Goal: Information Seeking & Learning: Learn about a topic

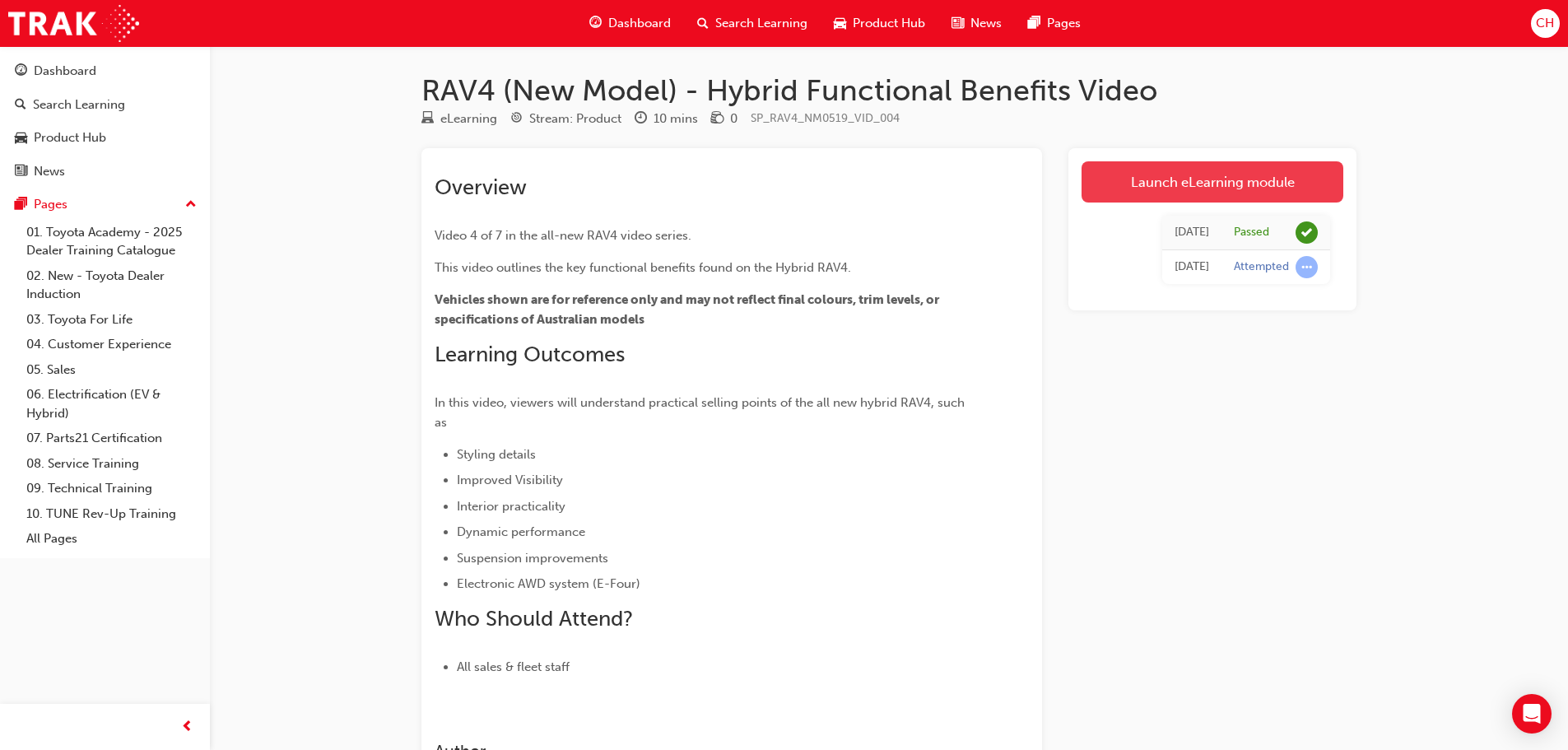
click at [1158, 165] on link "Launch eLearning module" at bounding box center [1213, 182] width 262 height 41
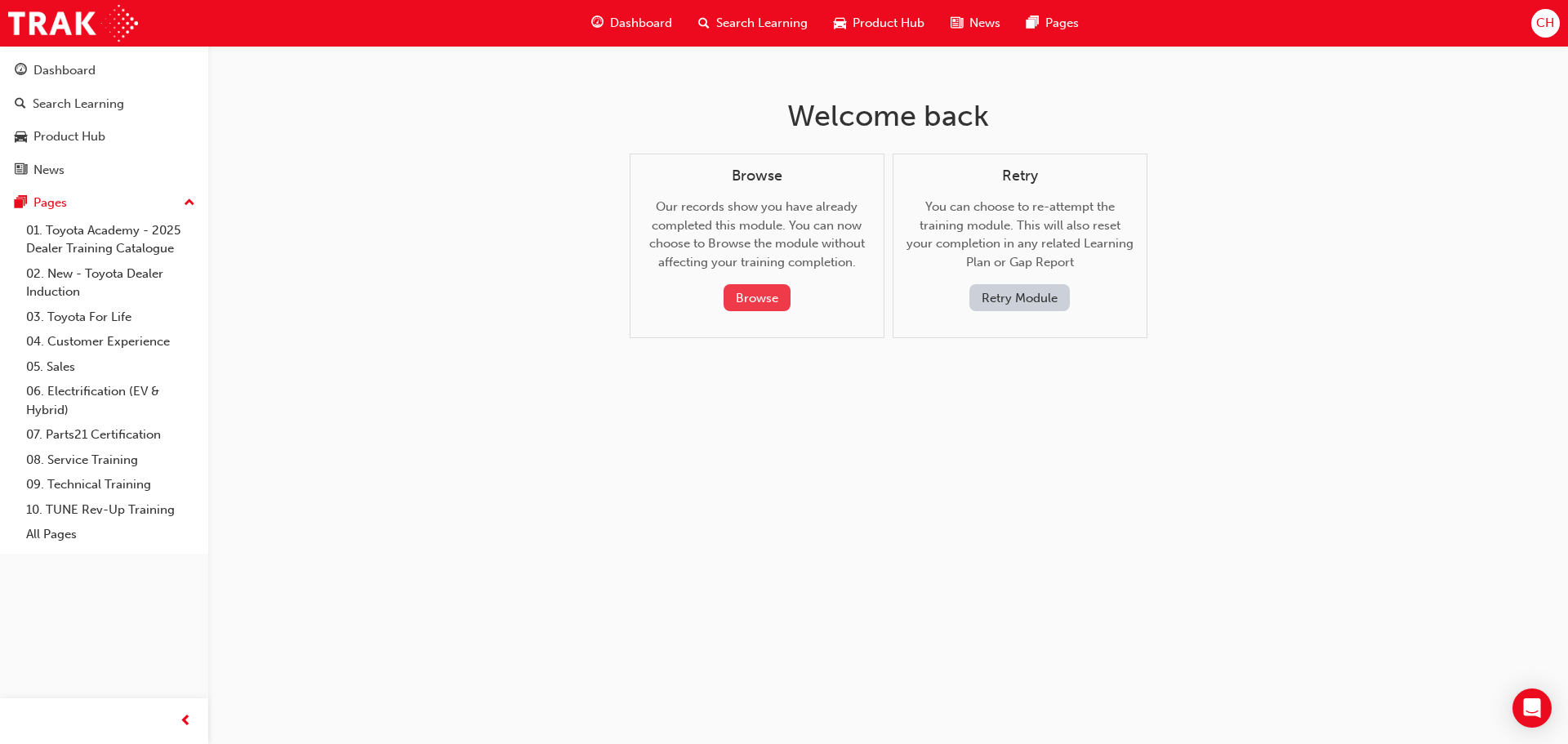
click at [752, 298] on button "Browse" at bounding box center [757, 298] width 67 height 27
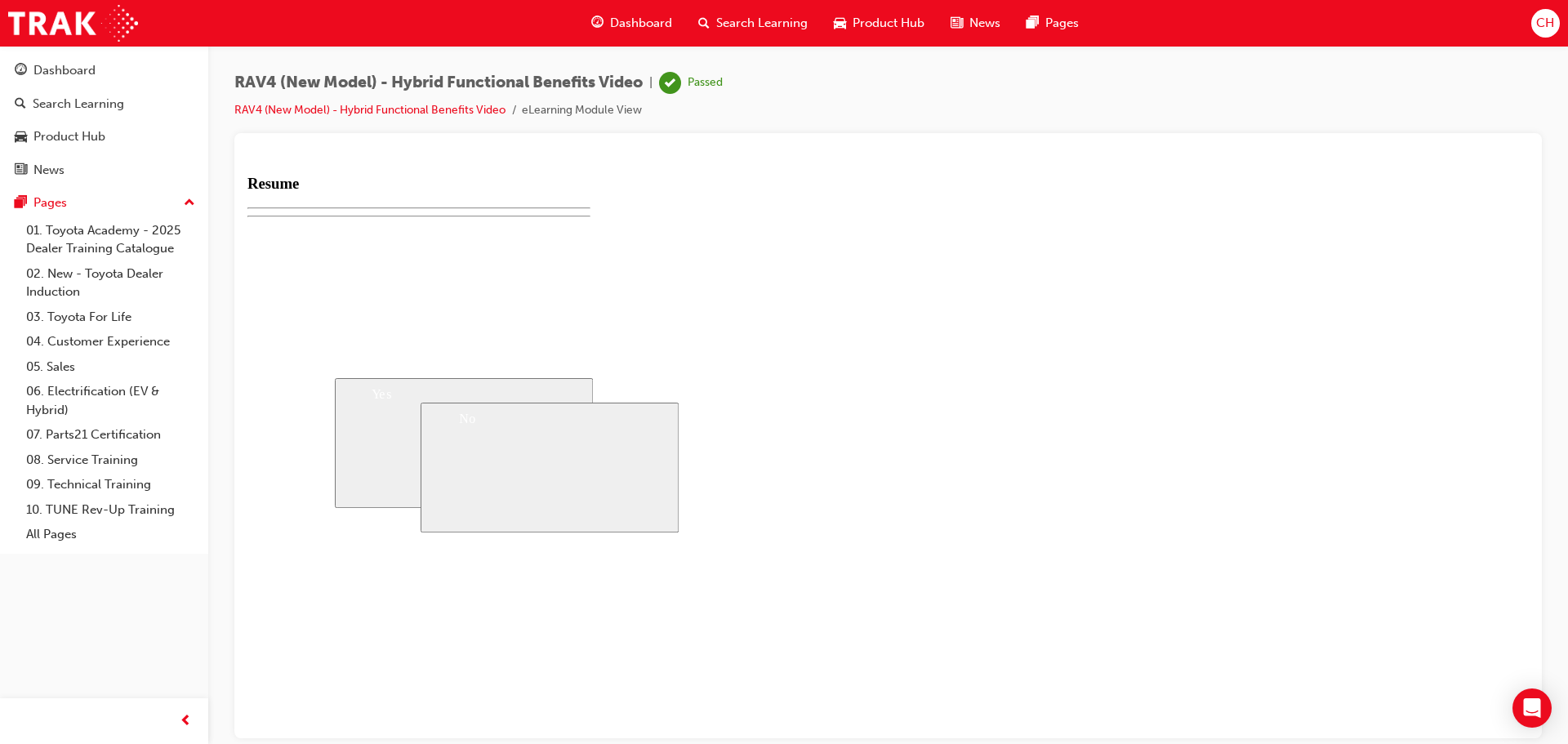
click at [885, 11] on div "Product Hub" at bounding box center [879, 23] width 117 height 34
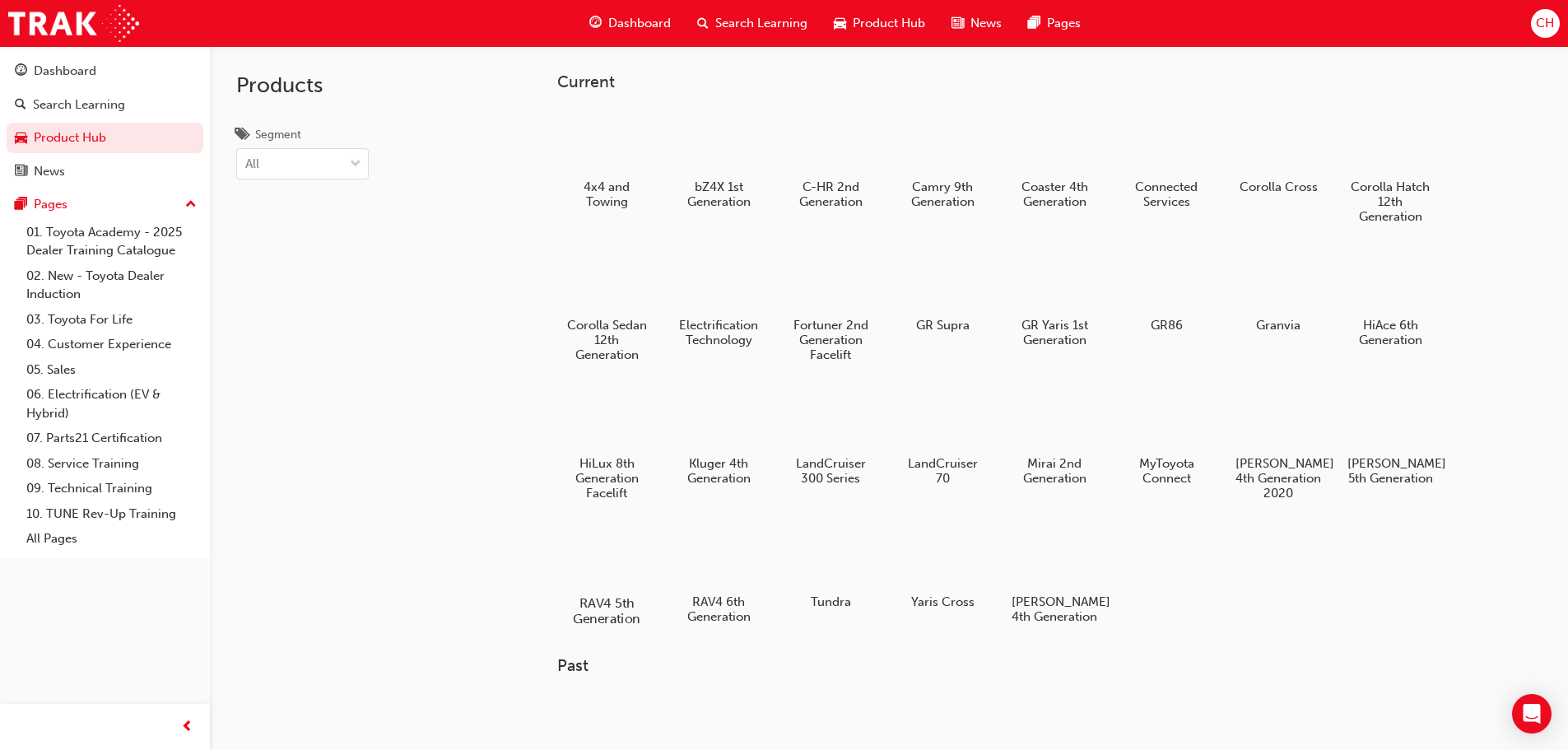
click at [601, 573] on div at bounding box center [606, 555] width 91 height 66
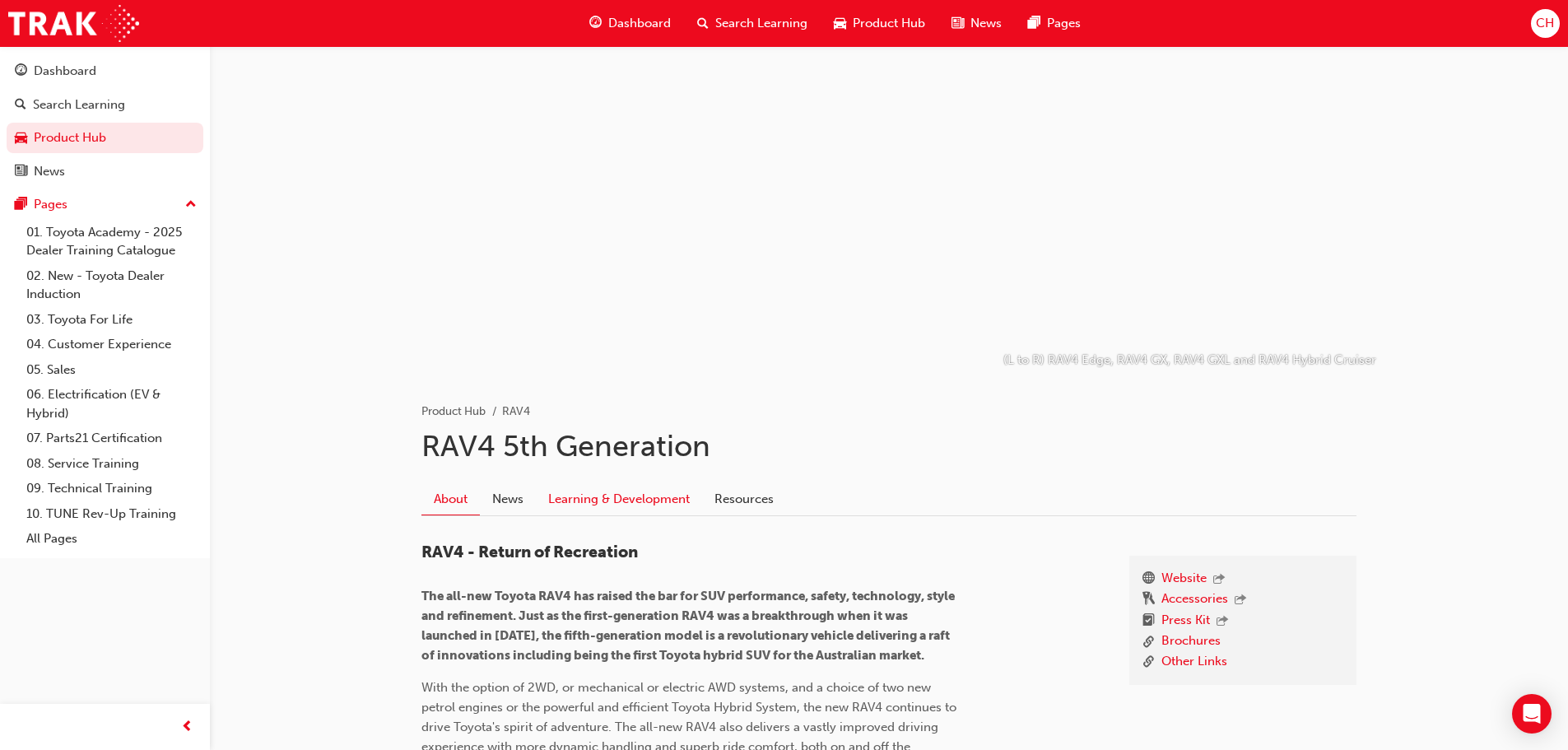
click at [619, 498] on link "Learning & Development" at bounding box center [619, 499] width 166 height 31
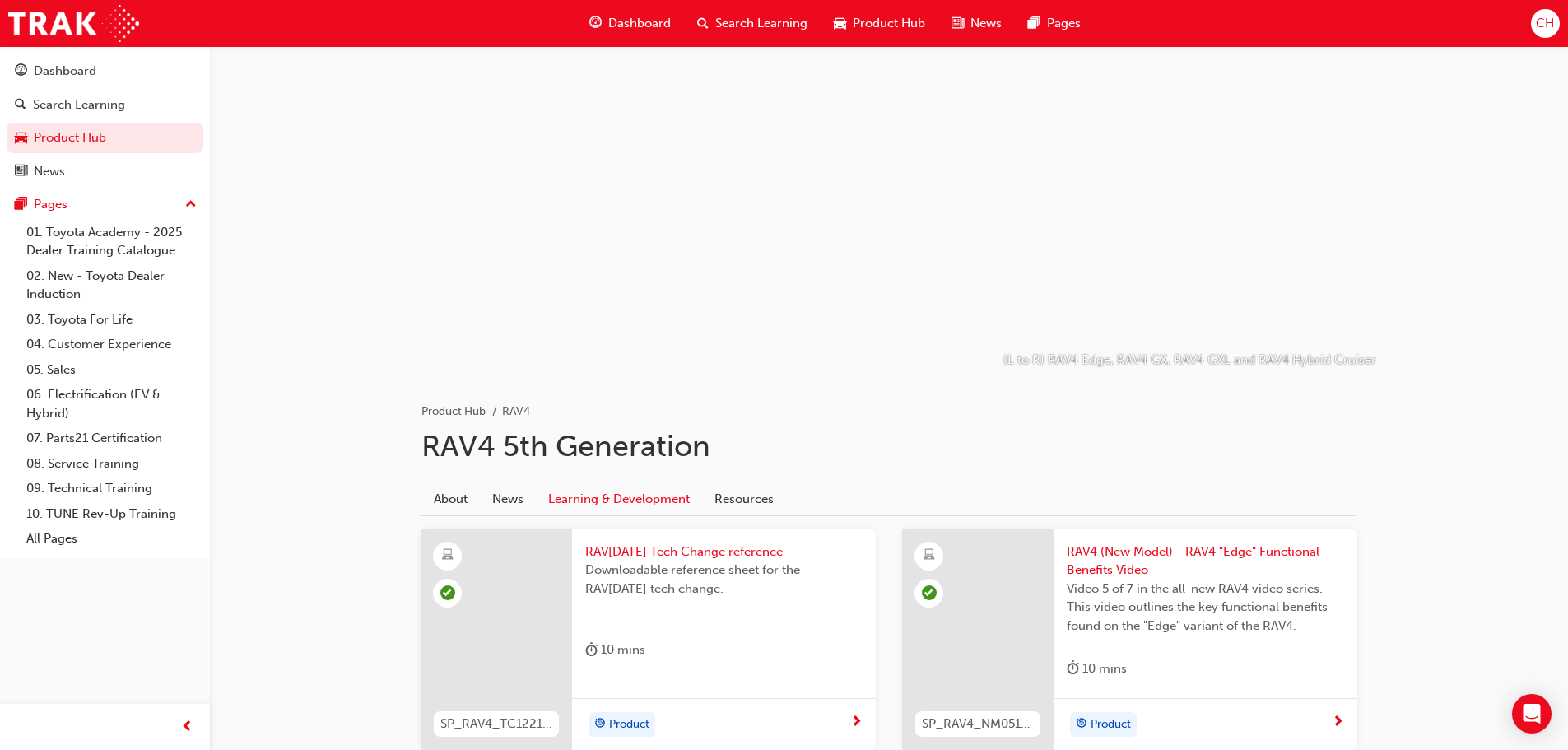
click at [892, 24] on span "Product Hub" at bounding box center [889, 23] width 73 height 19
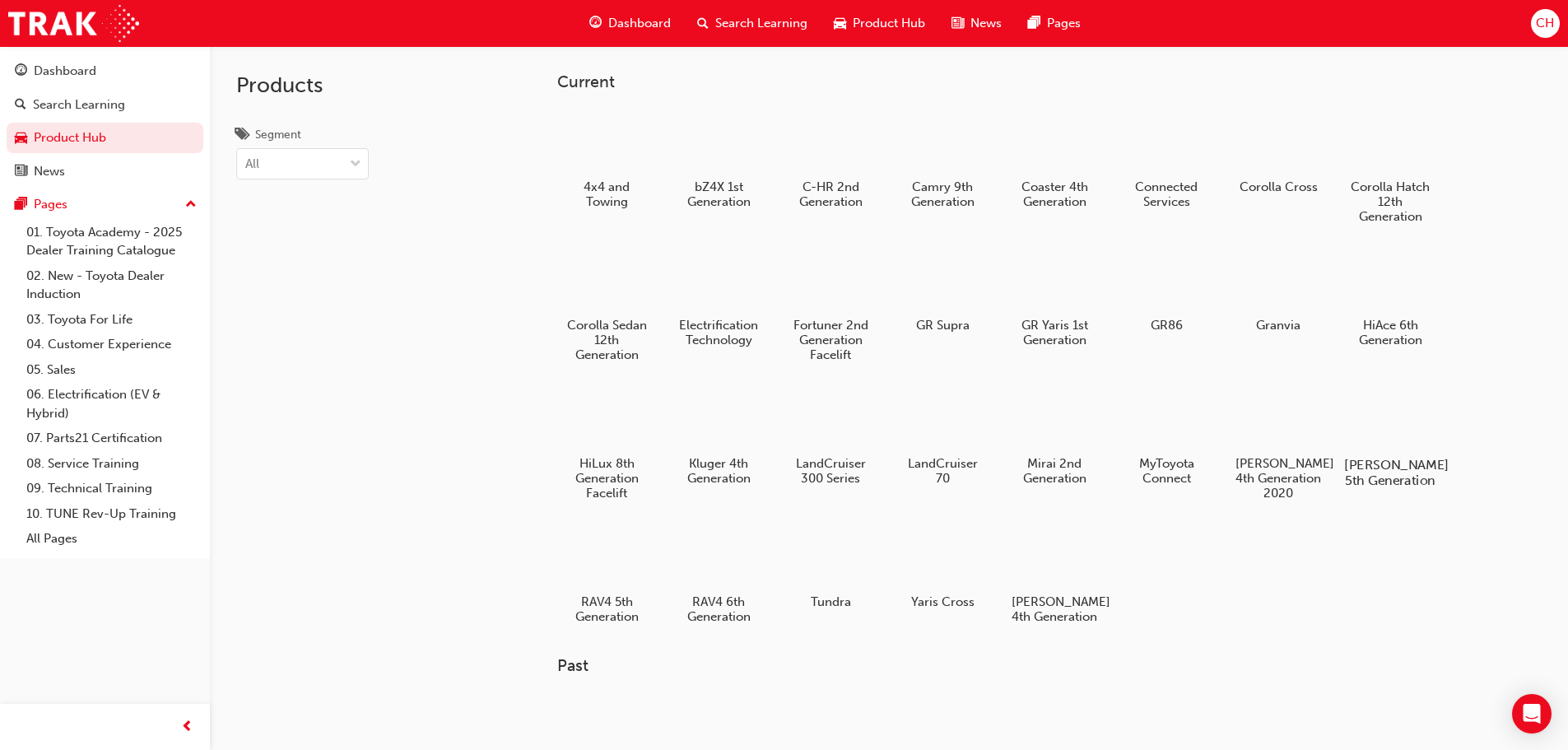
click at [1369, 417] on div at bounding box center [1390, 418] width 91 height 66
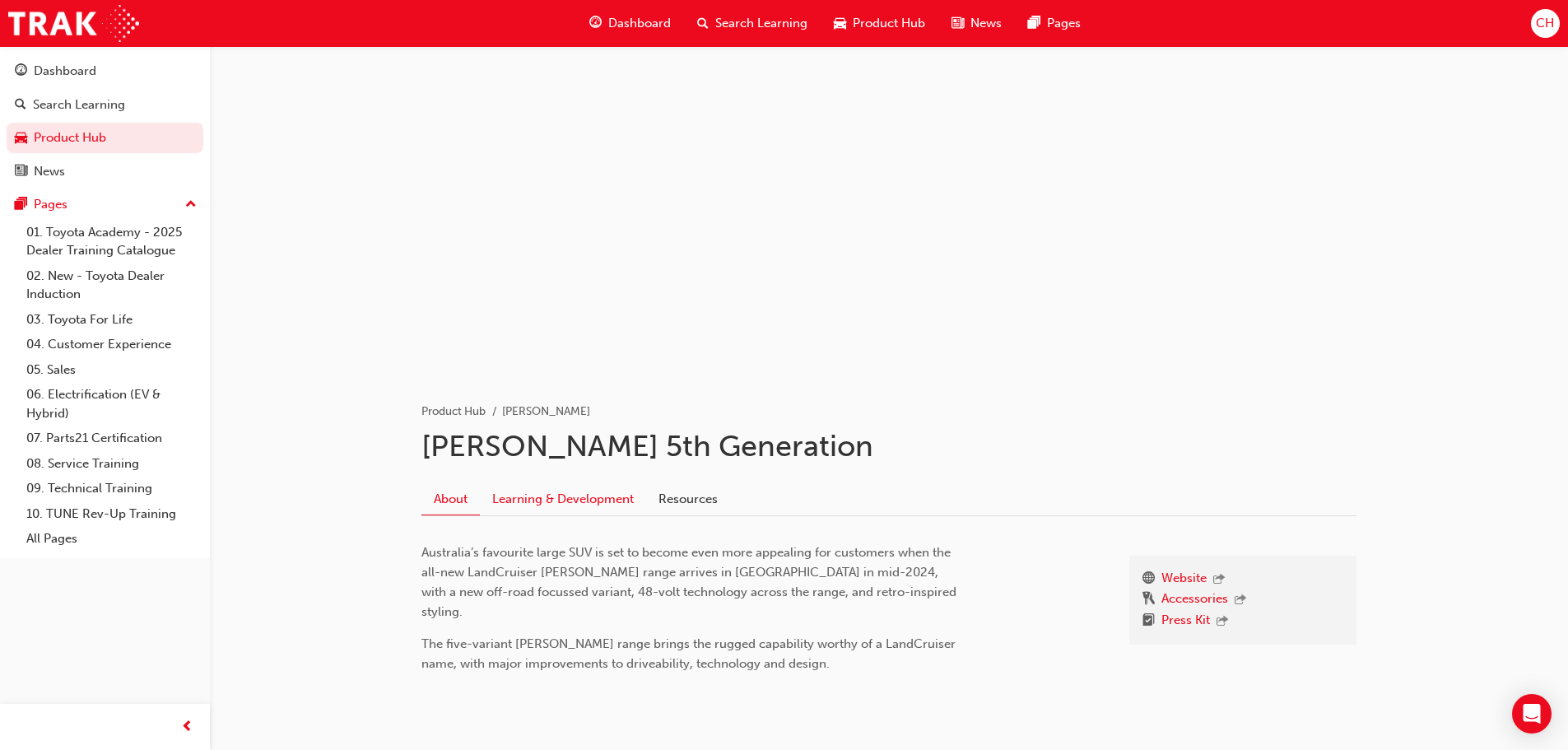
click at [602, 509] on link "Learning & Development" at bounding box center [564, 499] width 166 height 31
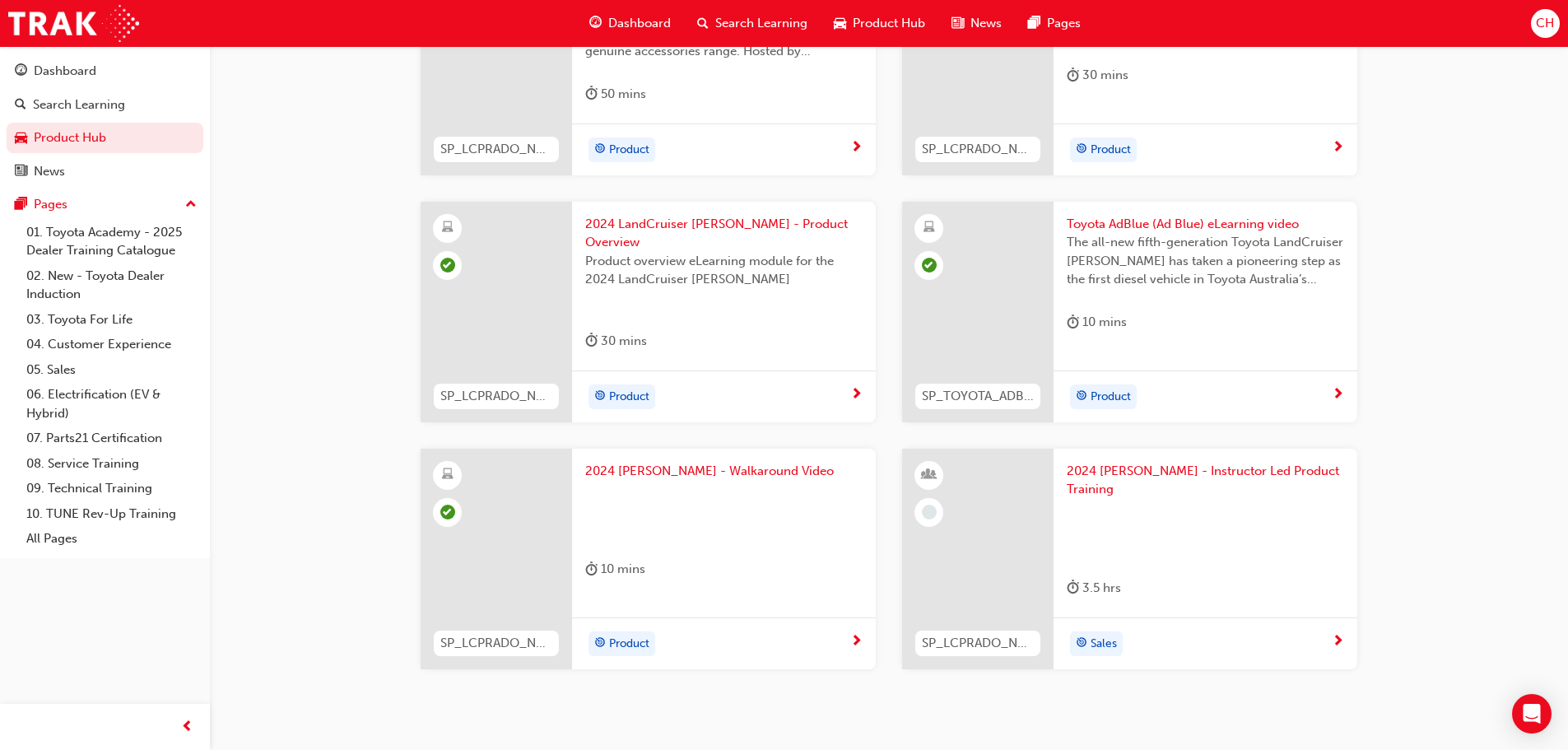
scroll to position [576, 0]
click at [1333, 633] on span "next-icon" at bounding box center [1338, 640] width 12 height 15
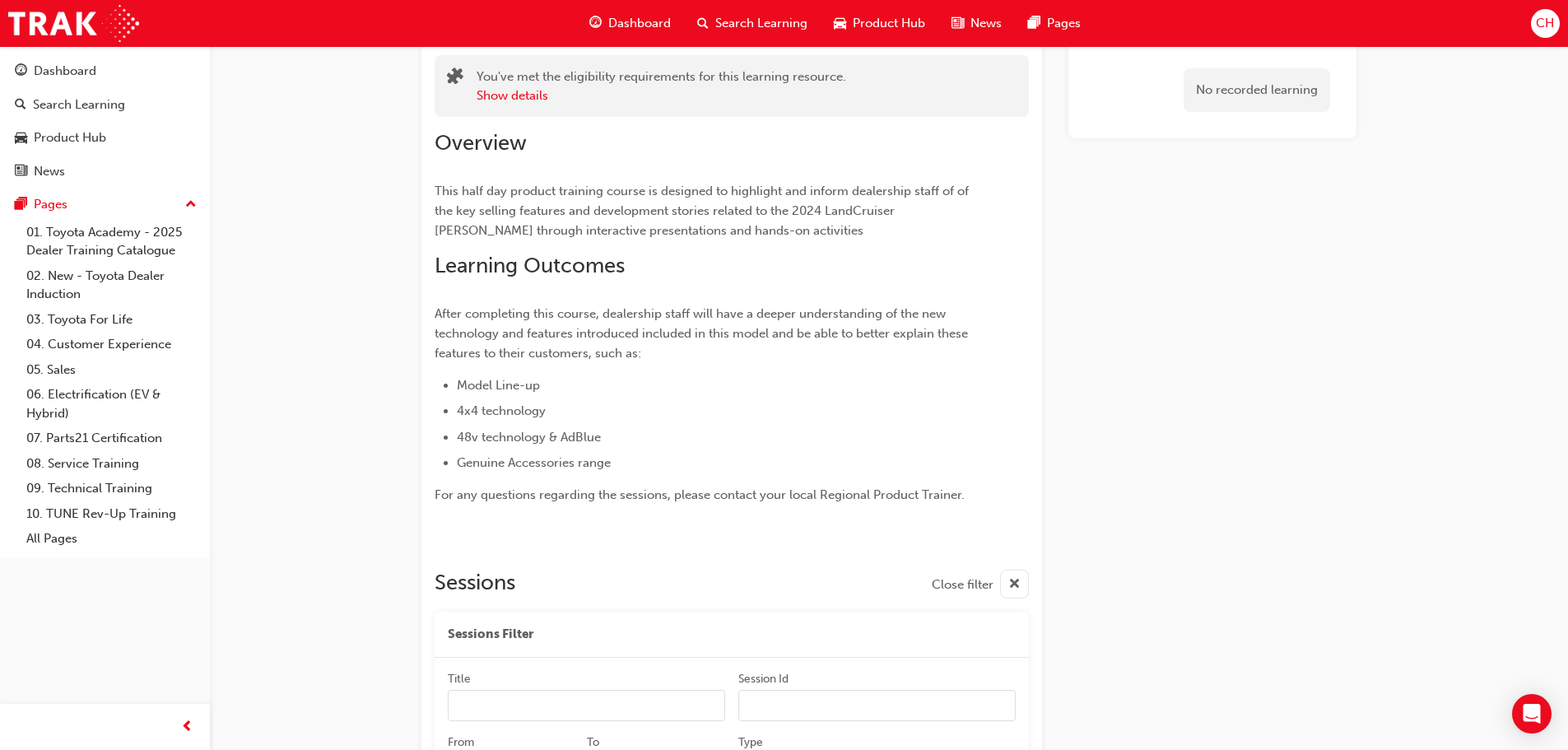
scroll to position [105, 0]
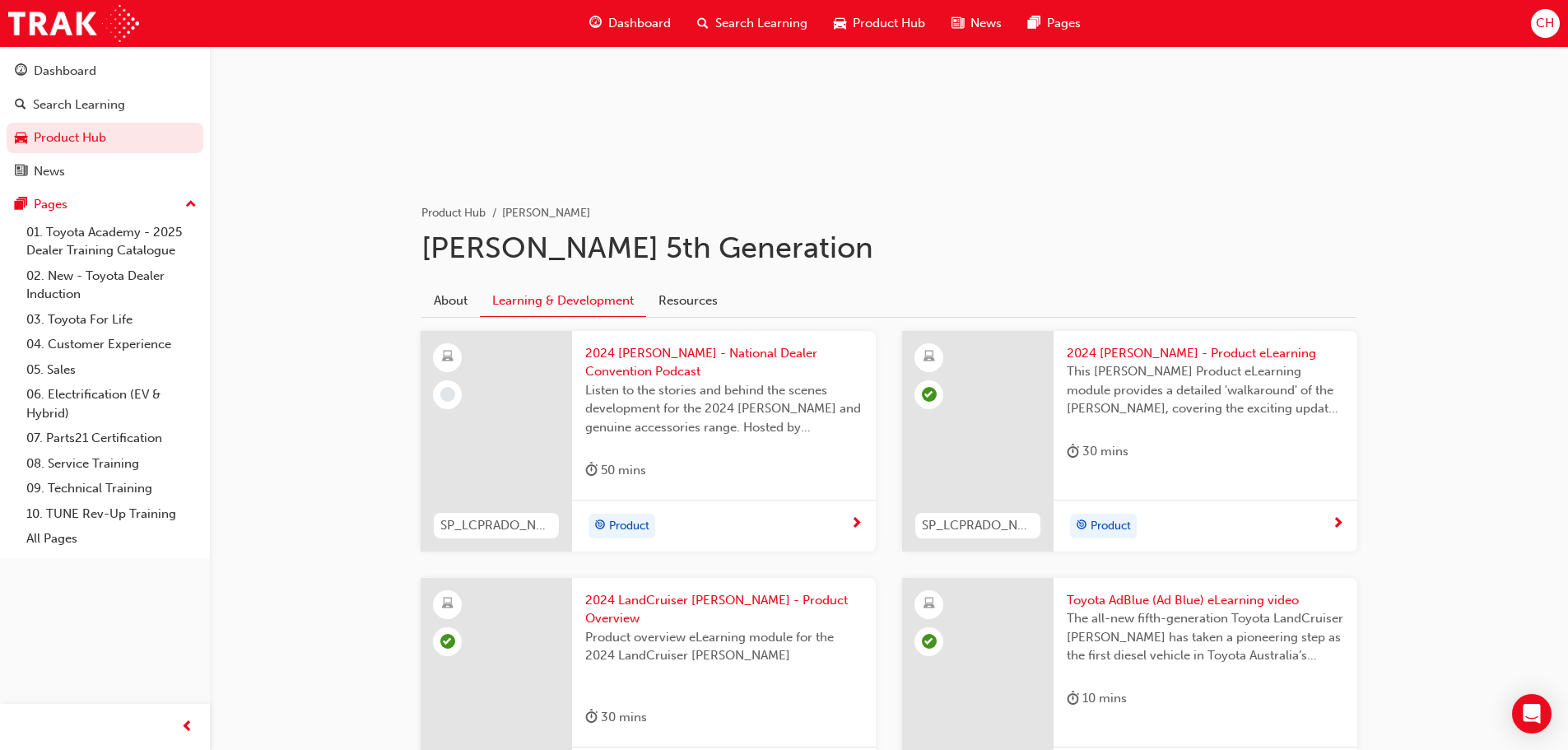
scroll to position [165, 0]
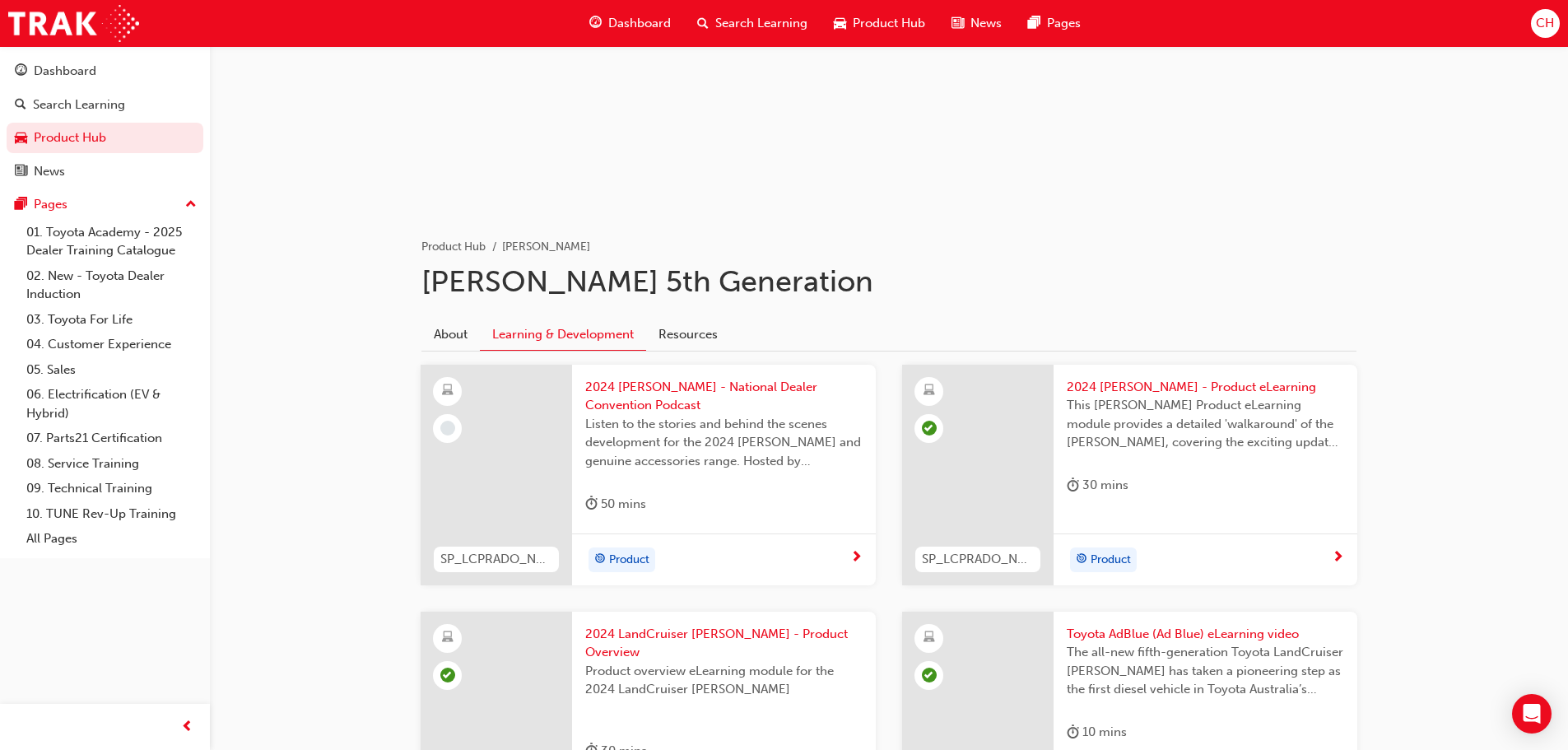
click at [844, 568] on div "Product" at bounding box center [718, 560] width 265 height 25
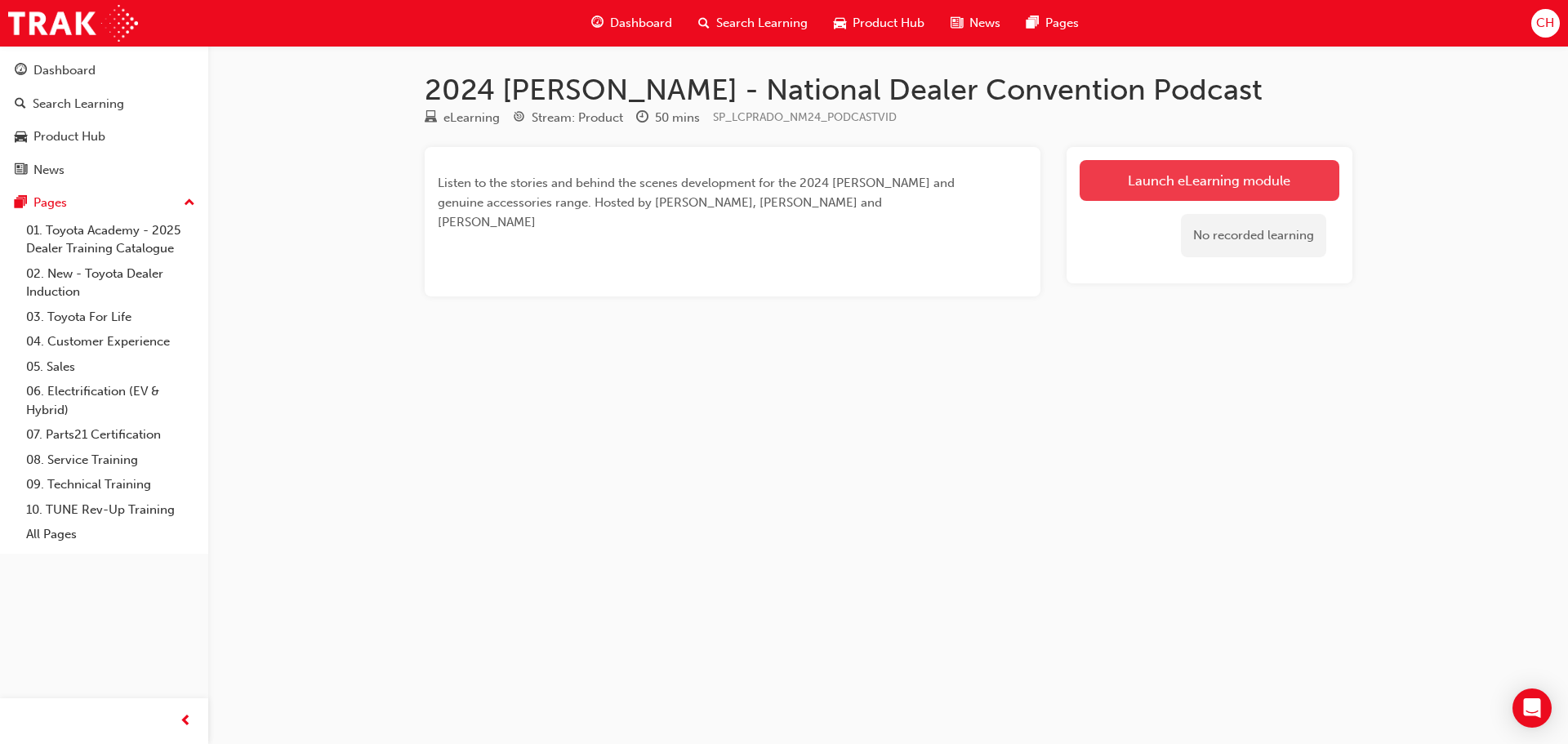
click at [1225, 173] on link "Launch eLearning module" at bounding box center [1210, 181] width 260 height 41
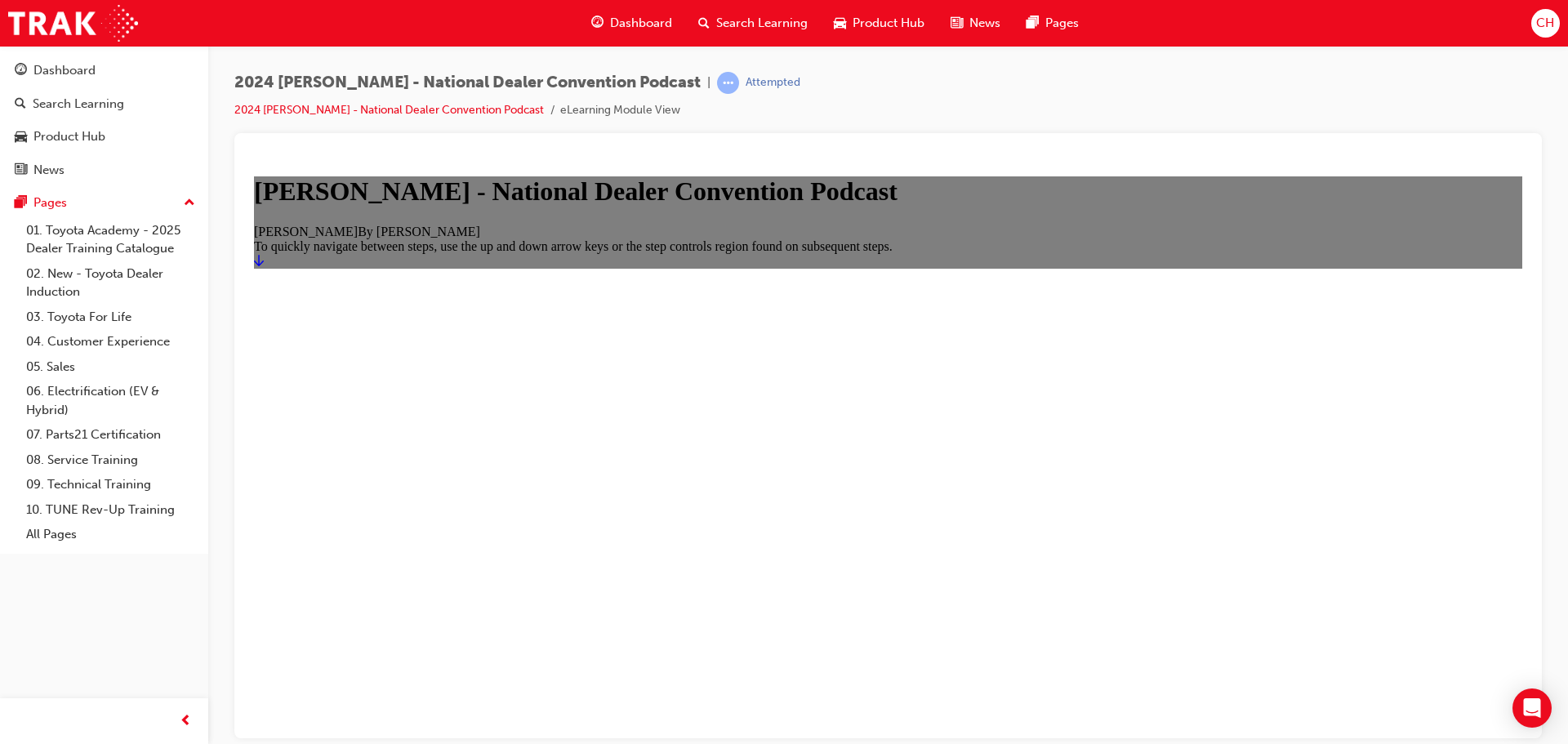
click at [264, 267] on icon "Start" at bounding box center [259, 260] width 10 height 13
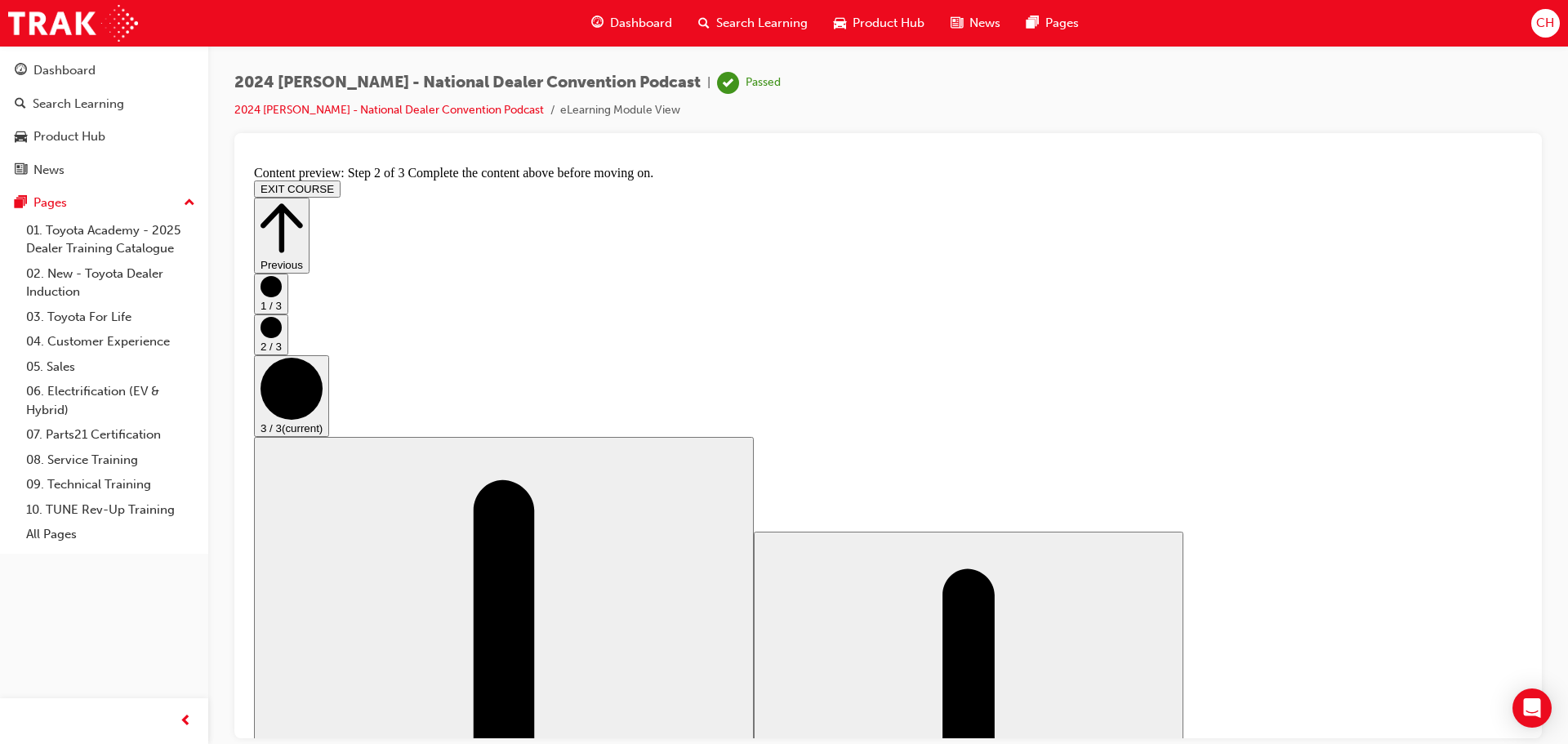
click at [844, 21] on span "car-icon" at bounding box center [840, 23] width 12 height 20
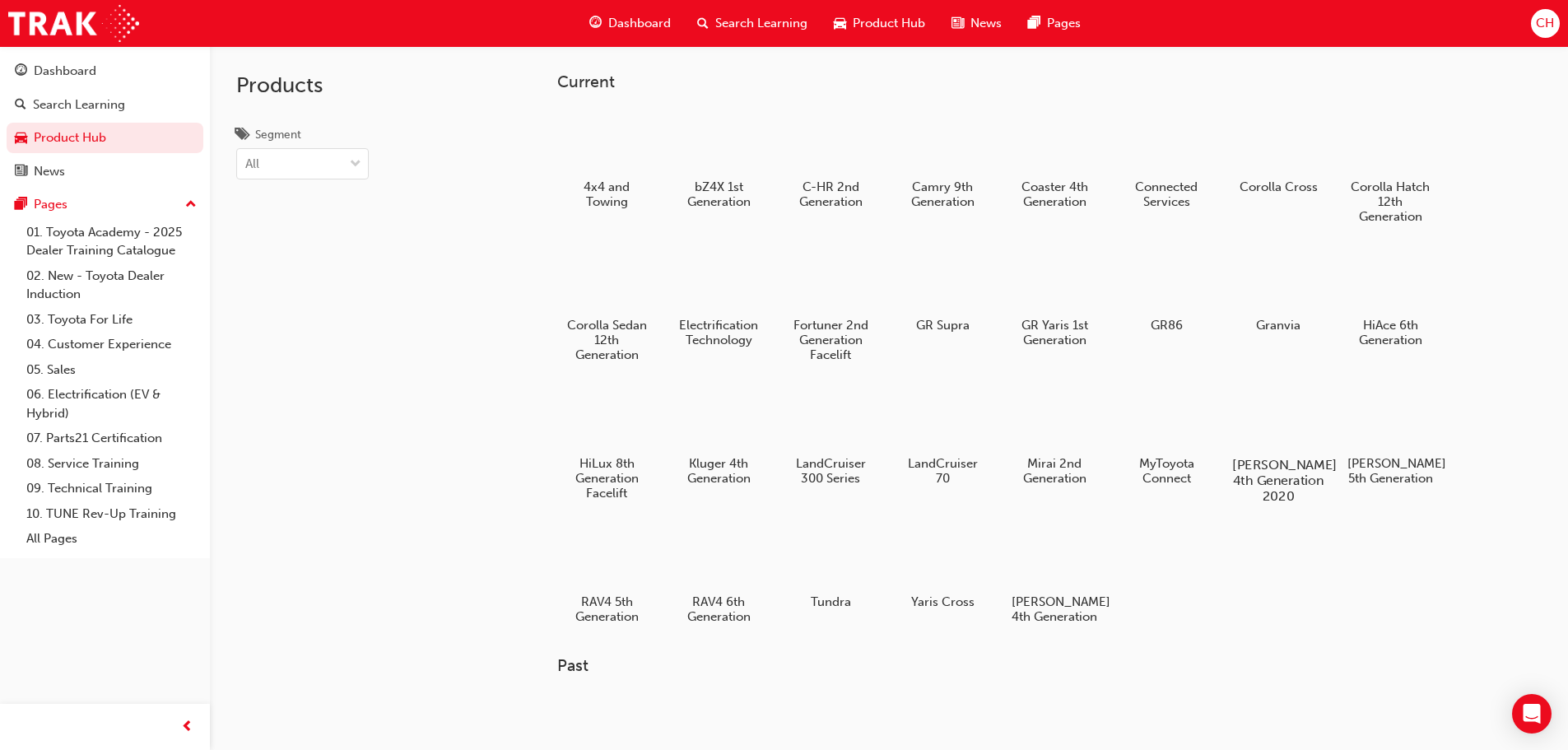
click at [1295, 449] on div at bounding box center [1278, 418] width 91 height 66
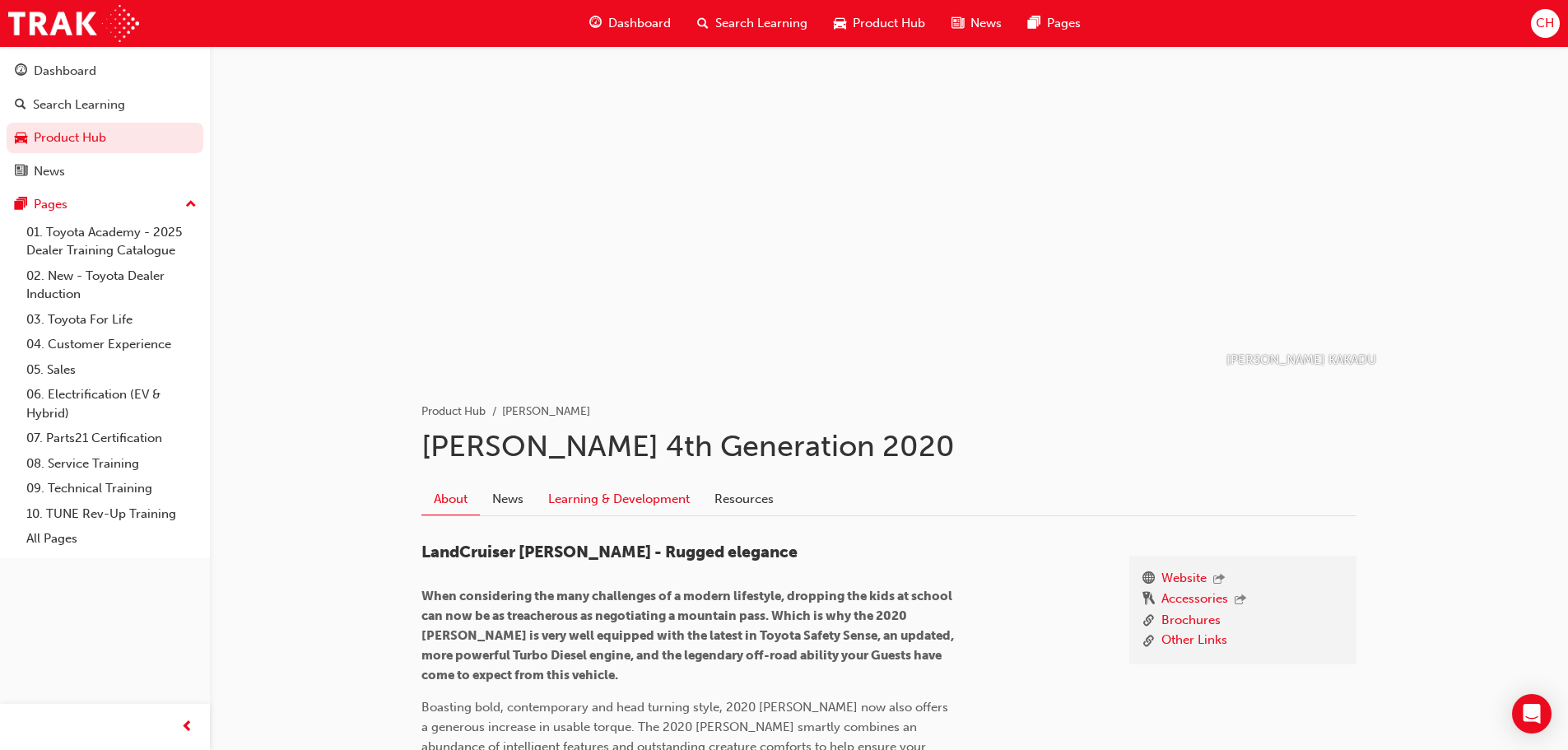
click at [634, 497] on link "Learning & Development" at bounding box center [619, 499] width 166 height 31
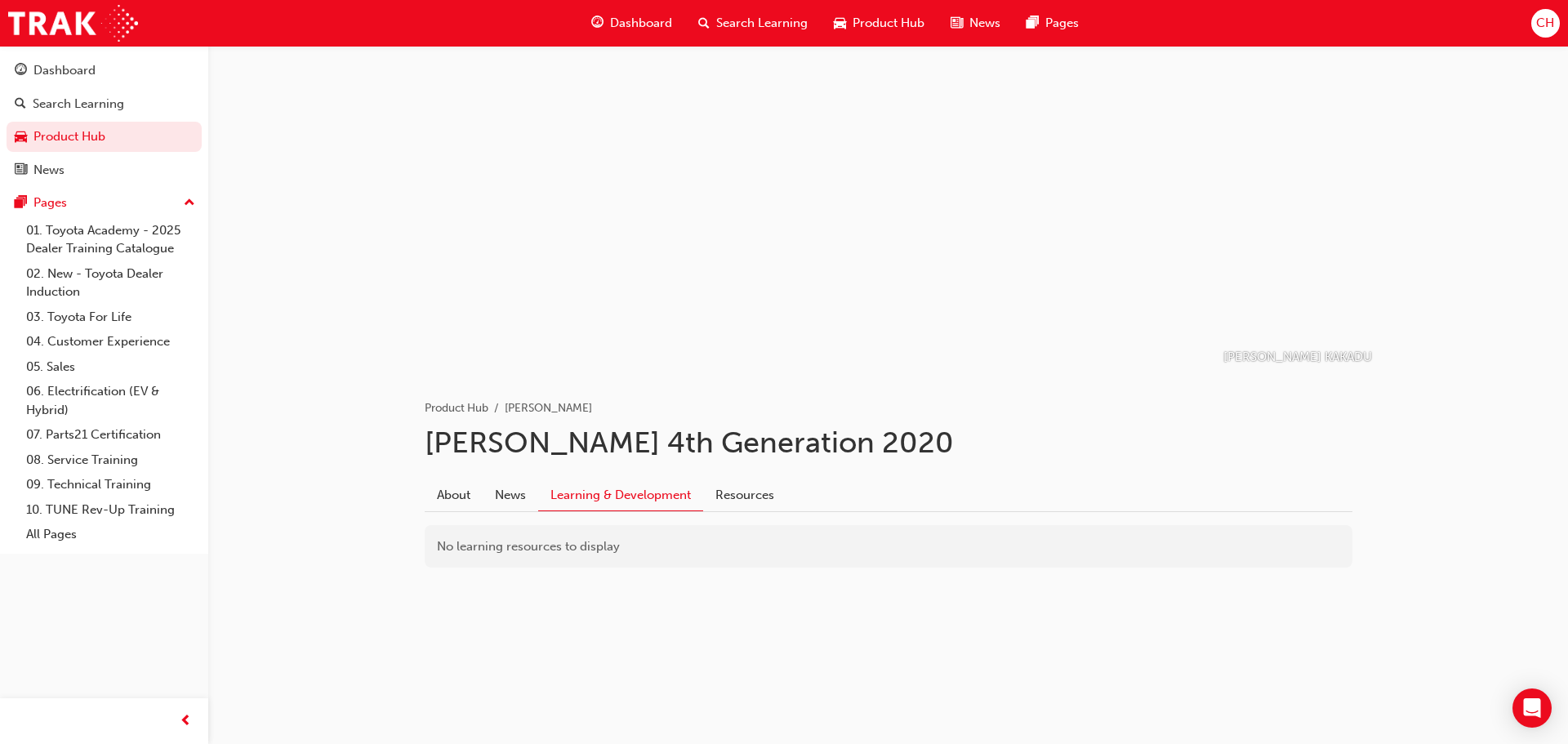
click at [882, 29] on span "Product Hub" at bounding box center [889, 23] width 72 height 19
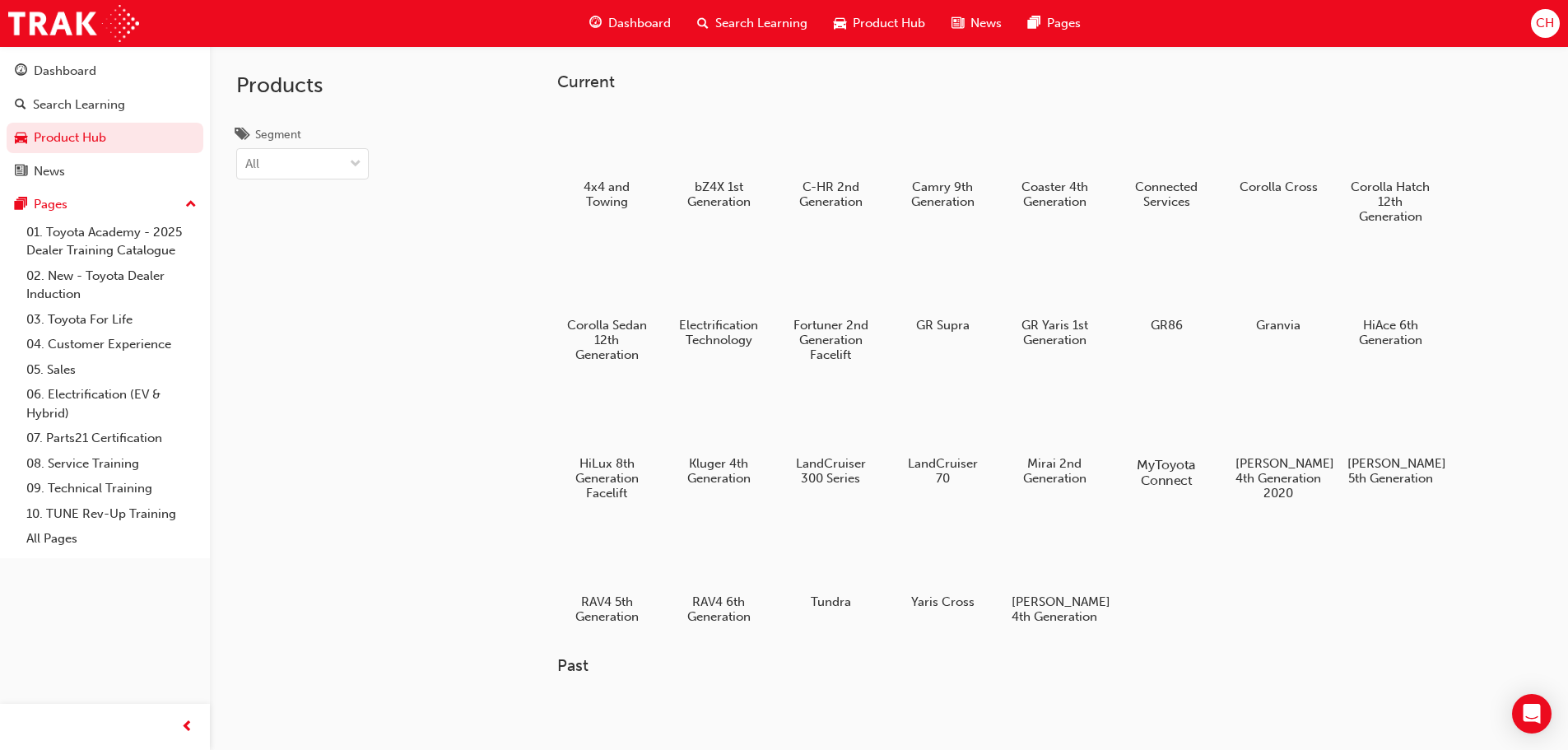
click at [1169, 428] on div at bounding box center [1166, 418] width 91 height 66
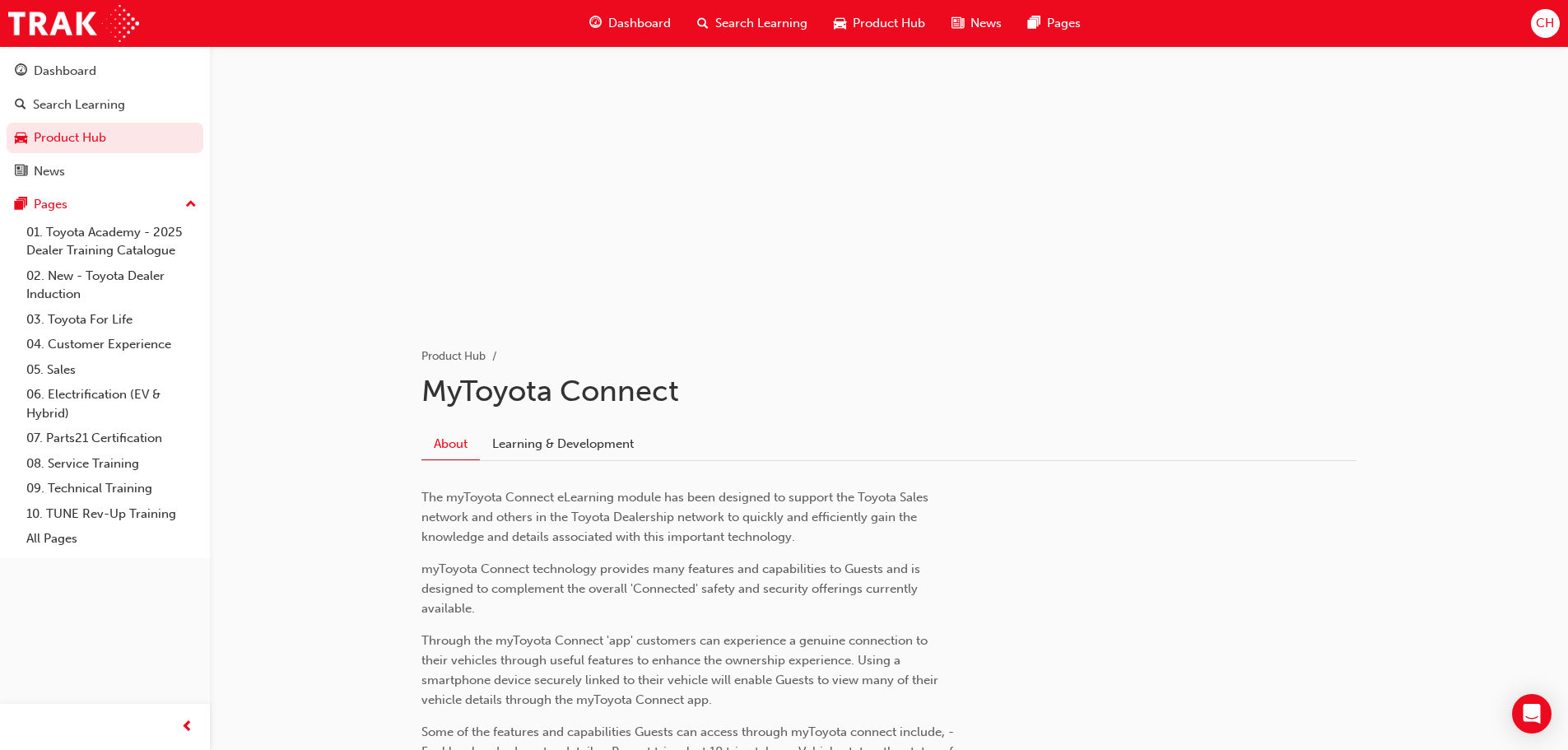
scroll to position [82, 0]
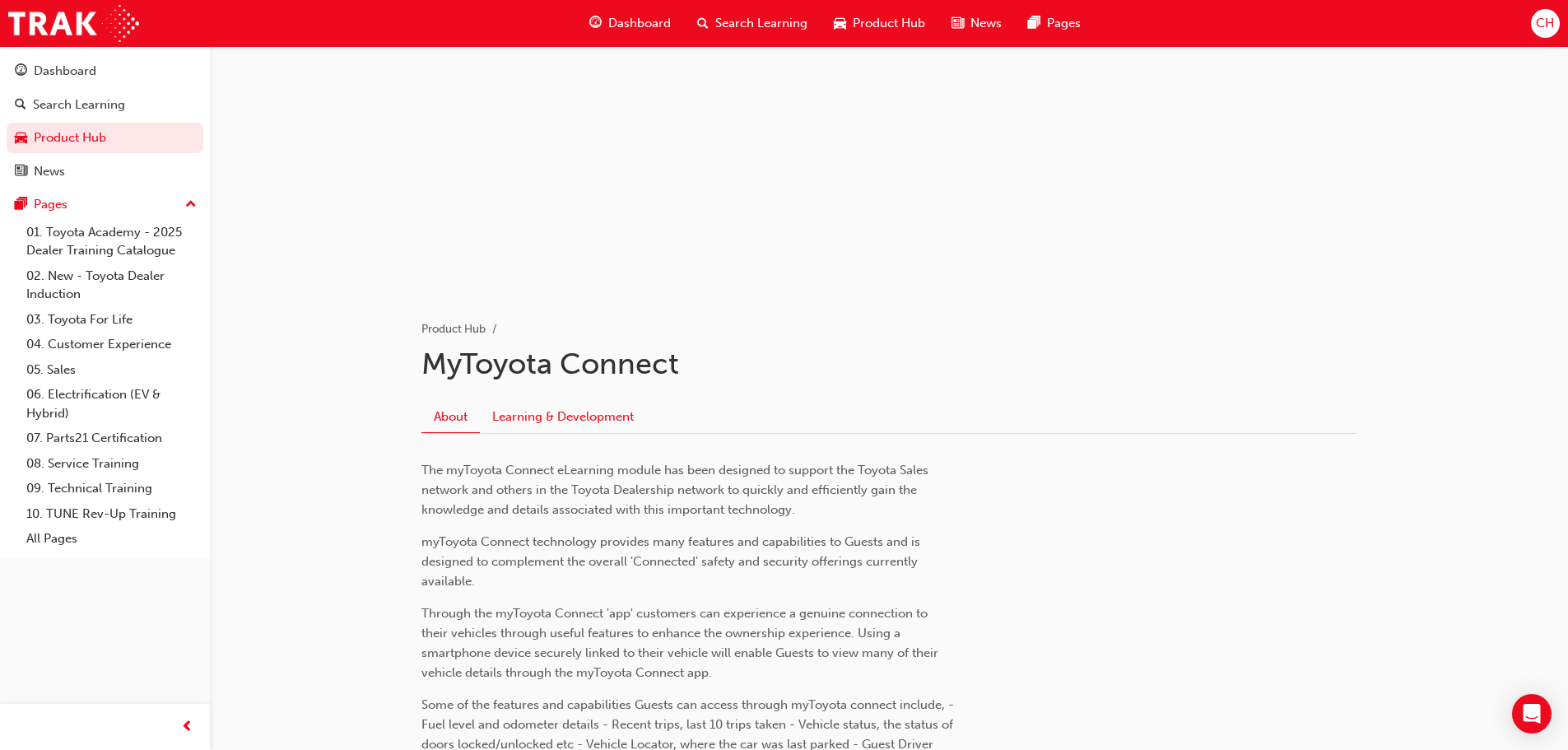
click at [628, 412] on link "Learning & Development" at bounding box center [564, 417] width 166 height 31
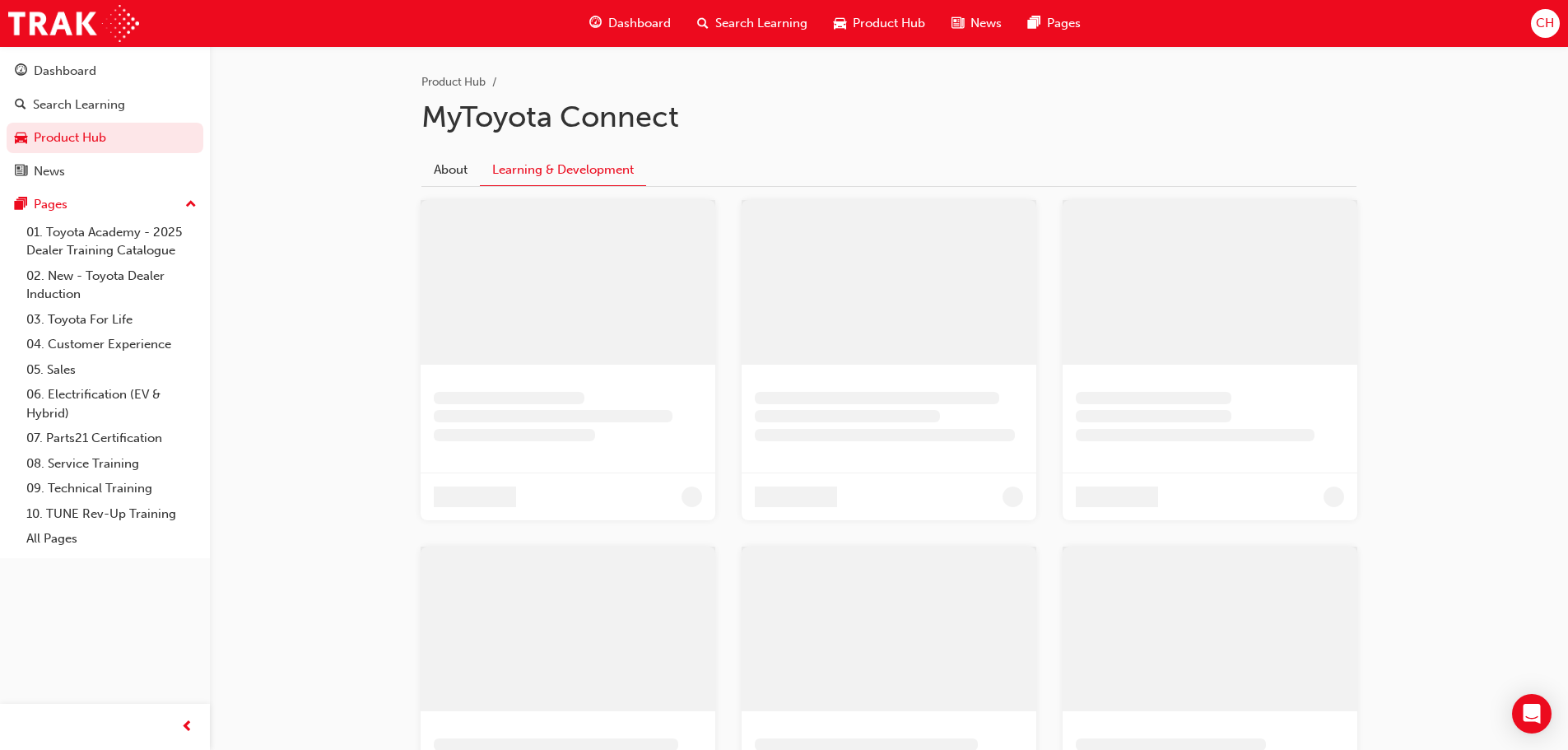
scroll to position [101, 0]
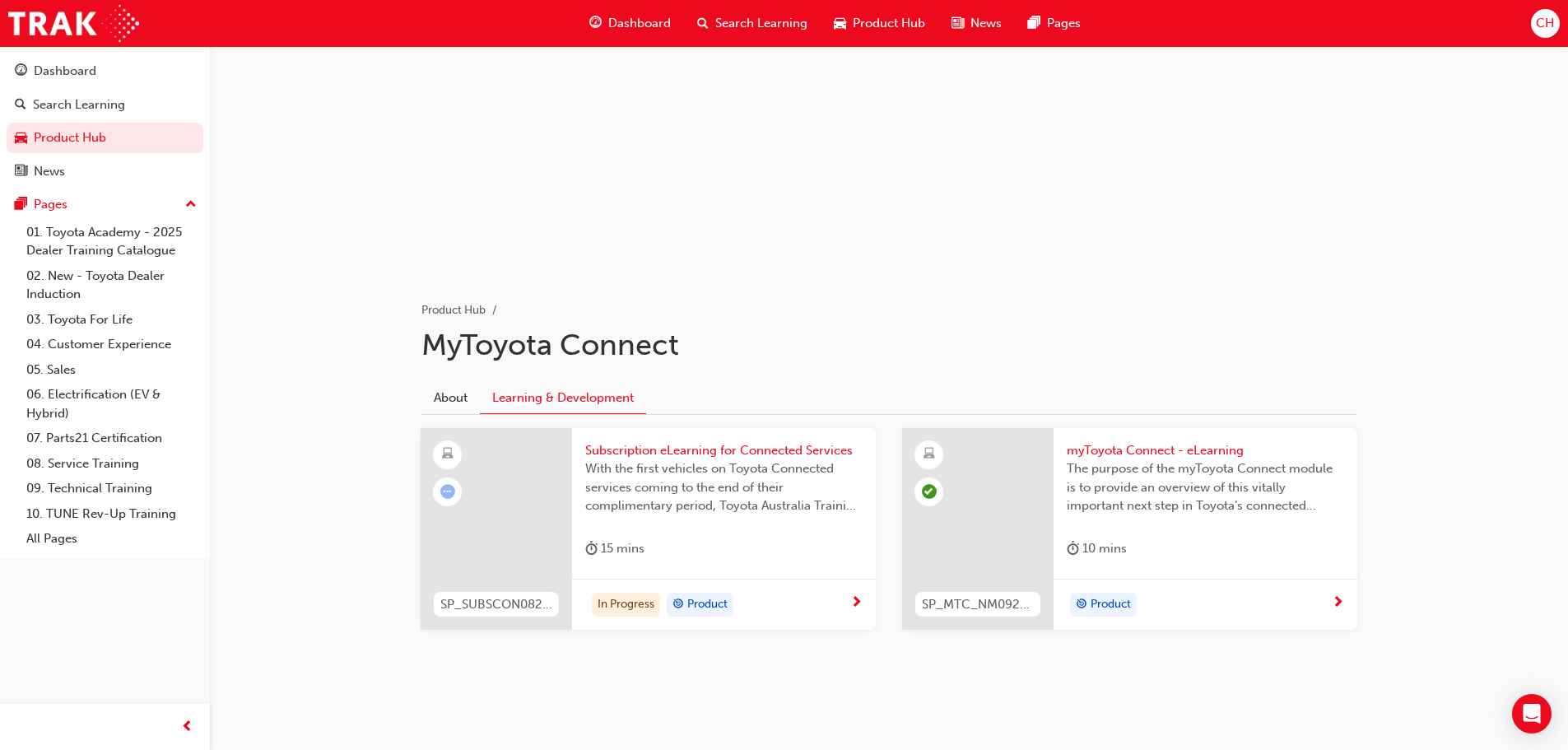
click at [851, 588] on div "In Progress Product" at bounding box center [723, 604] width 304 height 52
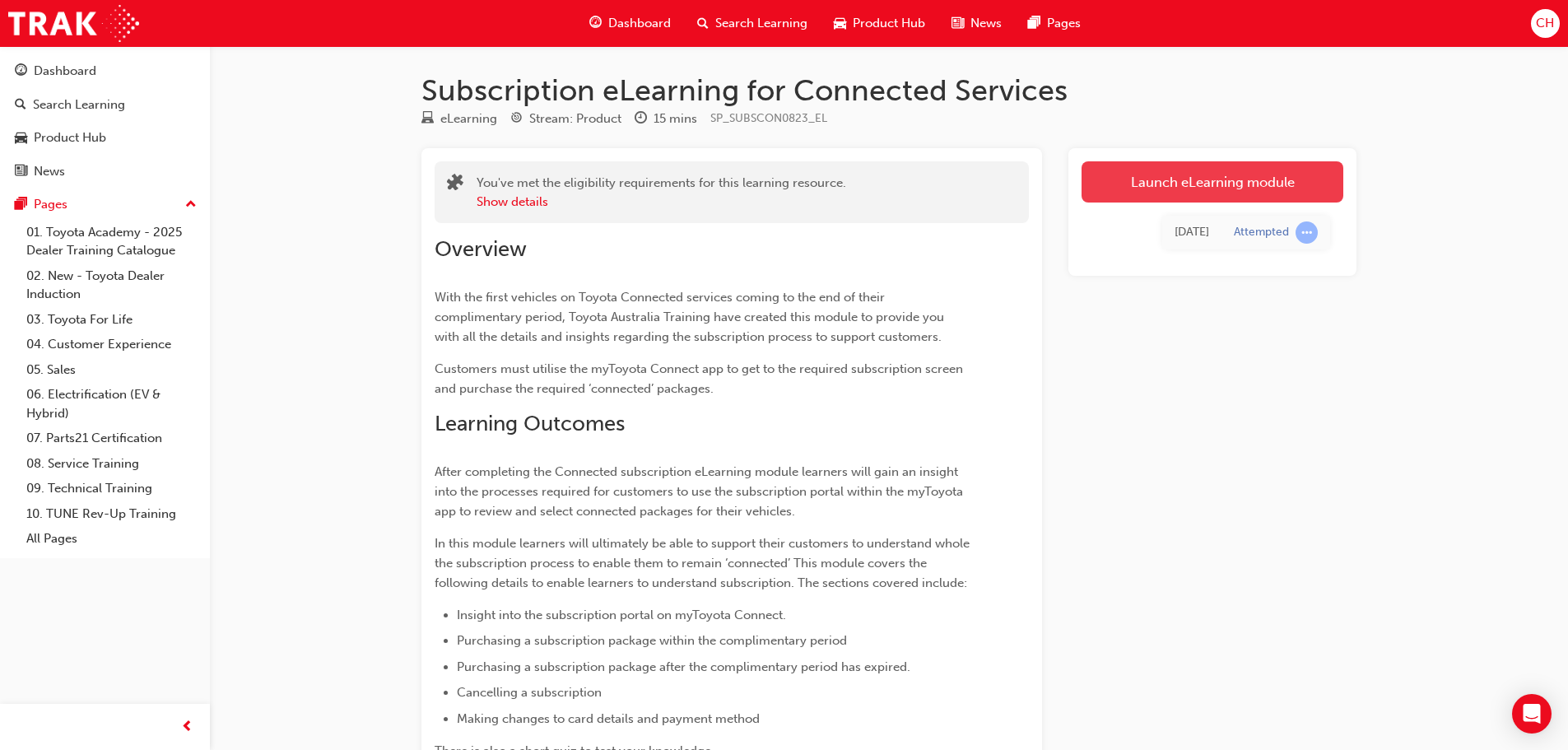
click at [1191, 185] on link "Launch eLearning module" at bounding box center [1213, 182] width 262 height 41
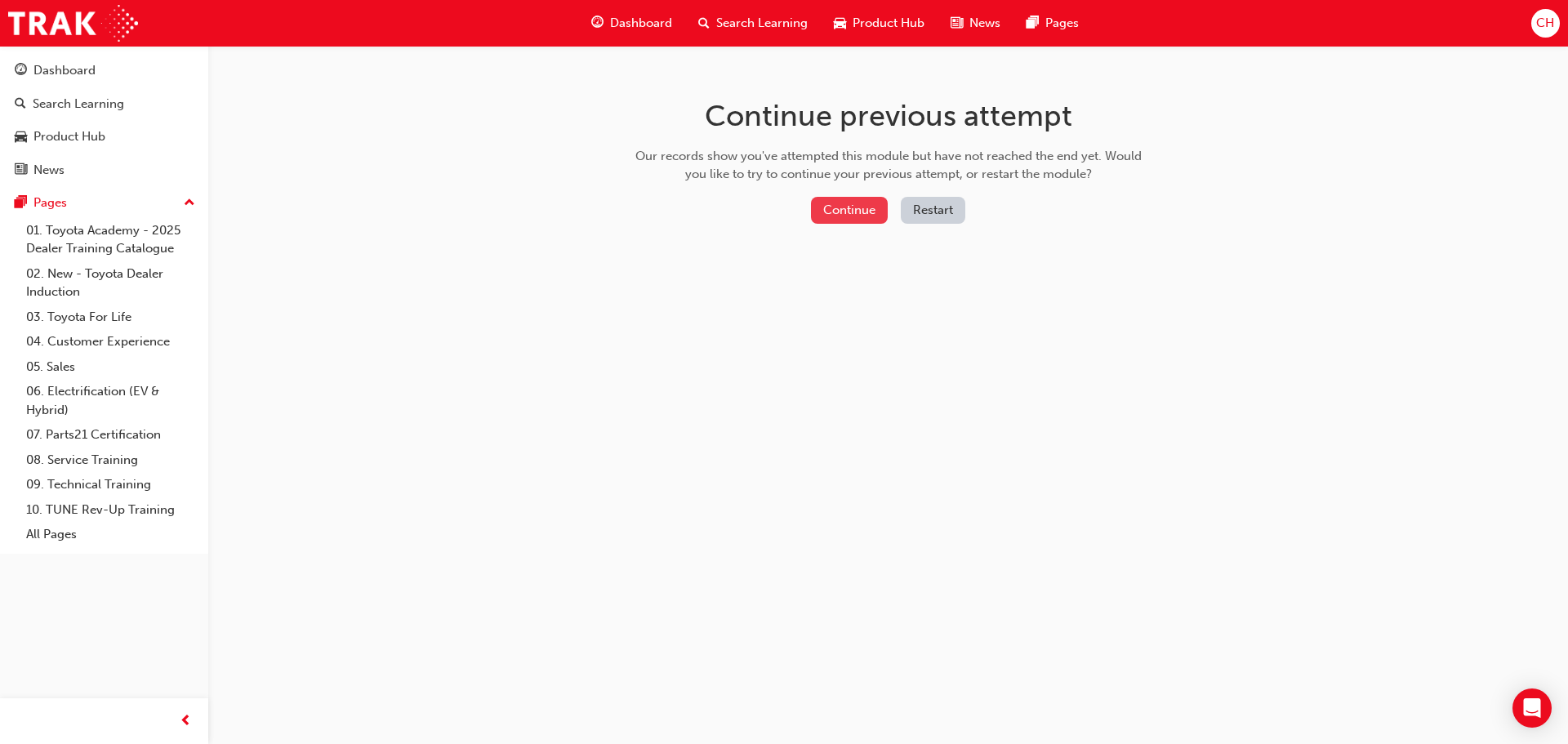
click at [883, 215] on button "Continue" at bounding box center [849, 210] width 77 height 27
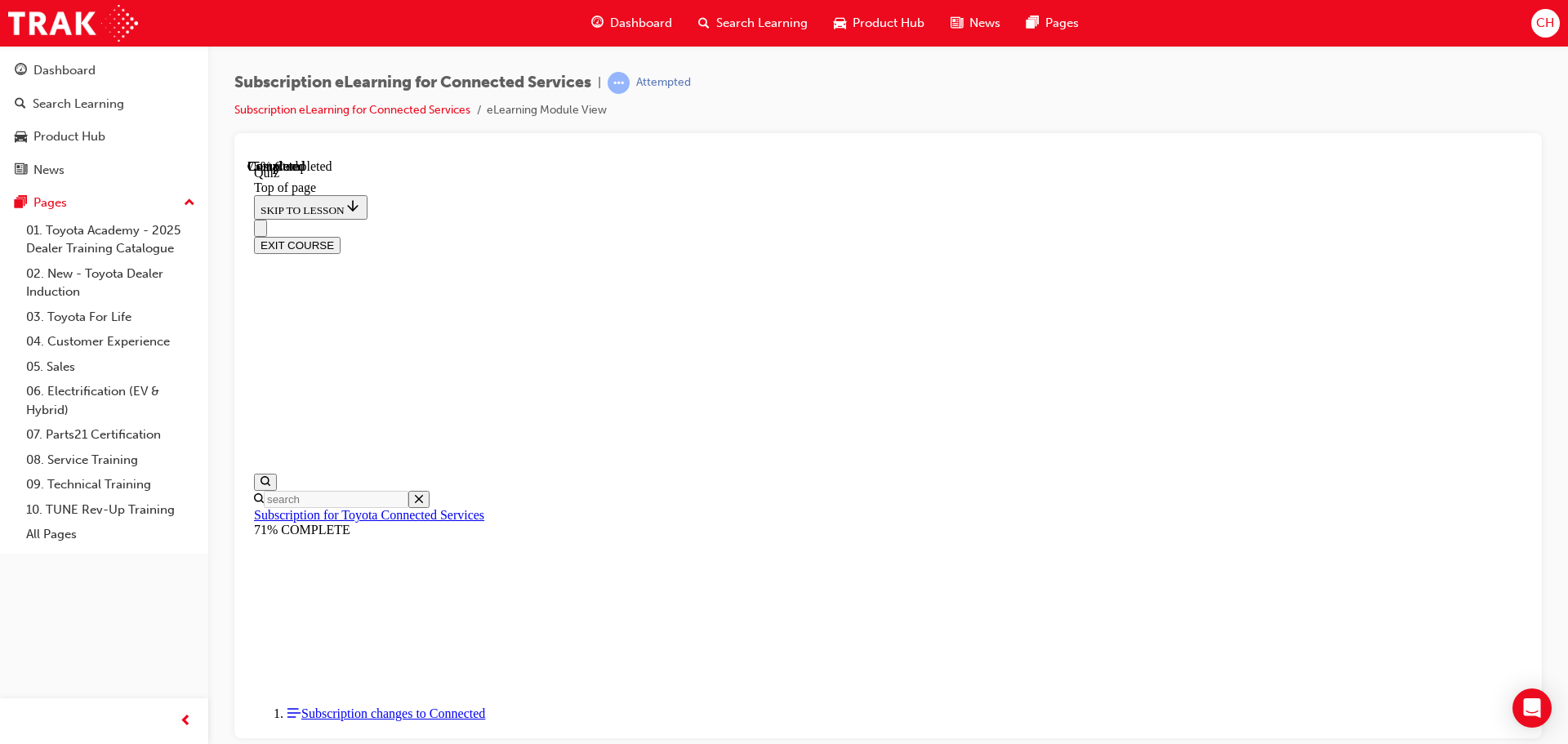
scroll to position [51, 0]
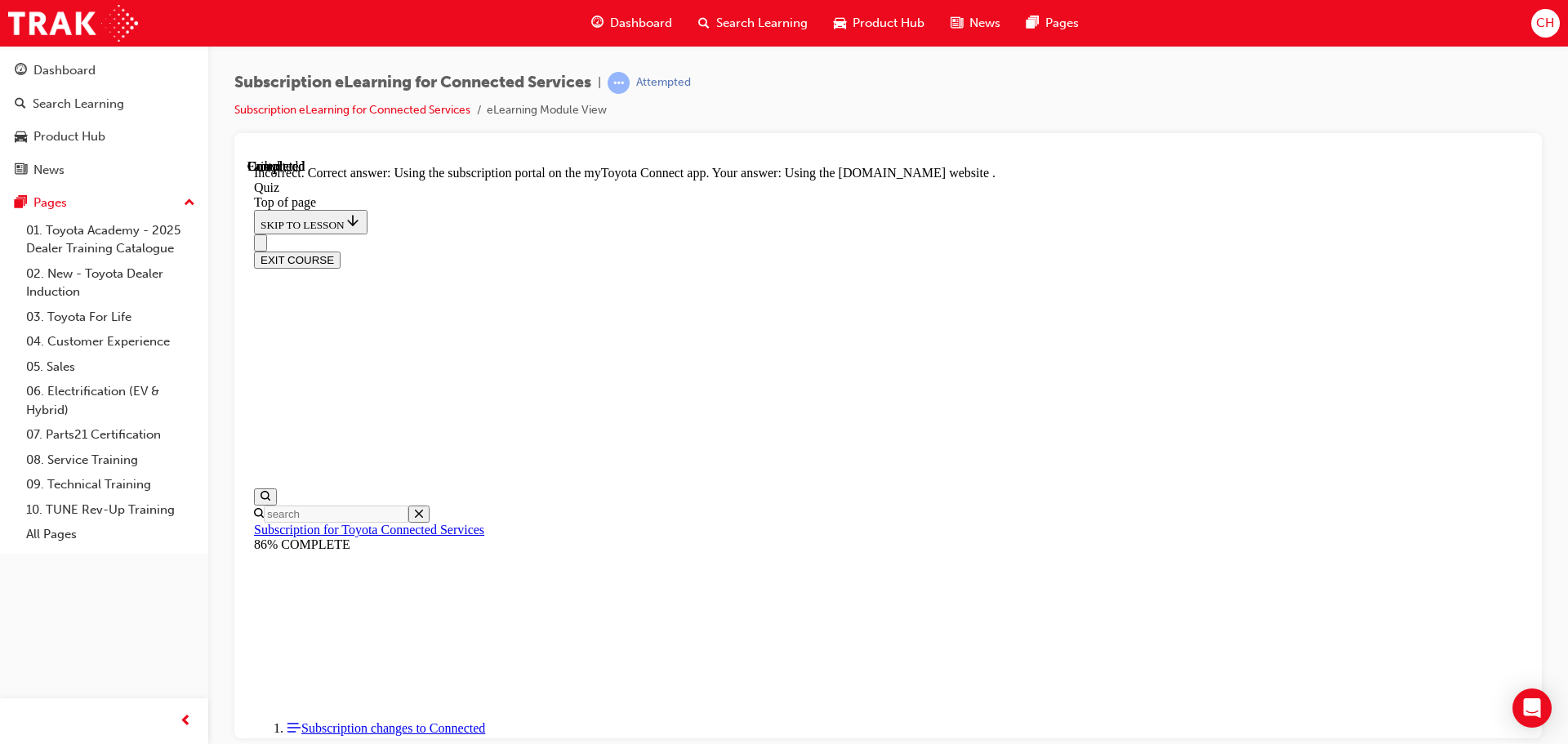
scroll to position [217, 0]
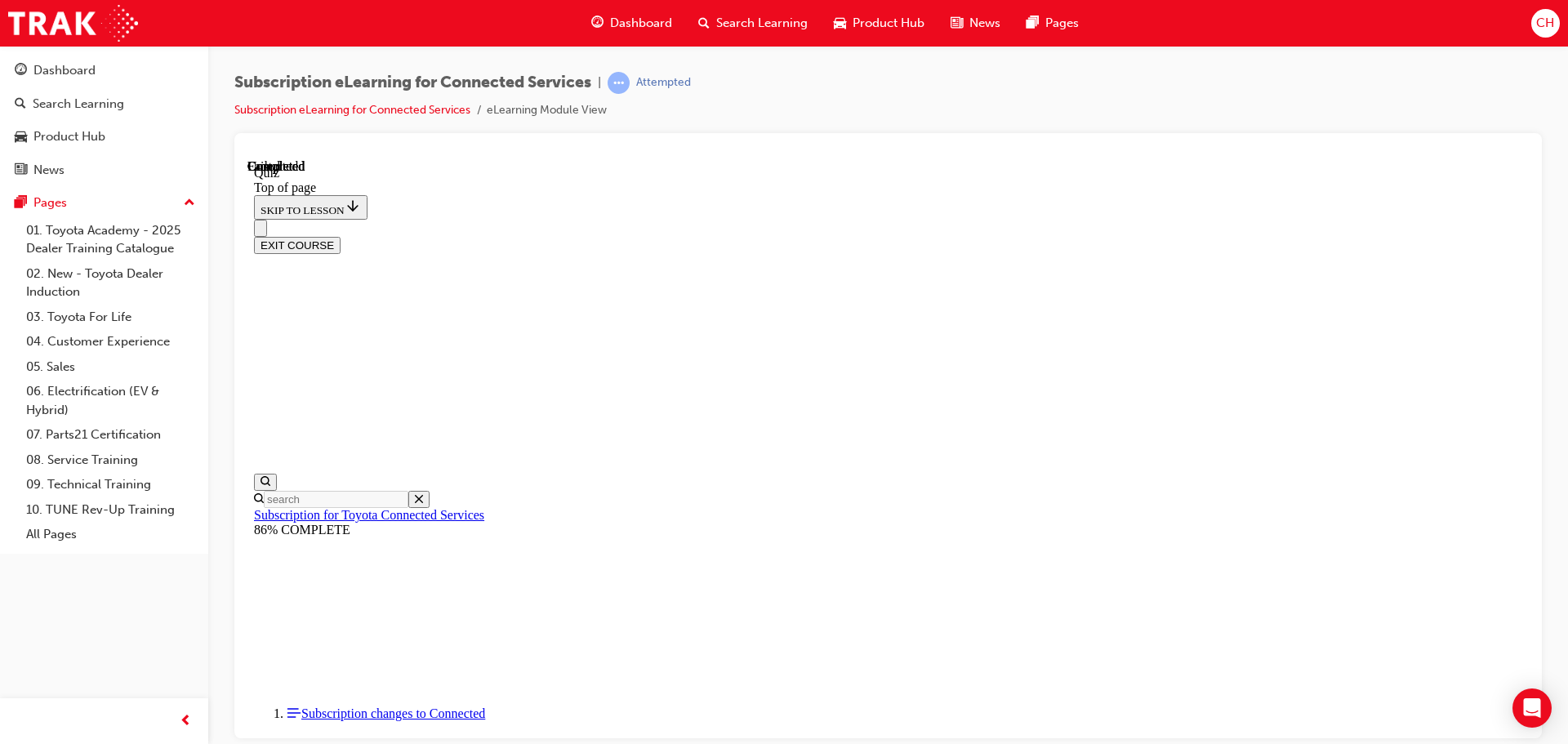
scroll to position [308, 0]
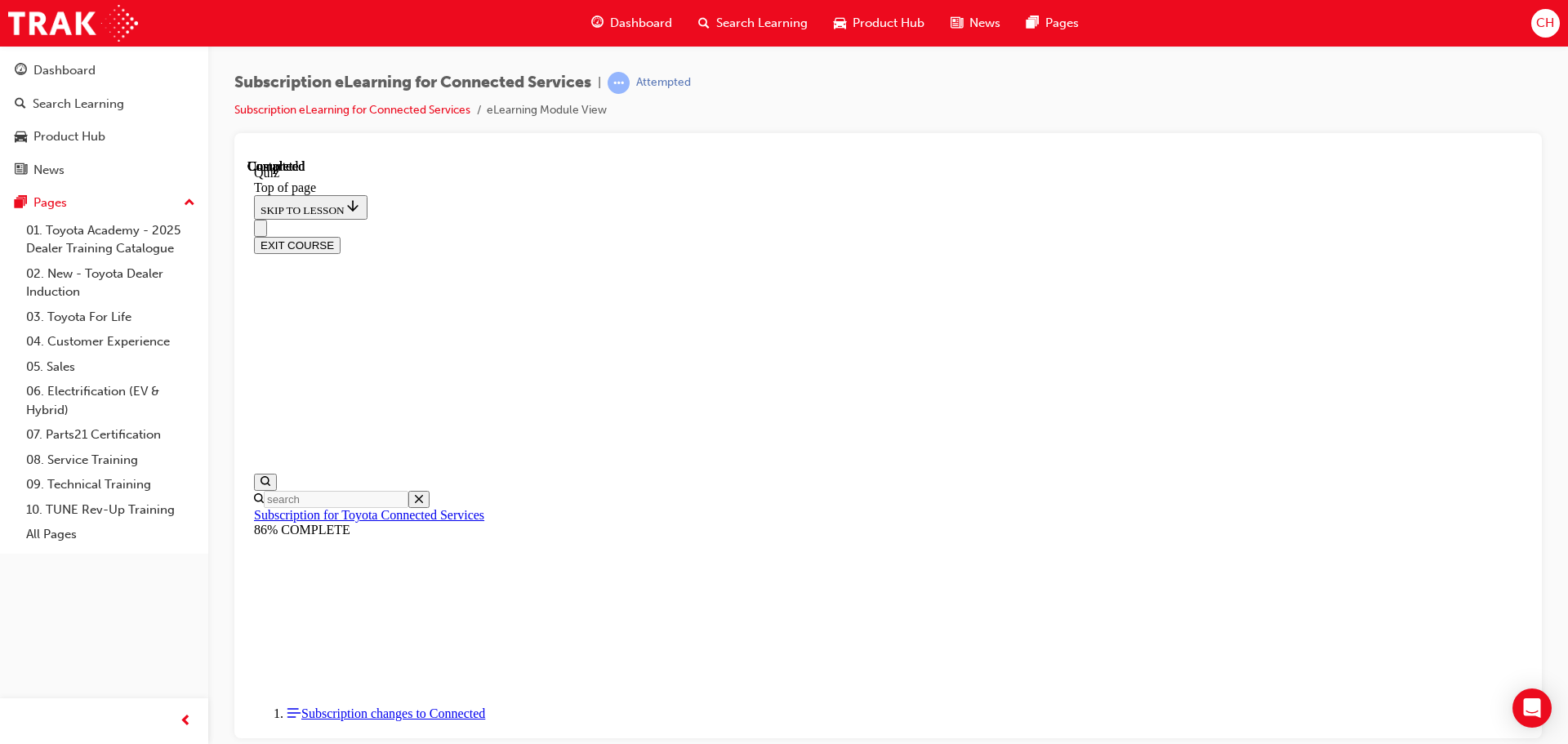
scroll to position [50, 0]
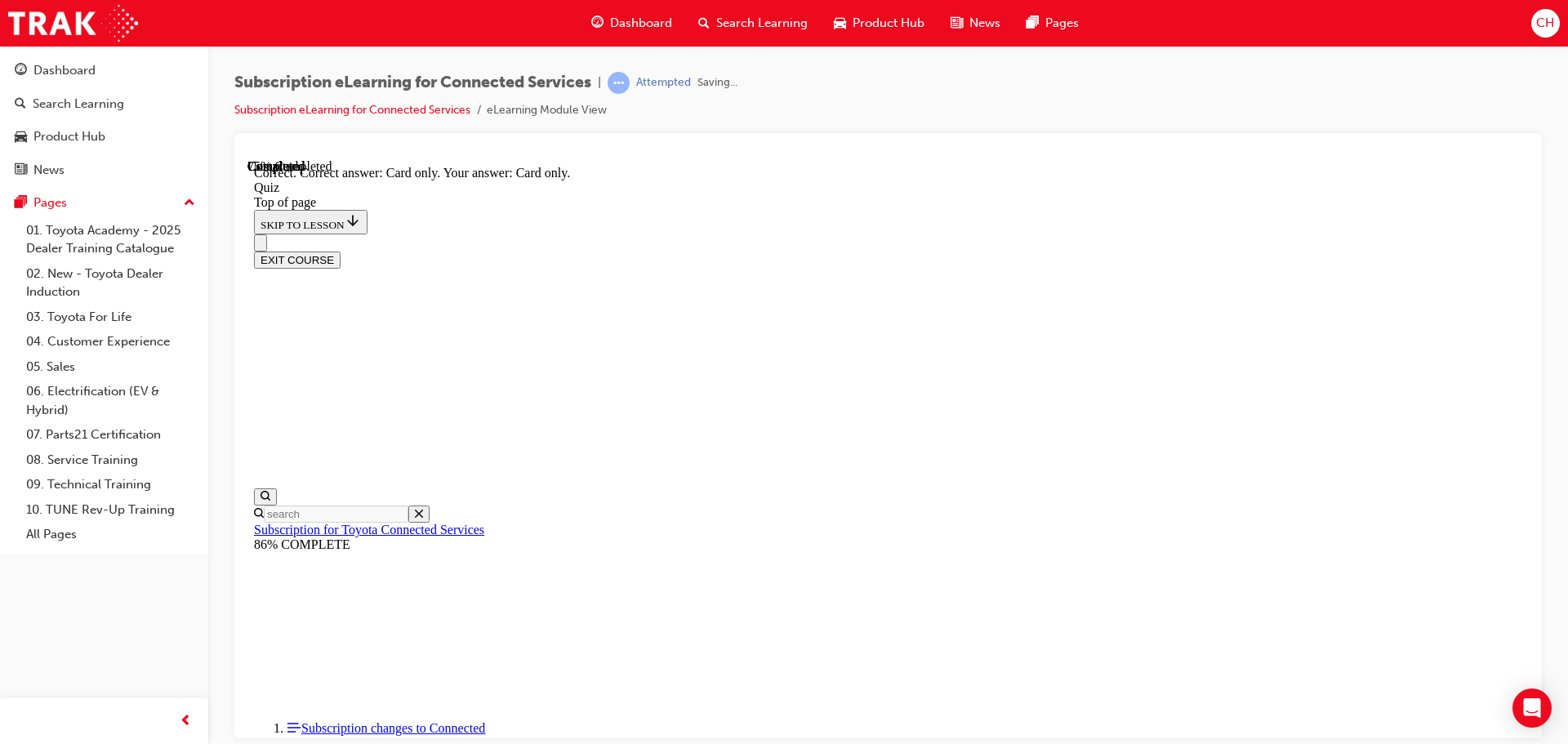
scroll to position [217, 0]
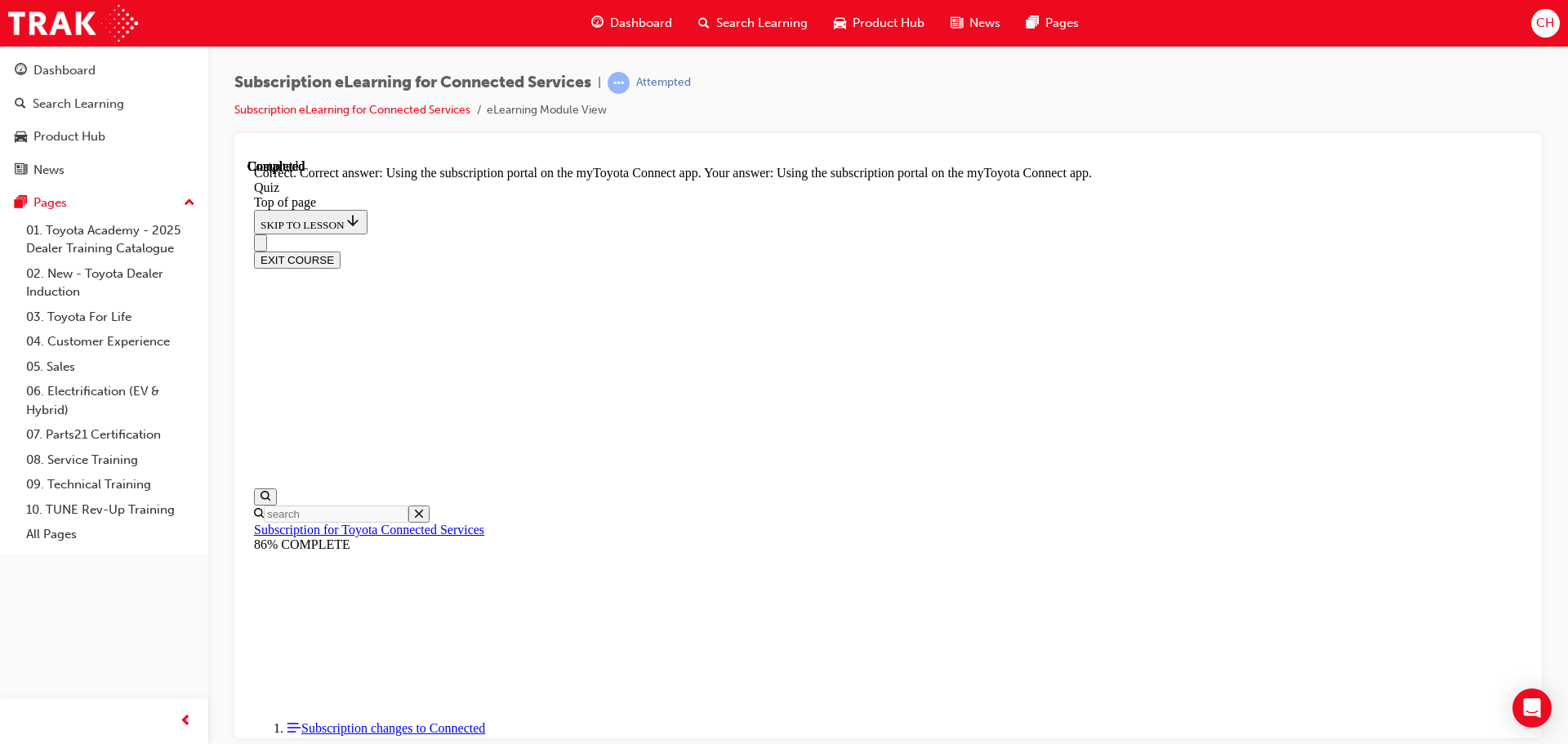
scroll to position [217, 0]
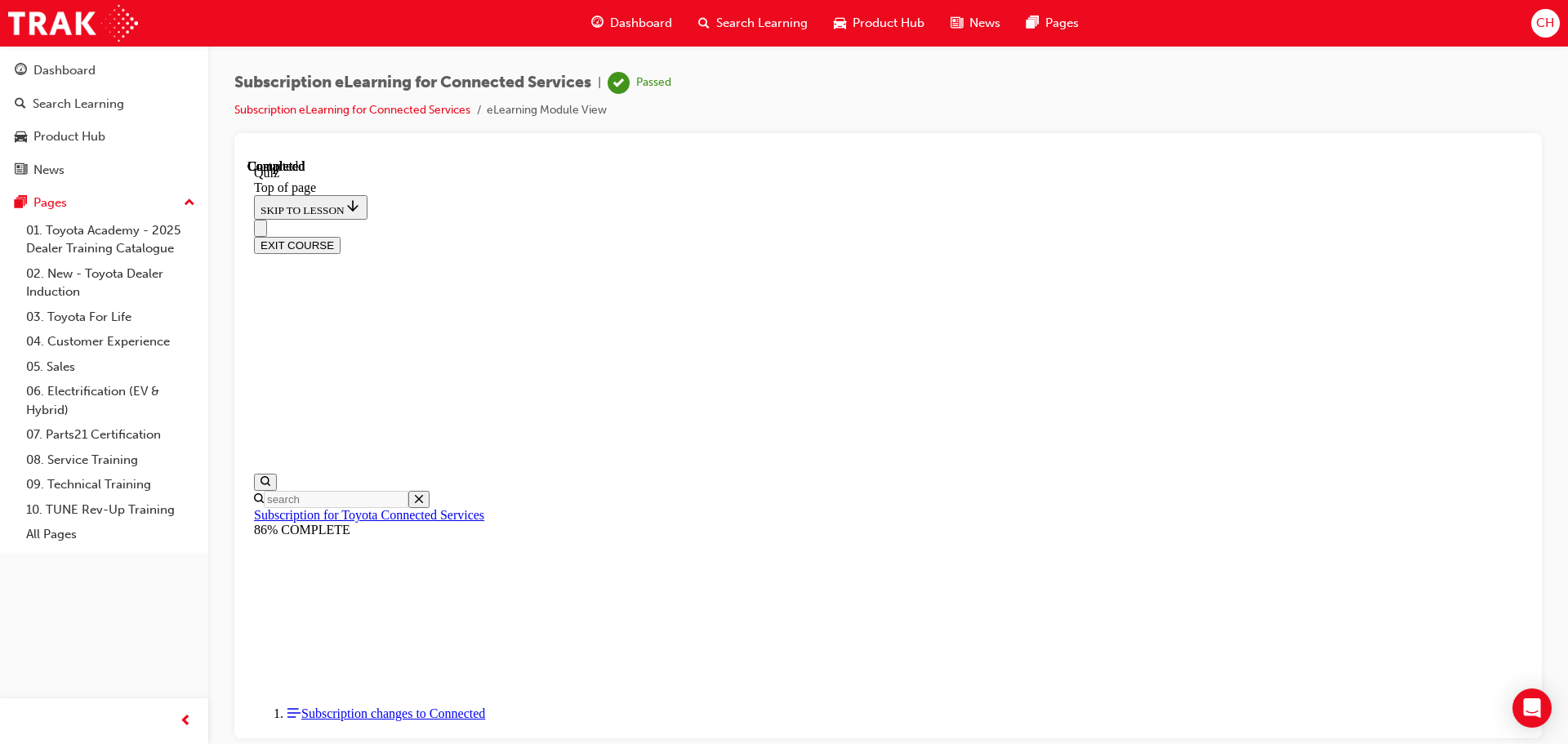
scroll to position [308, 0]
click at [341, 236] on button "EXIT COURSE" at bounding box center [298, 244] width 87 height 17
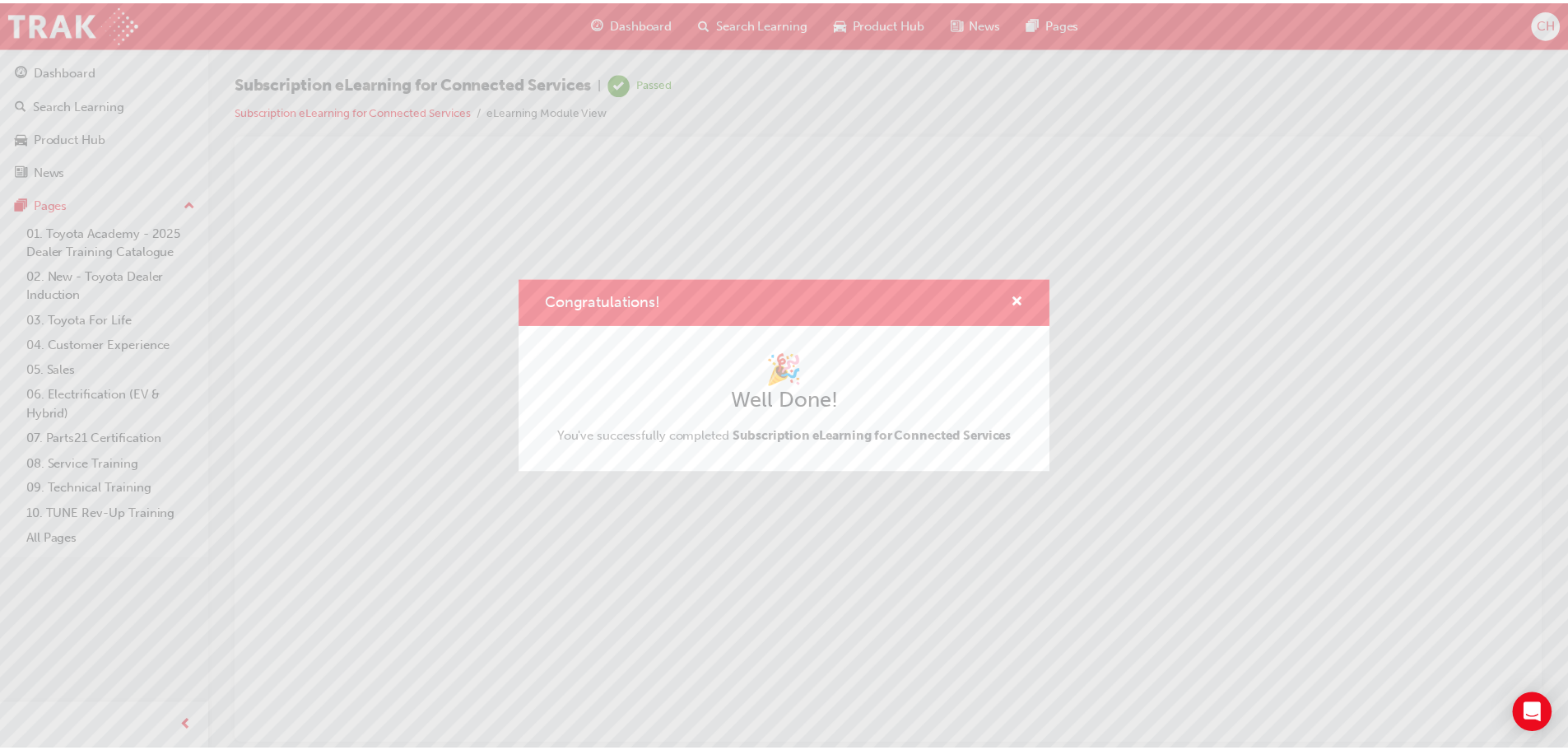
scroll to position [0, 0]
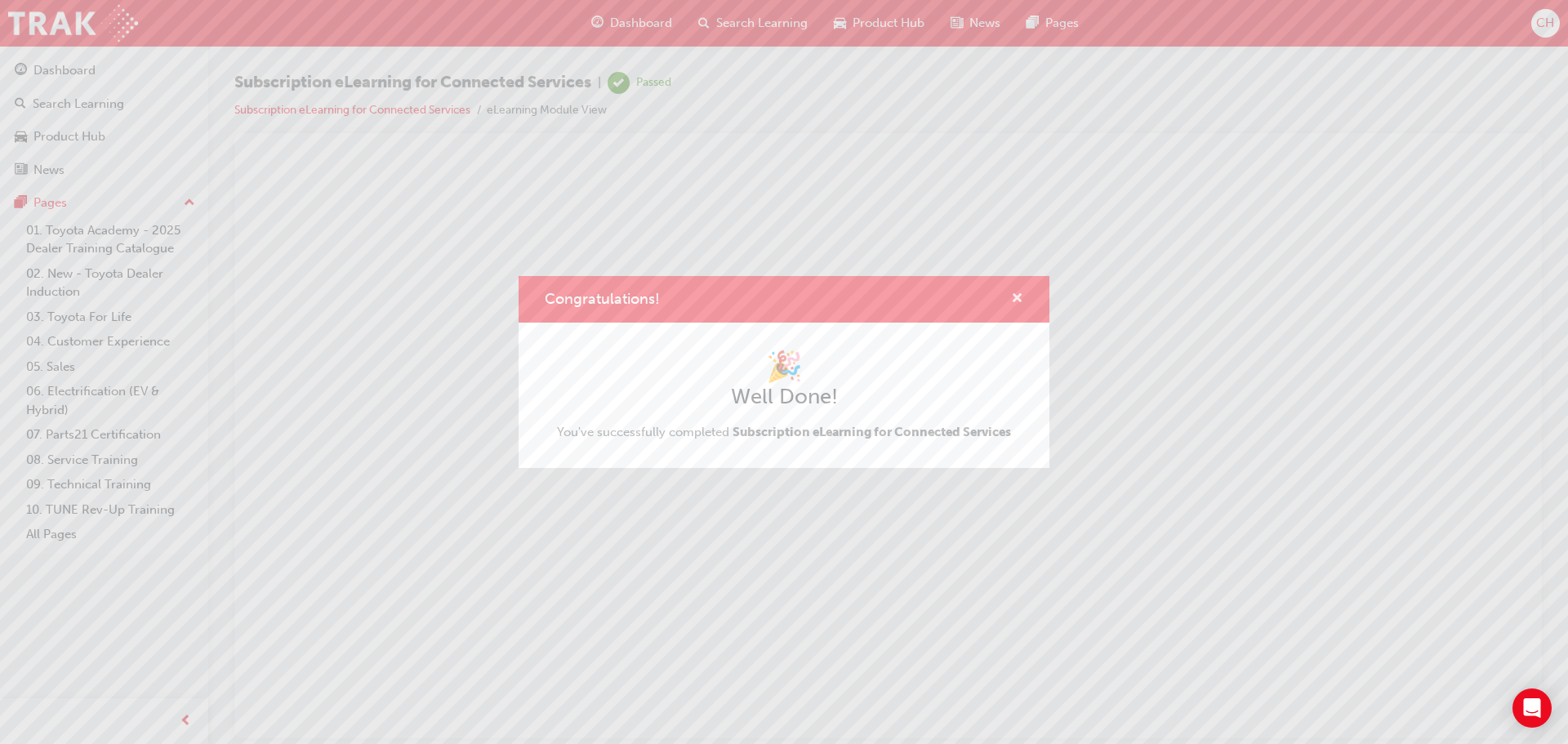
drag, startPoint x: 1018, startPoint y: 297, endPoint x: 770, endPoint y: 134, distance: 296.8
click at [1018, 297] on span "cross-icon" at bounding box center [1017, 300] width 12 height 15
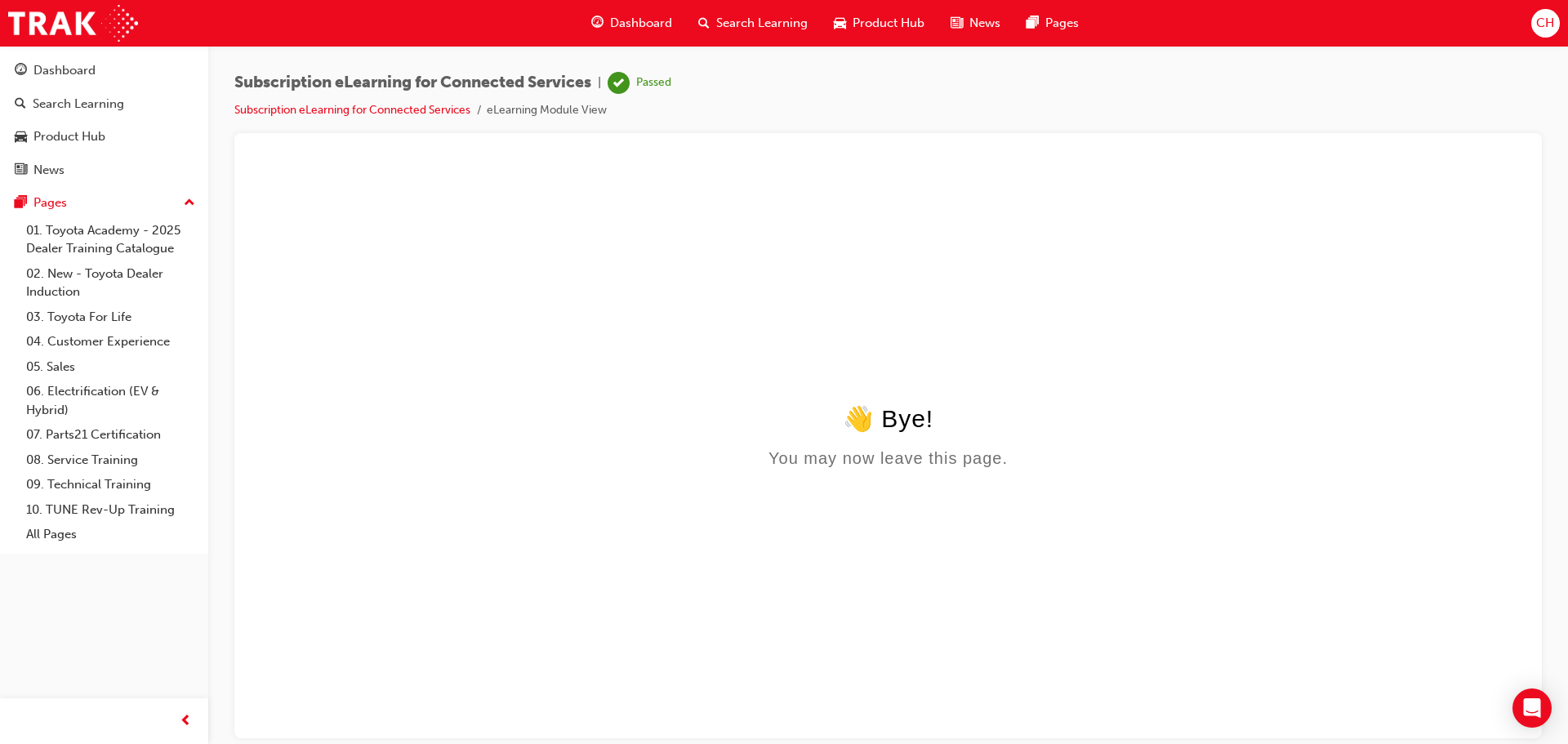
click at [898, 20] on span "Product Hub" at bounding box center [889, 23] width 72 height 19
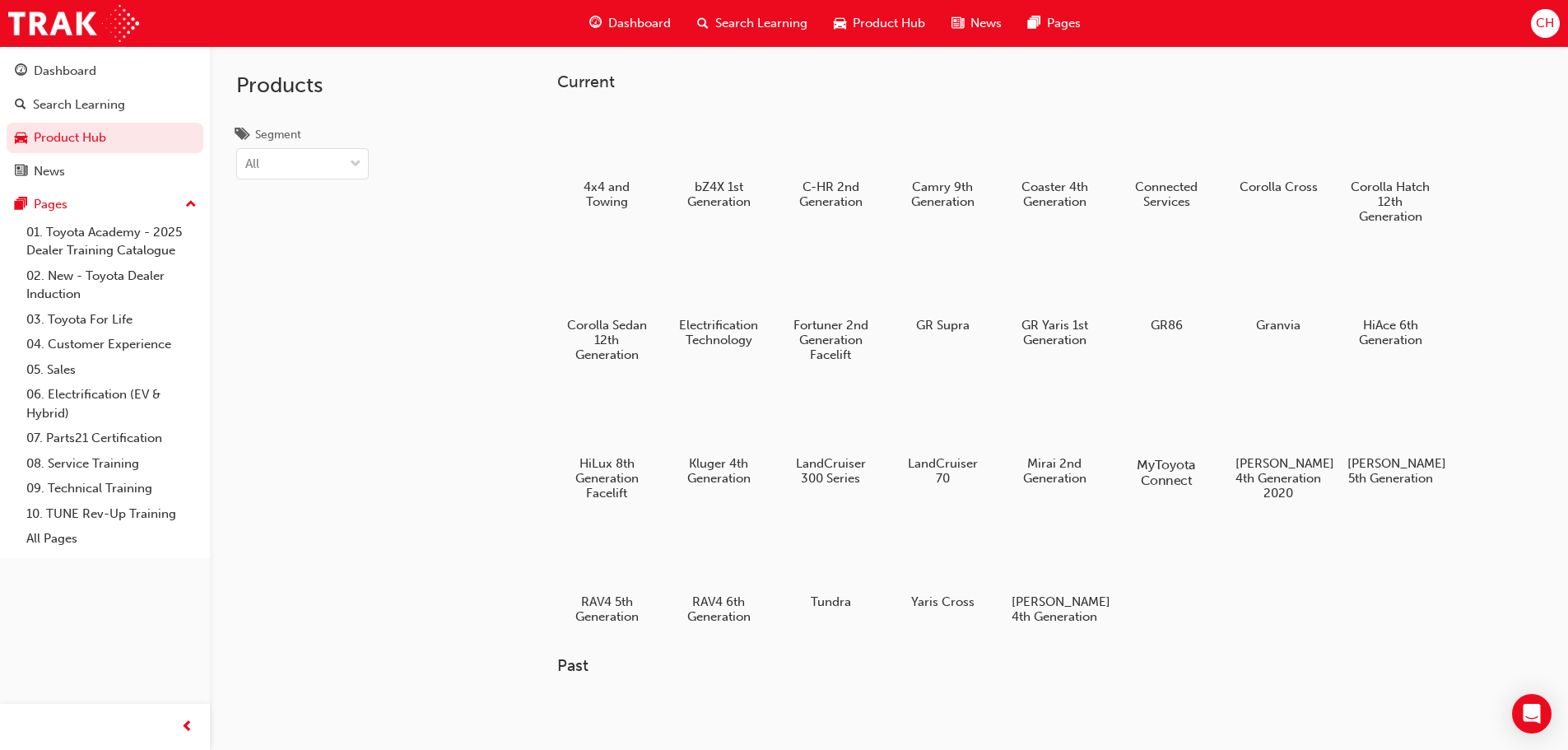
click at [1166, 420] on div at bounding box center [1166, 418] width 91 height 66
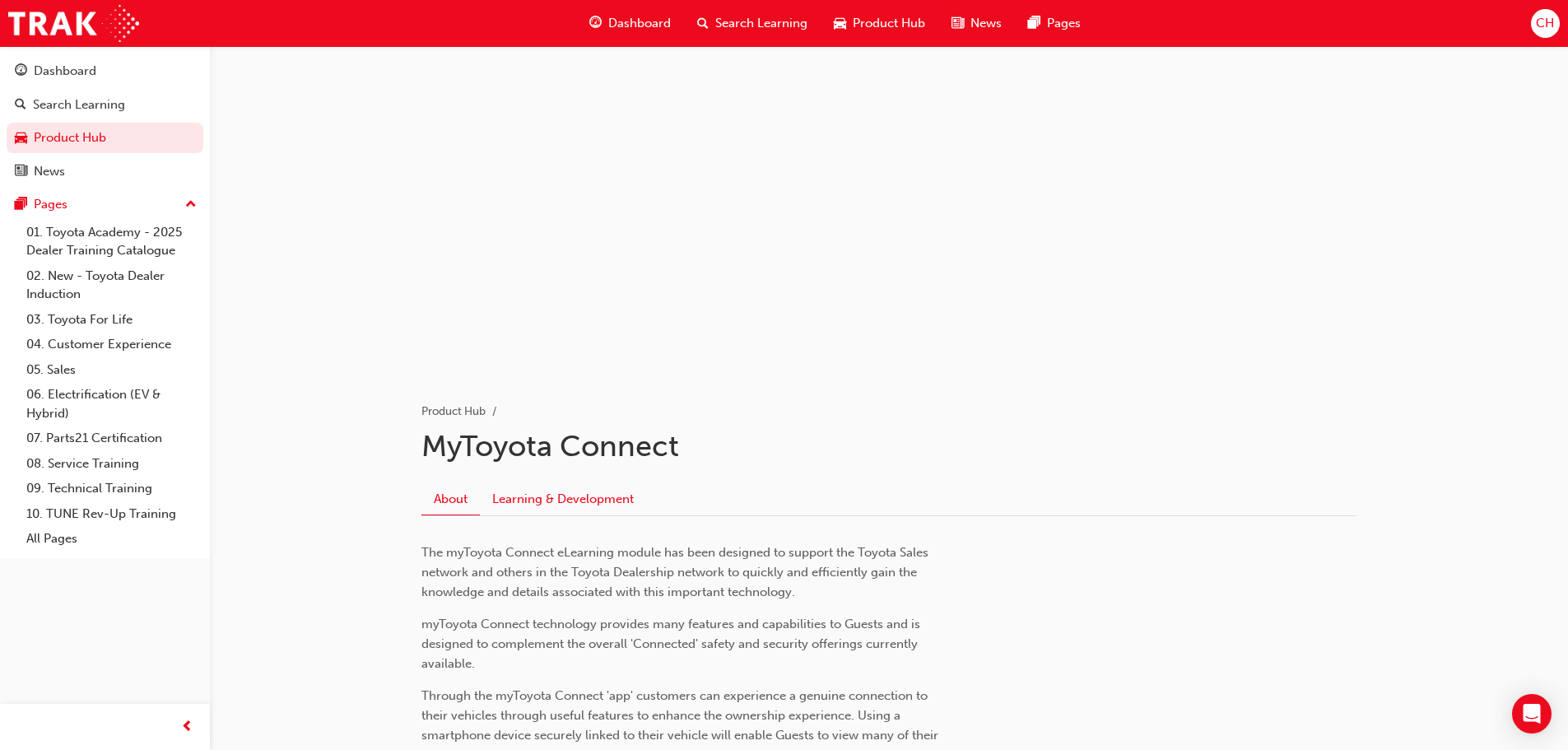
click at [620, 505] on link "Learning & Development" at bounding box center [564, 499] width 166 height 31
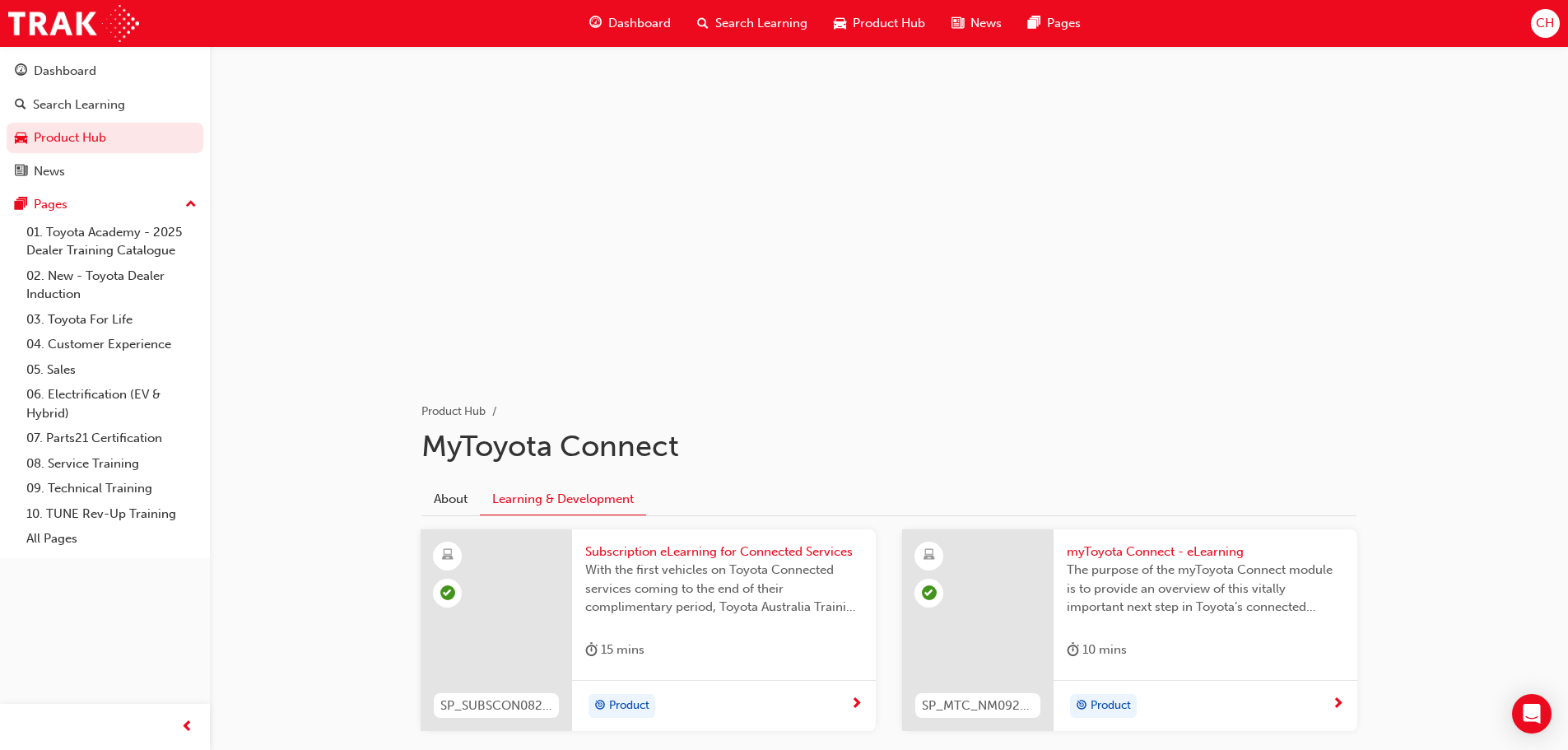
click at [887, 32] on span "Product Hub" at bounding box center [889, 23] width 73 height 19
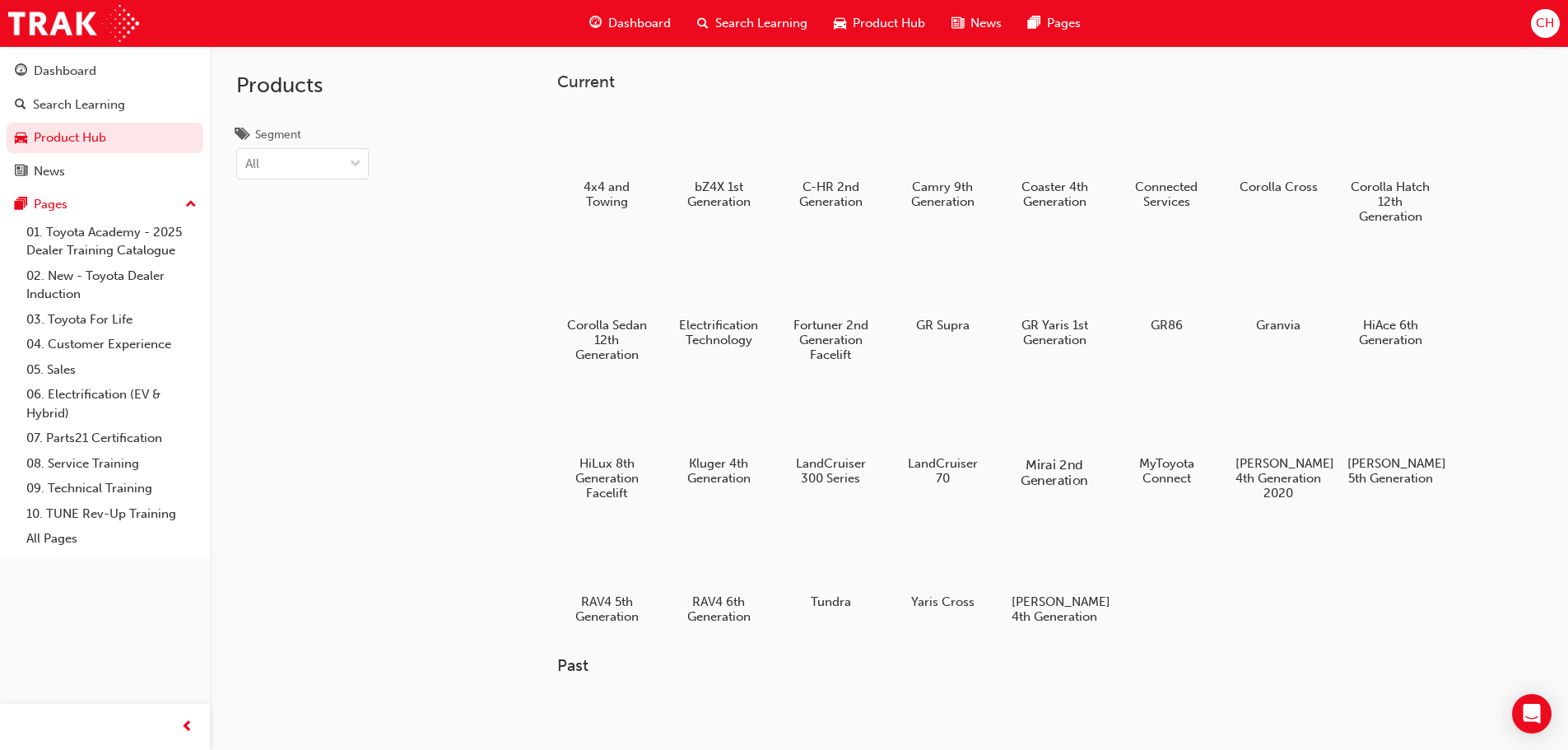
click at [1073, 446] on div at bounding box center [1054, 418] width 91 height 66
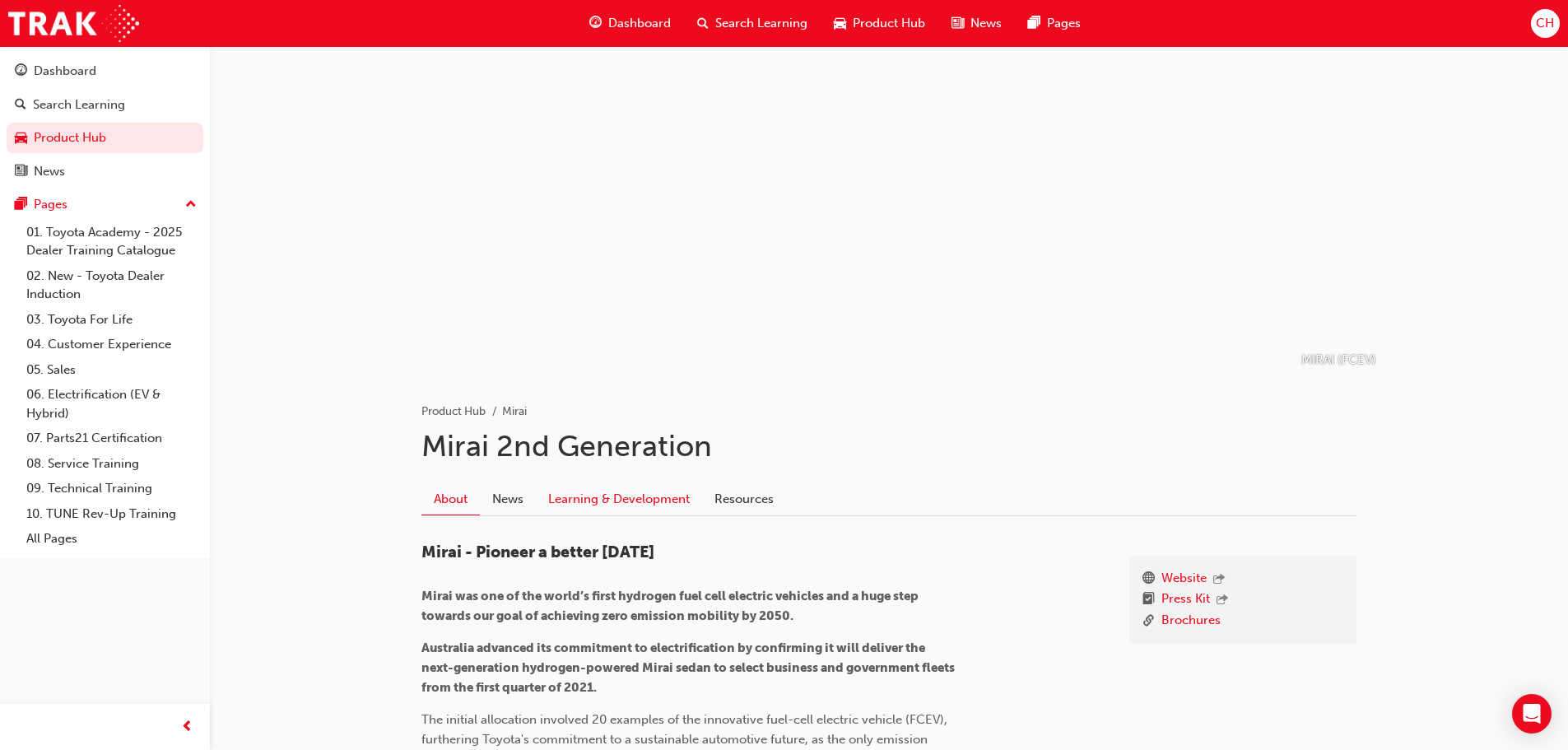
click at [664, 508] on link "Learning & Development" at bounding box center [619, 499] width 166 height 31
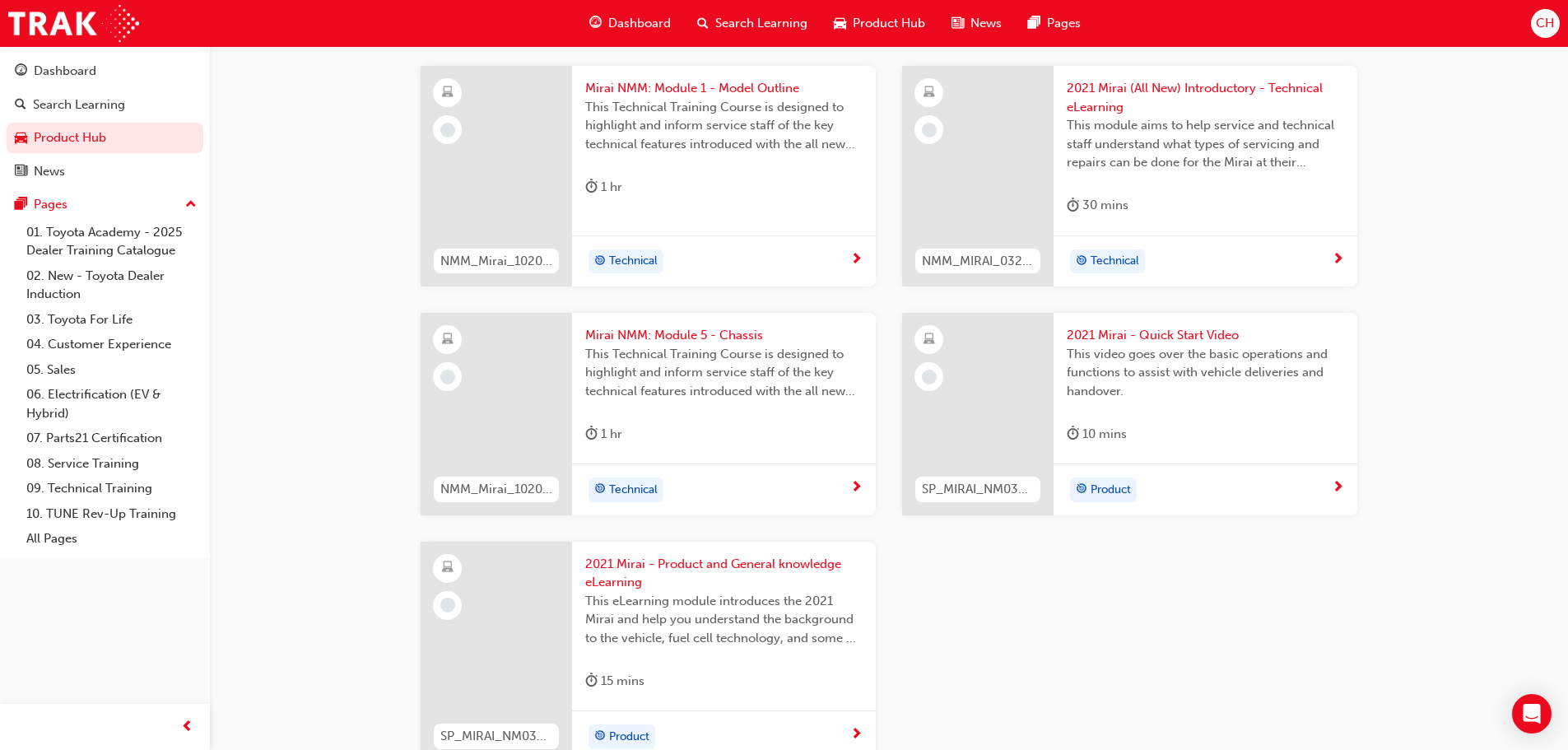
scroll to position [988, 0]
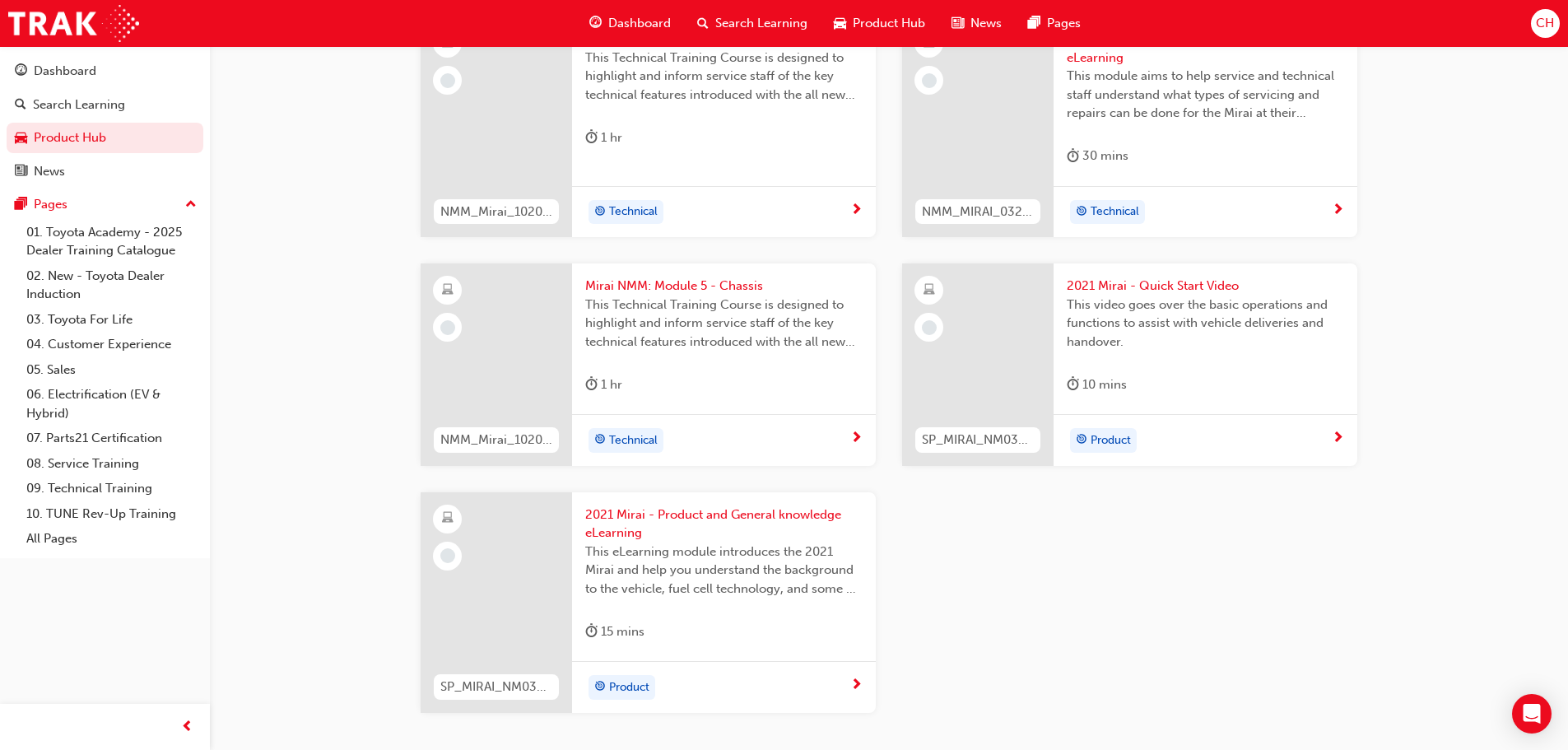
click at [1330, 442] on div "Product" at bounding box center [1200, 441] width 265 height 25
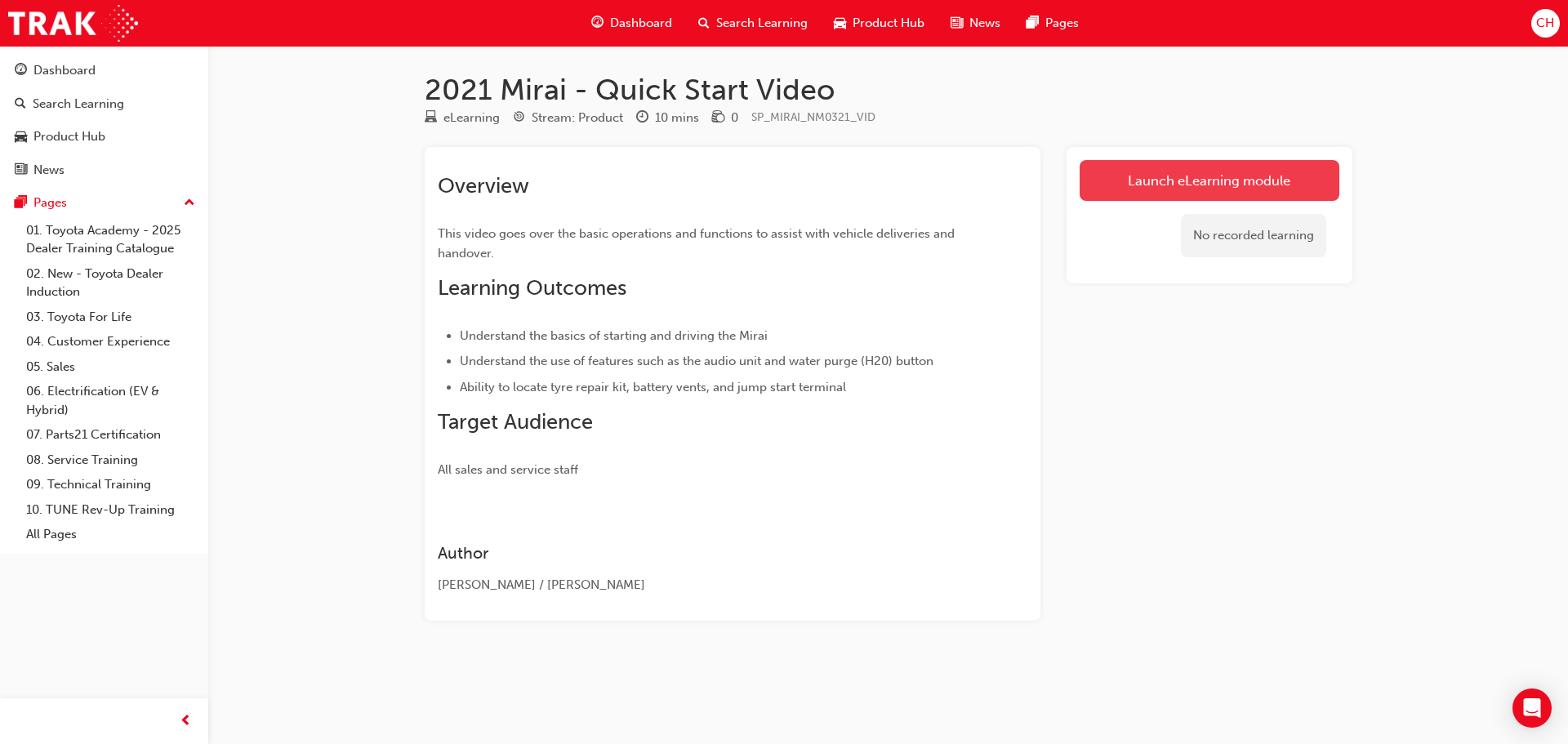
click at [1296, 191] on link "Launch eLearning module" at bounding box center [1210, 181] width 260 height 41
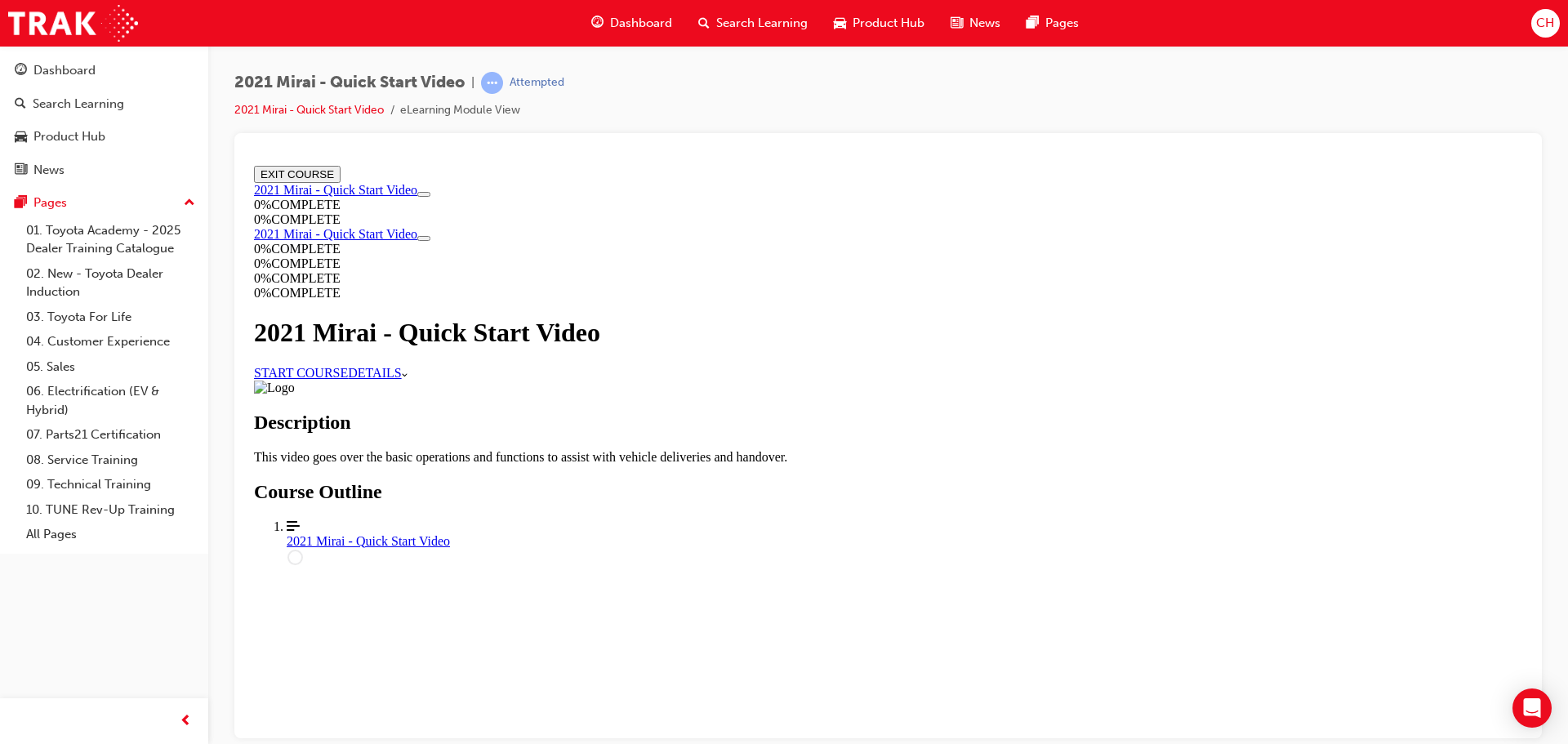
click at [348, 379] on link "START COURSE" at bounding box center [301, 372] width 94 height 14
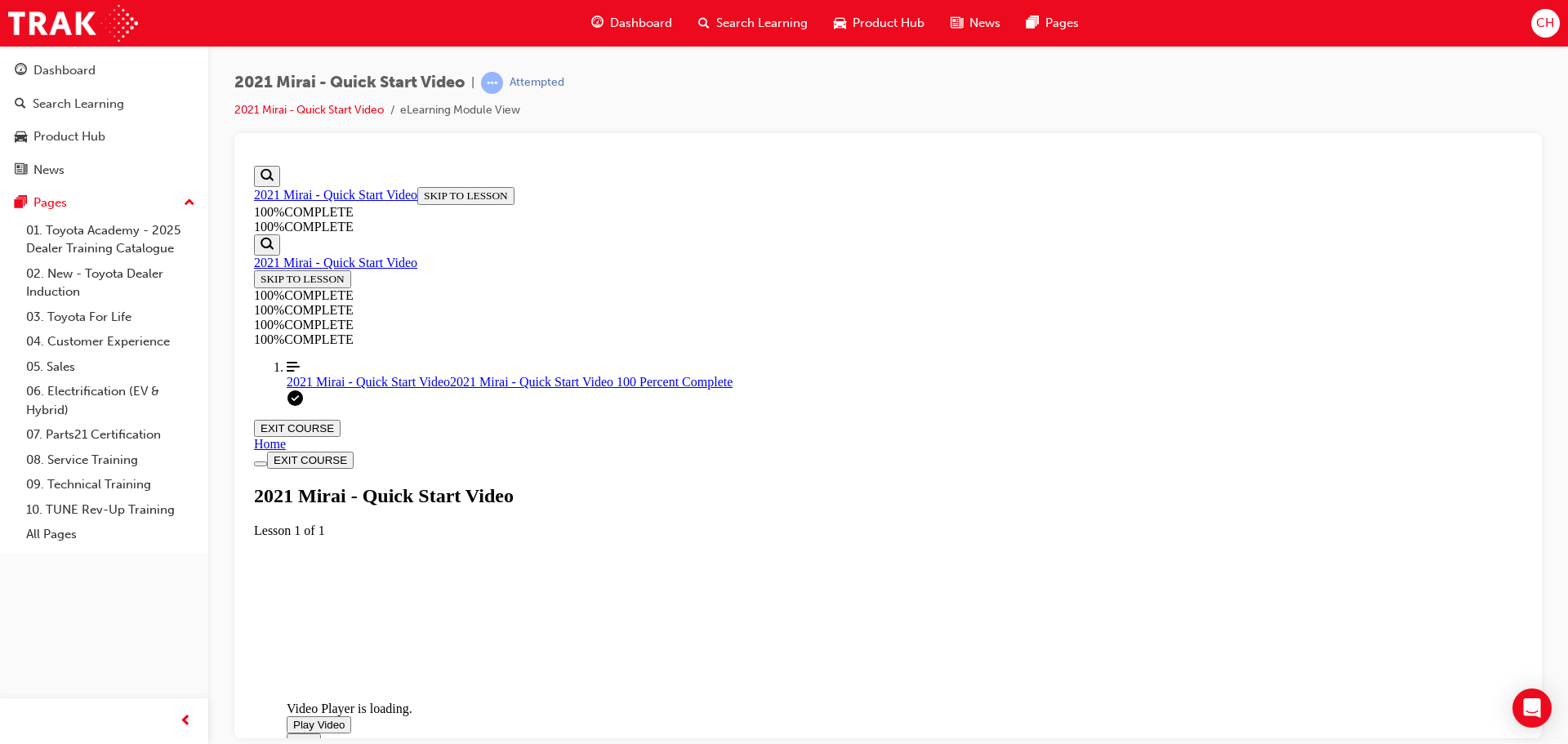
scroll to position [302, 0]
click at [293, 718] on span "Video player. You can use the space bar to toggle playback and arrow keys to sc…" at bounding box center [293, 724] width 0 height 12
click at [531, 575] on video "Video player. You can use the space bar to toggle playback and arrow keys to sc…" at bounding box center [410, 636] width 245 height 123
click at [293, 718] on span "Video player. You can use the space bar to toggle playback and arrow keys to sc…" at bounding box center [293, 724] width 0 height 12
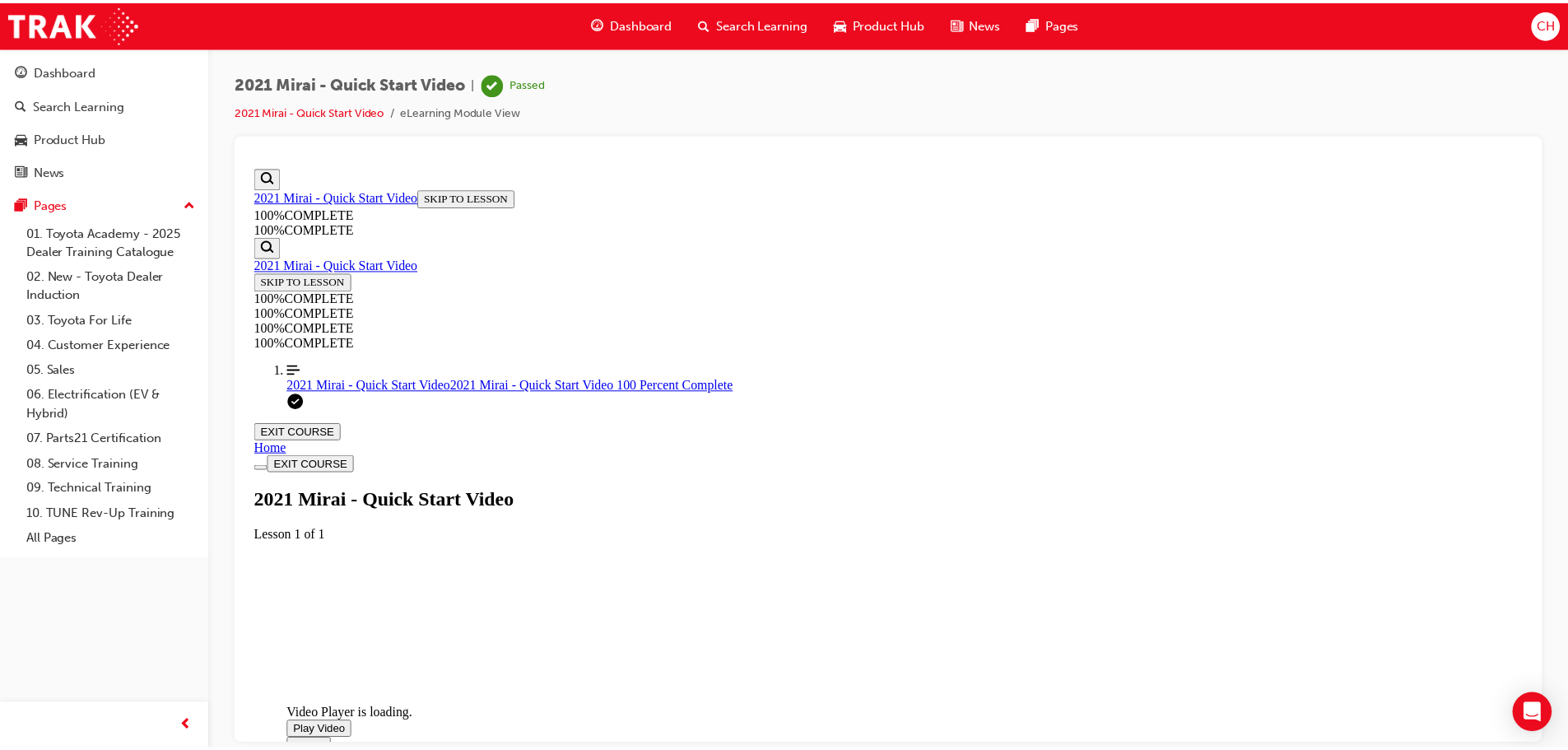
scroll to position [299, 0]
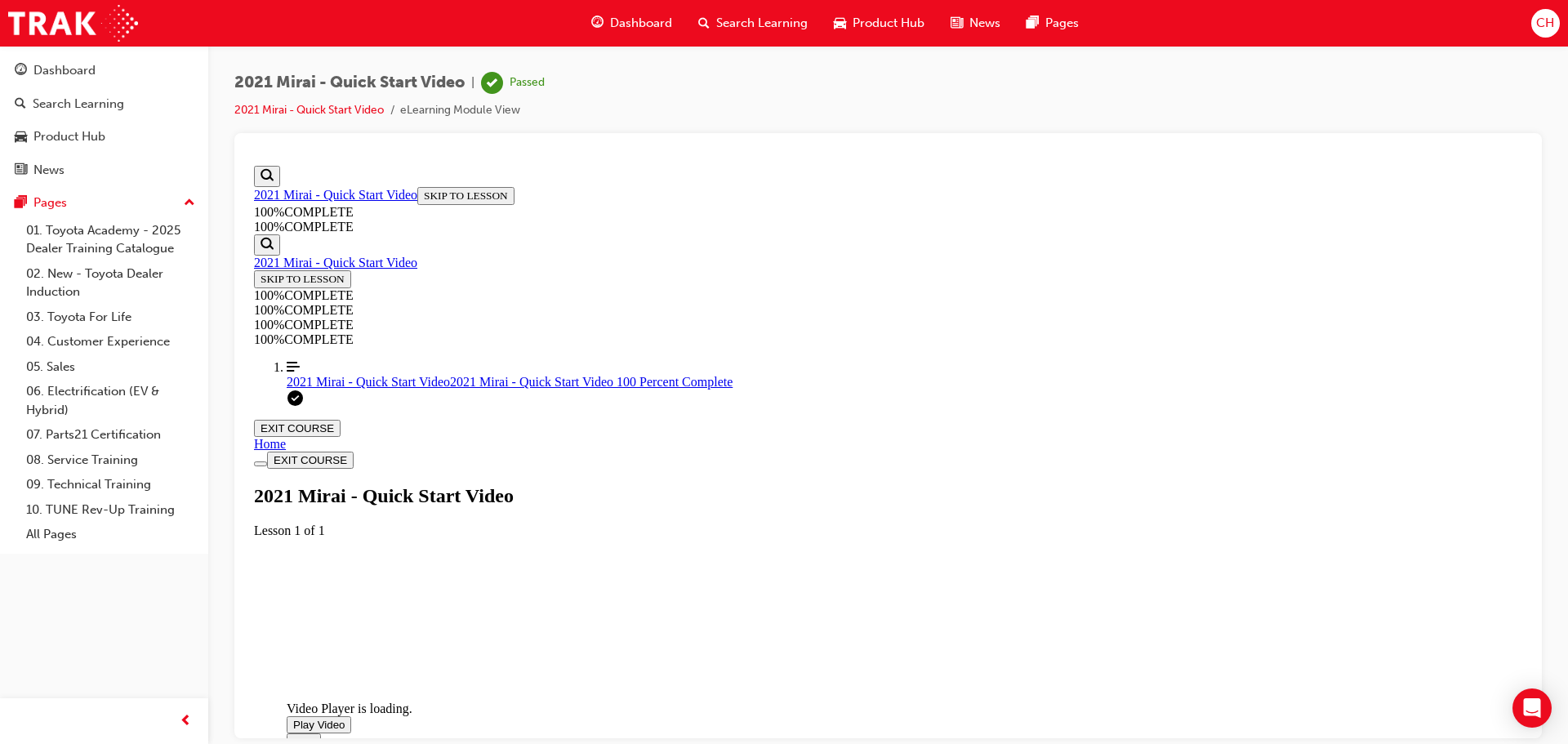
click at [881, 24] on span "Product Hub" at bounding box center [889, 23] width 72 height 19
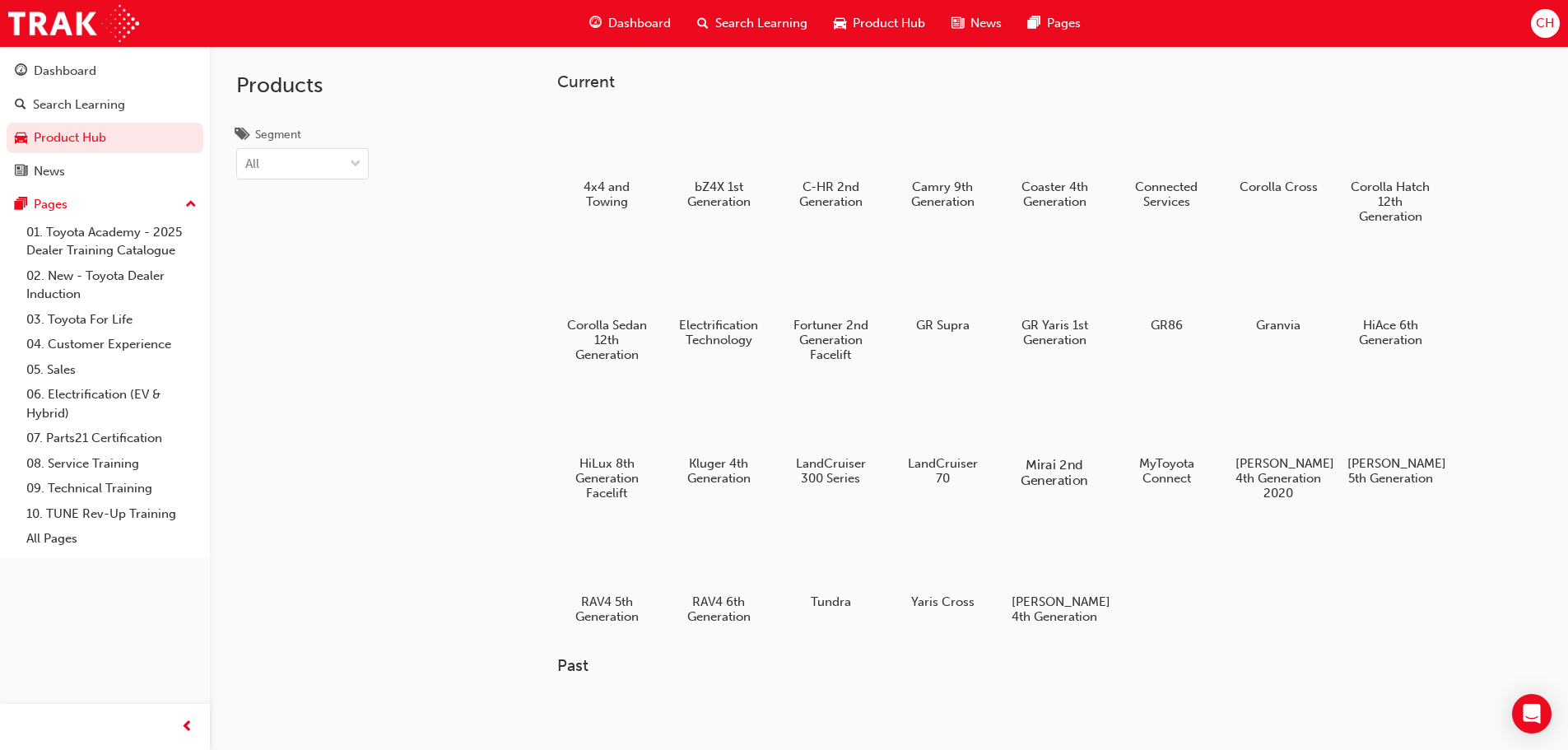
click at [1088, 443] on div at bounding box center [1054, 418] width 91 height 66
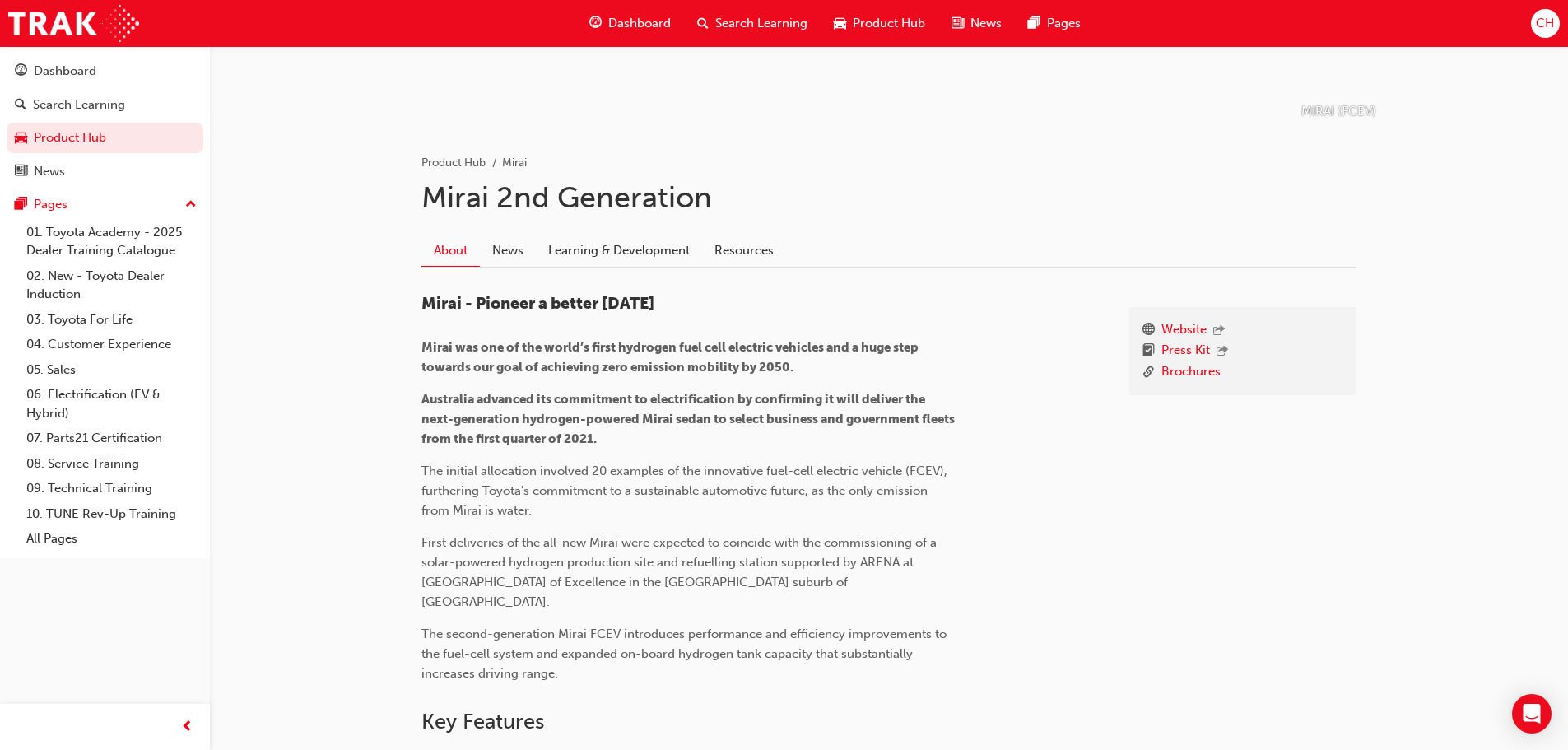
scroll to position [247, 0]
click at [616, 253] on link "Learning & Development" at bounding box center [619, 252] width 166 height 31
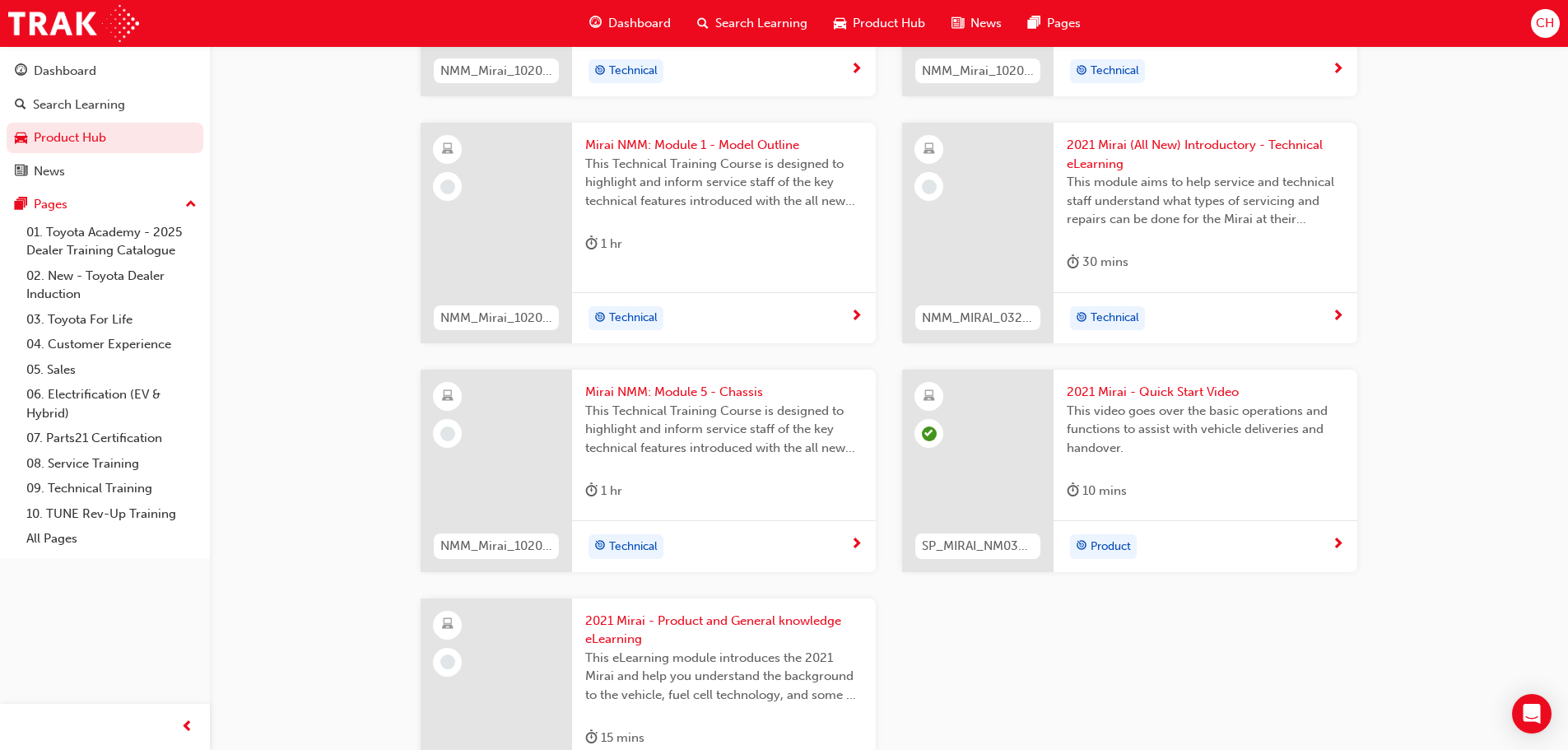
scroll to position [1071, 0]
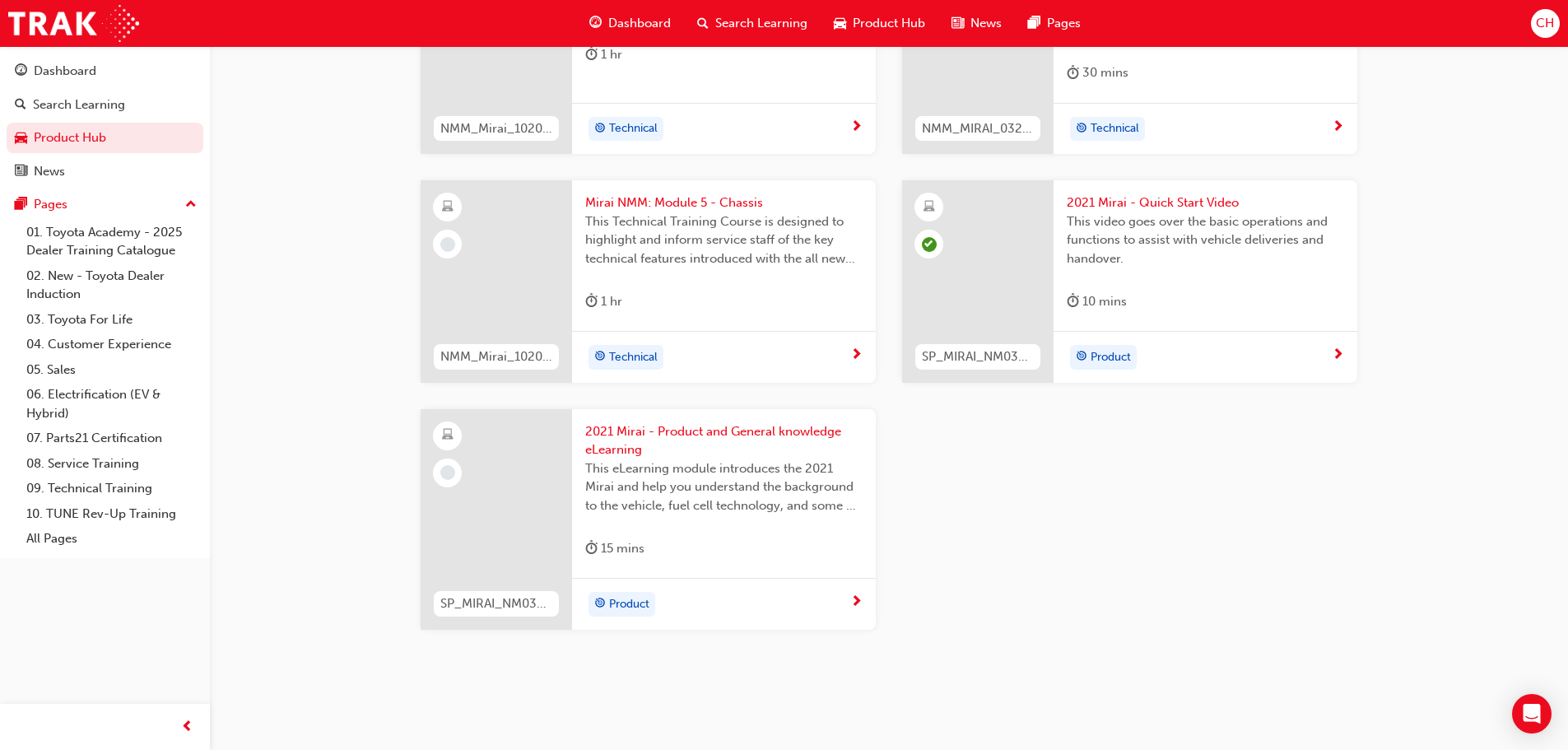
click at [854, 604] on span "next-icon" at bounding box center [856, 602] width 12 height 15
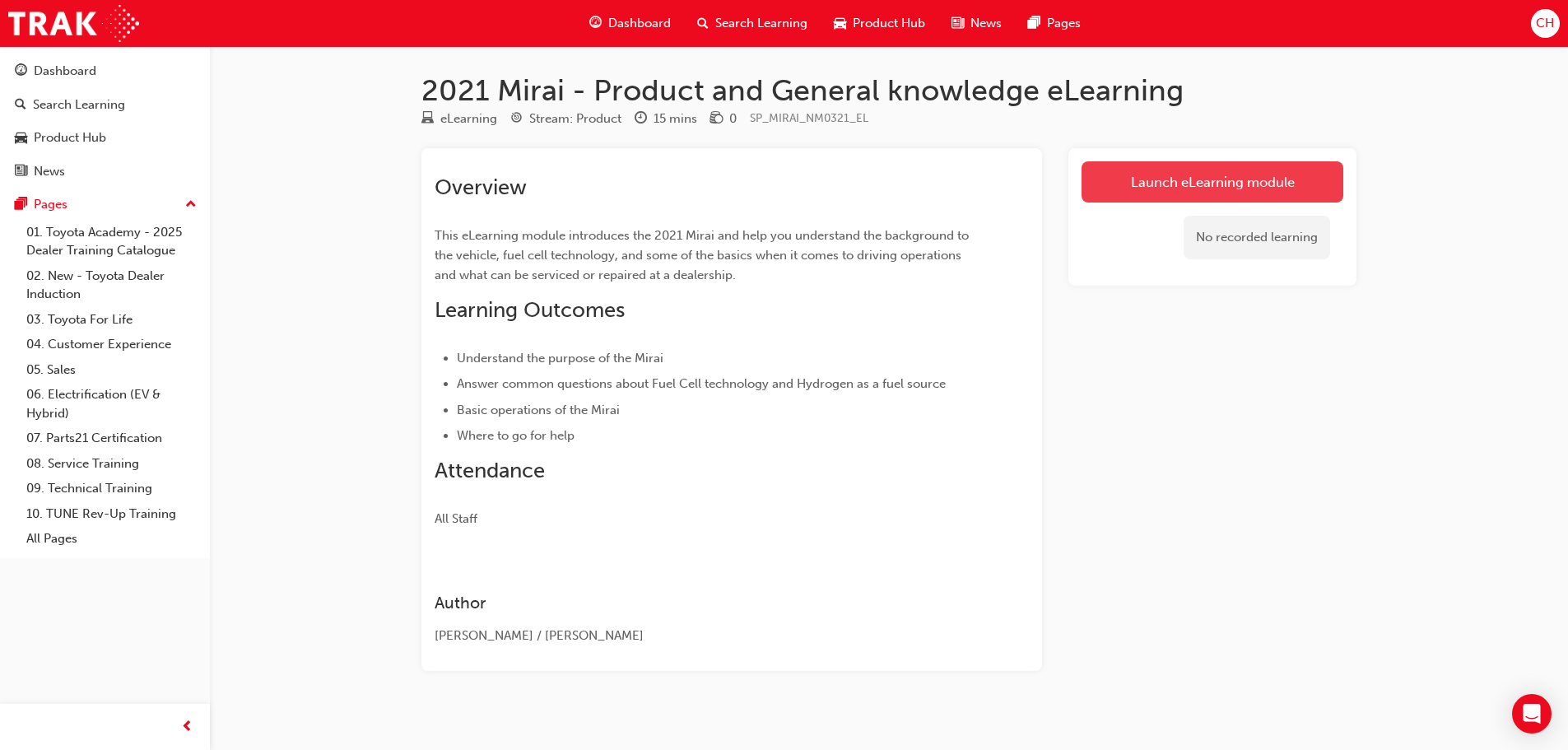
click at [1229, 199] on link "Launch eLearning module" at bounding box center [1213, 182] width 262 height 41
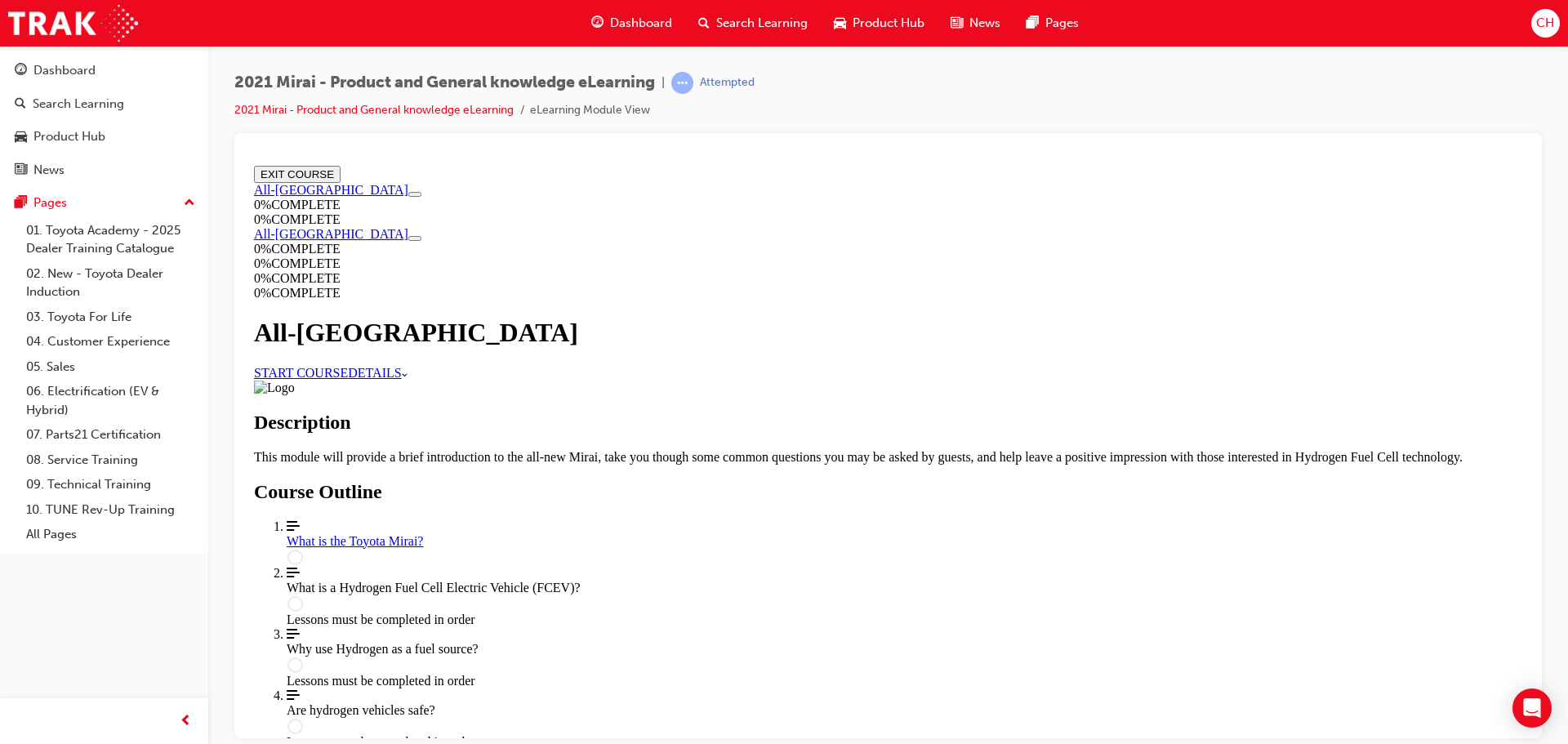
click at [348, 365] on link "START COURSE" at bounding box center [301, 372] width 94 height 14
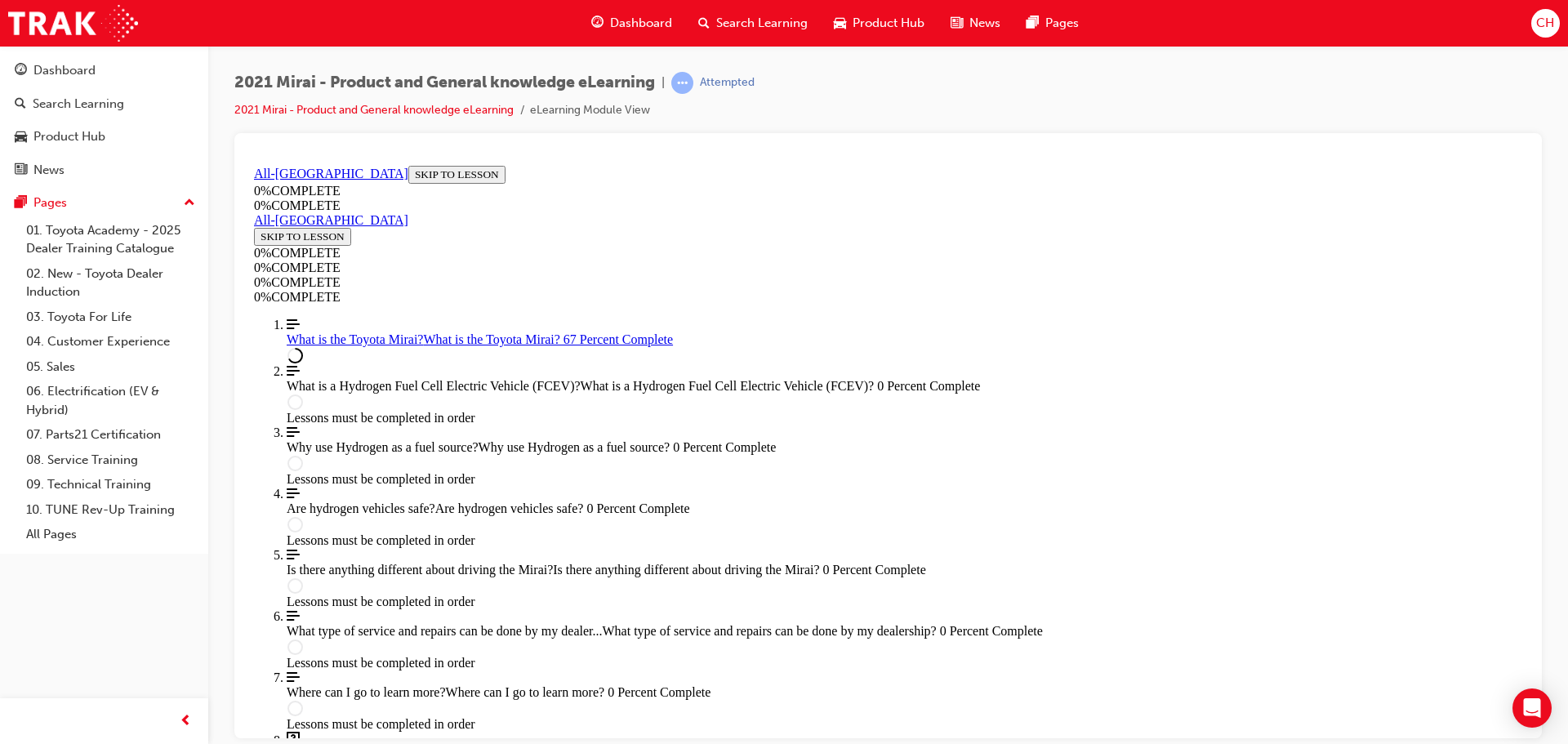
scroll to position [2099, 0]
drag, startPoint x: 913, startPoint y: 285, endPoint x: 1116, endPoint y: 307, distance: 204.2
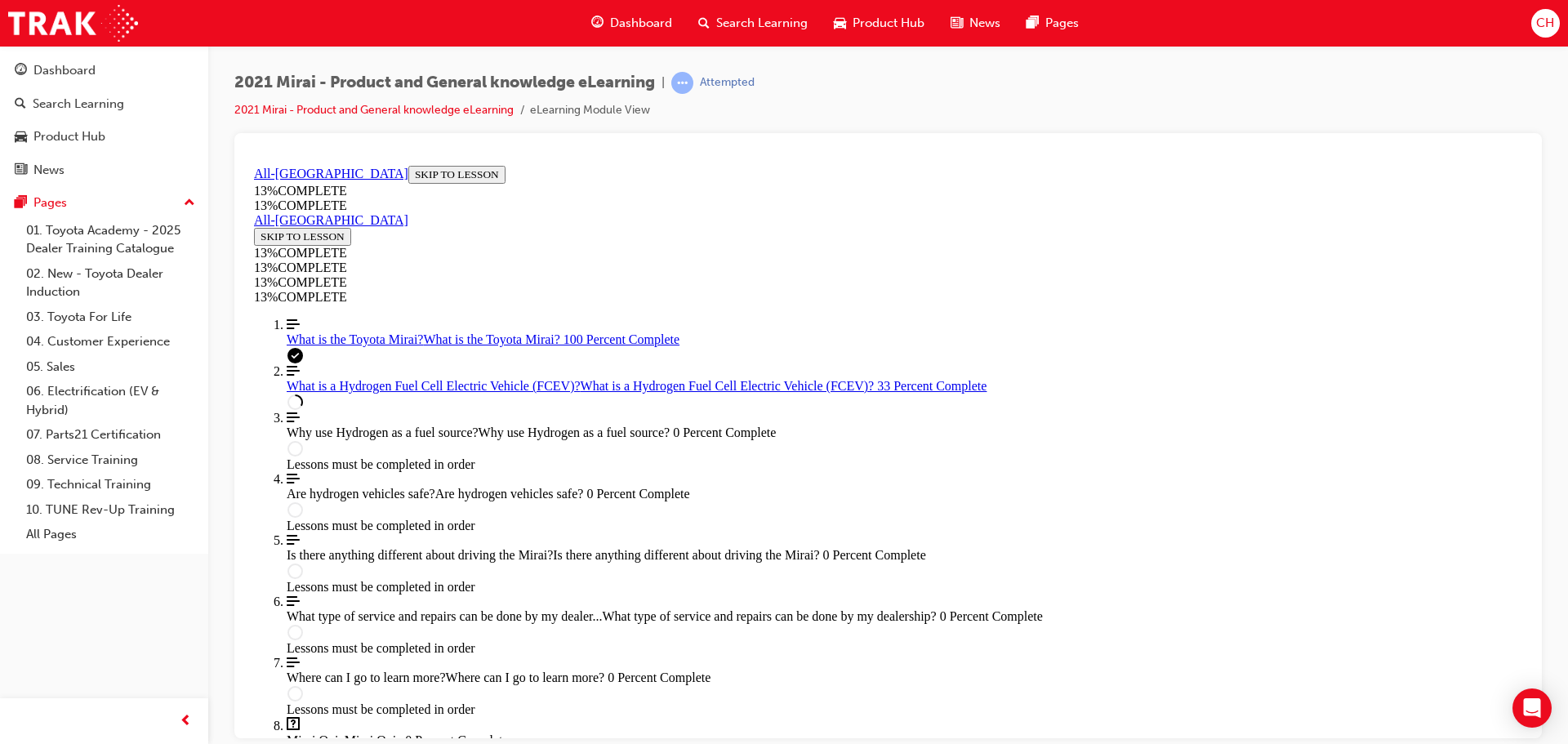
scroll to position [1526, 0]
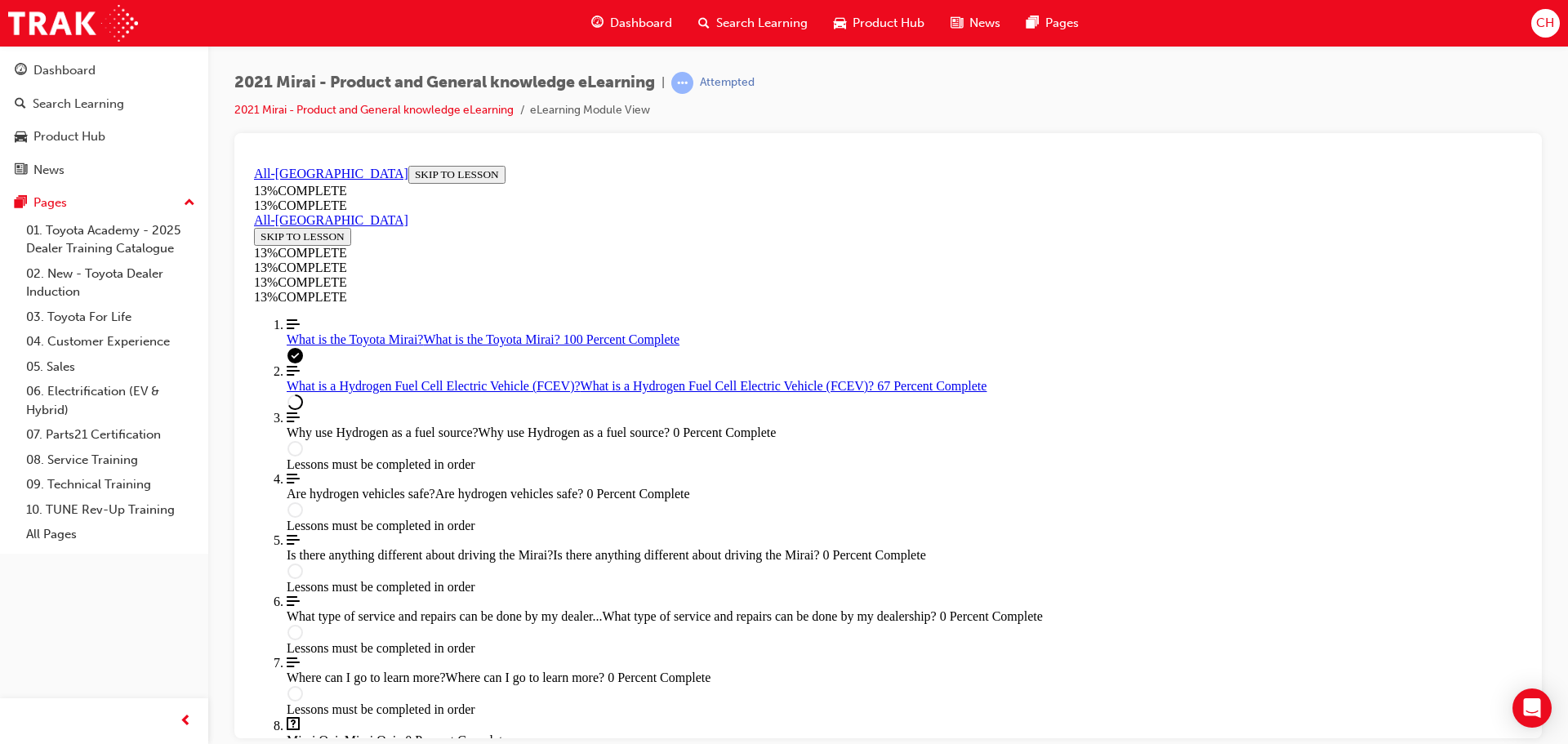
scroll to position [2157, 0]
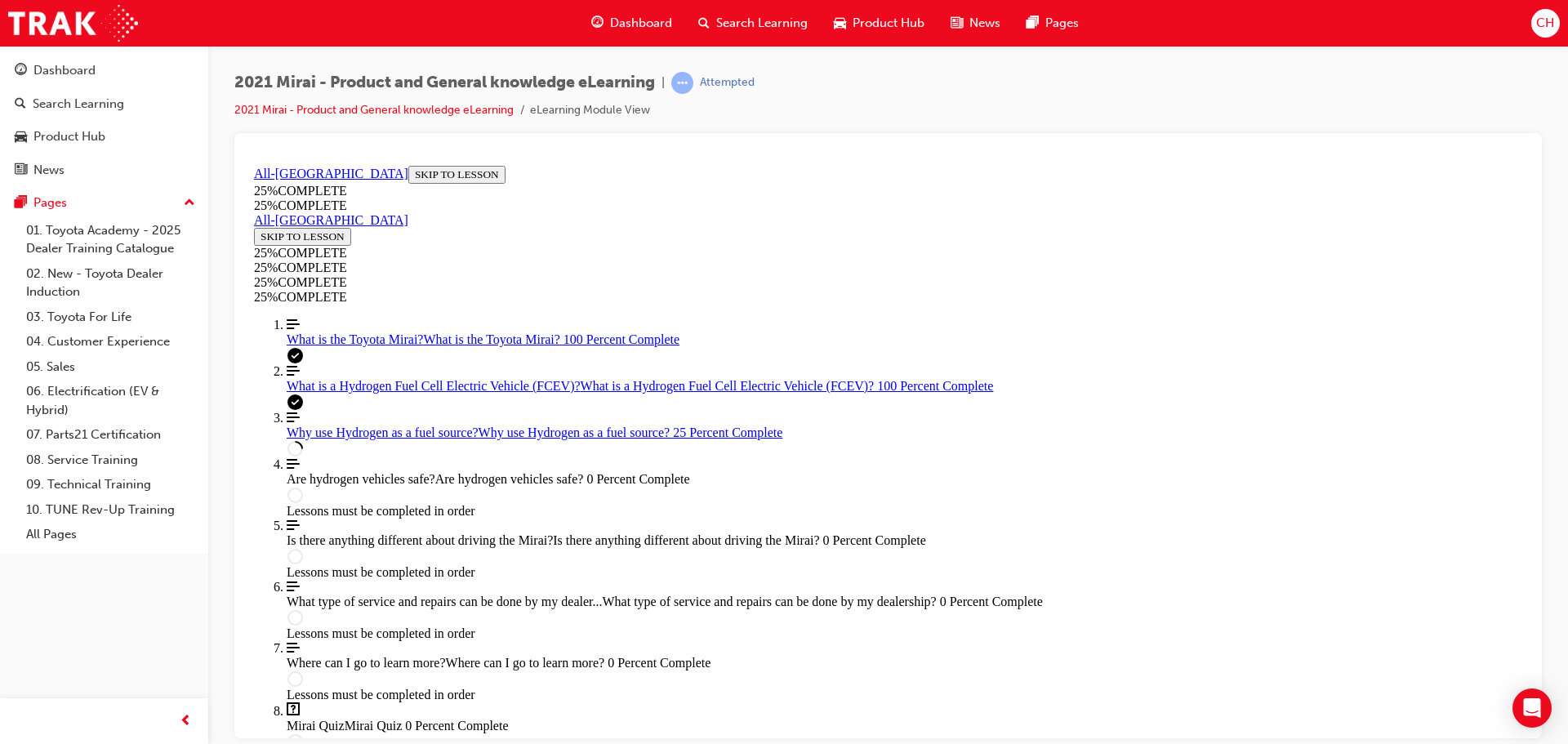
drag, startPoint x: 766, startPoint y: 493, endPoint x: 1284, endPoint y: 514, distance: 518.4
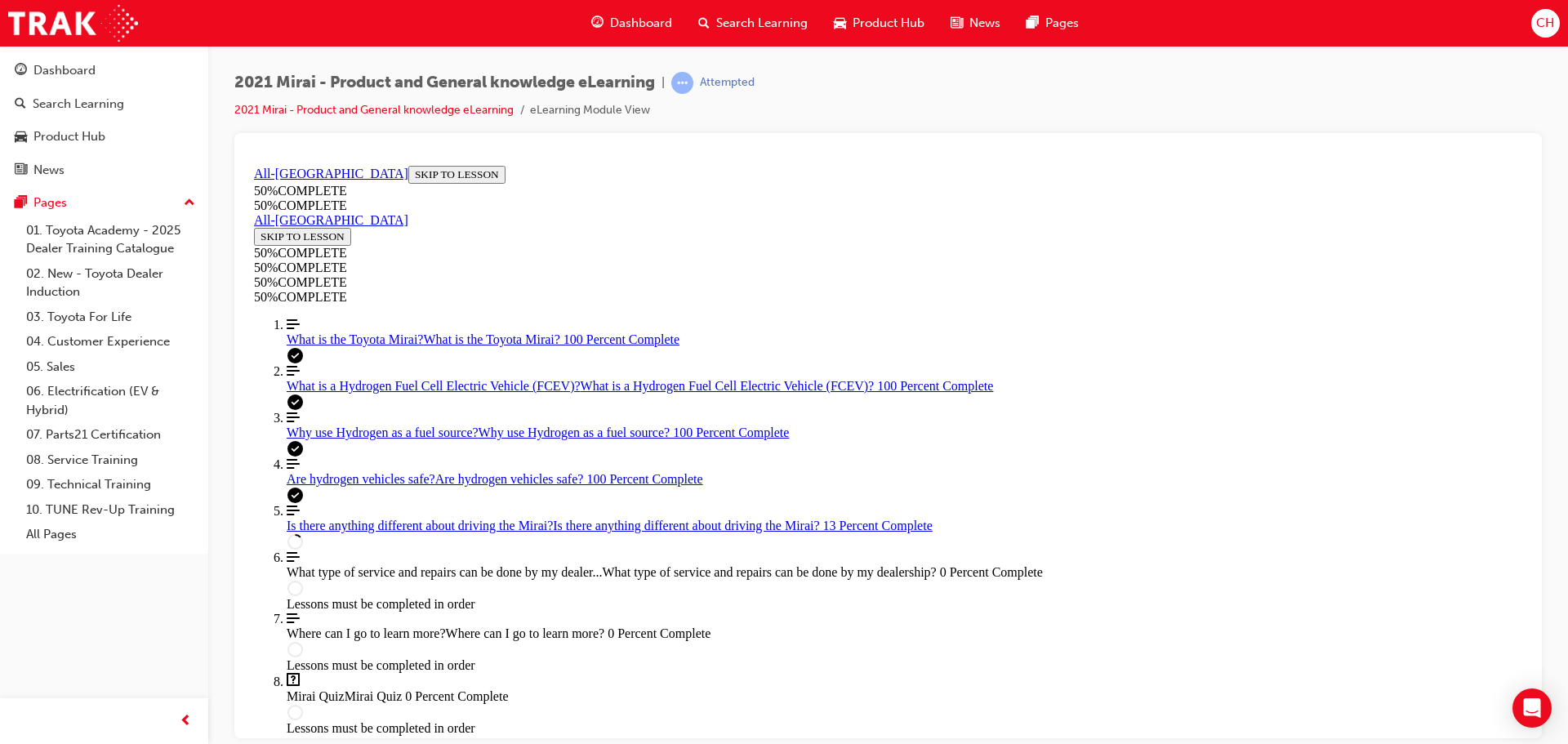
scroll to position [546, 0]
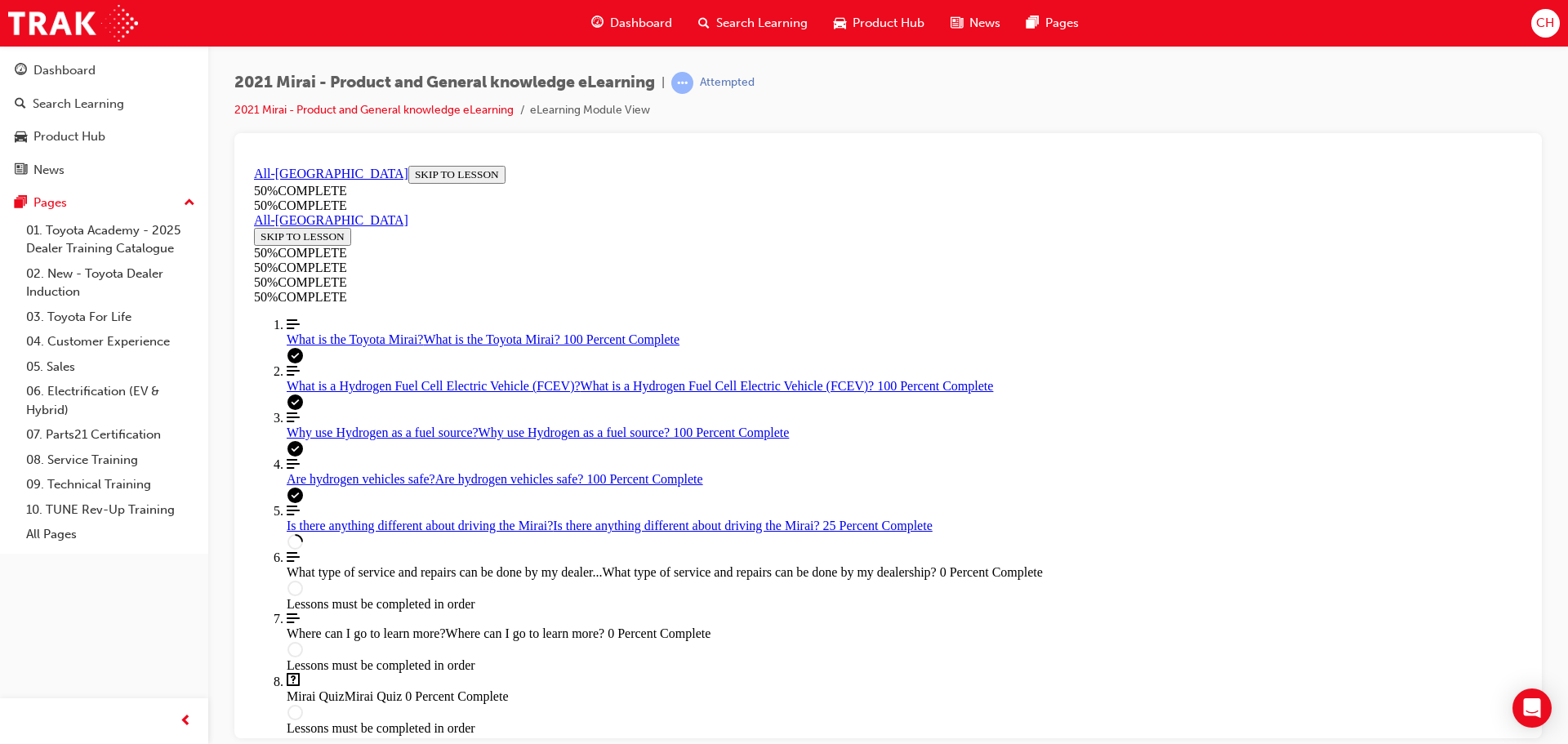
scroll to position [0, 0]
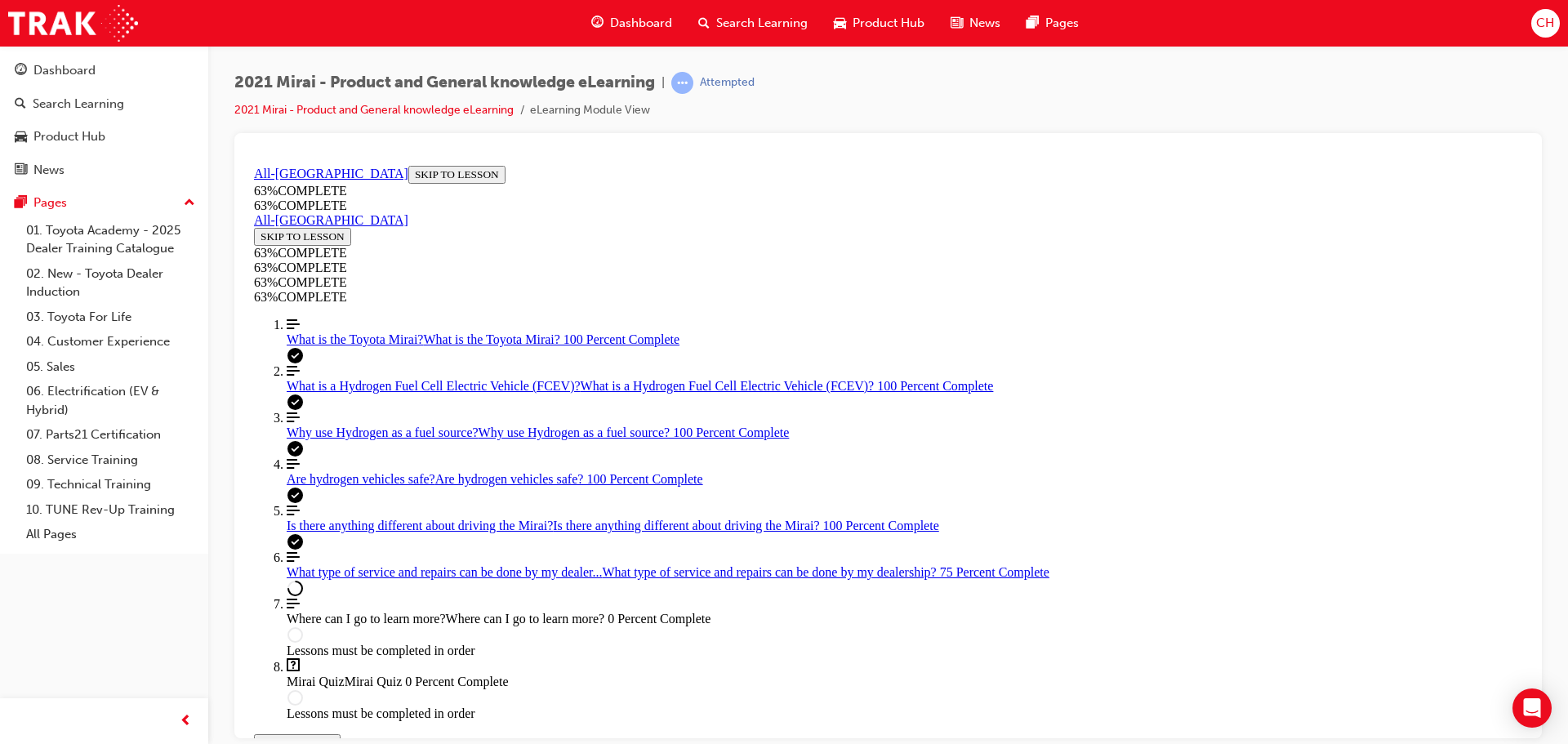
scroll to position [989, 0]
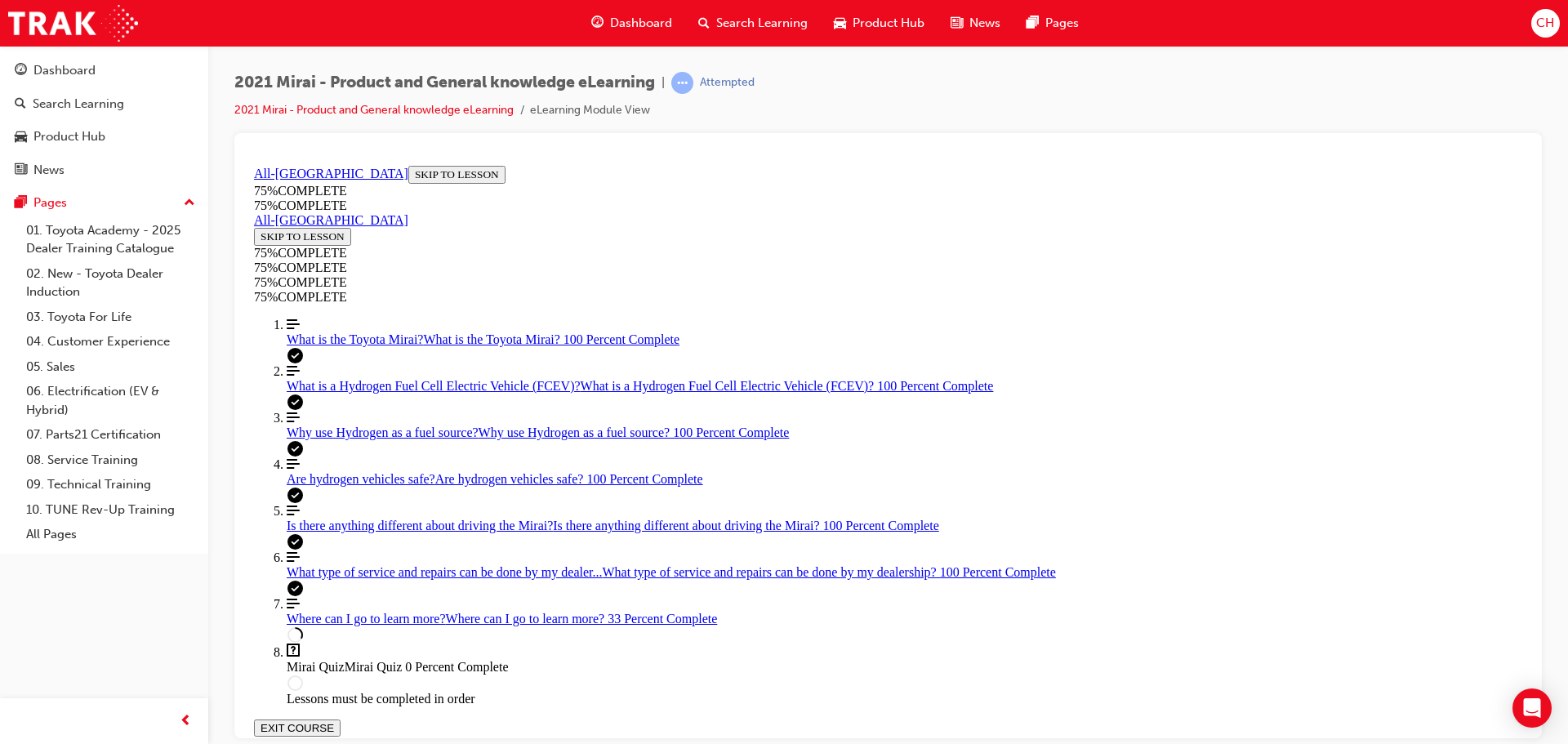
scroll to position [87, 0]
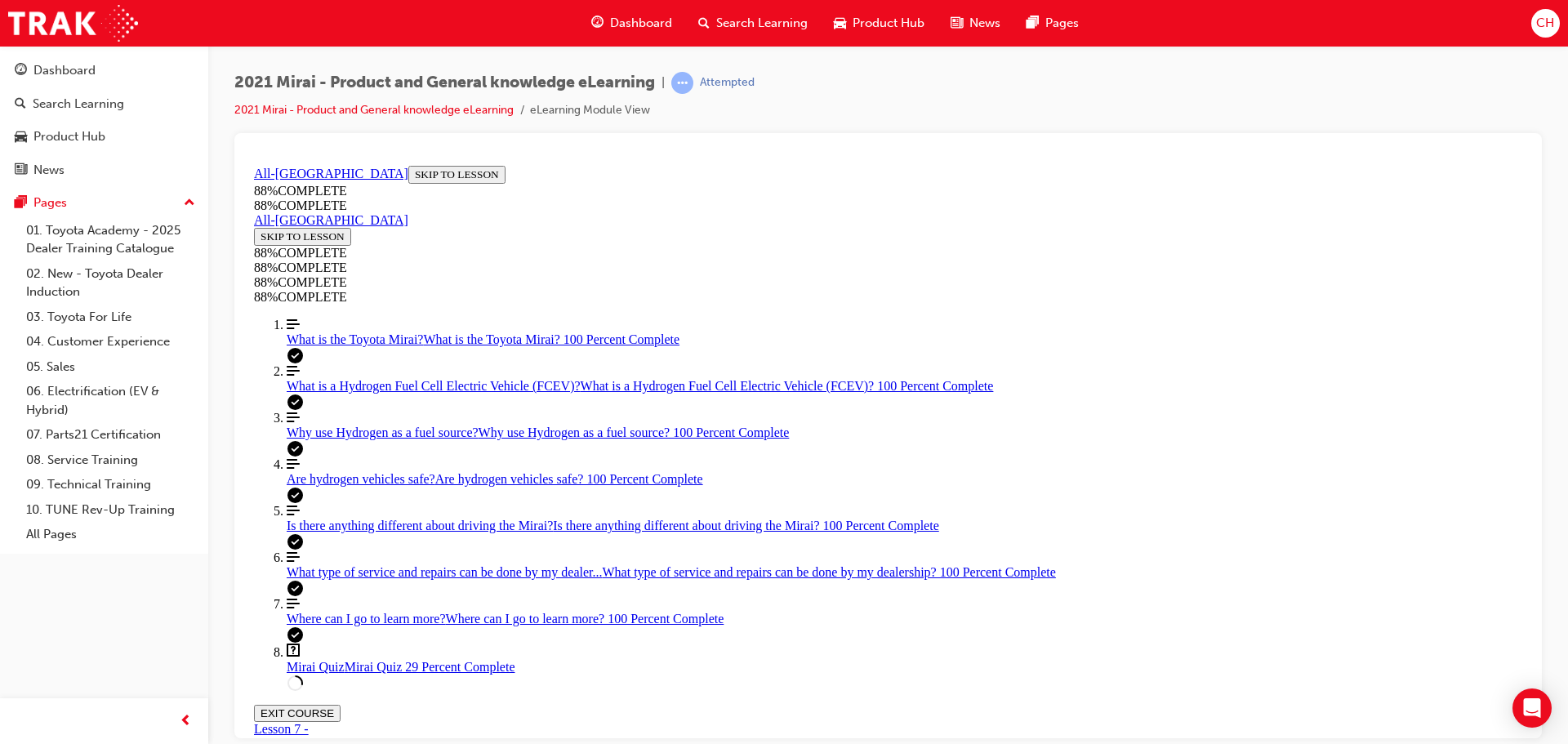
scroll to position [387, 0]
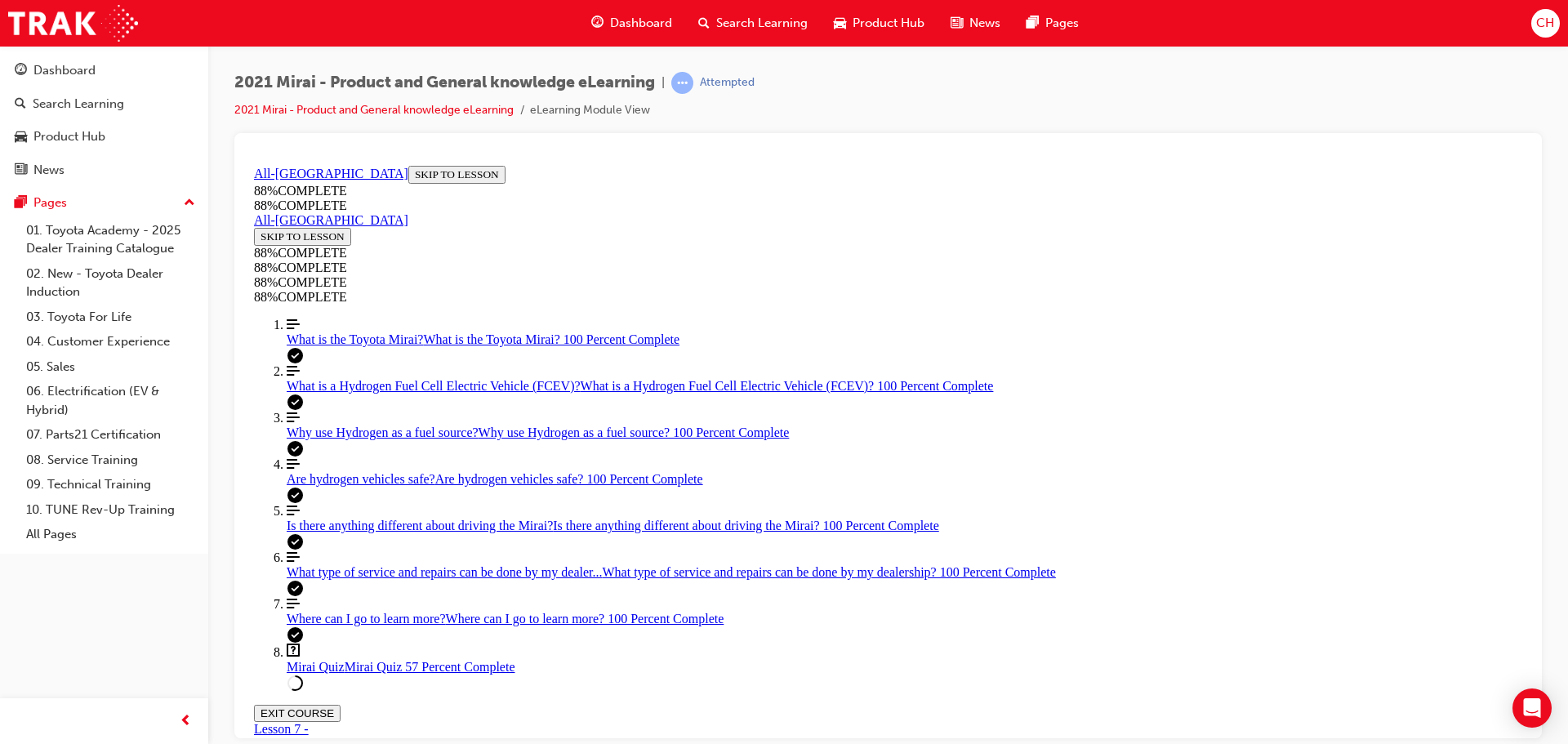
scroll to position [141, 0]
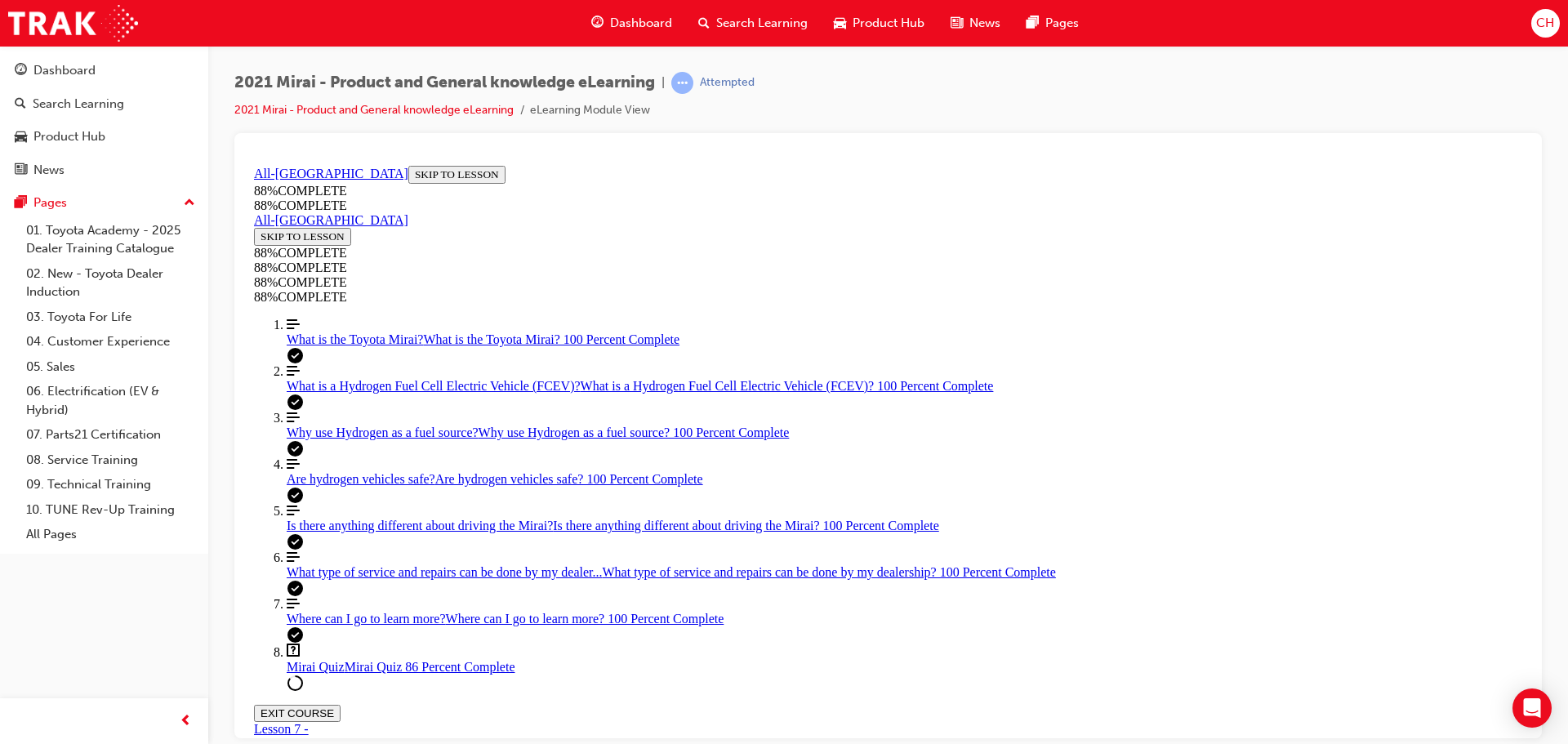
drag, startPoint x: 886, startPoint y: 579, endPoint x: 961, endPoint y: 667, distance: 115.6
drag, startPoint x: 868, startPoint y: 587, endPoint x: 938, endPoint y: 589, distance: 70.0
drag, startPoint x: 876, startPoint y: 527, endPoint x: 959, endPoint y: 521, distance: 83.2
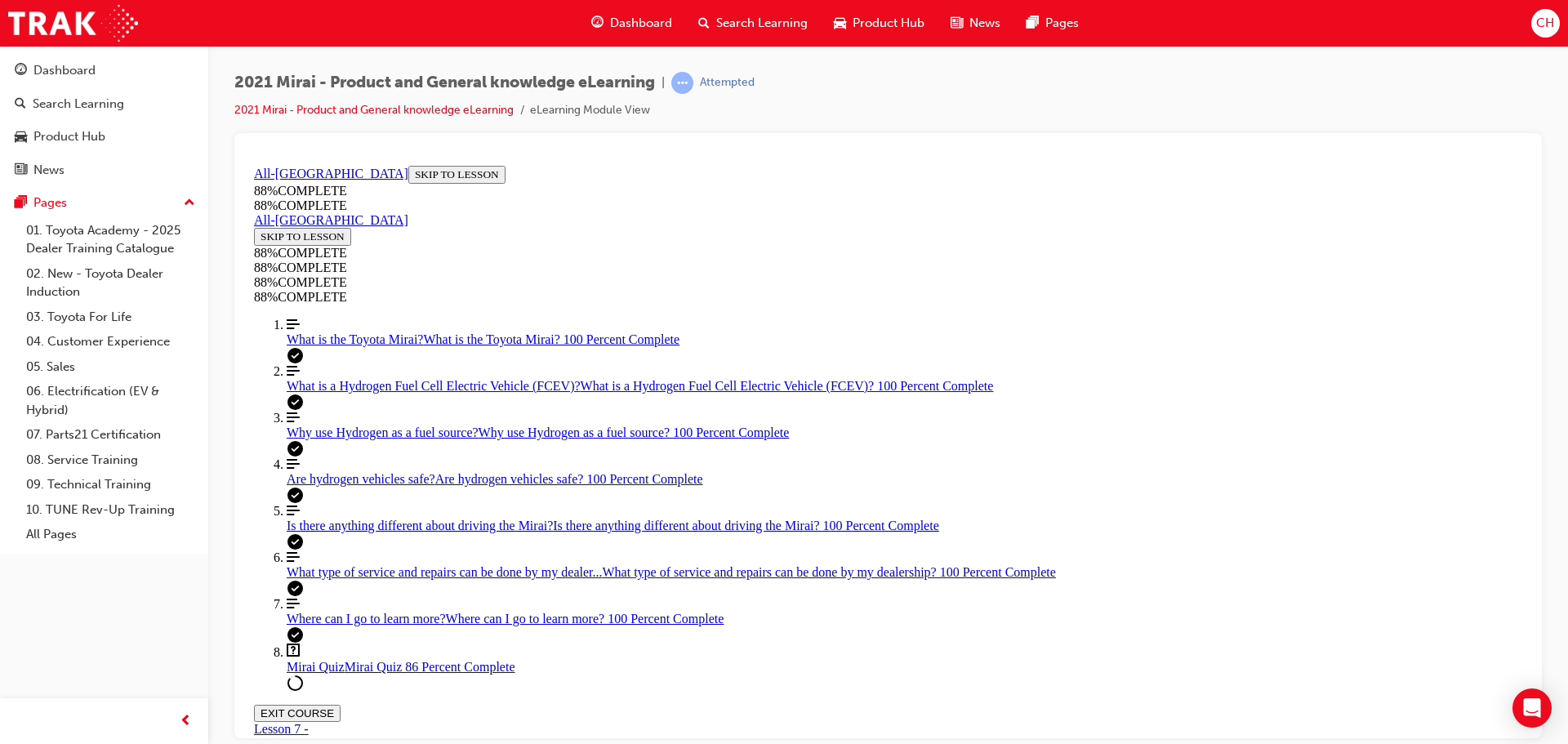
drag, startPoint x: 934, startPoint y: 511, endPoint x: 1052, endPoint y: 505, distance: 118.2
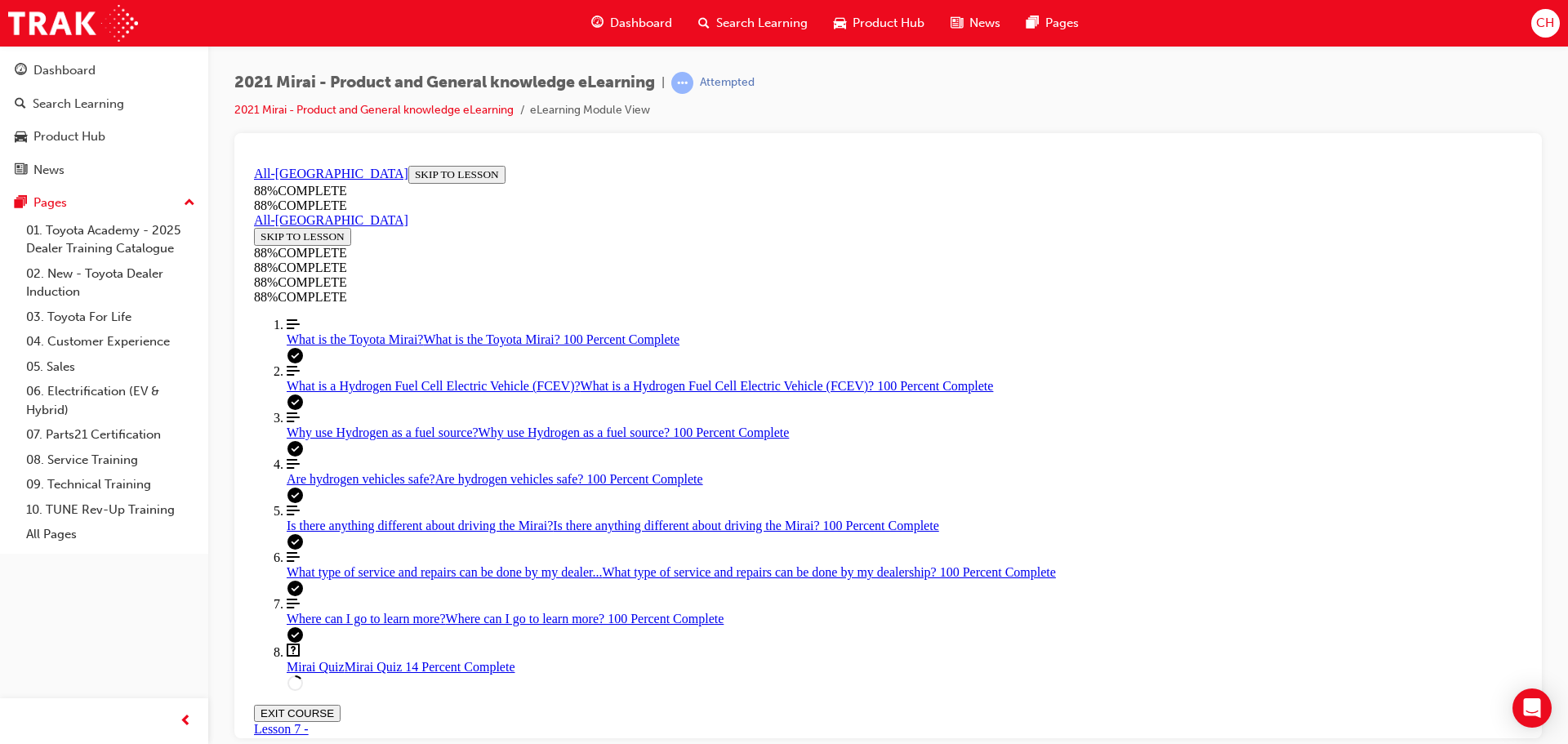
scroll to position [704, 0]
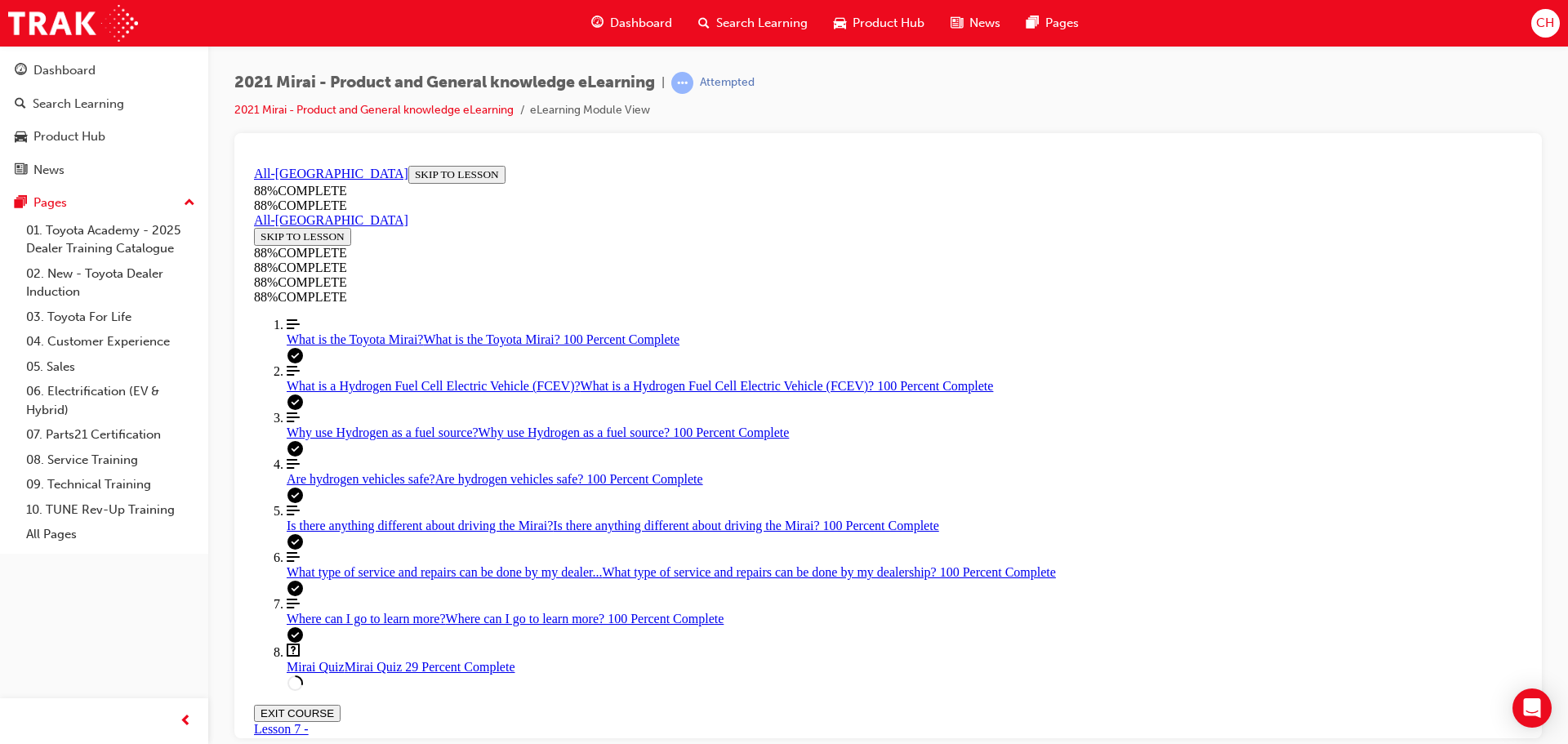
scroll to position [417, 0]
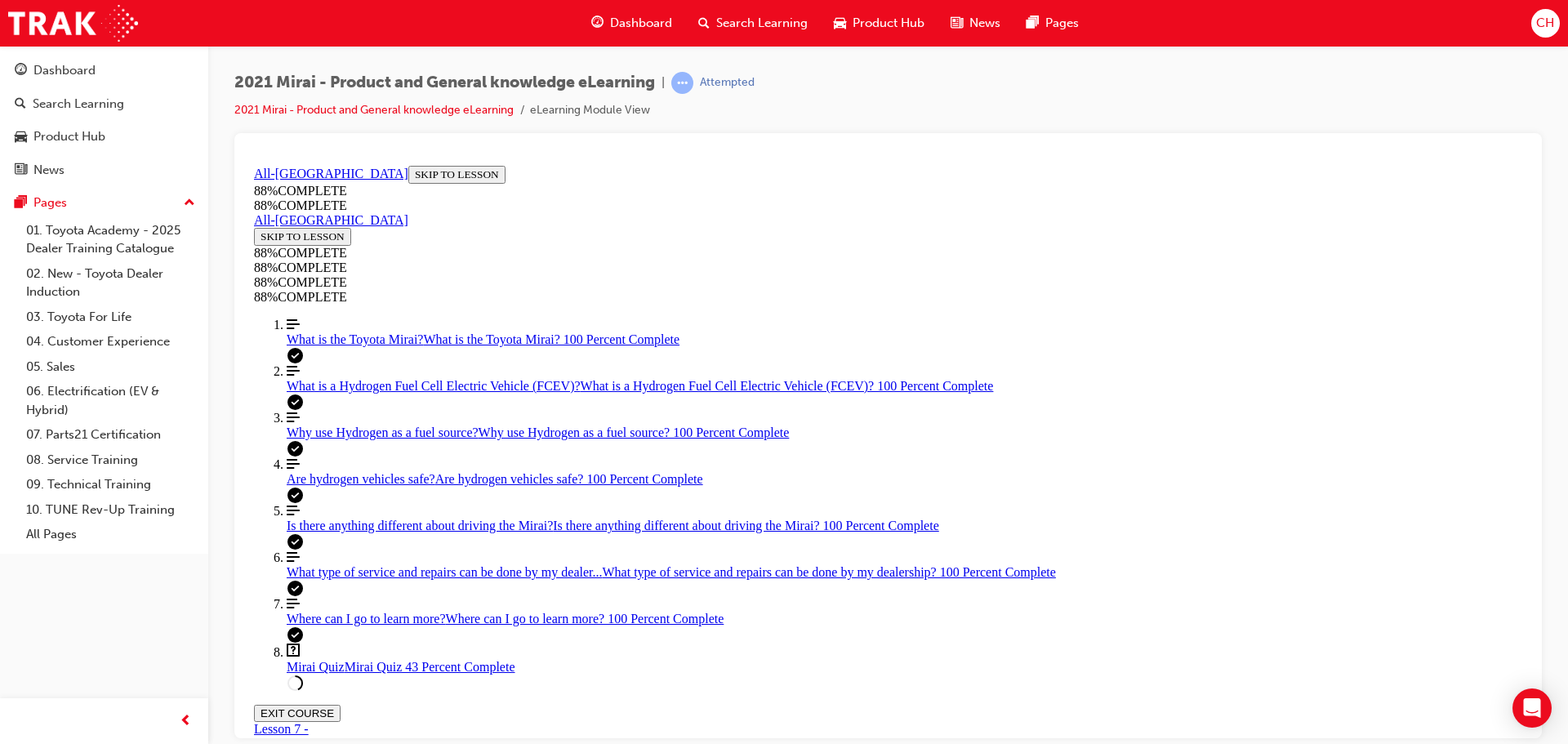
scroll to position [536, 0]
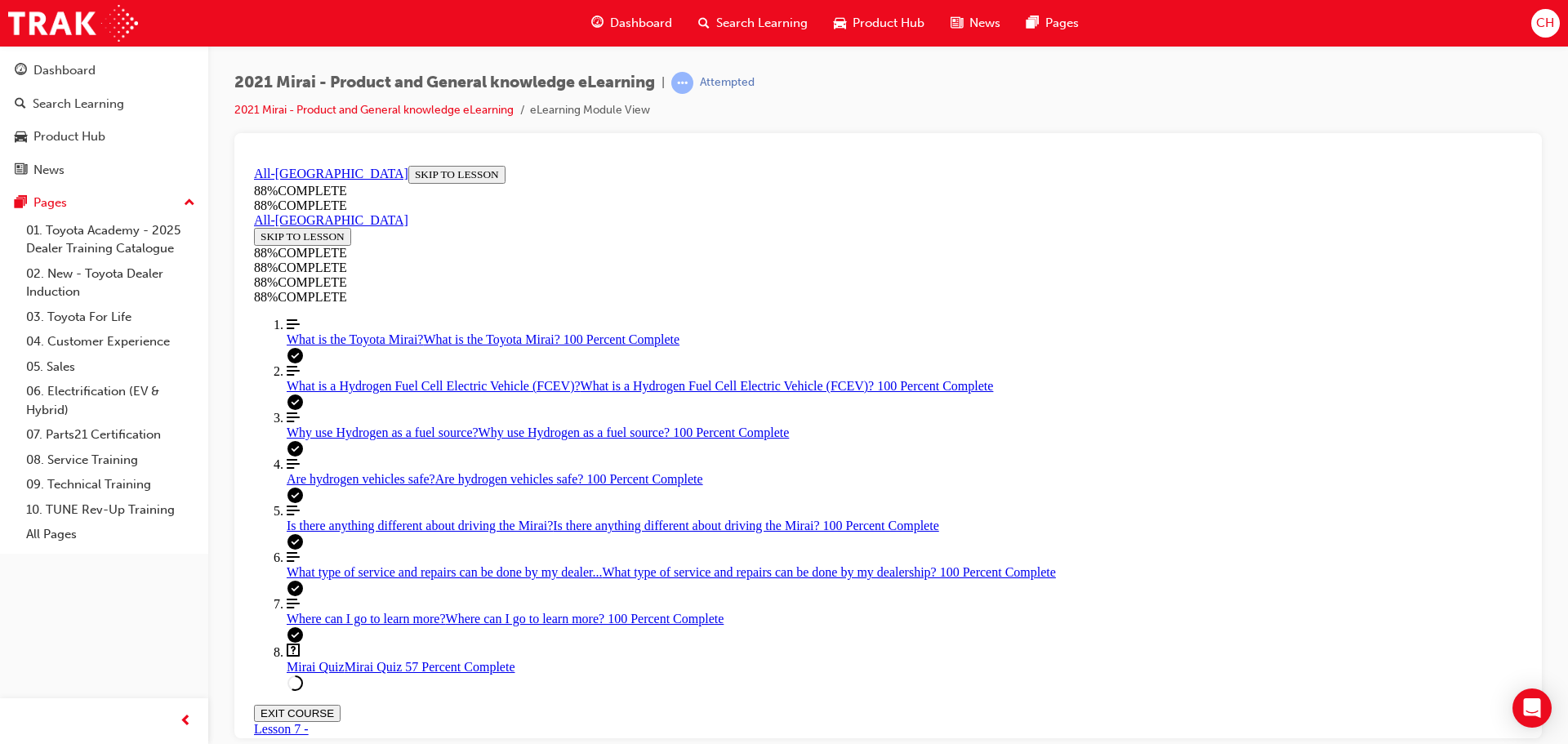
drag, startPoint x: 907, startPoint y: 502, endPoint x: 968, endPoint y: 586, distance: 103.8
drag, startPoint x: 884, startPoint y: 637, endPoint x: 979, endPoint y: 641, distance: 95.1
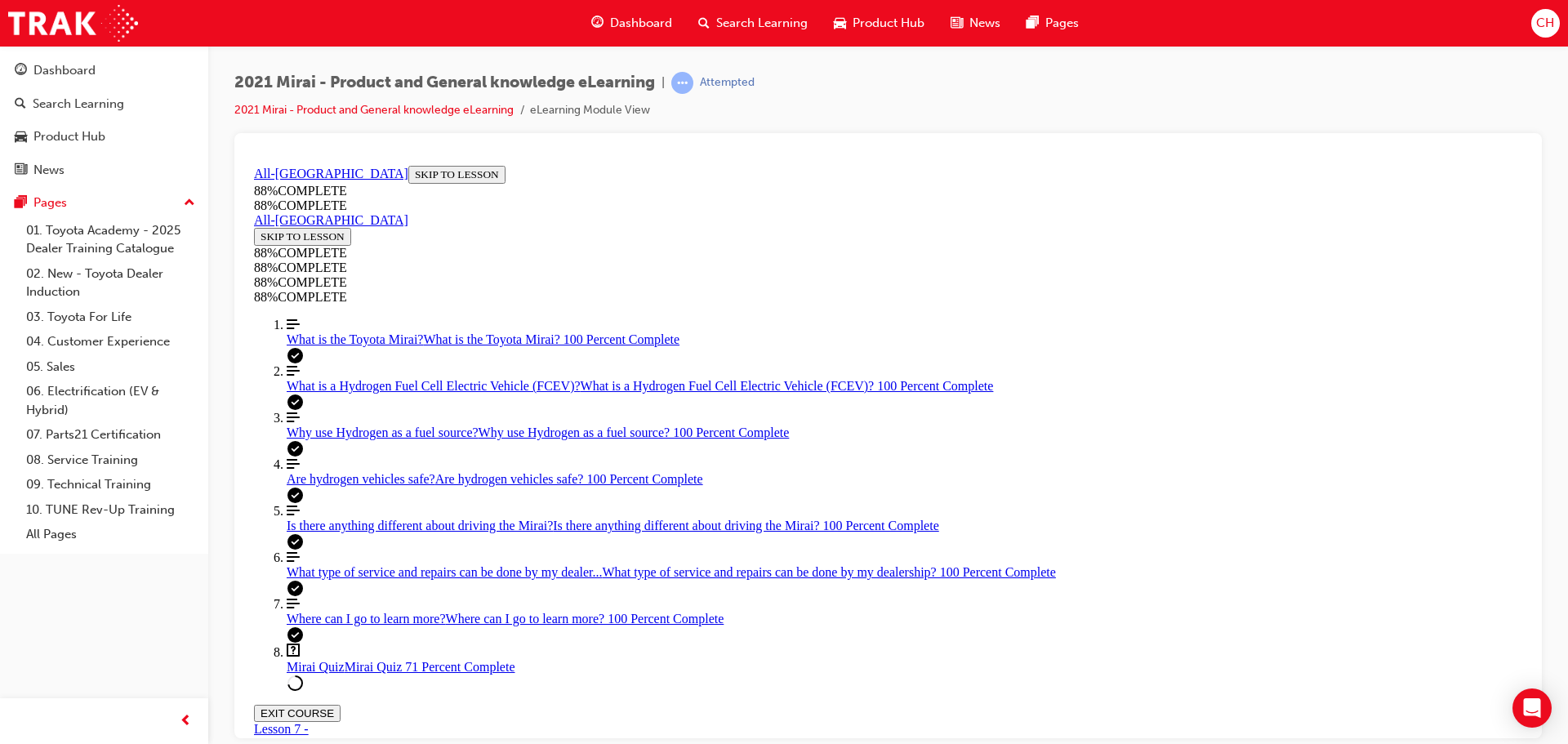
drag, startPoint x: 902, startPoint y: 518, endPoint x: 997, endPoint y: 518, distance: 95.0
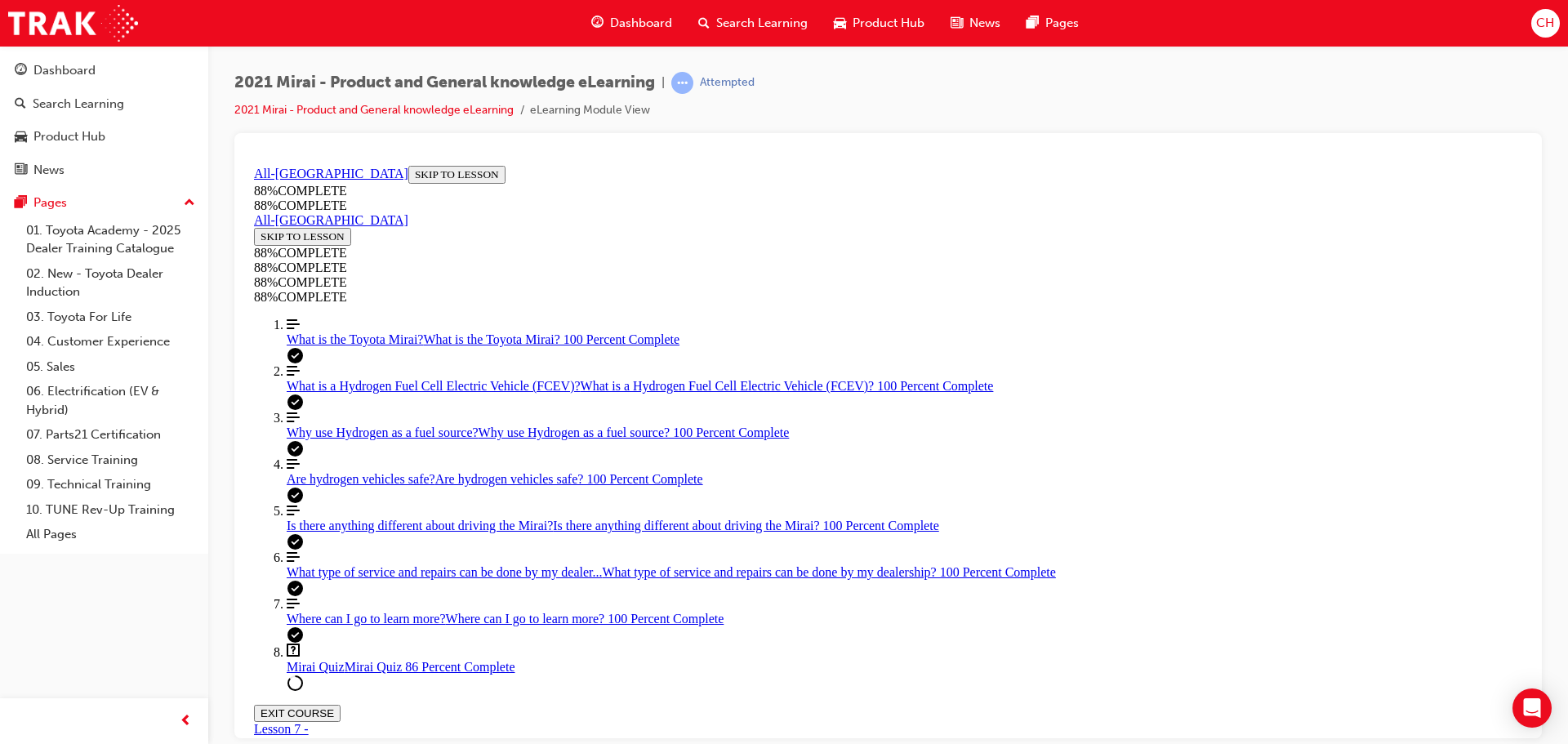
scroll to position [358, 0]
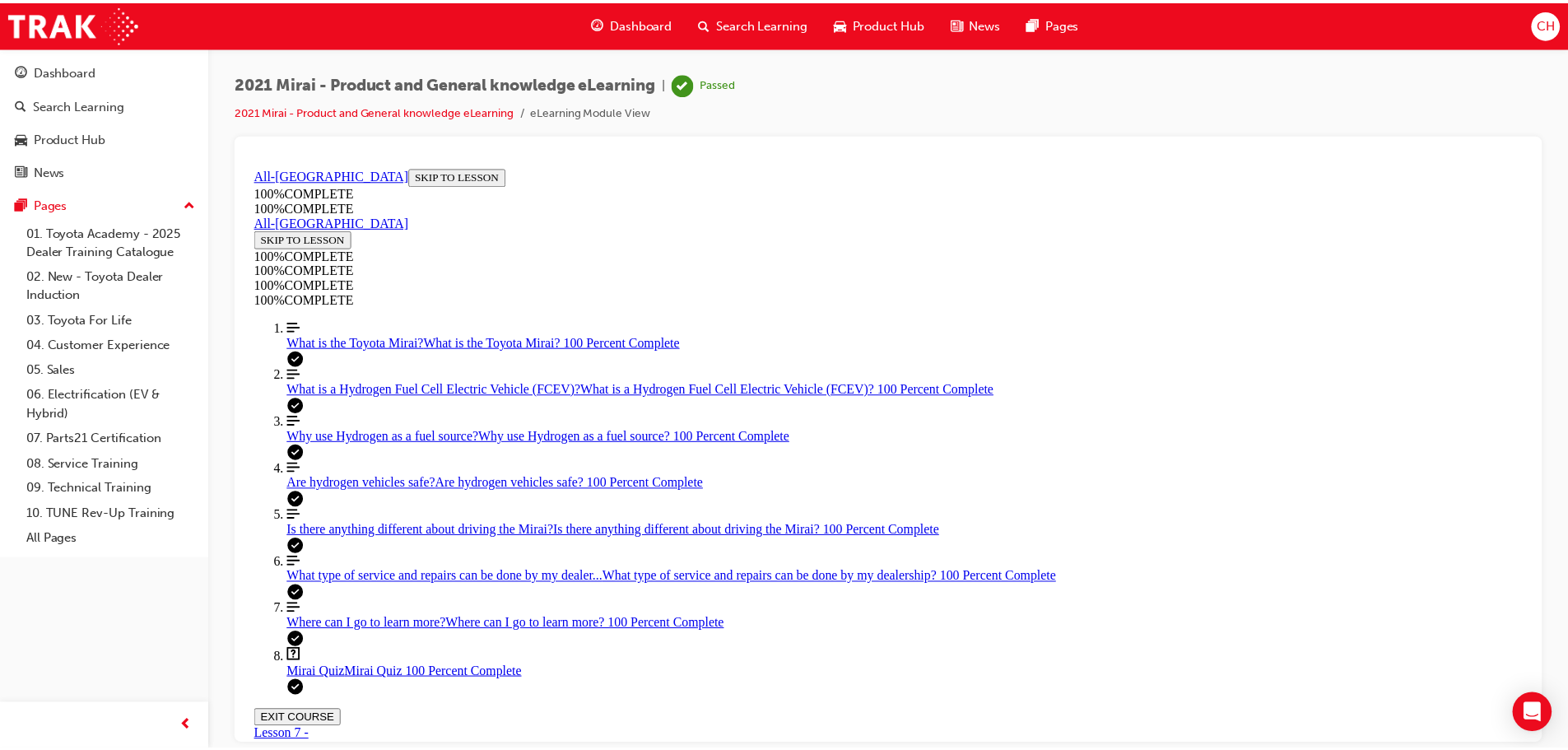
scroll to position [268, 0]
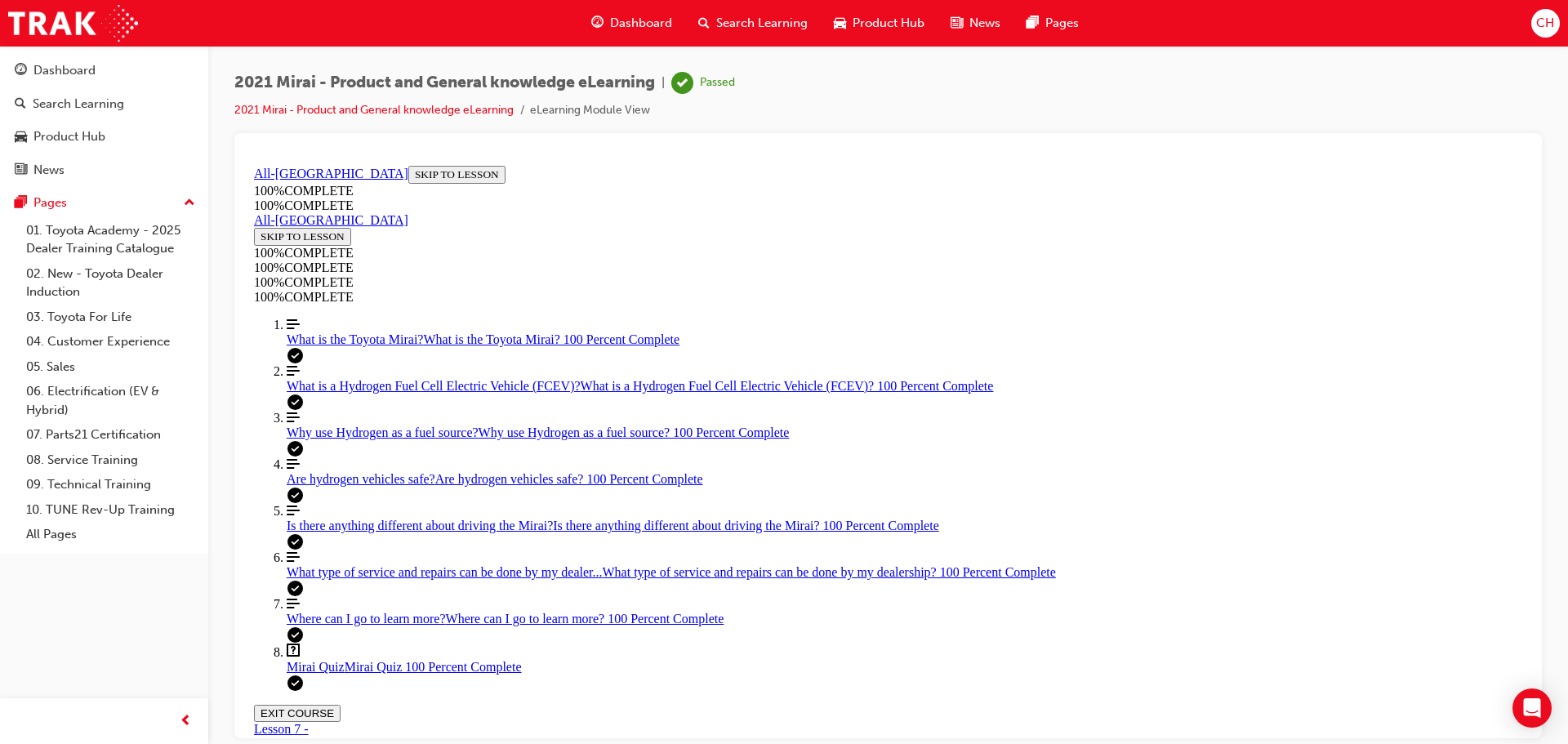
click at [898, 15] on span "Product Hub" at bounding box center [889, 23] width 72 height 19
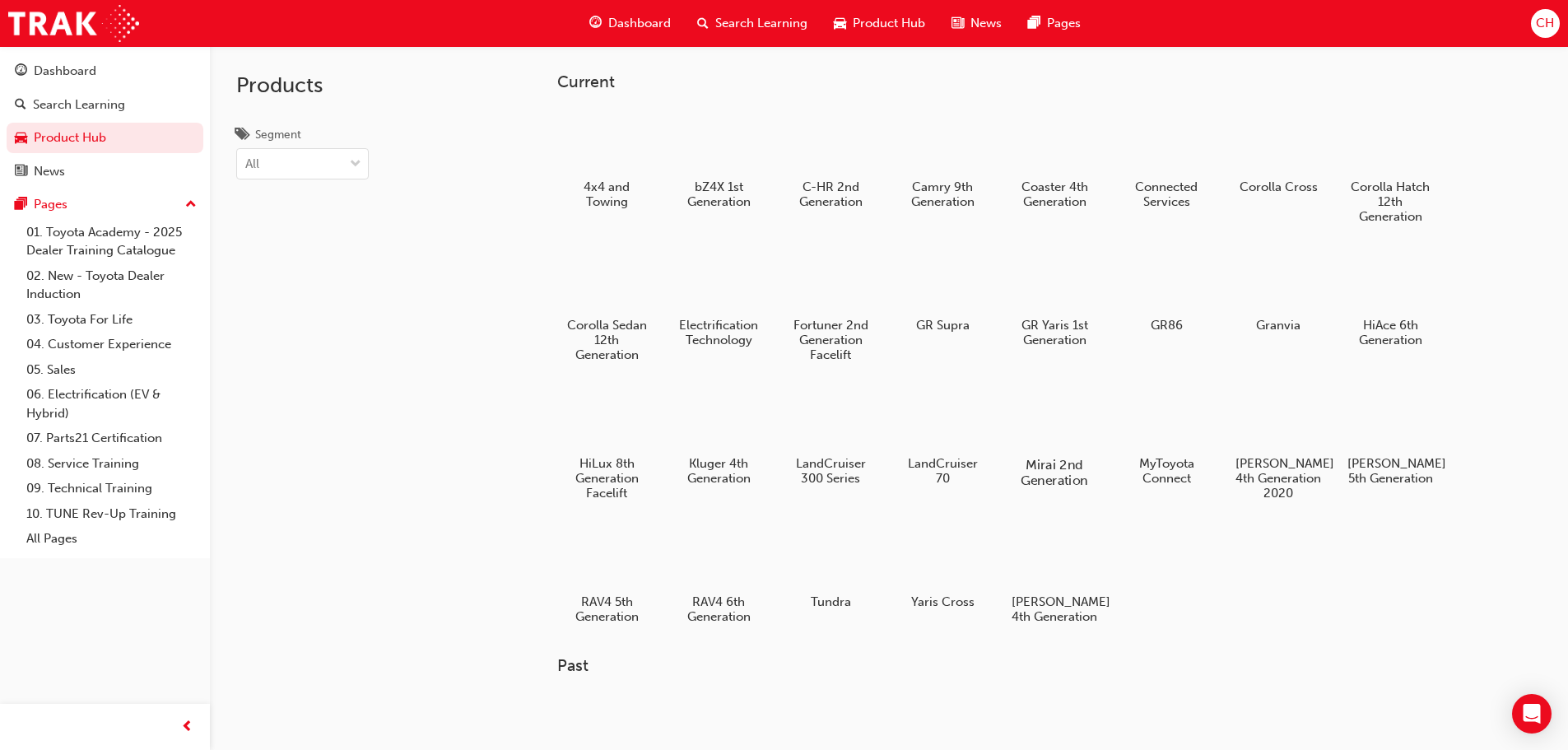
click at [1052, 427] on div at bounding box center [1054, 418] width 91 height 66
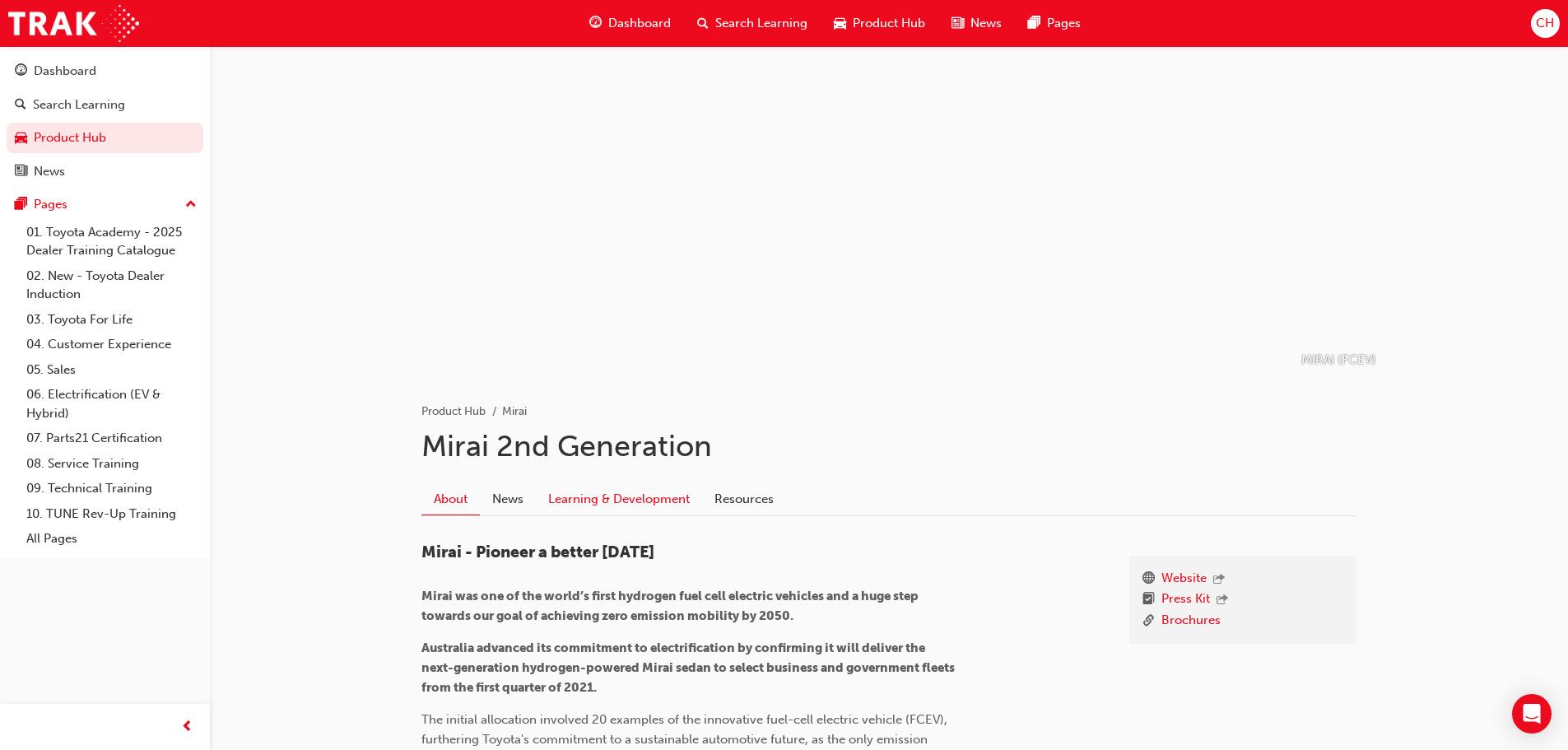
click at [644, 499] on link "Learning & Development" at bounding box center [619, 499] width 166 height 31
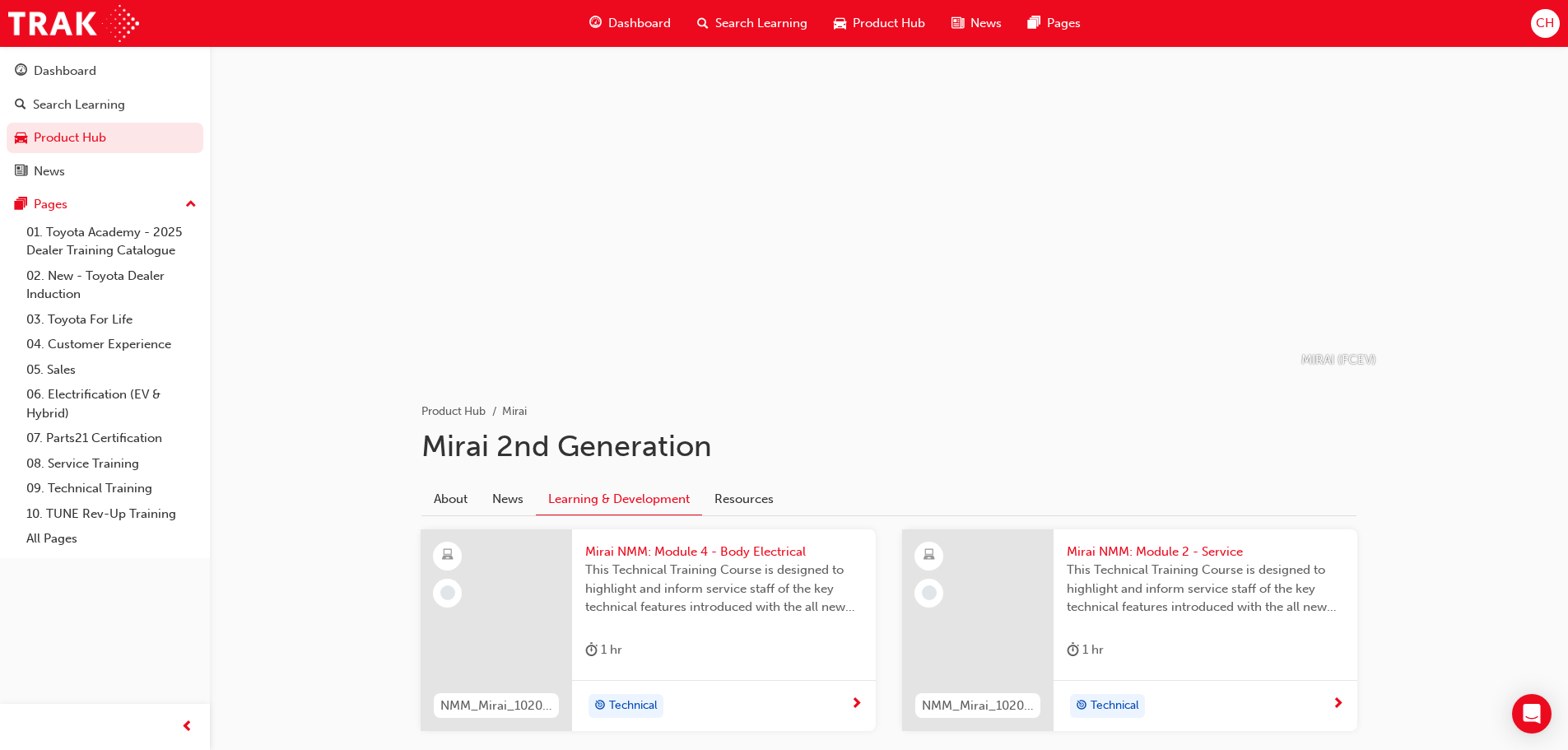
click at [916, 17] on span "Product Hub" at bounding box center [889, 23] width 73 height 19
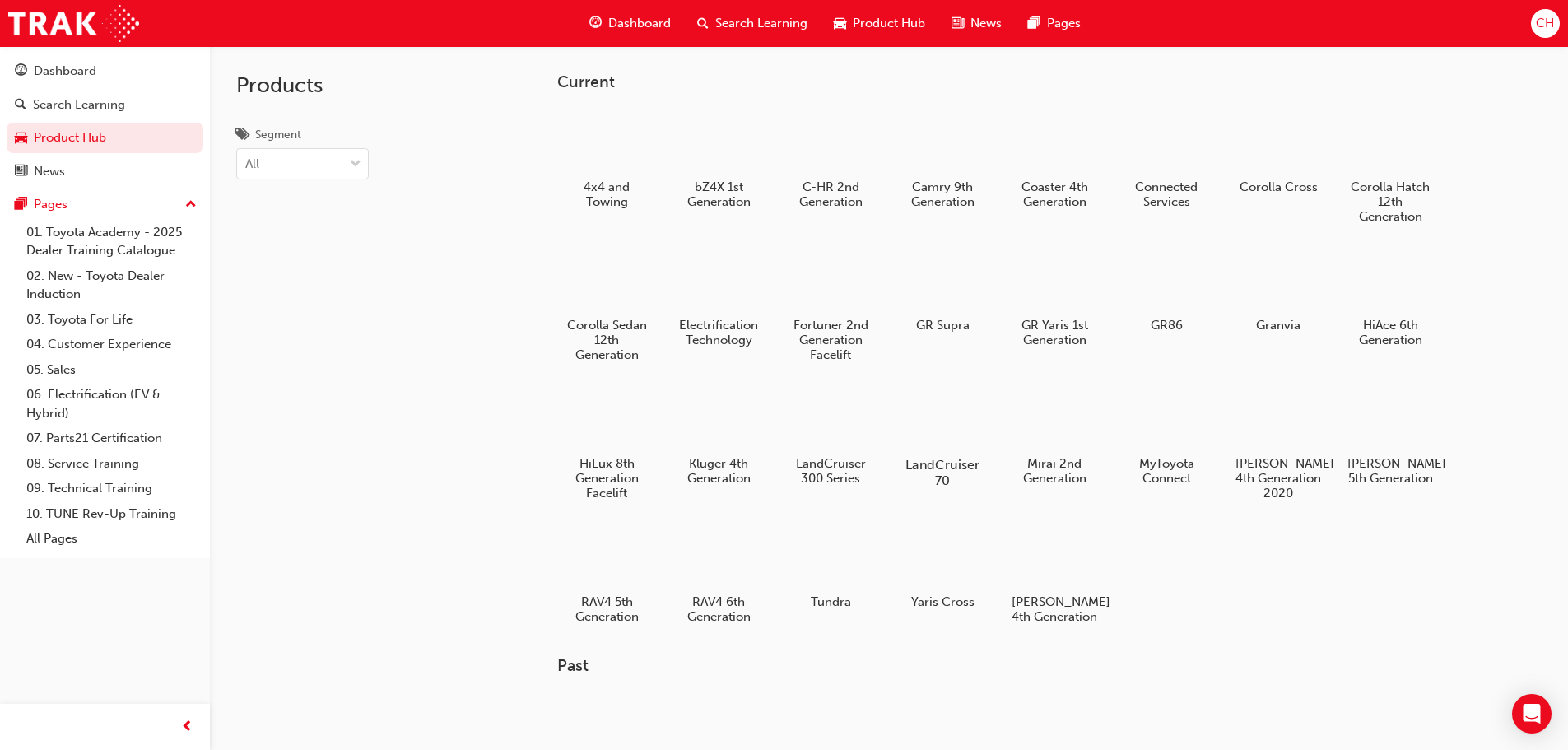
click at [934, 437] on div at bounding box center [942, 418] width 91 height 66
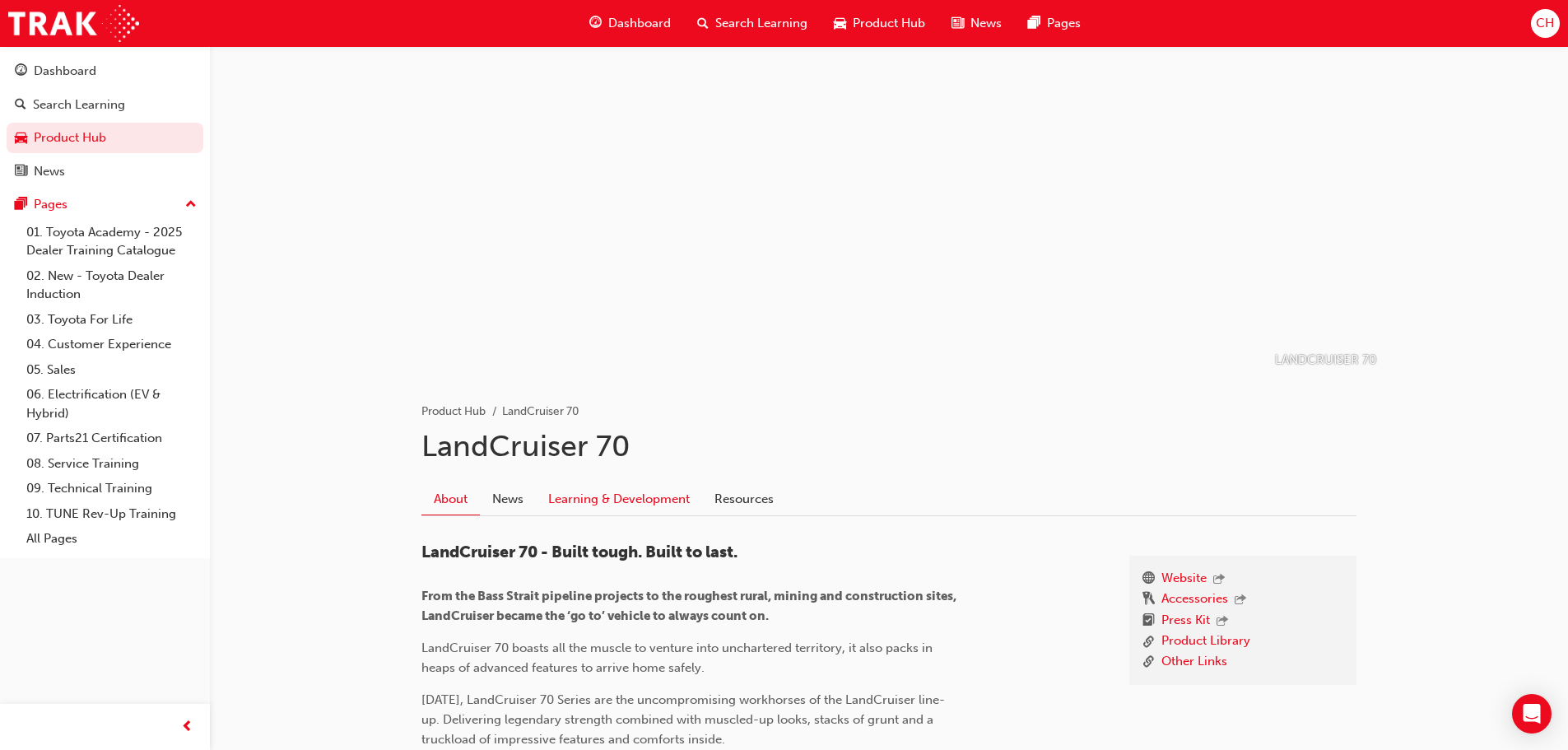
click at [600, 497] on link "Learning & Development" at bounding box center [619, 499] width 166 height 31
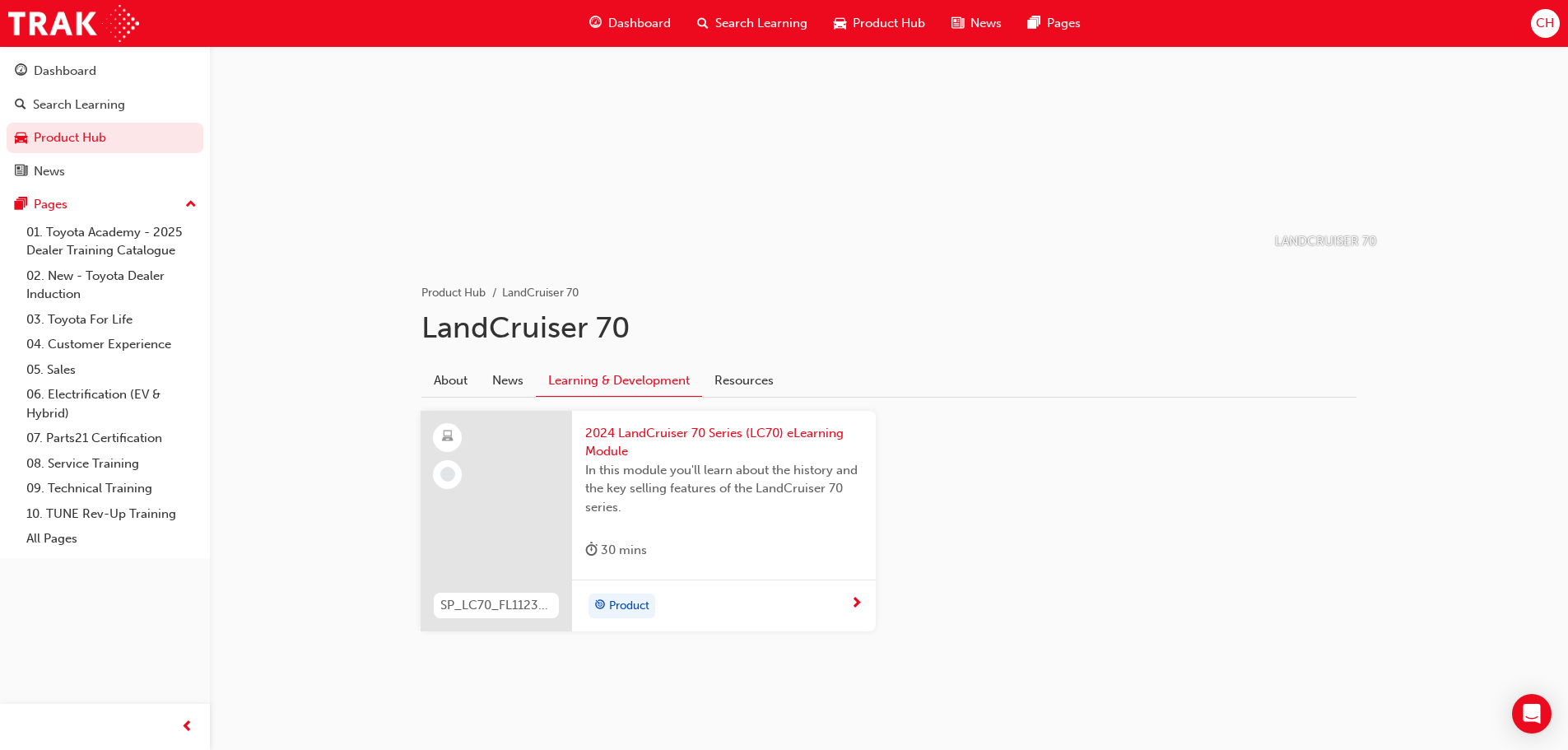
scroll to position [120, 0]
click at [840, 593] on div "Product" at bounding box center [718, 604] width 265 height 25
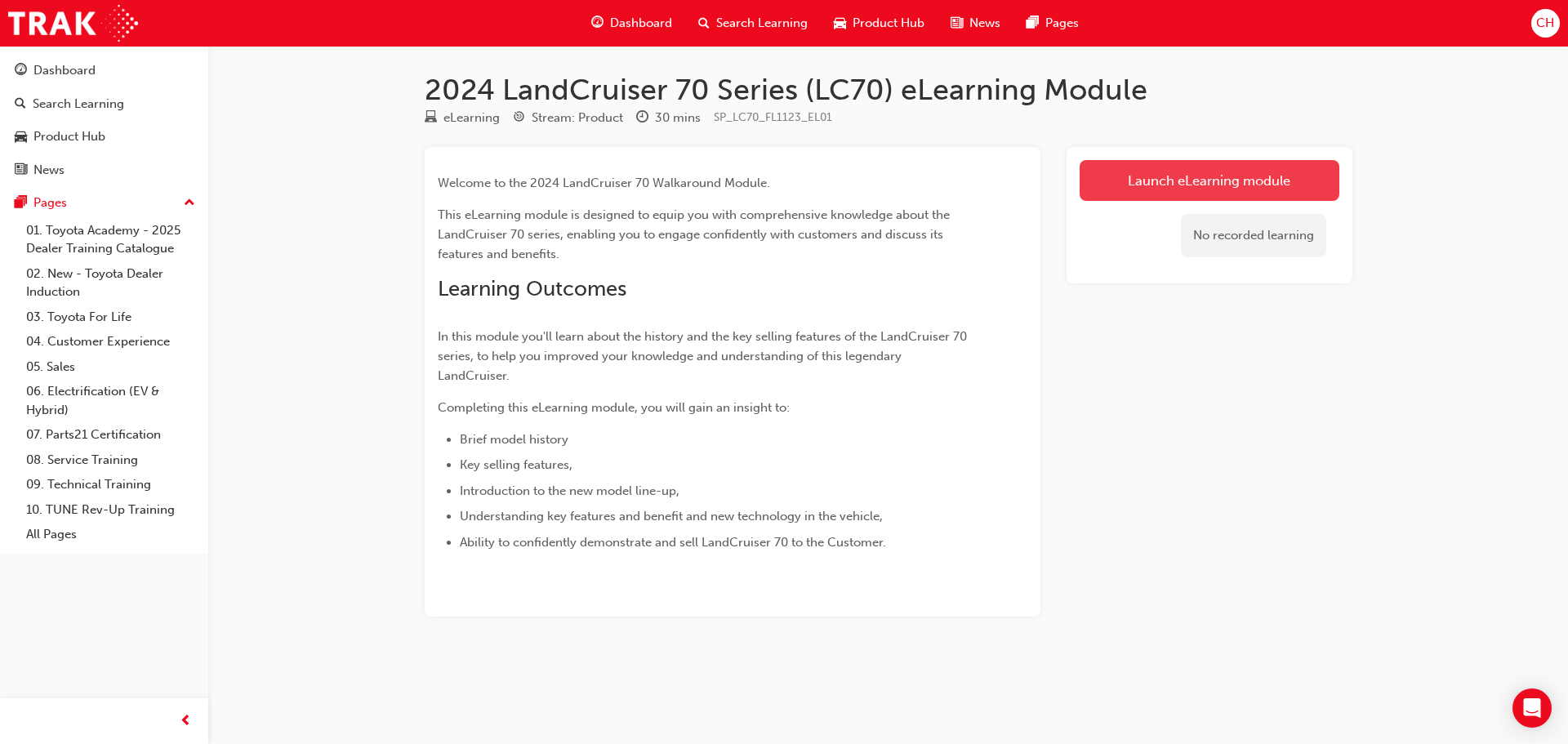
click at [1156, 189] on link "Launch eLearning module" at bounding box center [1210, 181] width 260 height 41
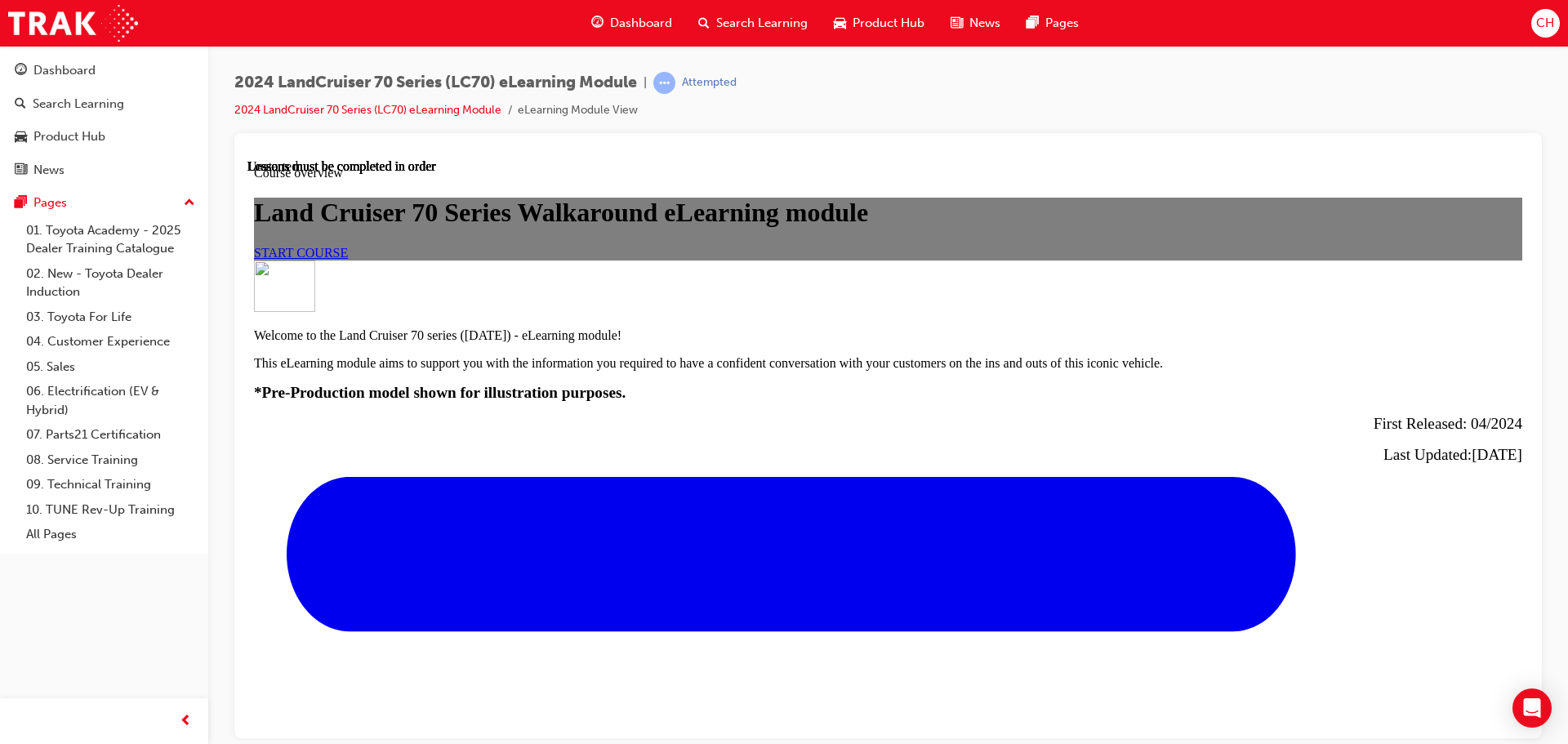
click at [348, 259] on link "START COURSE" at bounding box center [301, 252] width 94 height 14
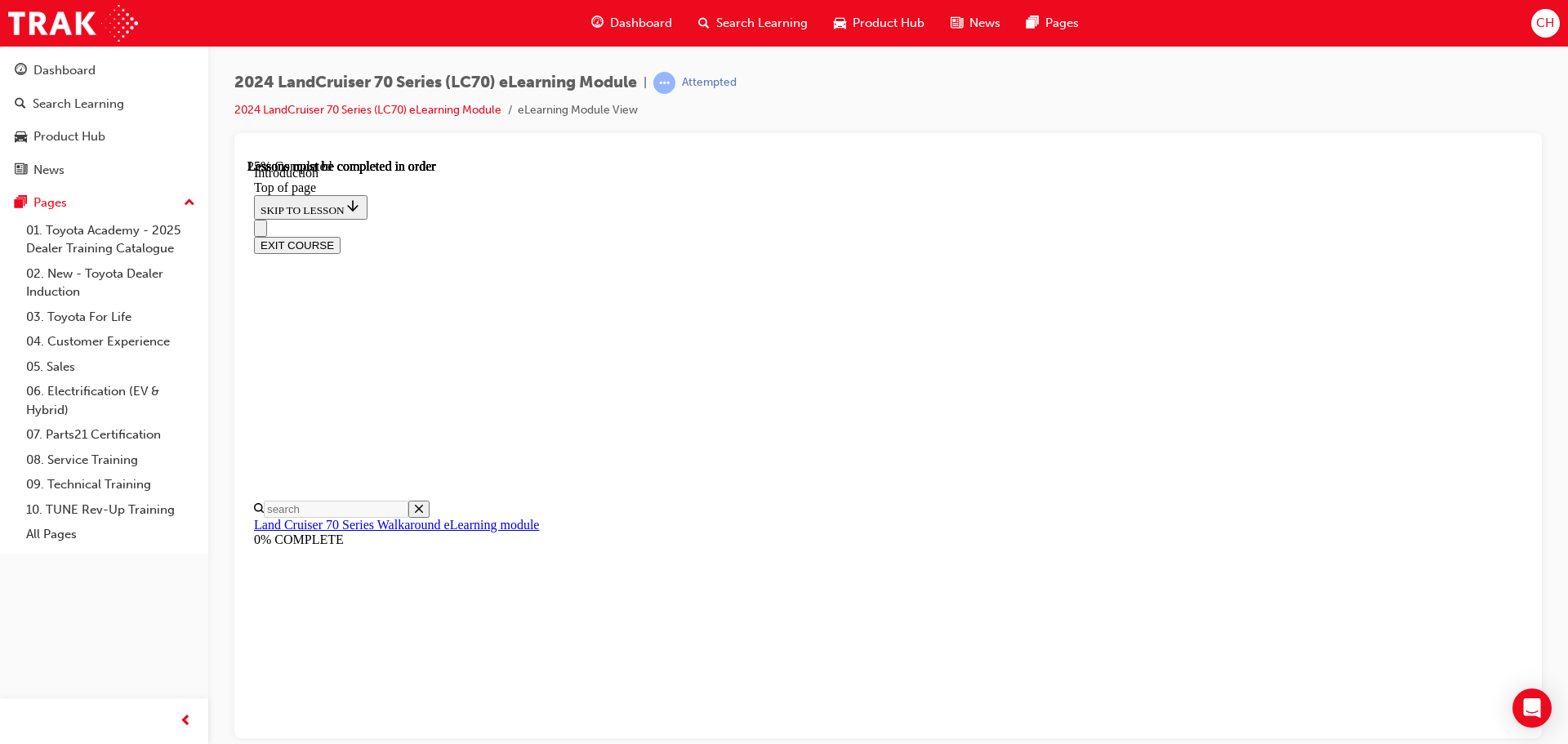
scroll to position [809, 0]
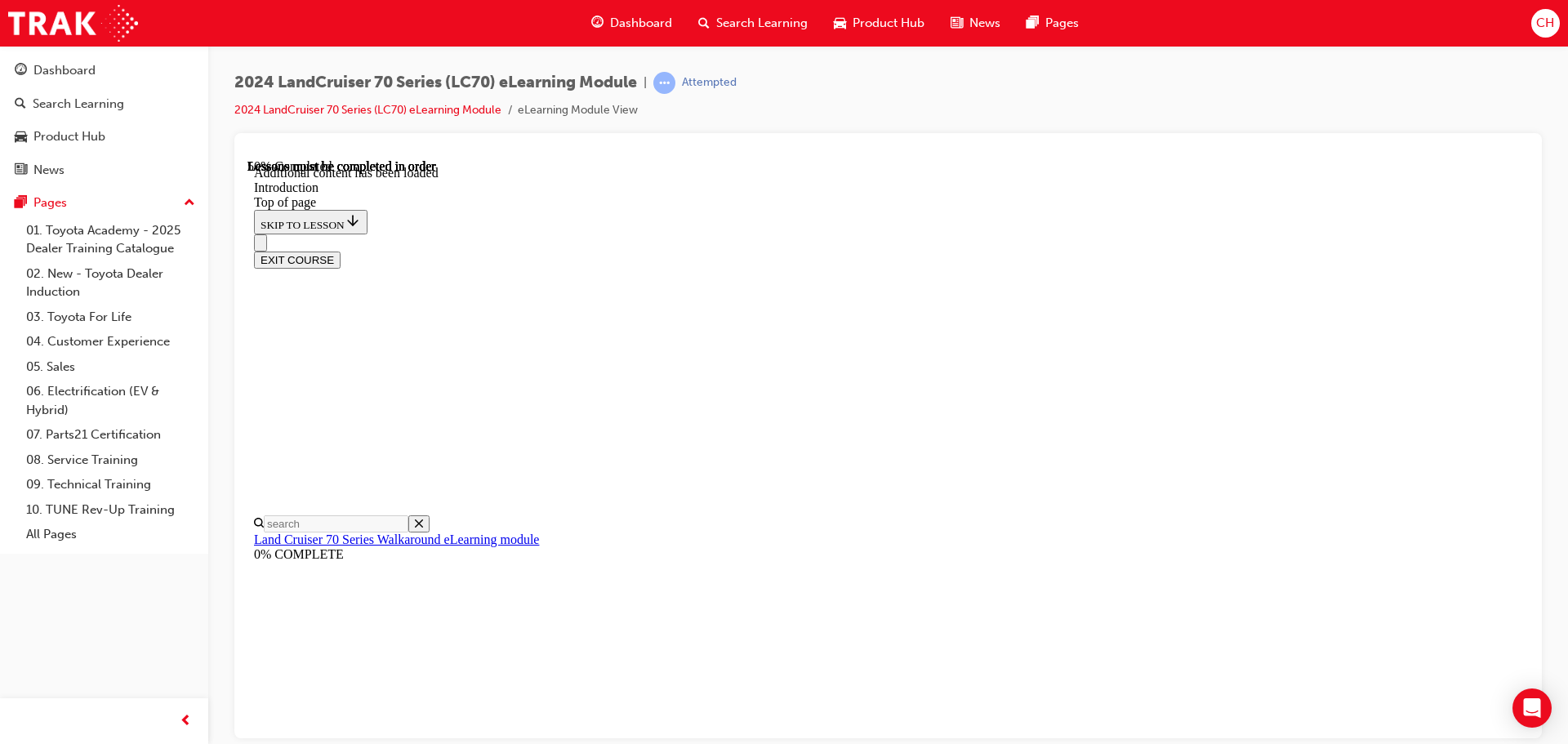
scroll to position [936, 0]
drag, startPoint x: 865, startPoint y: 283, endPoint x: 883, endPoint y: 275, distance: 19.7
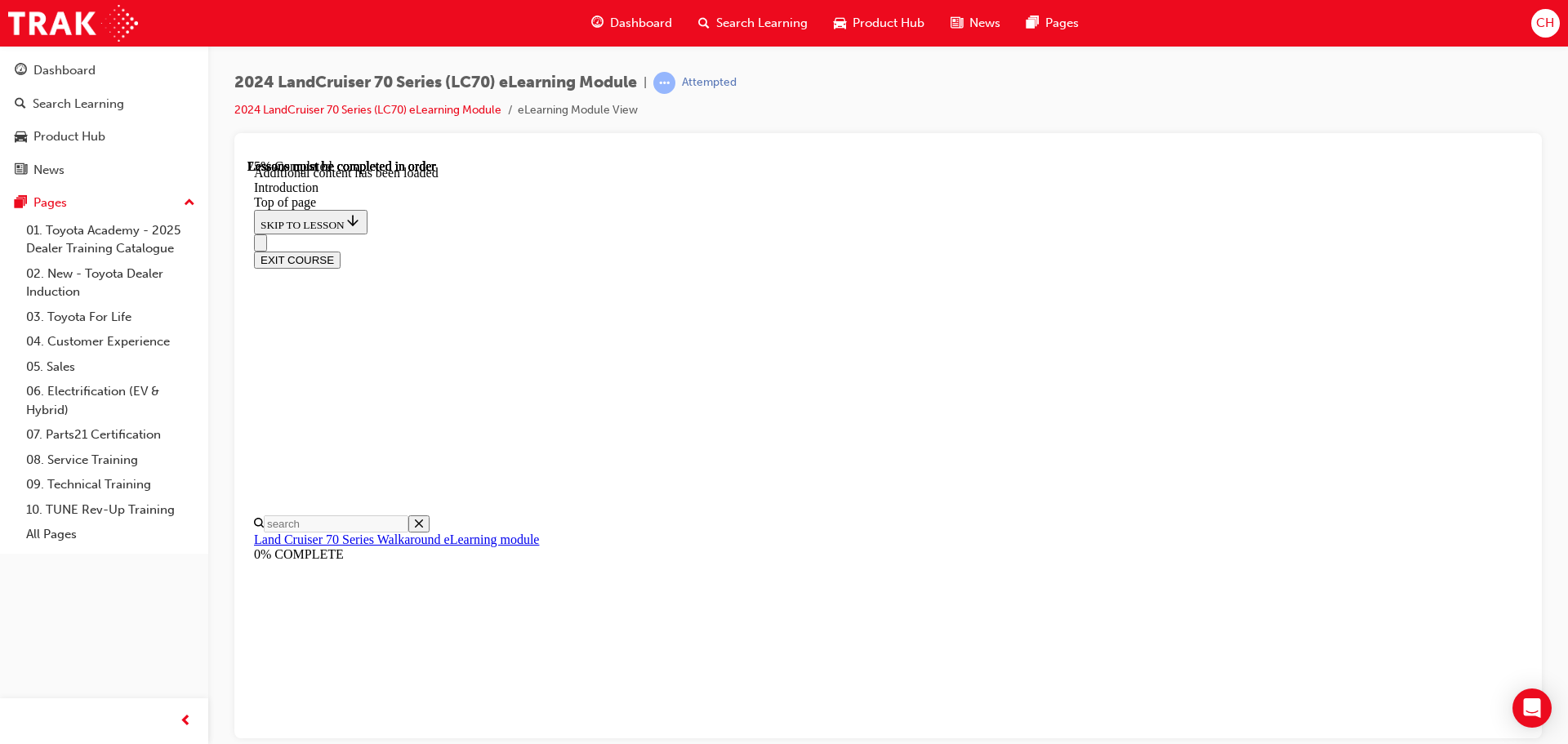
drag, startPoint x: 823, startPoint y: 347, endPoint x: 843, endPoint y: 343, distance: 20.4
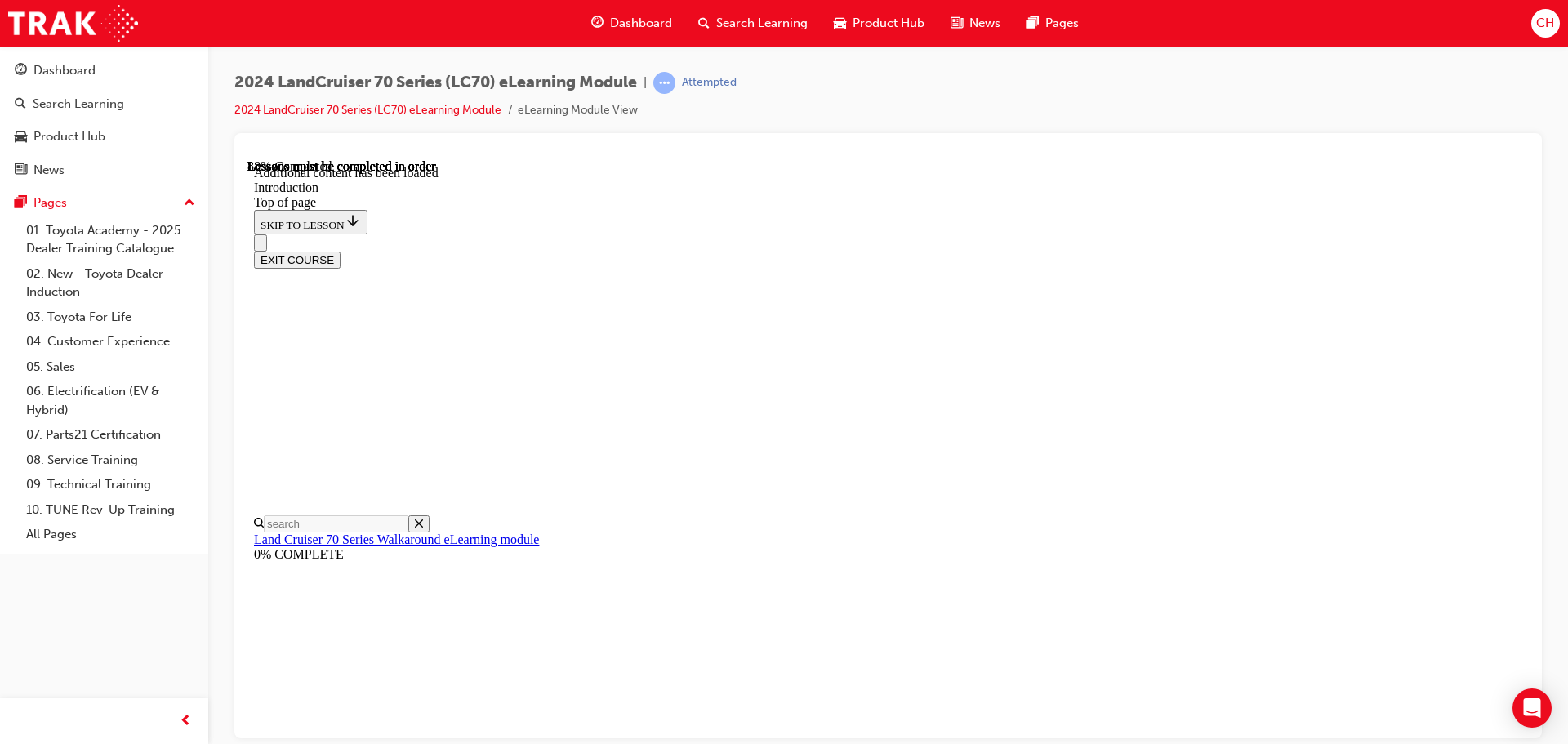
scroll to position [2942, 0]
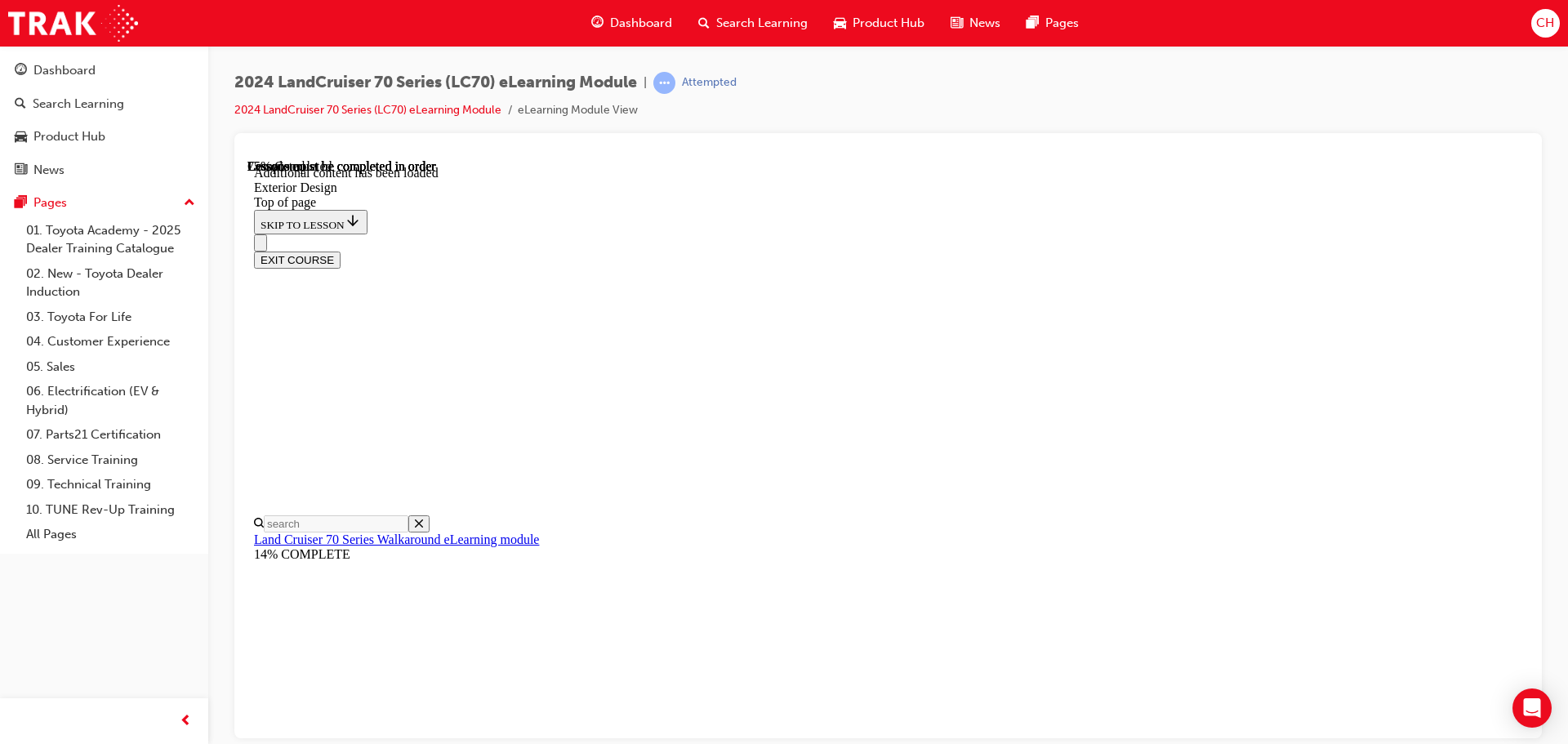
scroll to position [139, 0]
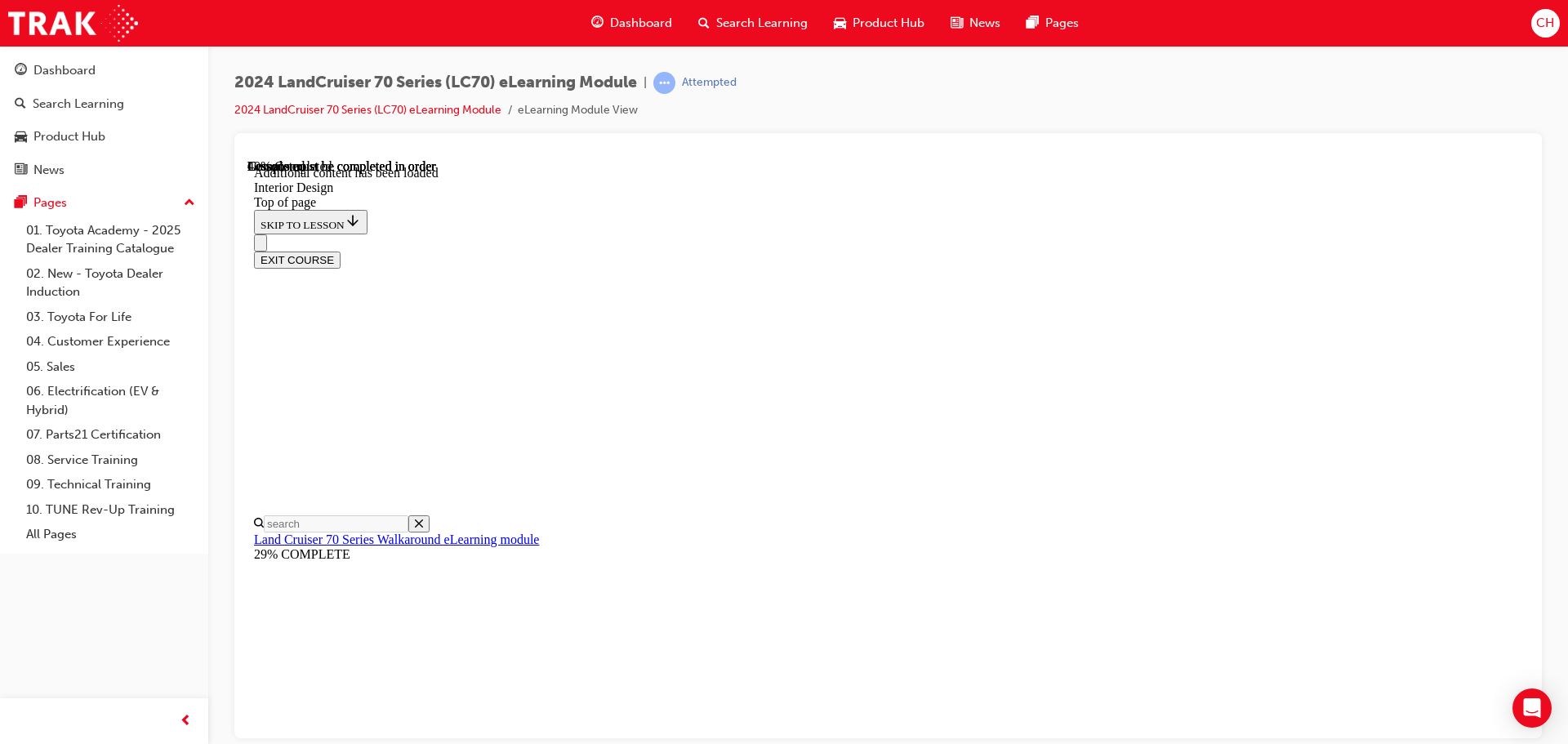
scroll to position [867, 0]
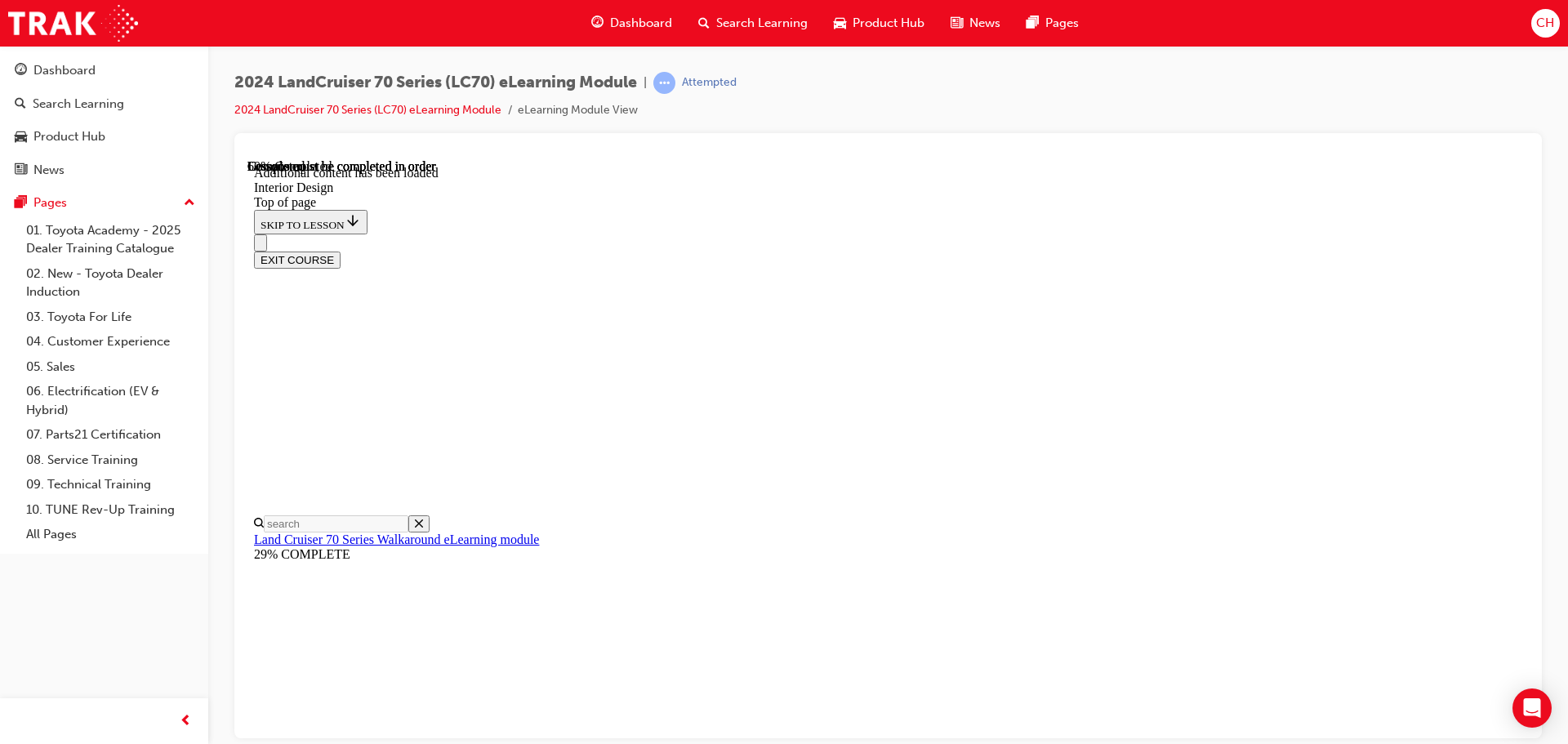
drag, startPoint x: 1264, startPoint y: 196, endPoint x: 1261, endPoint y: 208, distance: 12.4
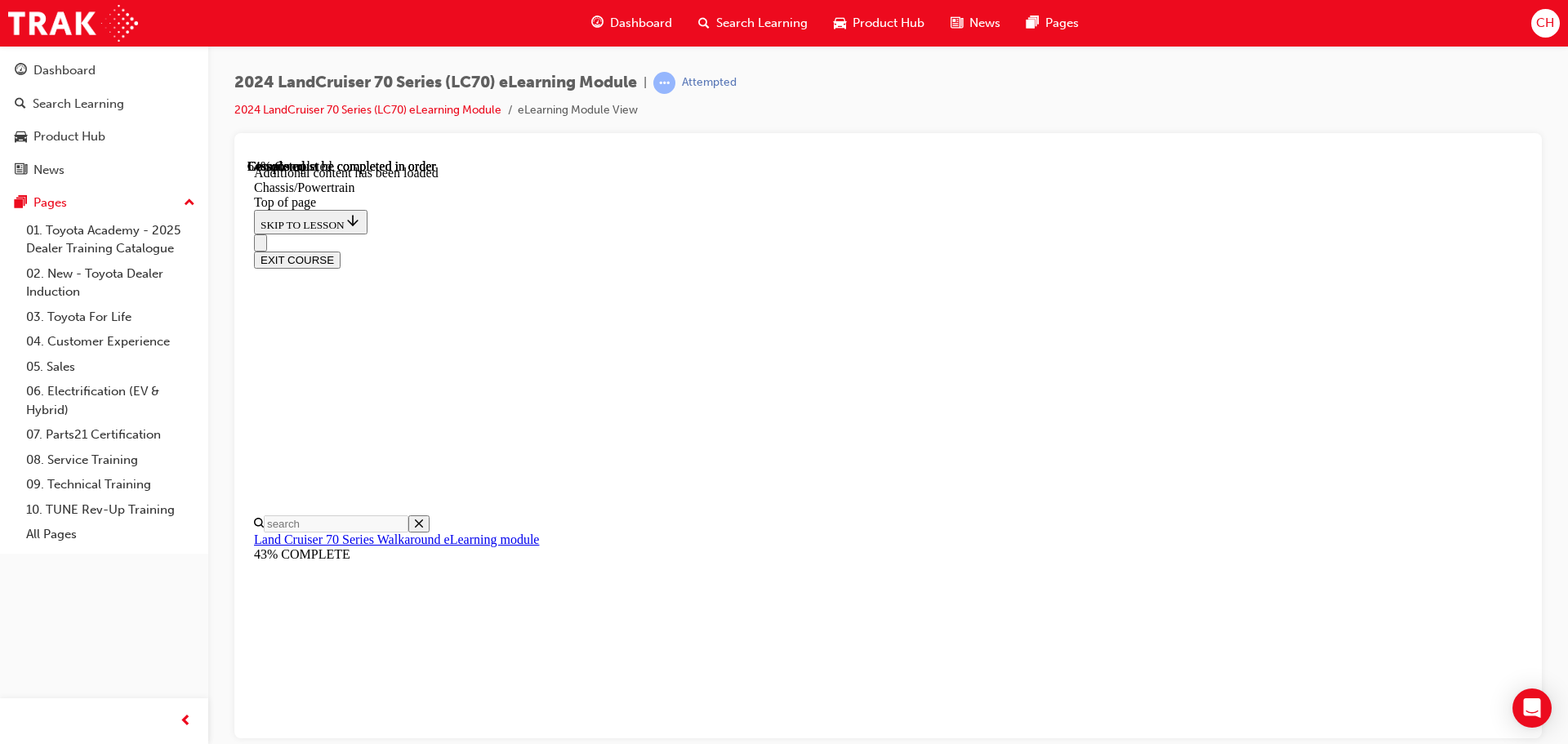
scroll to position [2436, 0]
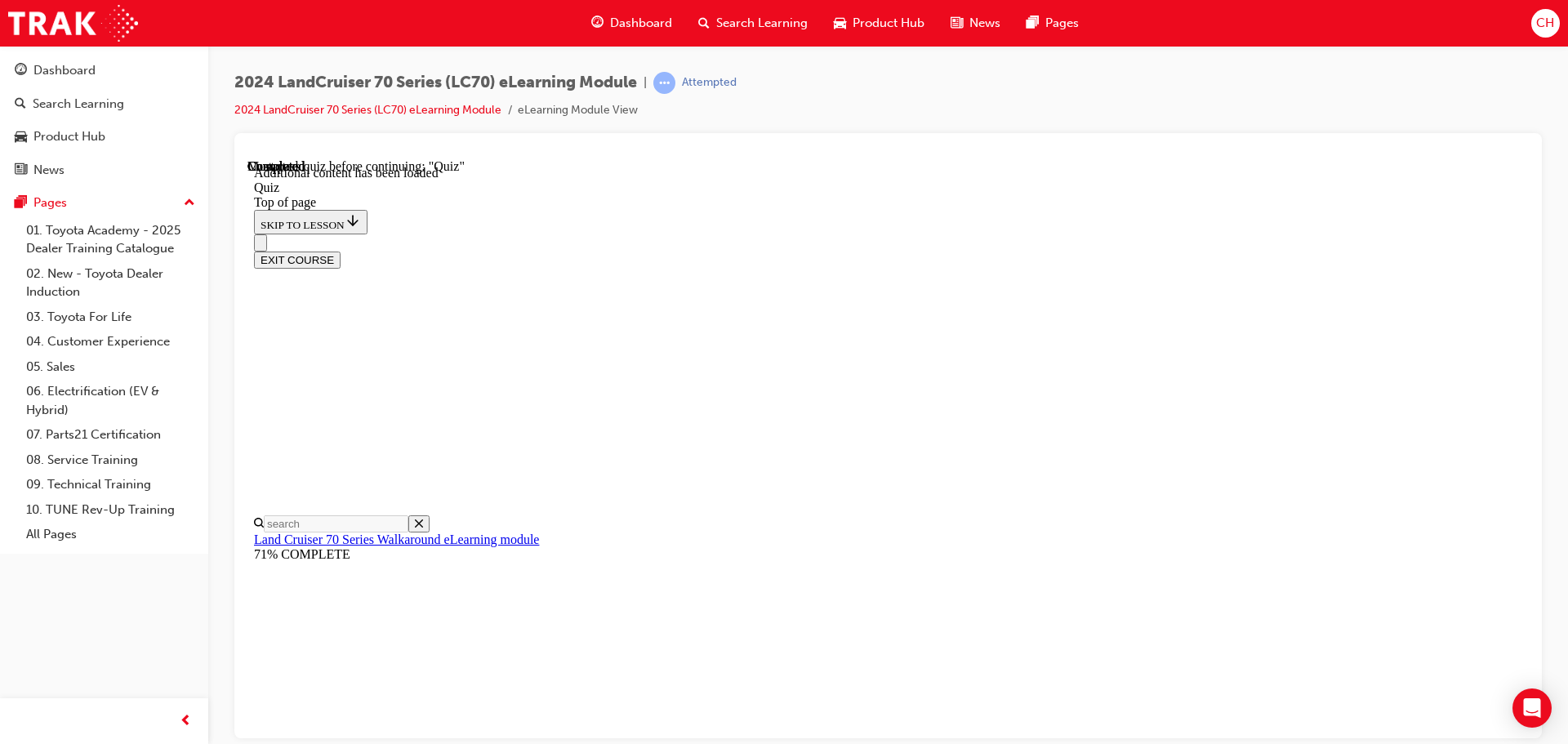
scroll to position [51, 0]
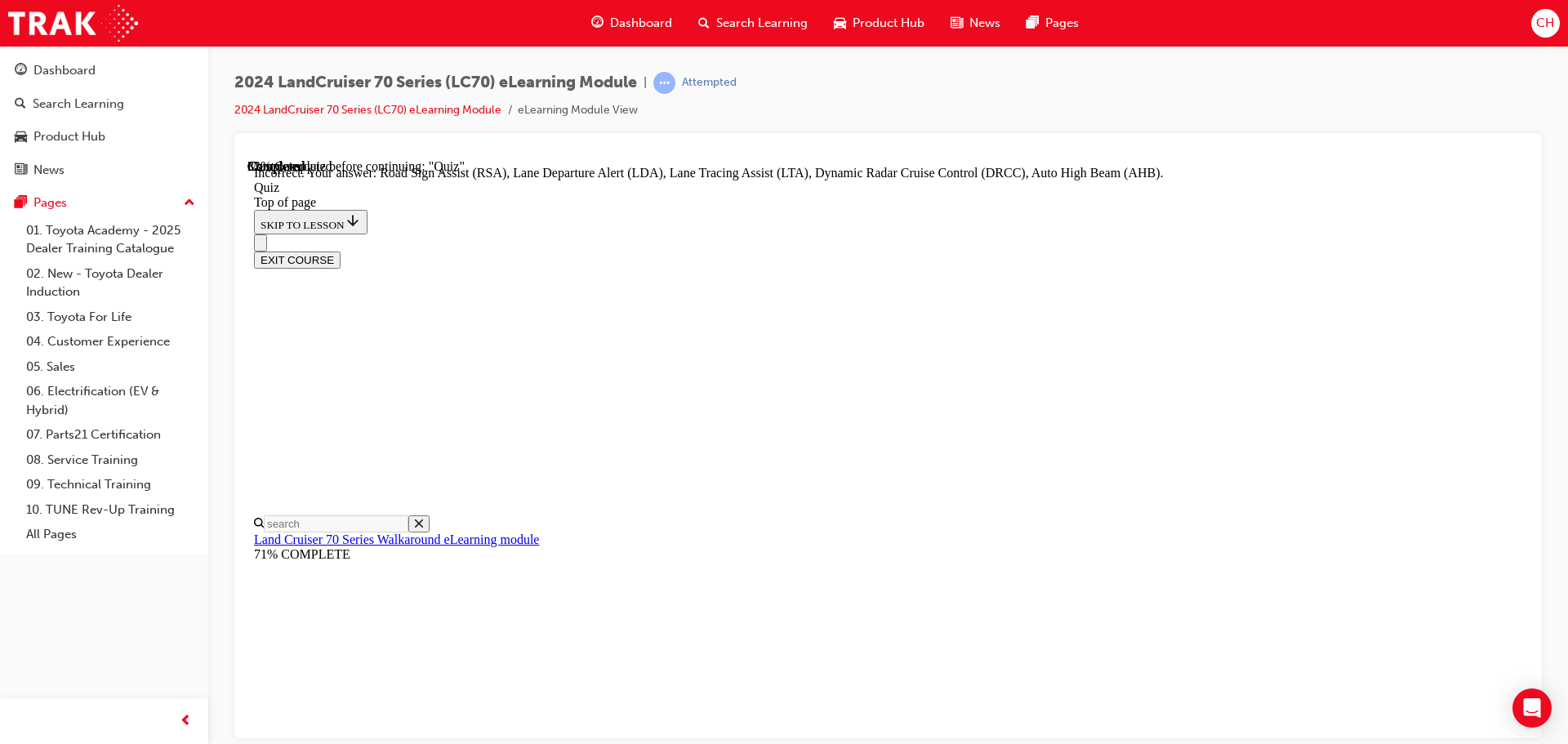
scroll to position [423, 0]
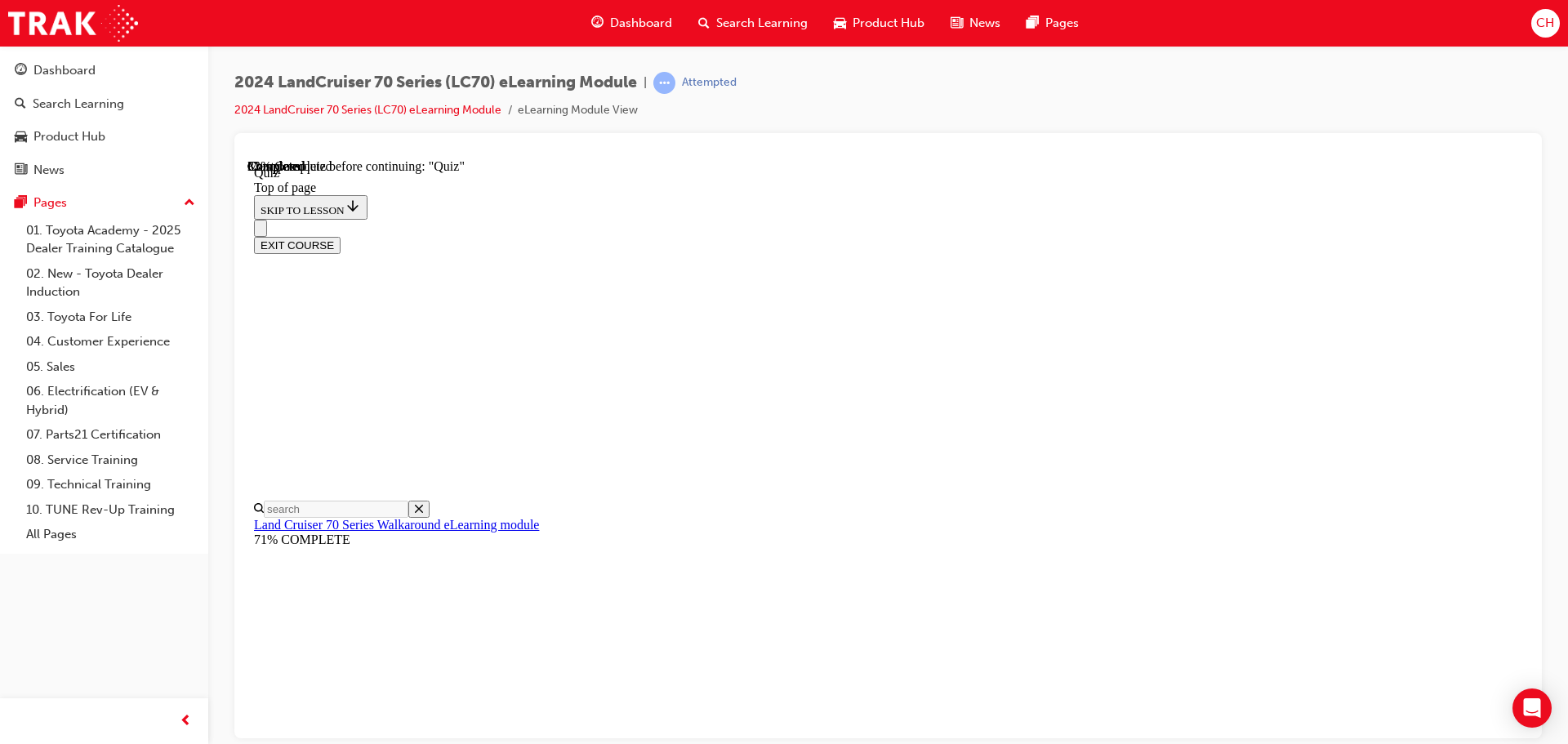
drag, startPoint x: 814, startPoint y: 418, endPoint x: 1156, endPoint y: 415, distance: 342.0
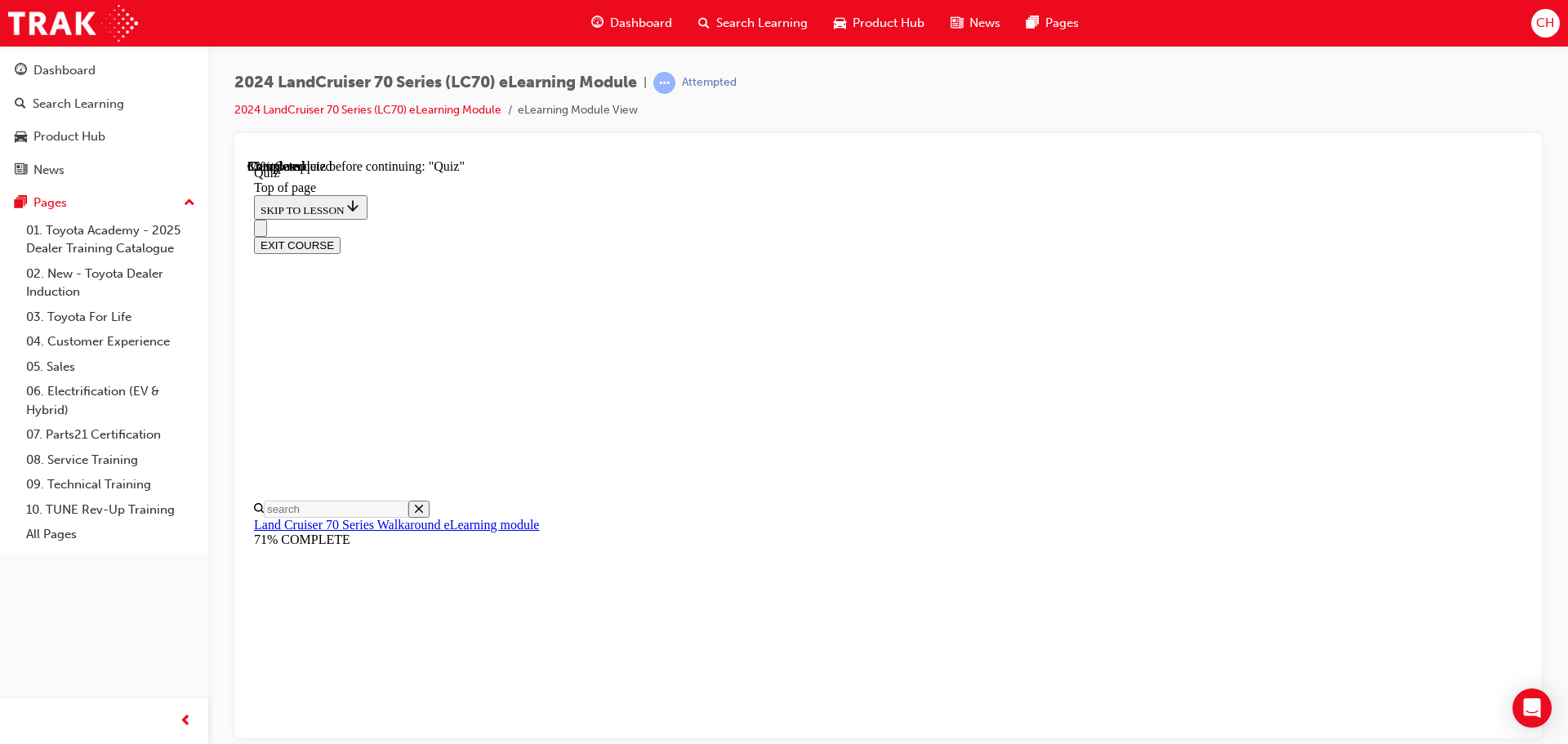
scroll to position [213, 0]
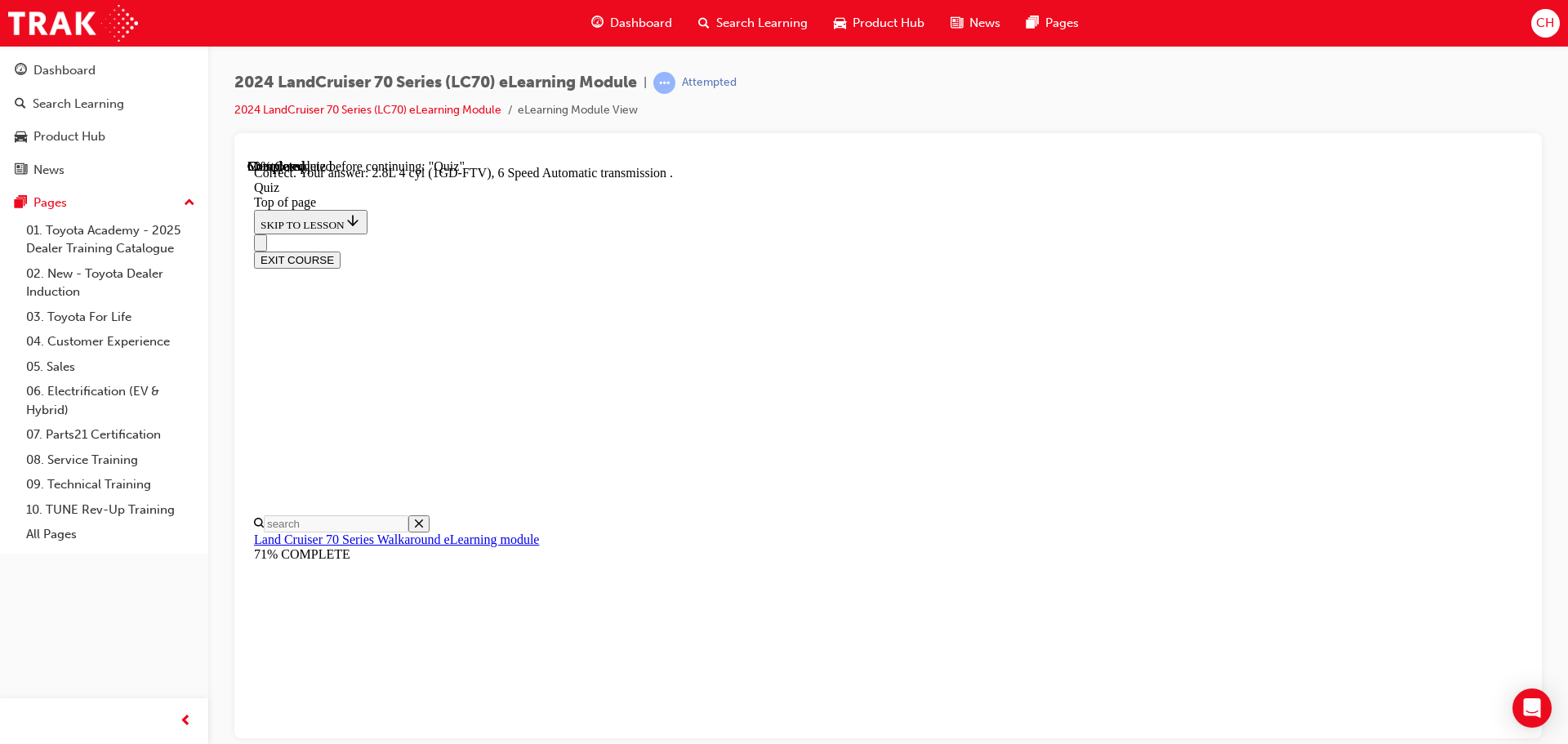
scroll to position [320, 0]
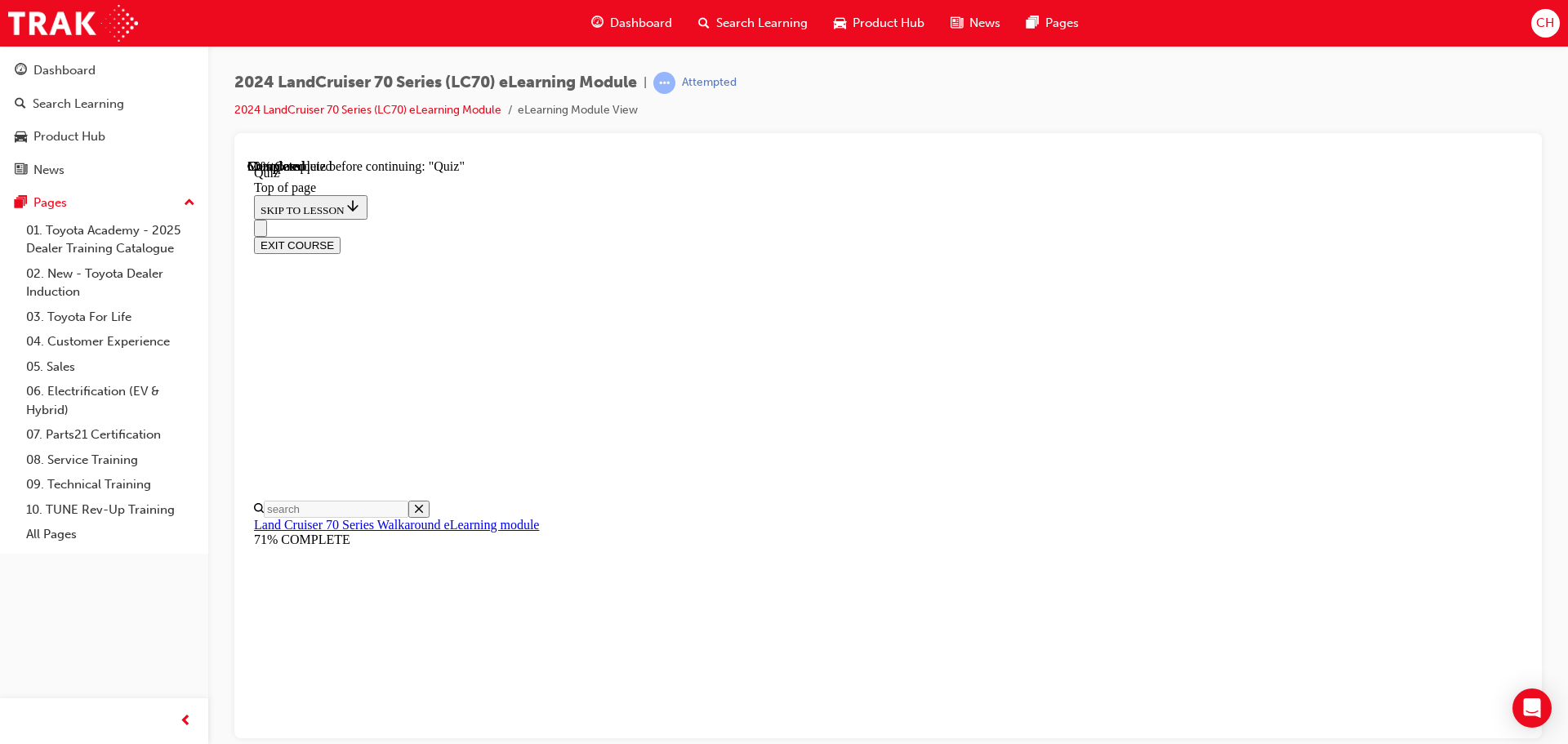
scroll to position [296, 0]
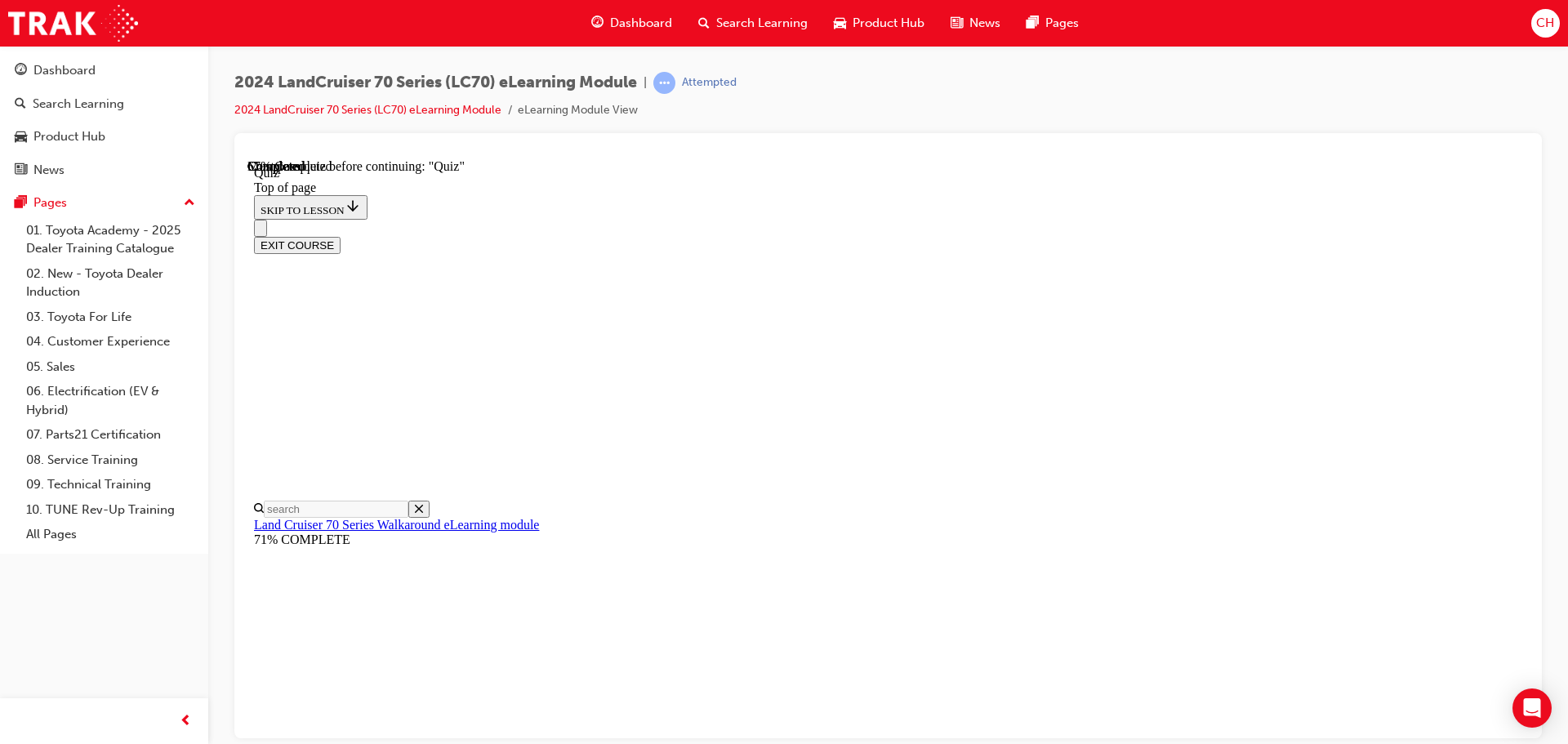
scroll to position [213, 0]
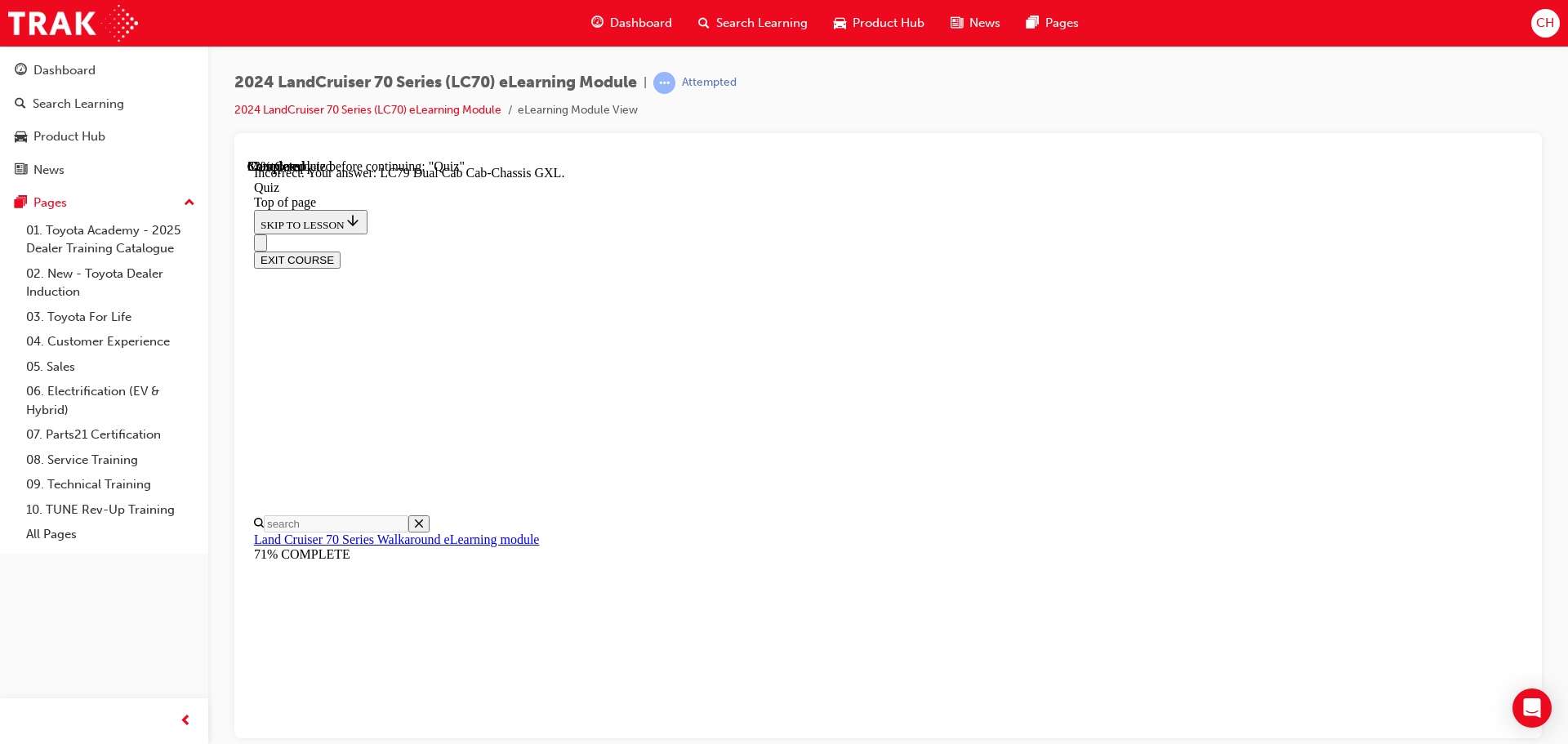
scroll to position [424, 0]
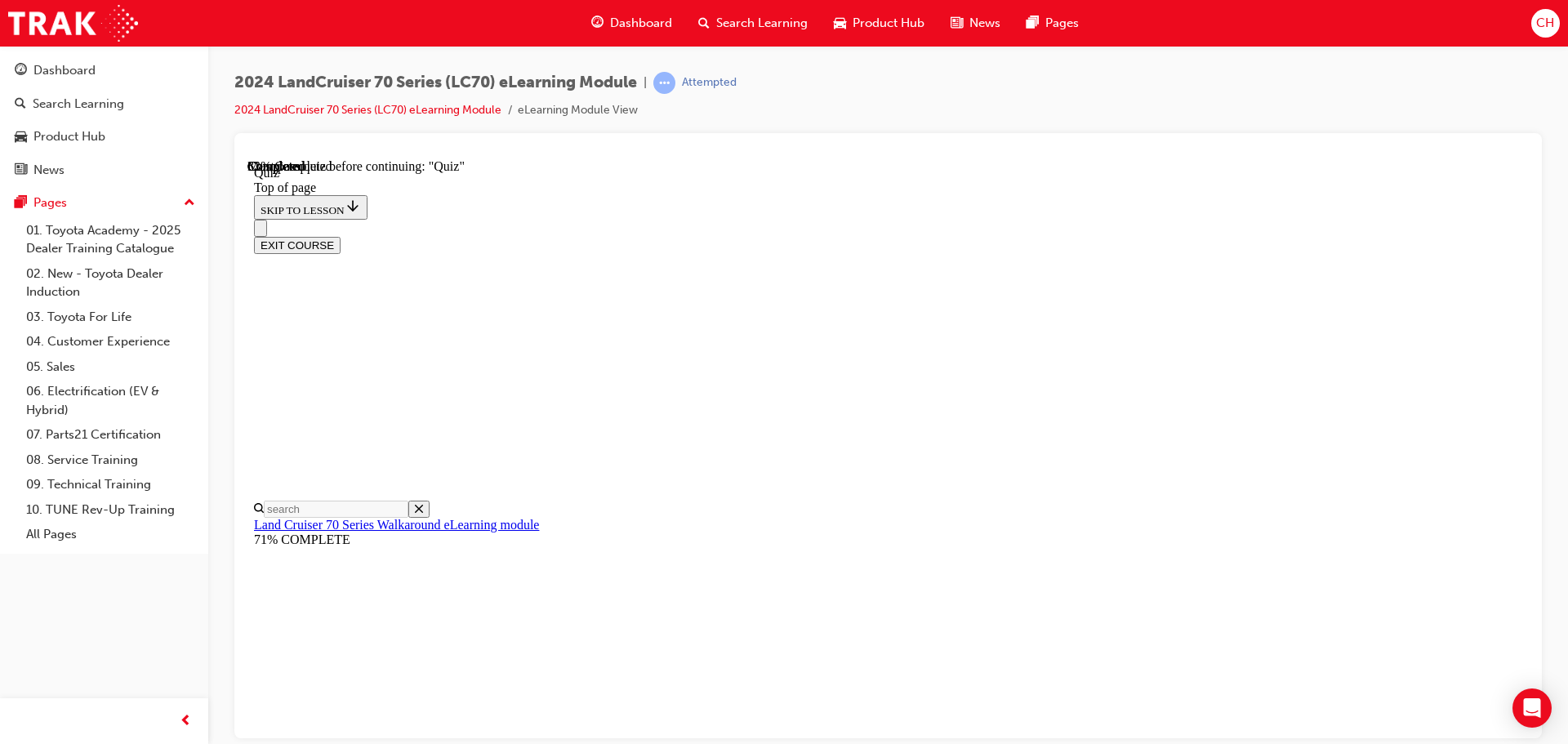
scroll to position [295, 0]
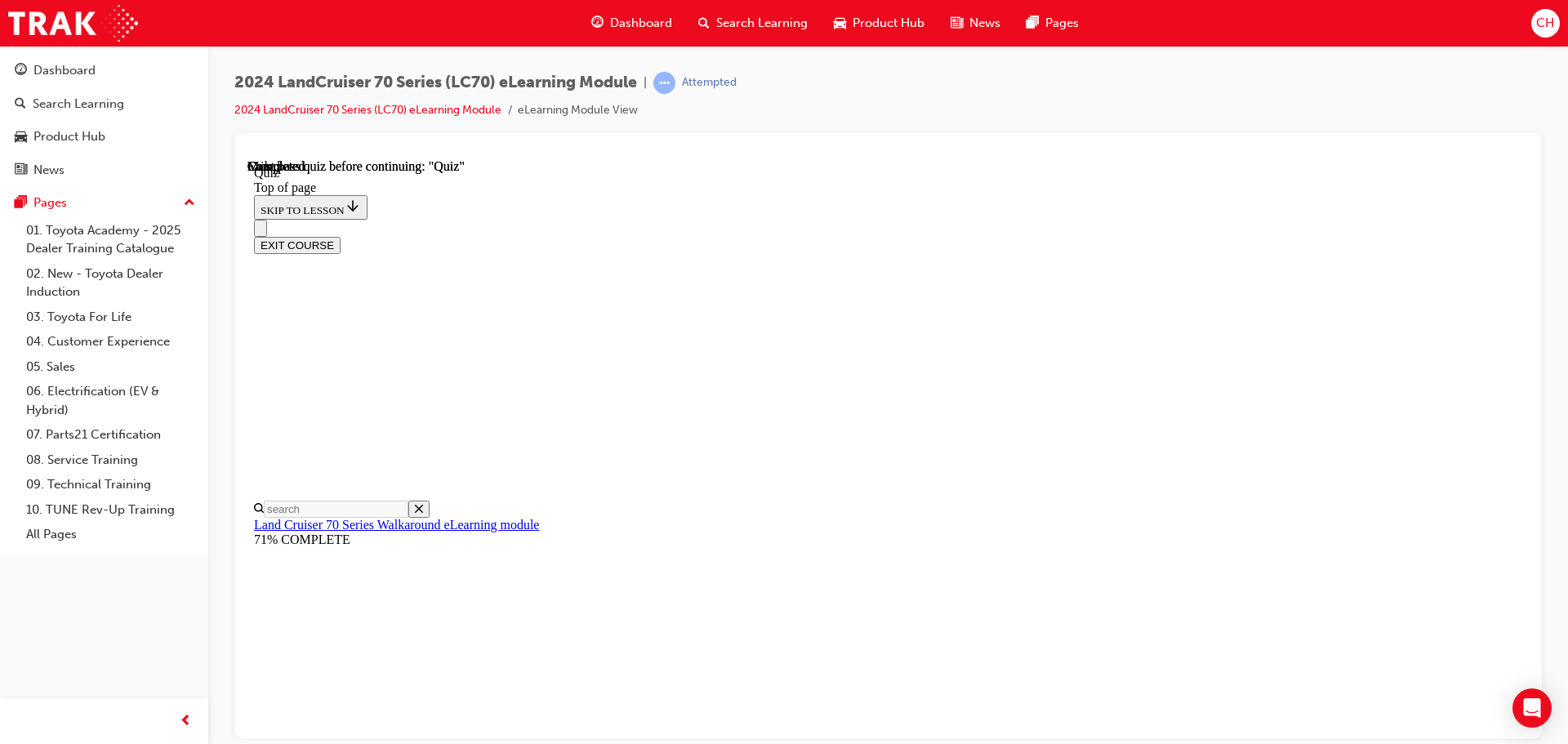
scroll to position [295, 0]
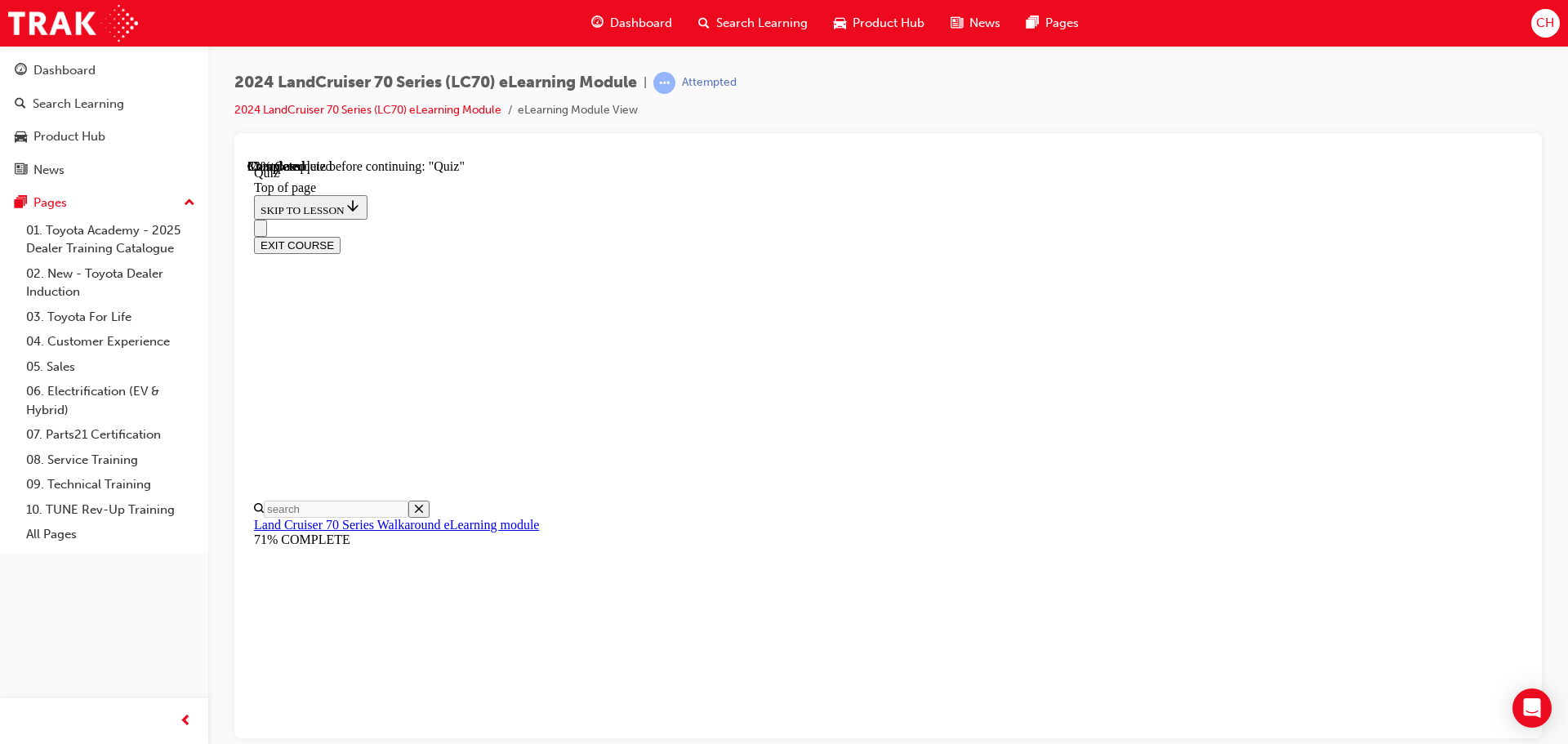
scroll to position [213, 0]
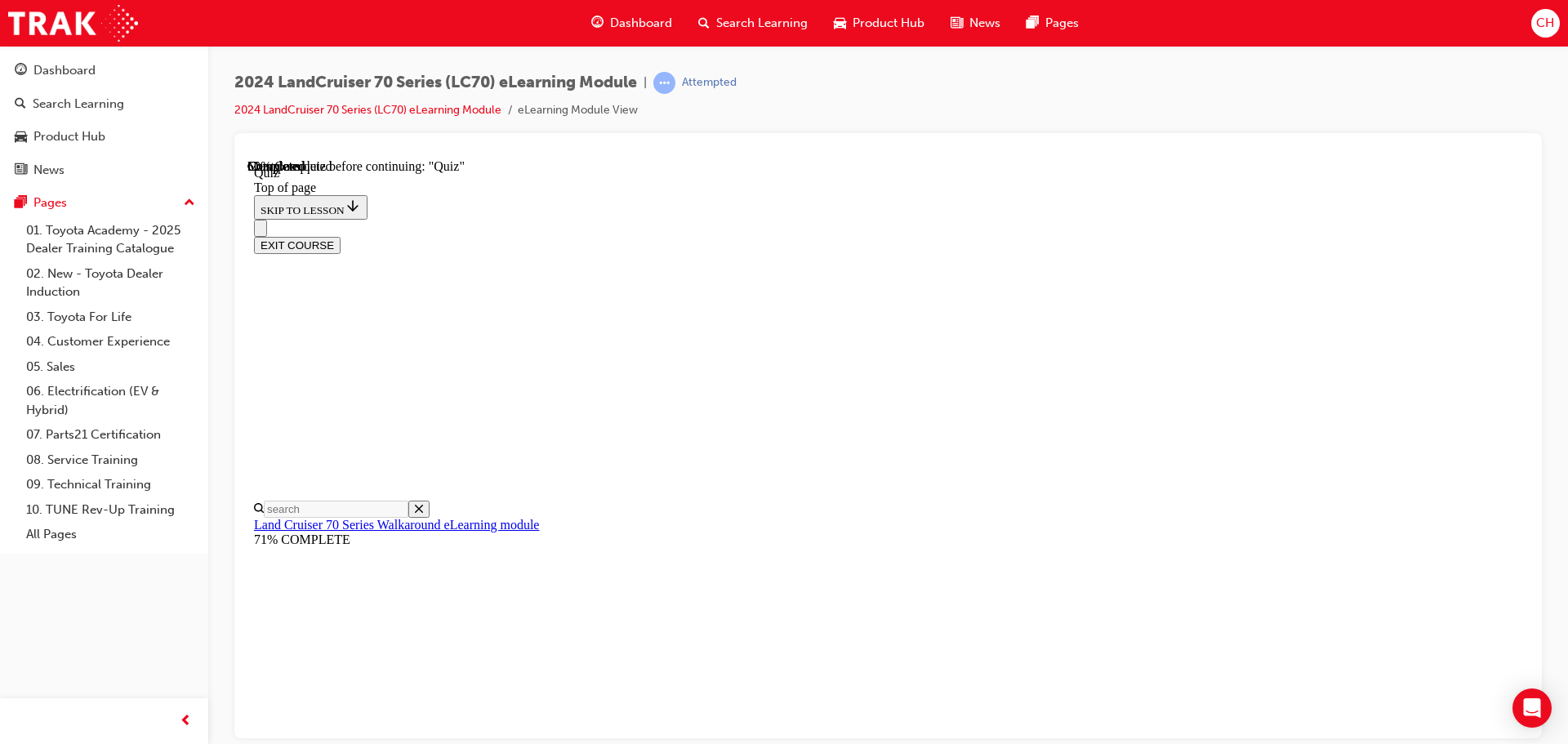
scroll to position [371, 0]
drag, startPoint x: 1022, startPoint y: 464, endPoint x: 1191, endPoint y: 538, distance: 184.5
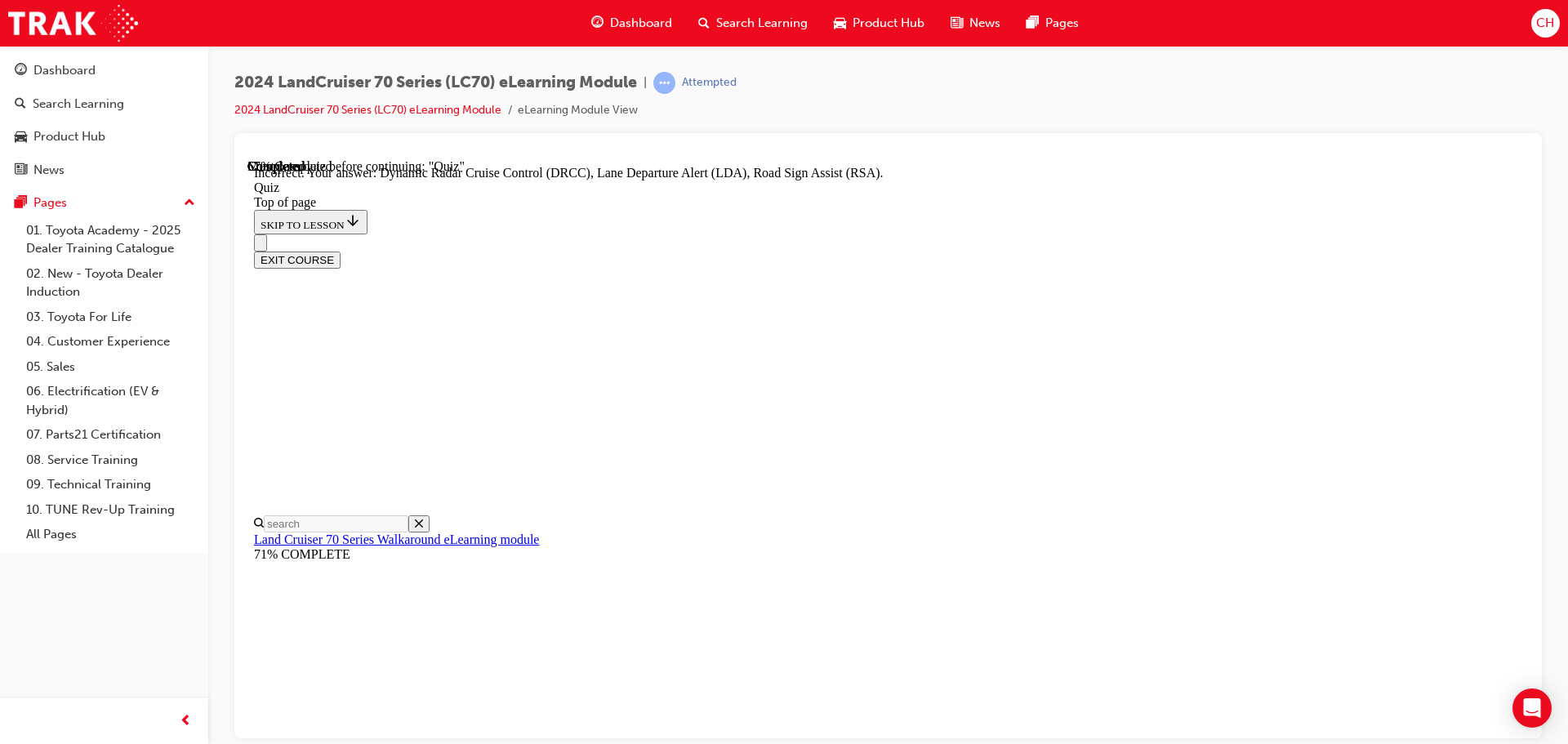
scroll to position [423, 0]
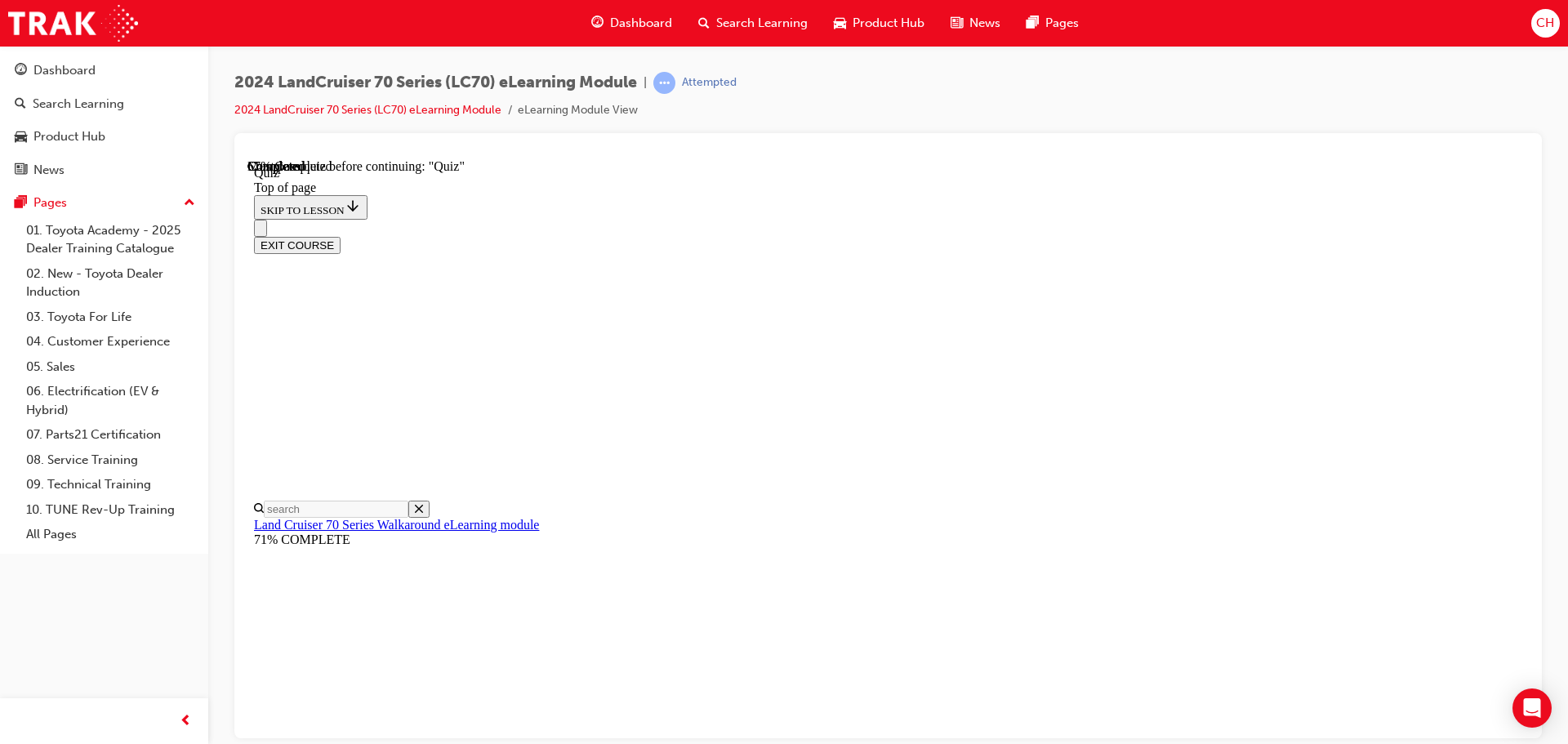
scroll to position [213, 0]
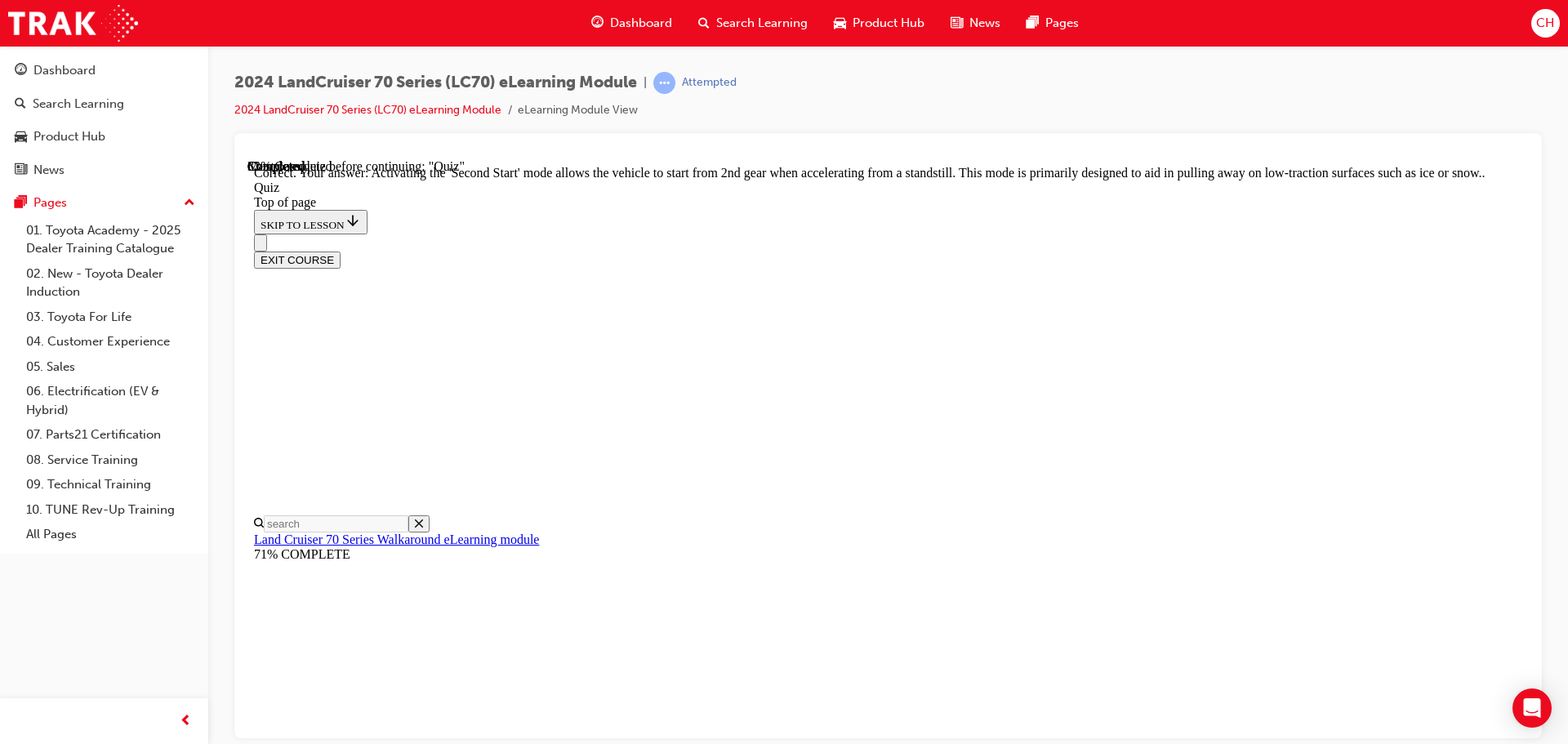
scroll to position [428, 0]
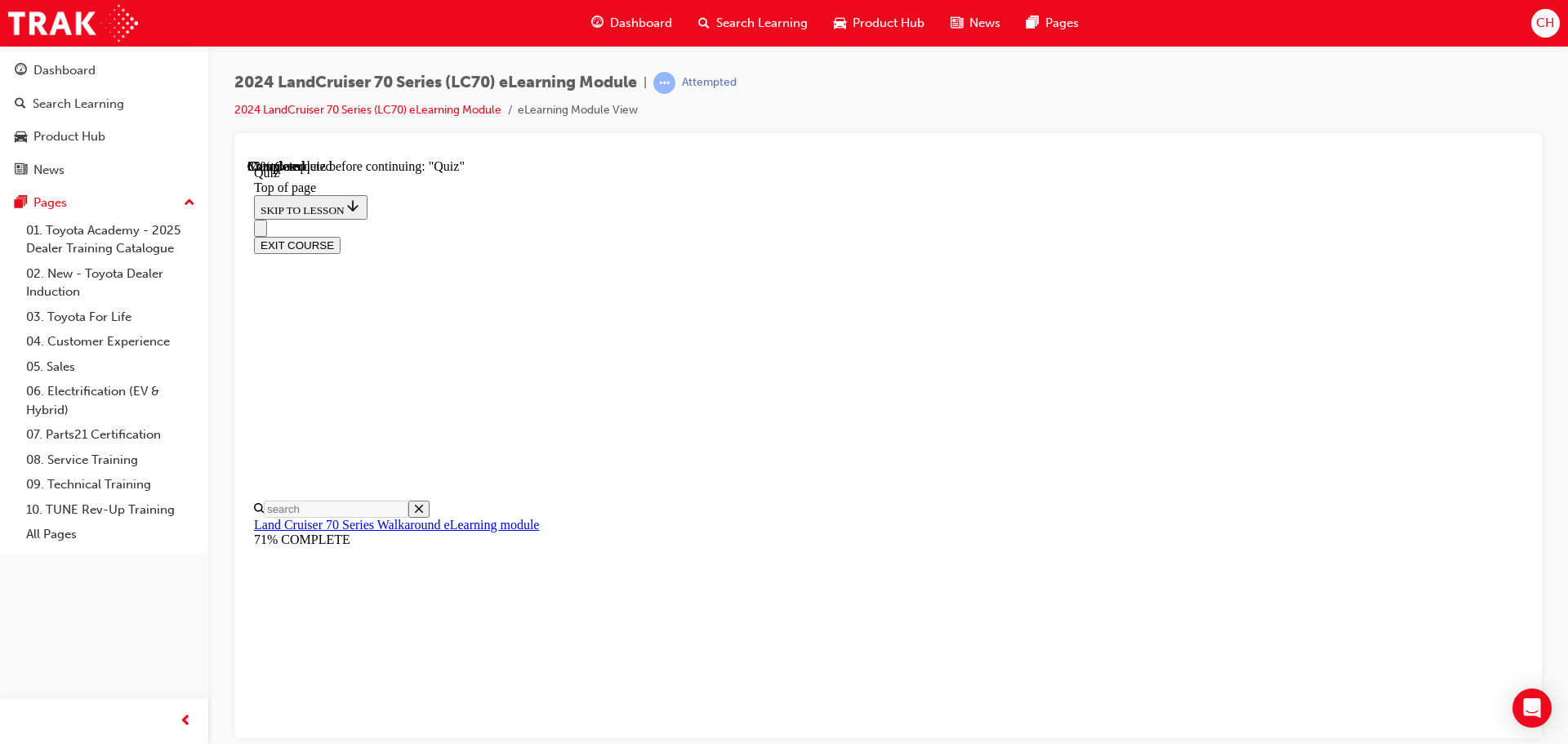
scroll to position [132, 0]
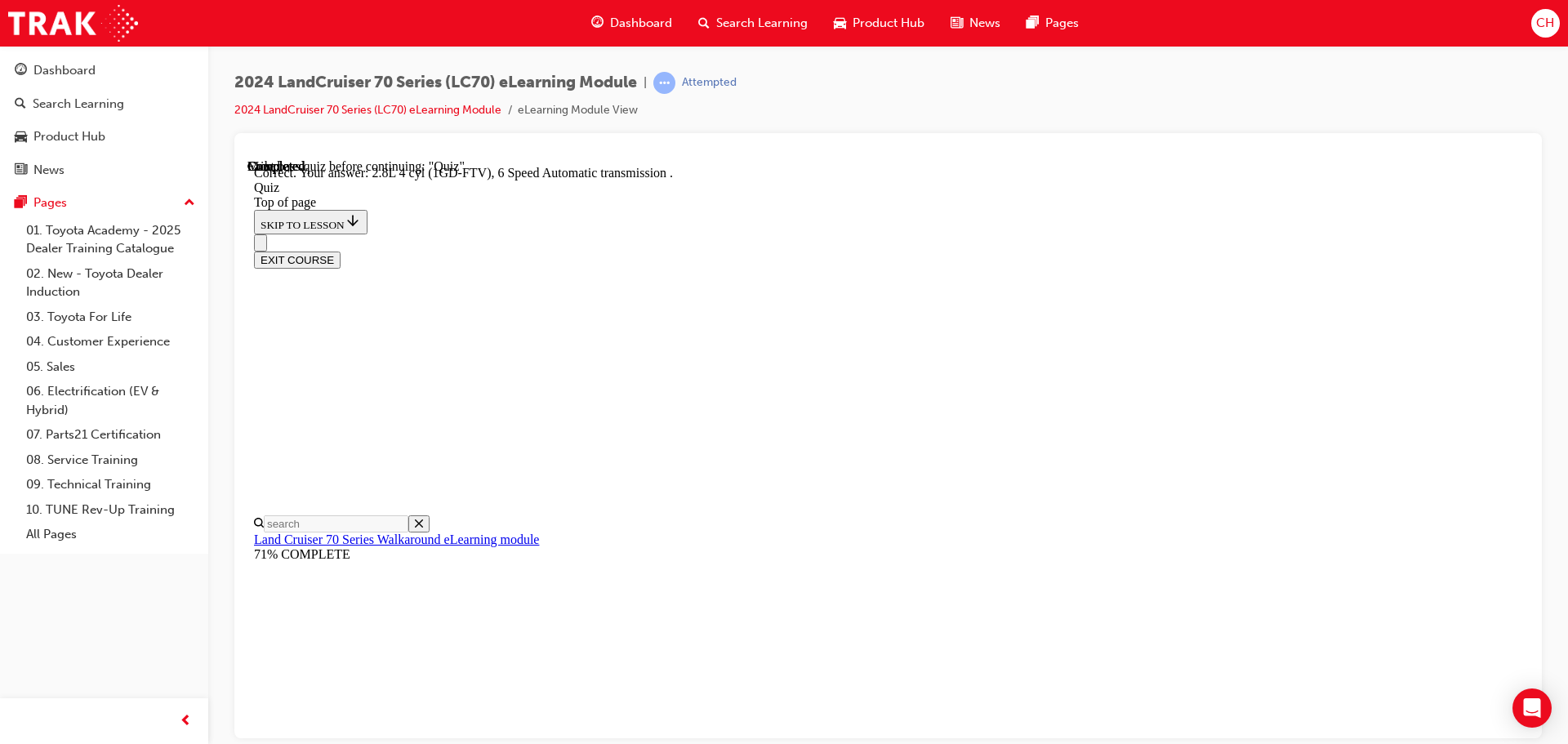
scroll to position [320, 0]
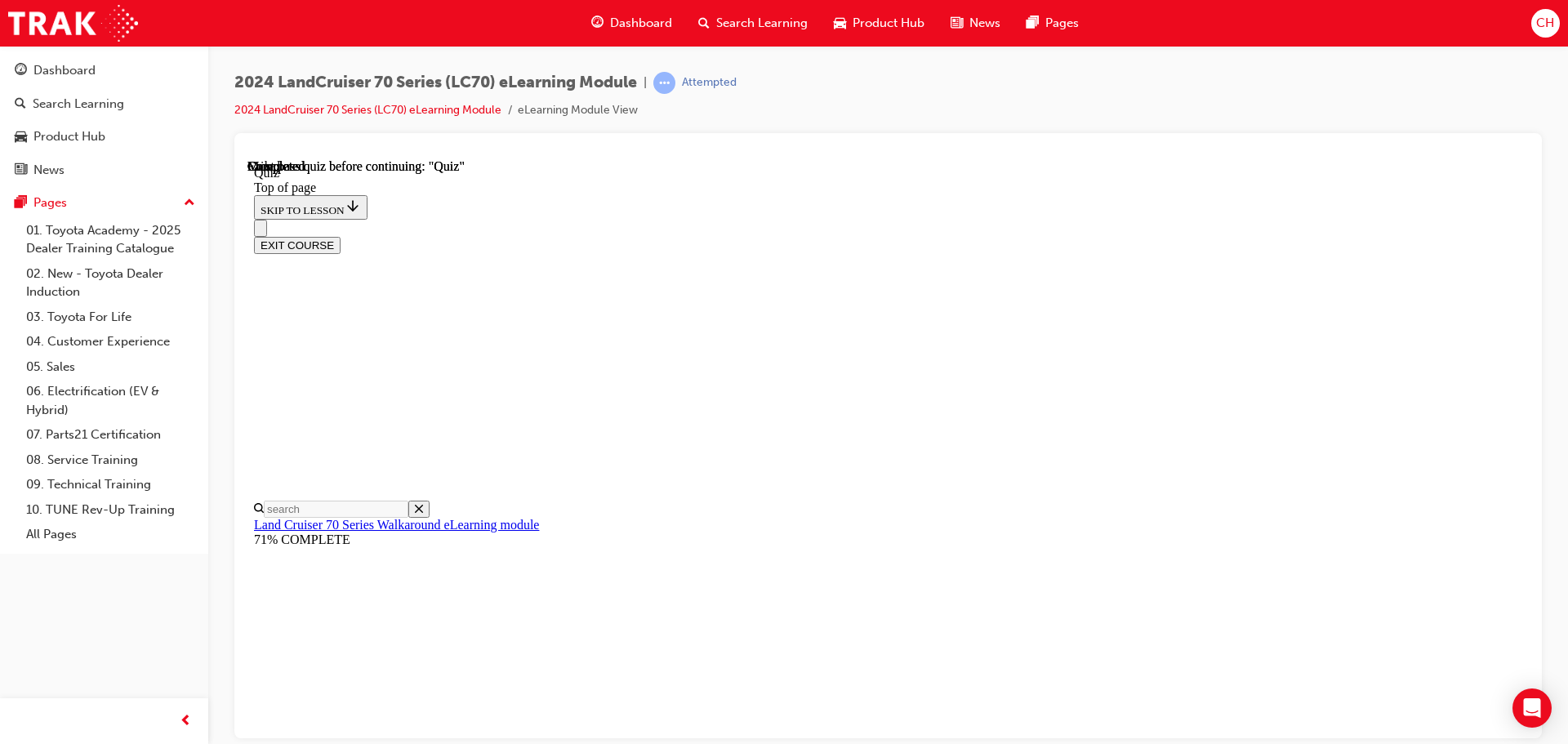
scroll to position [308, 0]
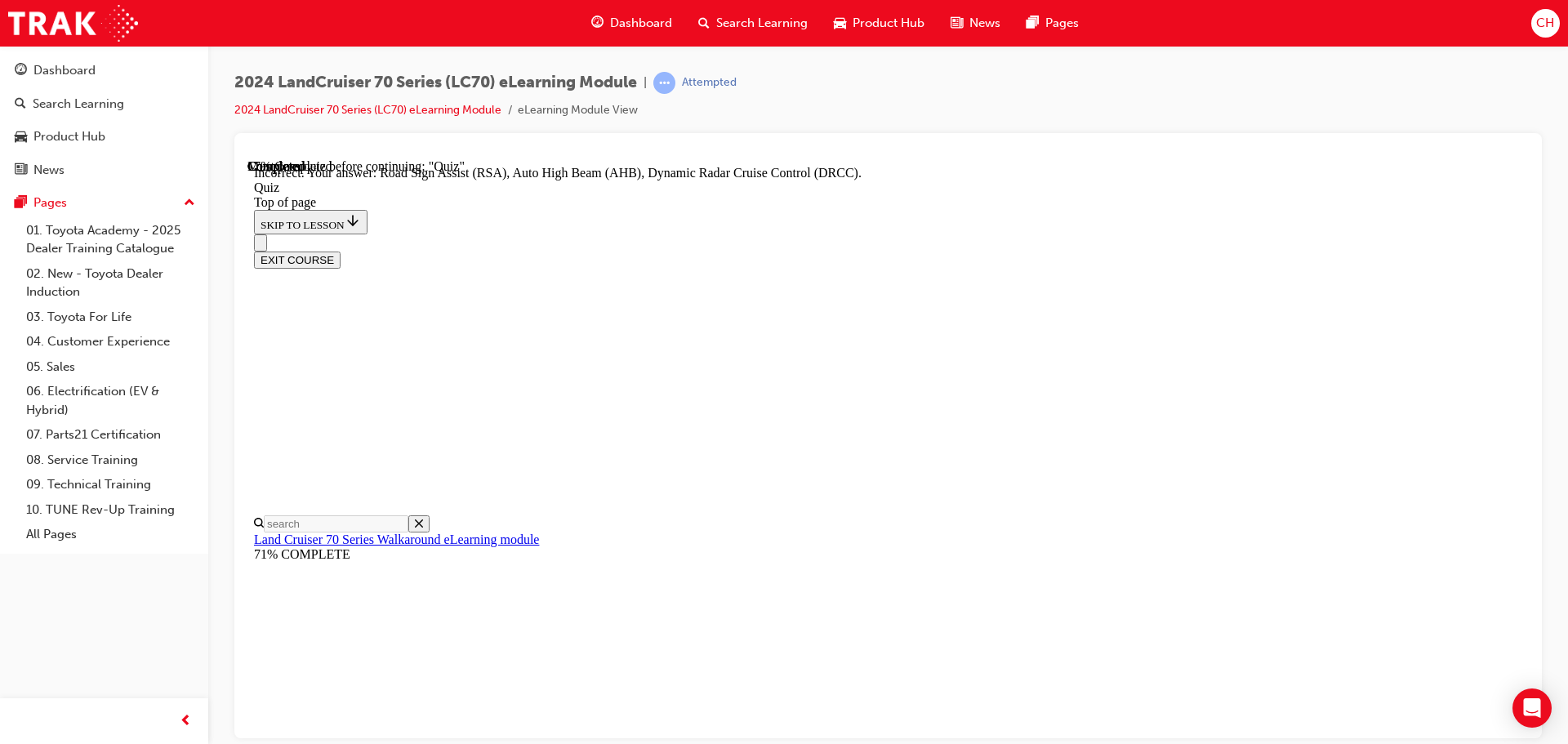
scroll to position [423, 0]
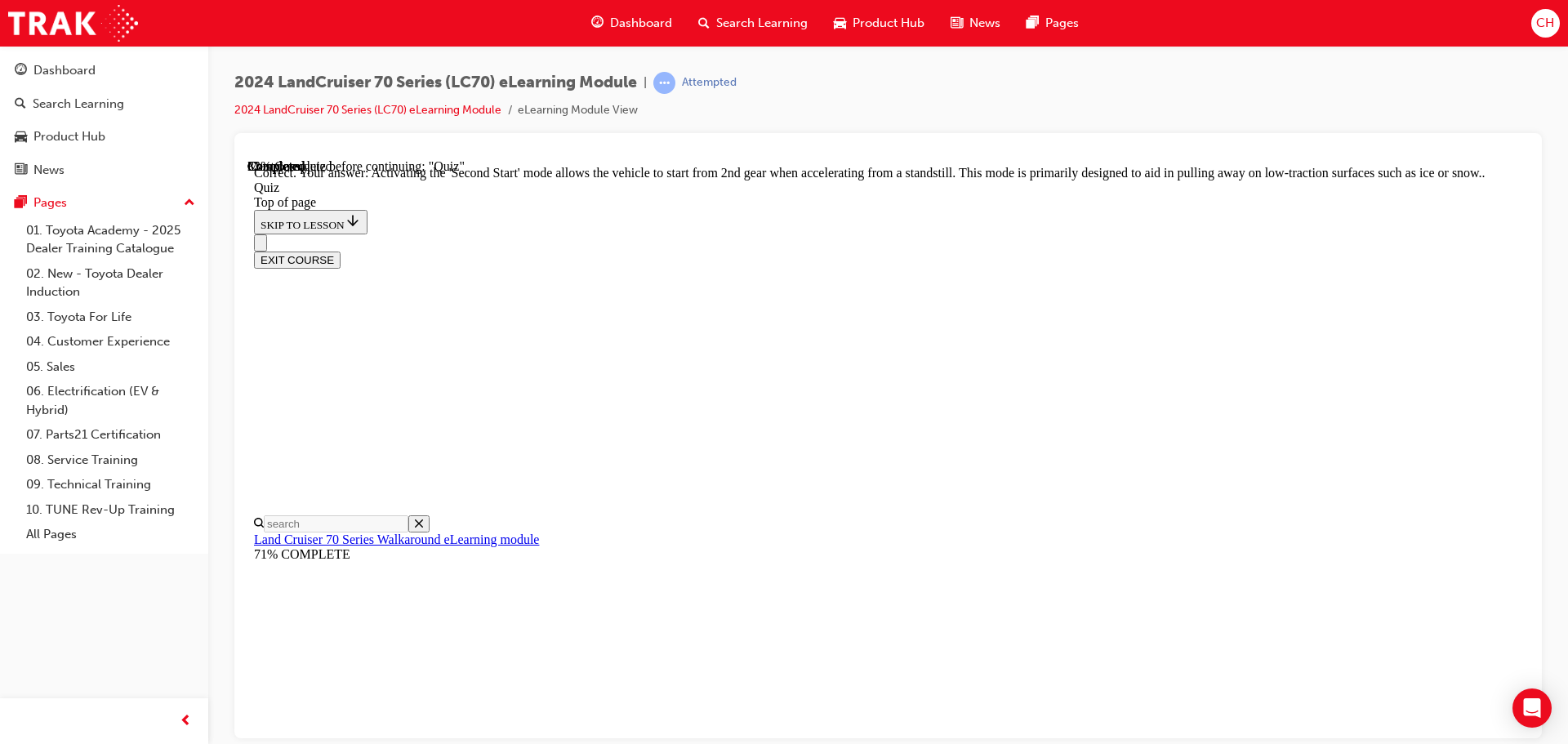
scroll to position [428, 0]
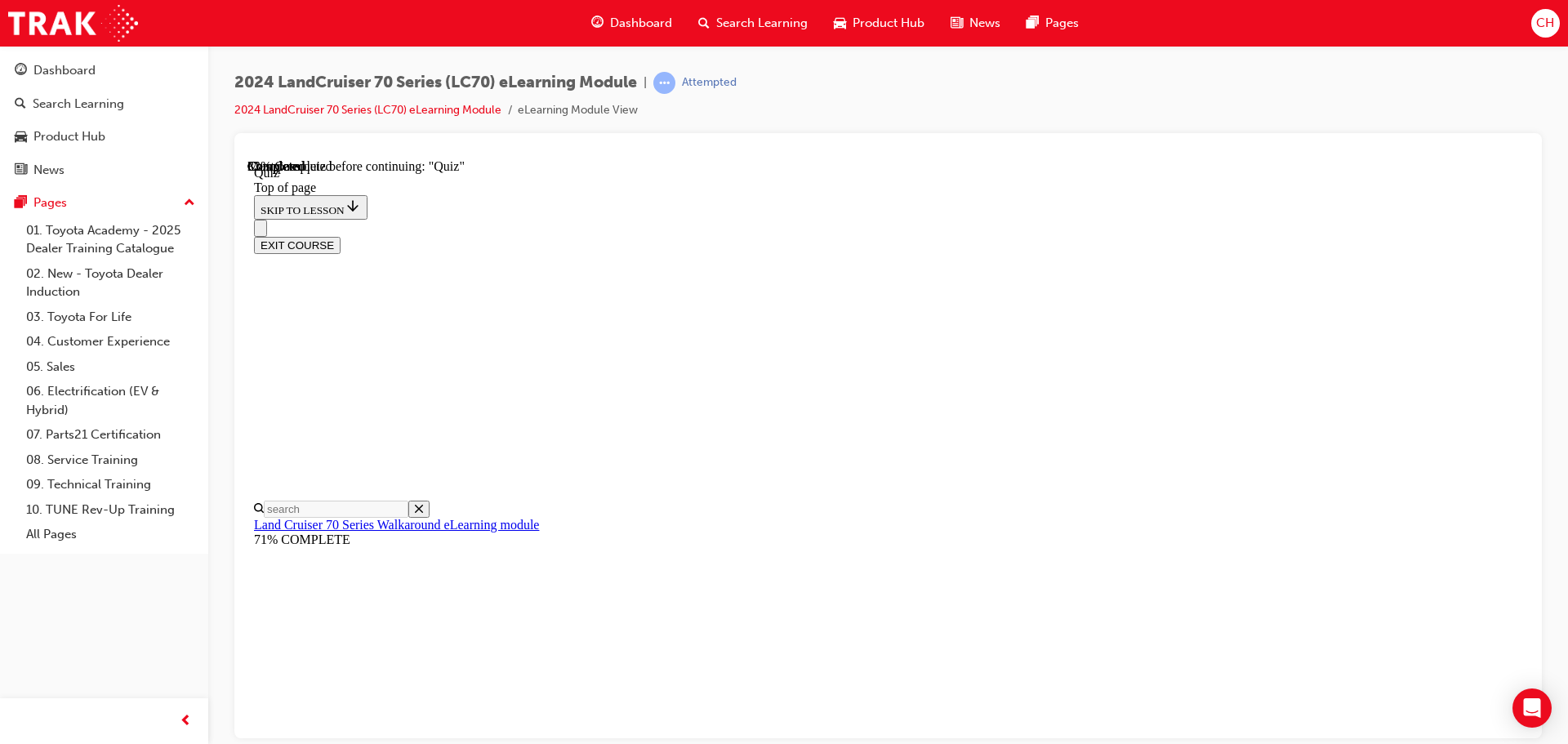
scroll to position [186, 0]
drag, startPoint x: 749, startPoint y: 273, endPoint x: 1199, endPoint y: 346, distance: 455.9
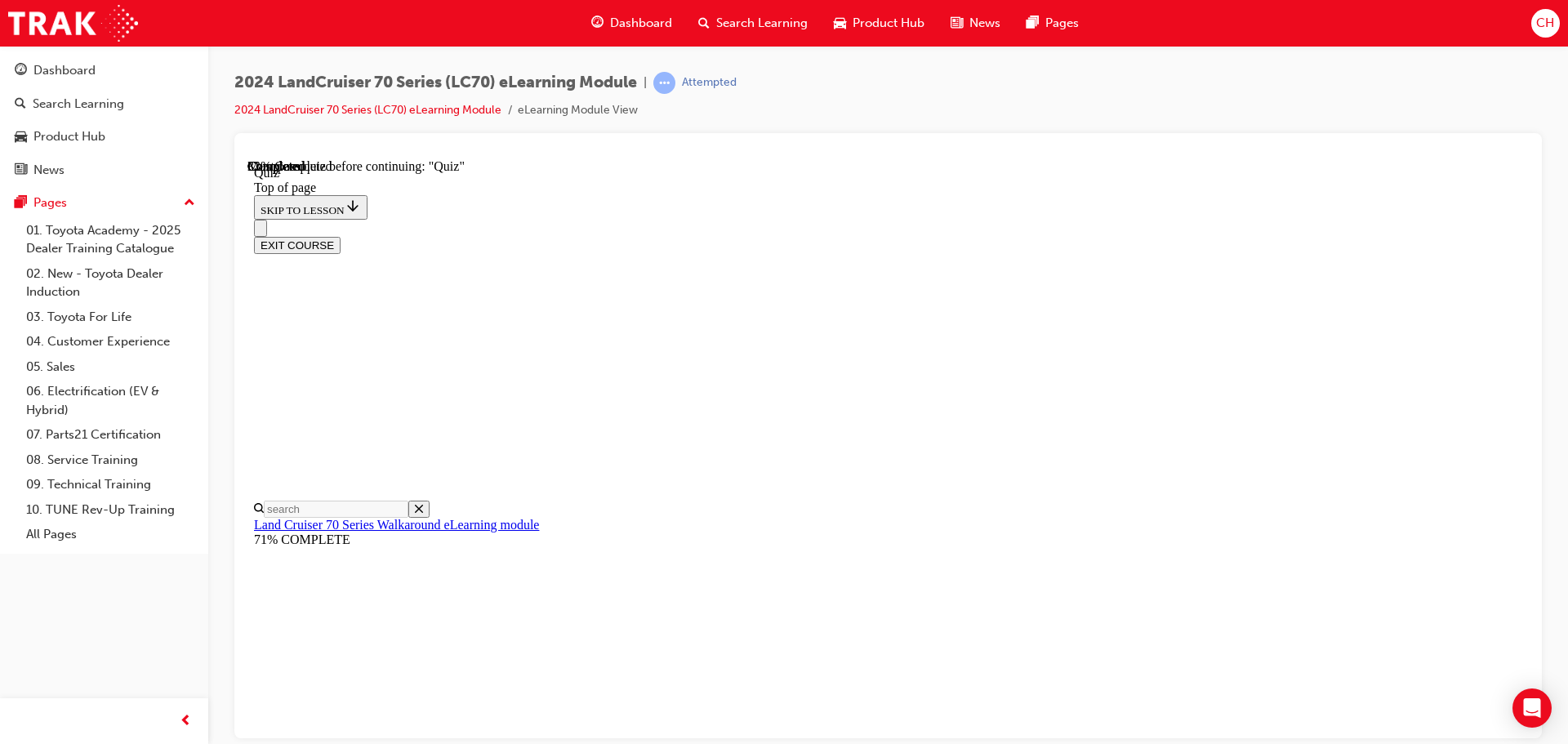
drag, startPoint x: 1037, startPoint y: 683, endPoint x: 1124, endPoint y: 585, distance: 131.0
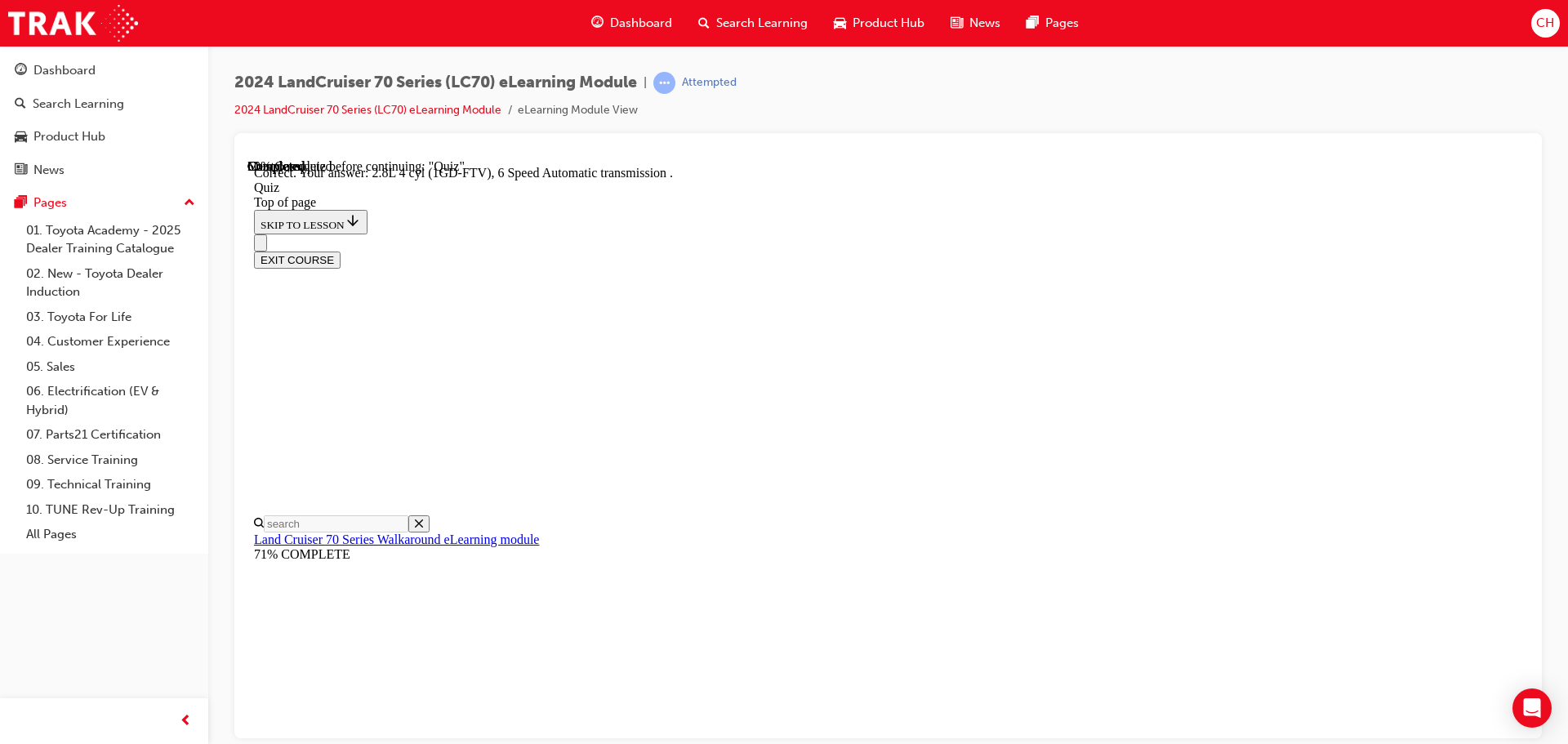
scroll to position [320, 0]
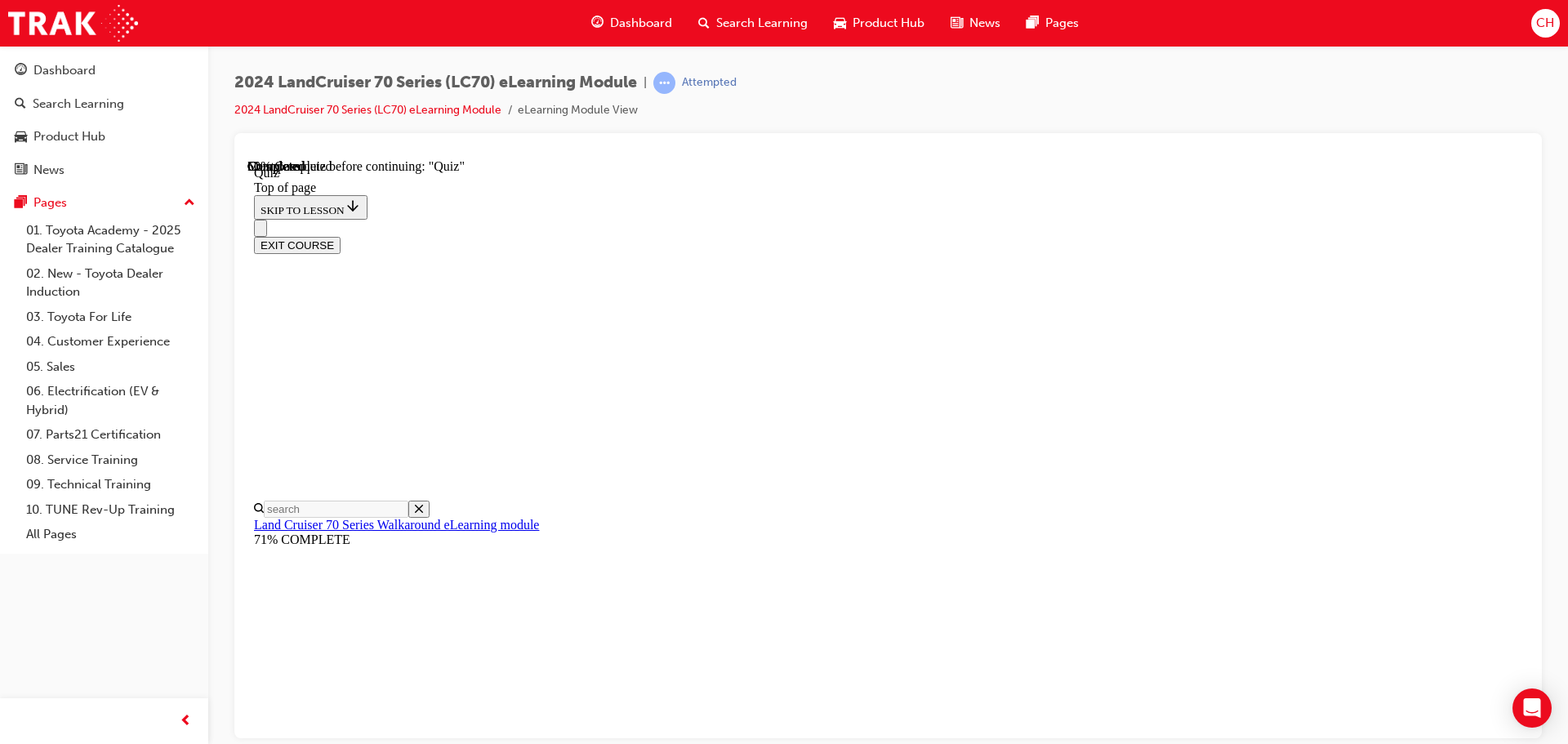
scroll to position [132, 0]
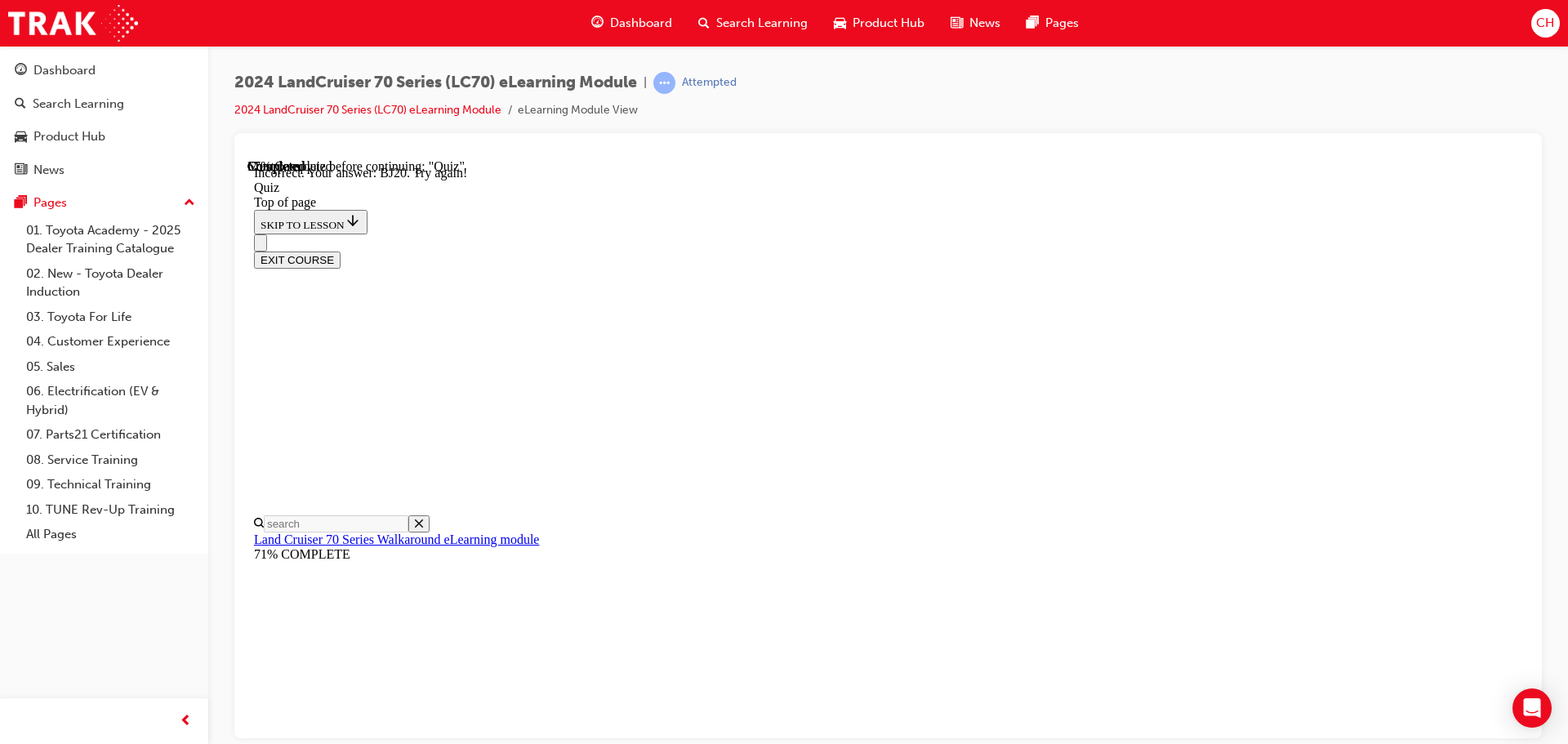
scroll to position [444, 0]
drag, startPoint x: 673, startPoint y: 397, endPoint x: 1186, endPoint y: 396, distance: 513.0
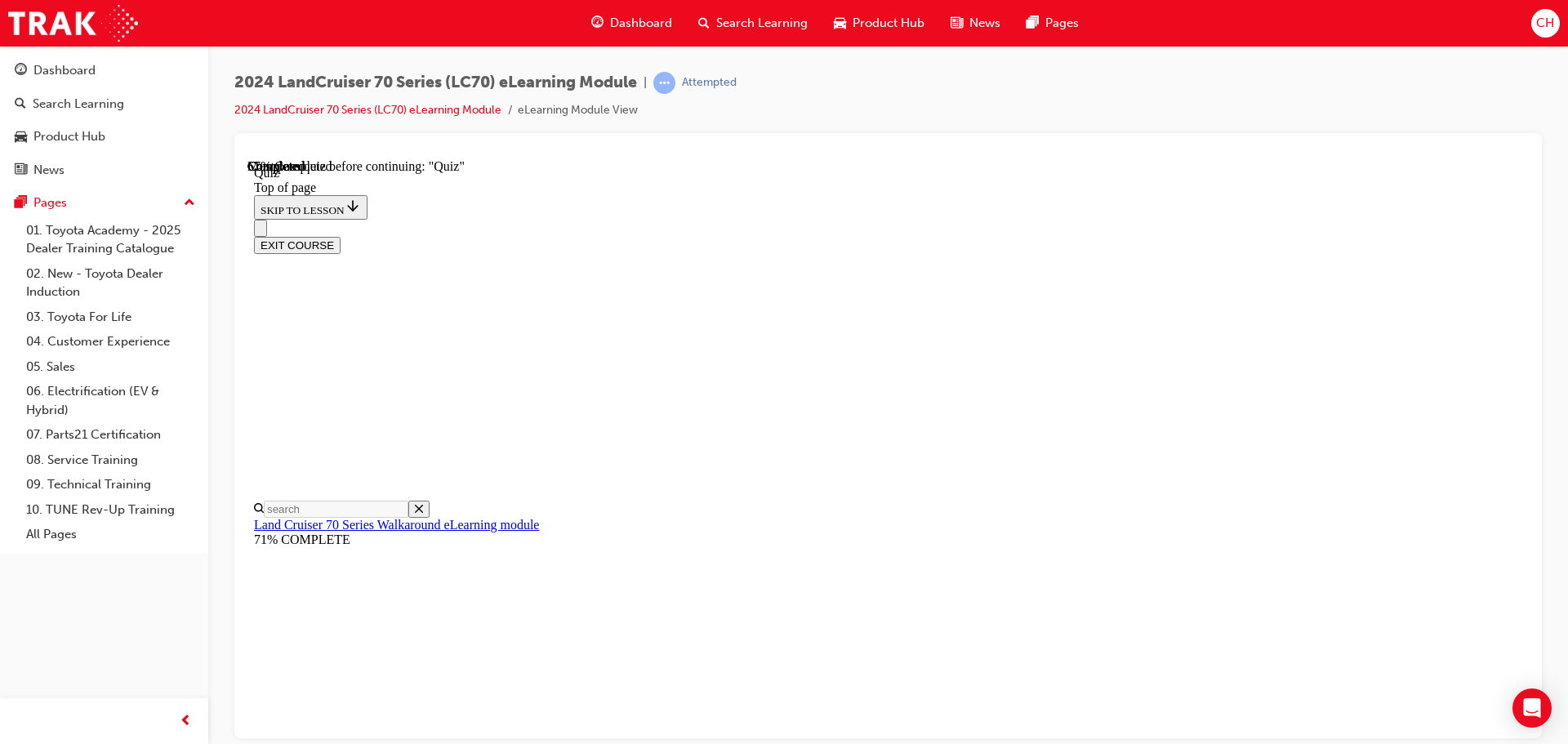
drag, startPoint x: 766, startPoint y: 411, endPoint x: 1064, endPoint y: 392, distance: 298.6
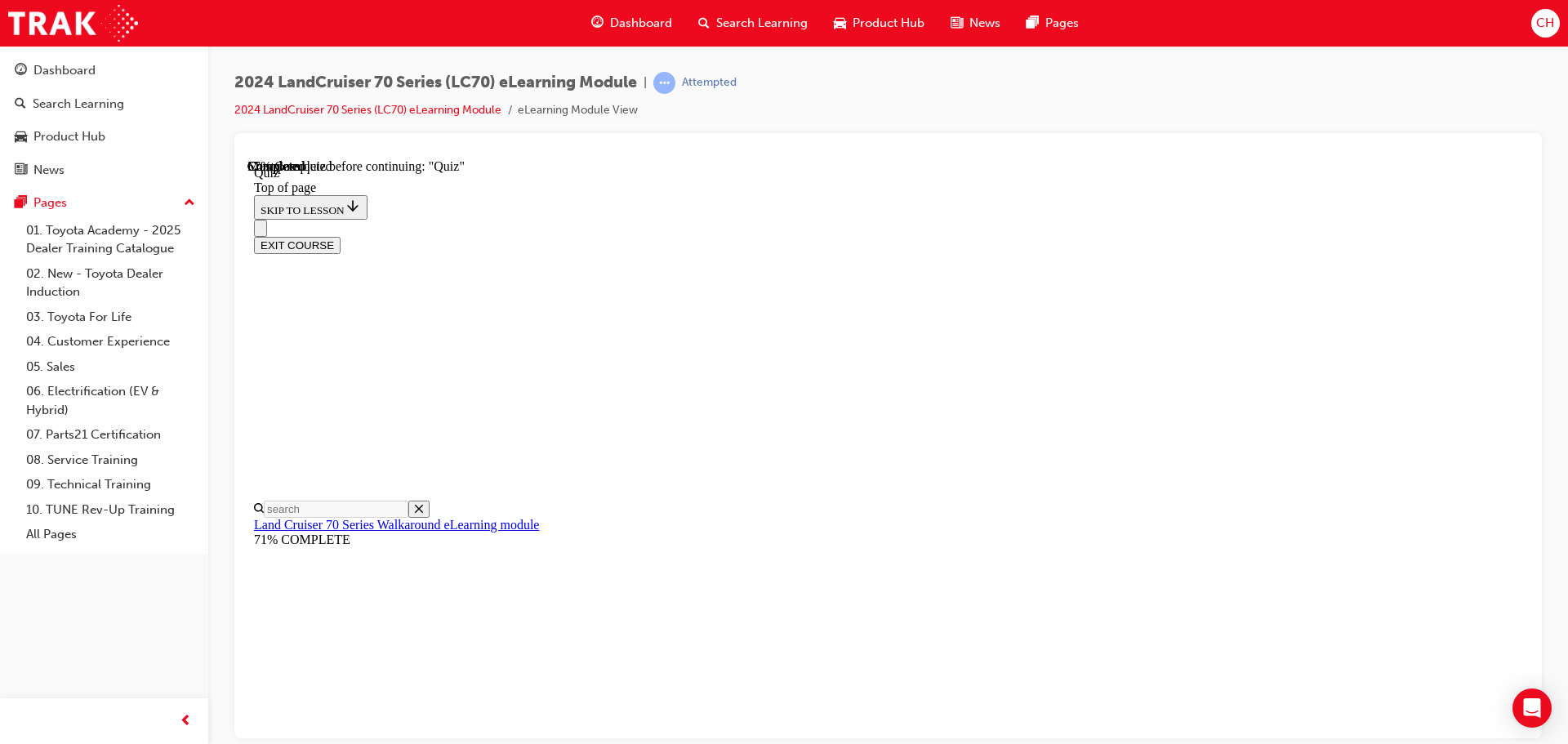
scroll to position [213, 0]
drag, startPoint x: 992, startPoint y: 650, endPoint x: 998, endPoint y: 585, distance: 65.3
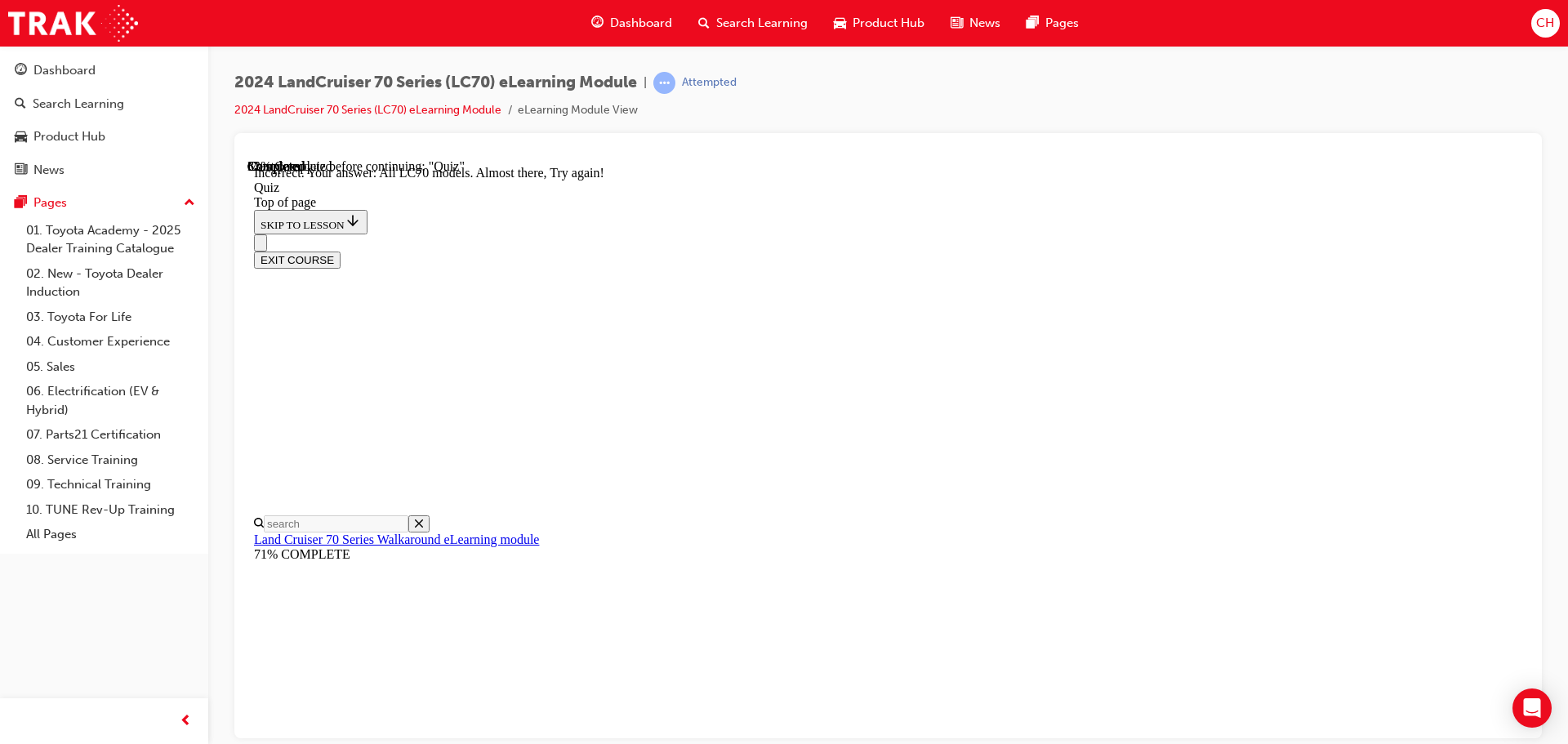
scroll to position [415, 0]
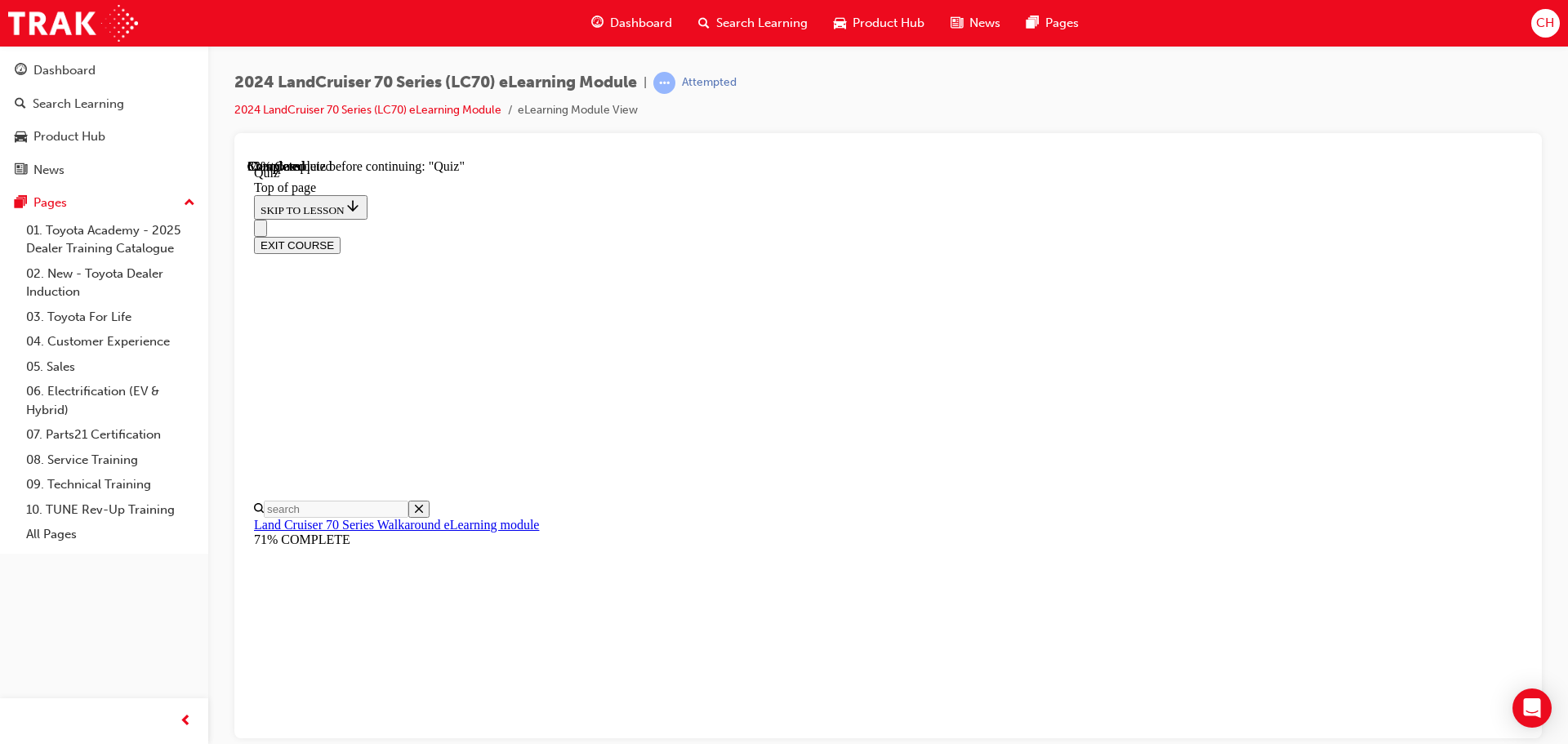
scroll to position [213, 0]
drag, startPoint x: 962, startPoint y: 632, endPoint x: 1292, endPoint y: 681, distance: 333.6
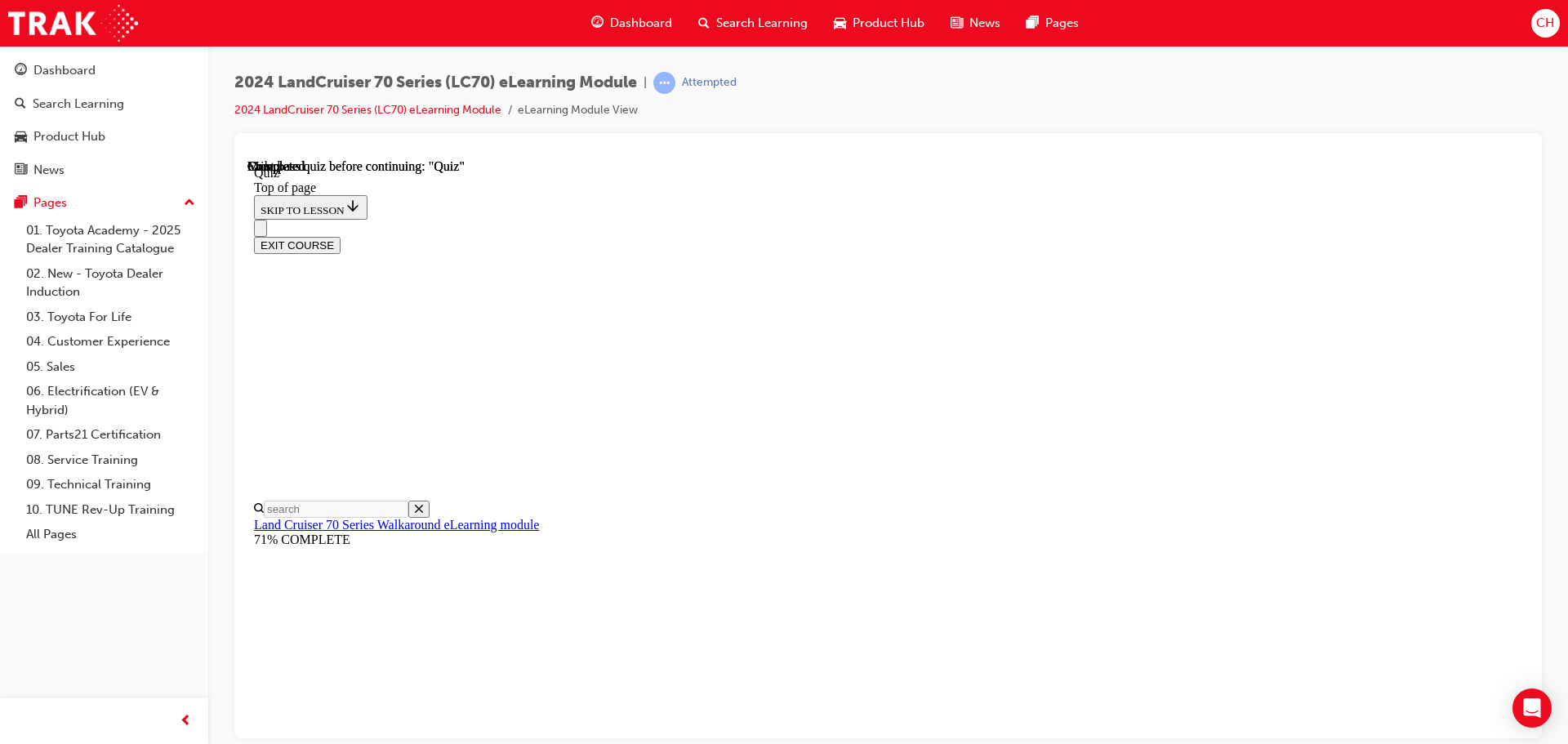
scroll to position [308, 0]
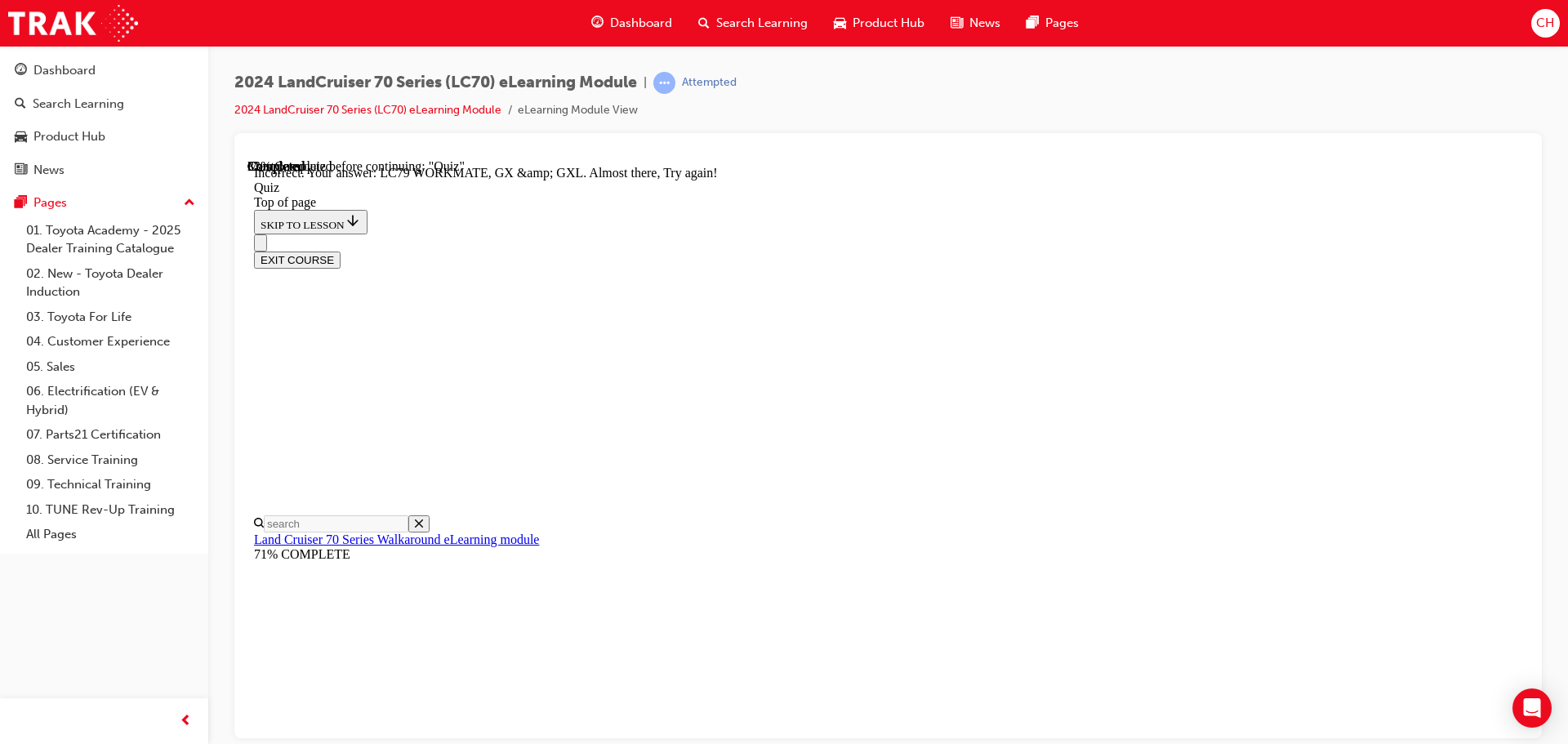
scroll to position [50, 0]
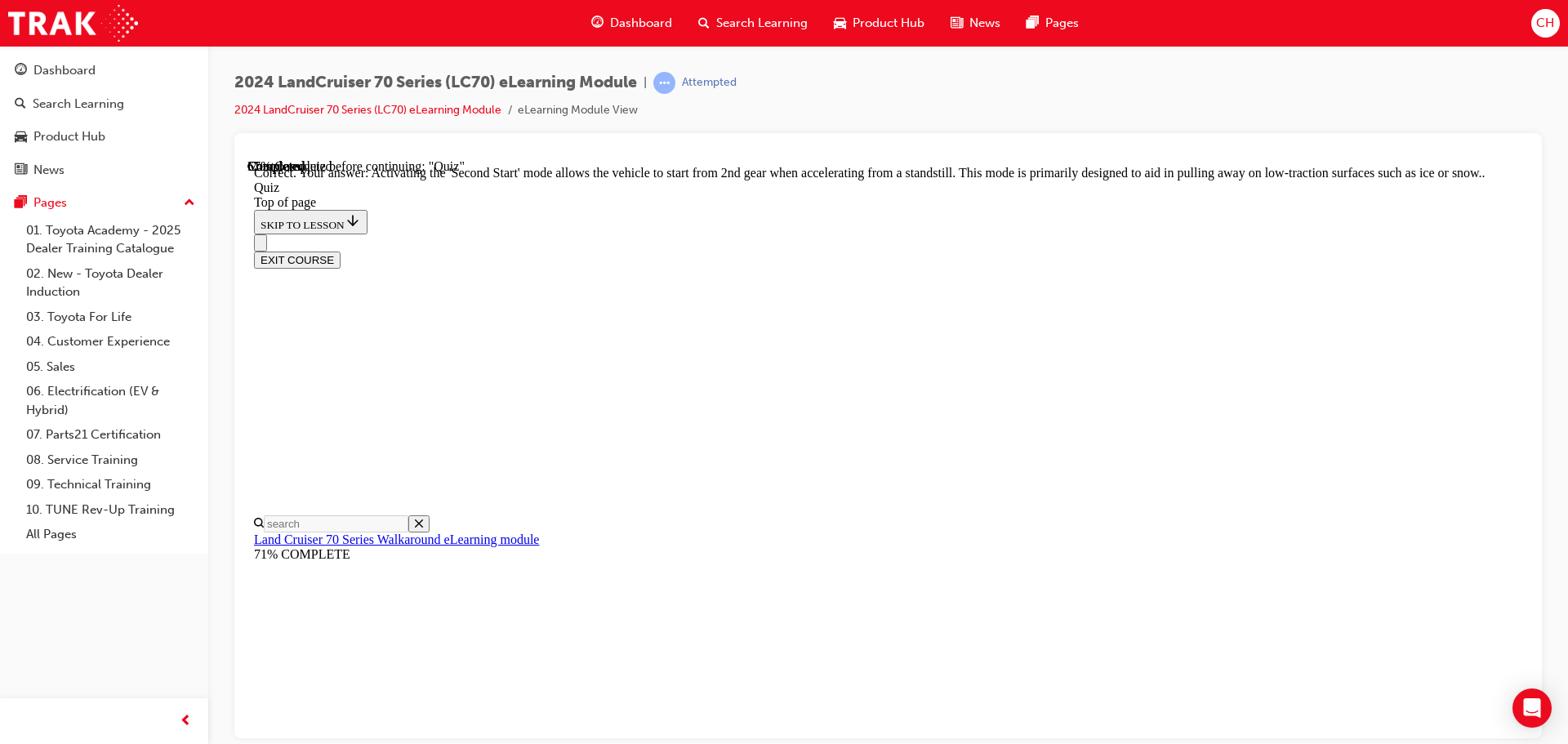
scroll to position [428, 0]
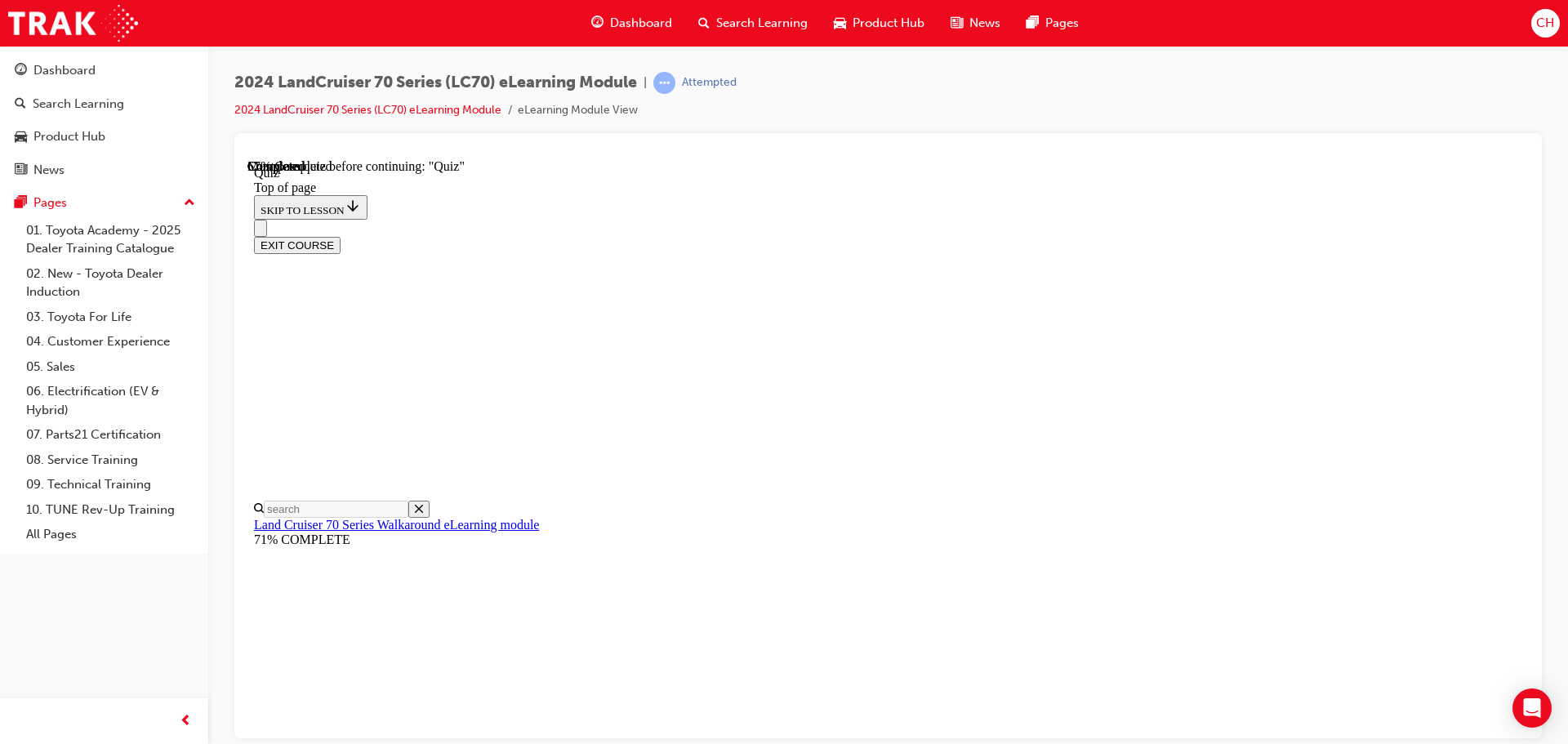
scroll to position [50, 0]
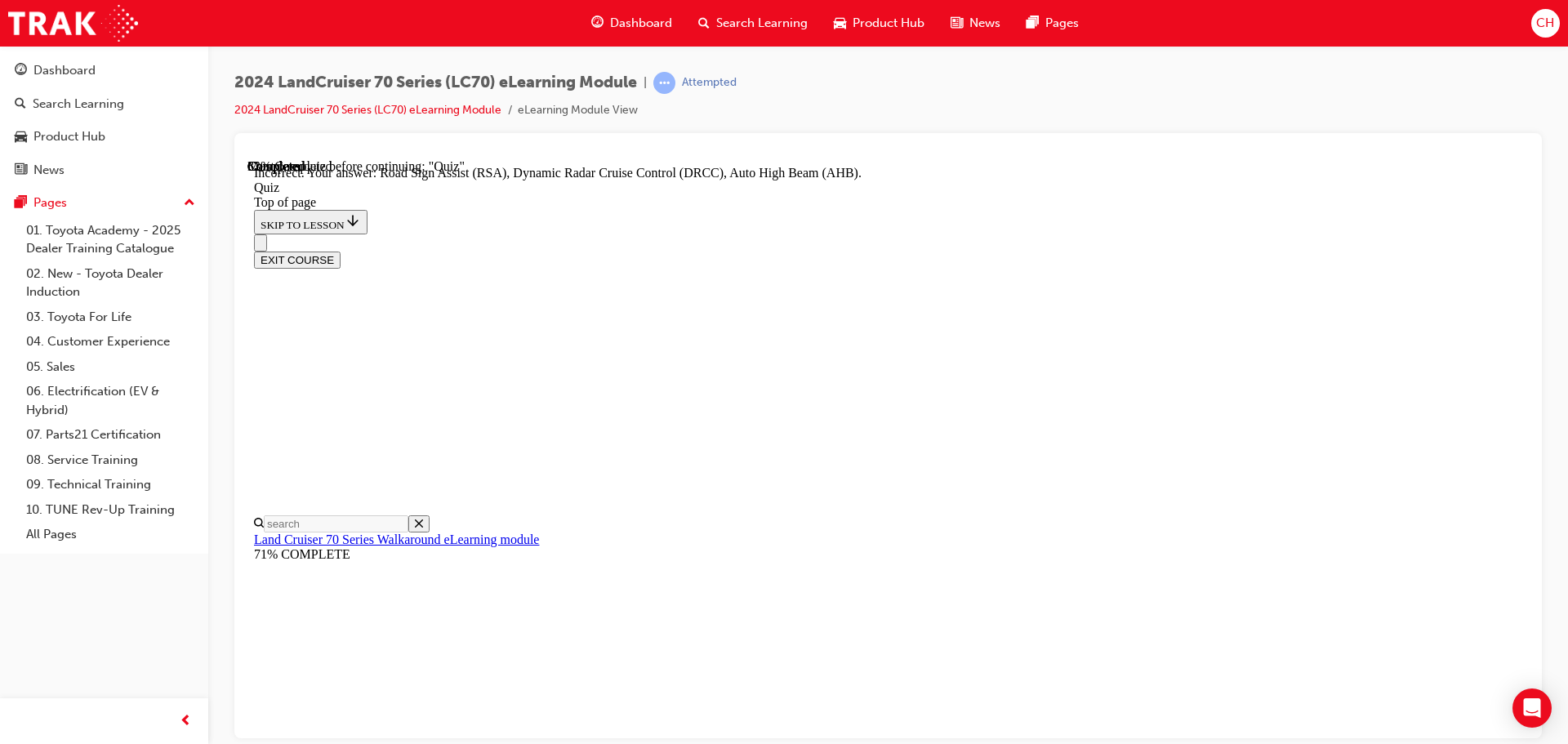
scroll to position [423, 0]
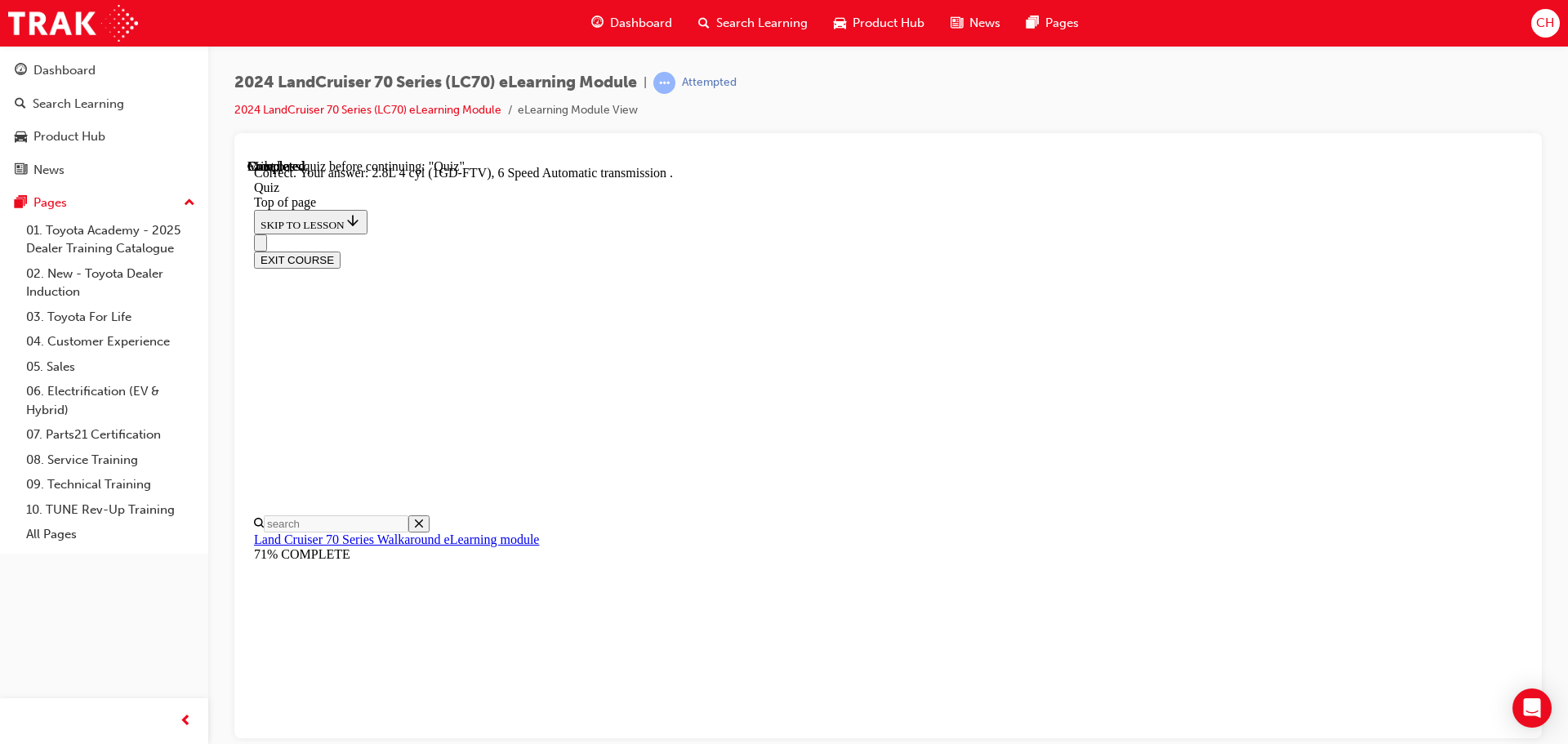
scroll to position [320, 0]
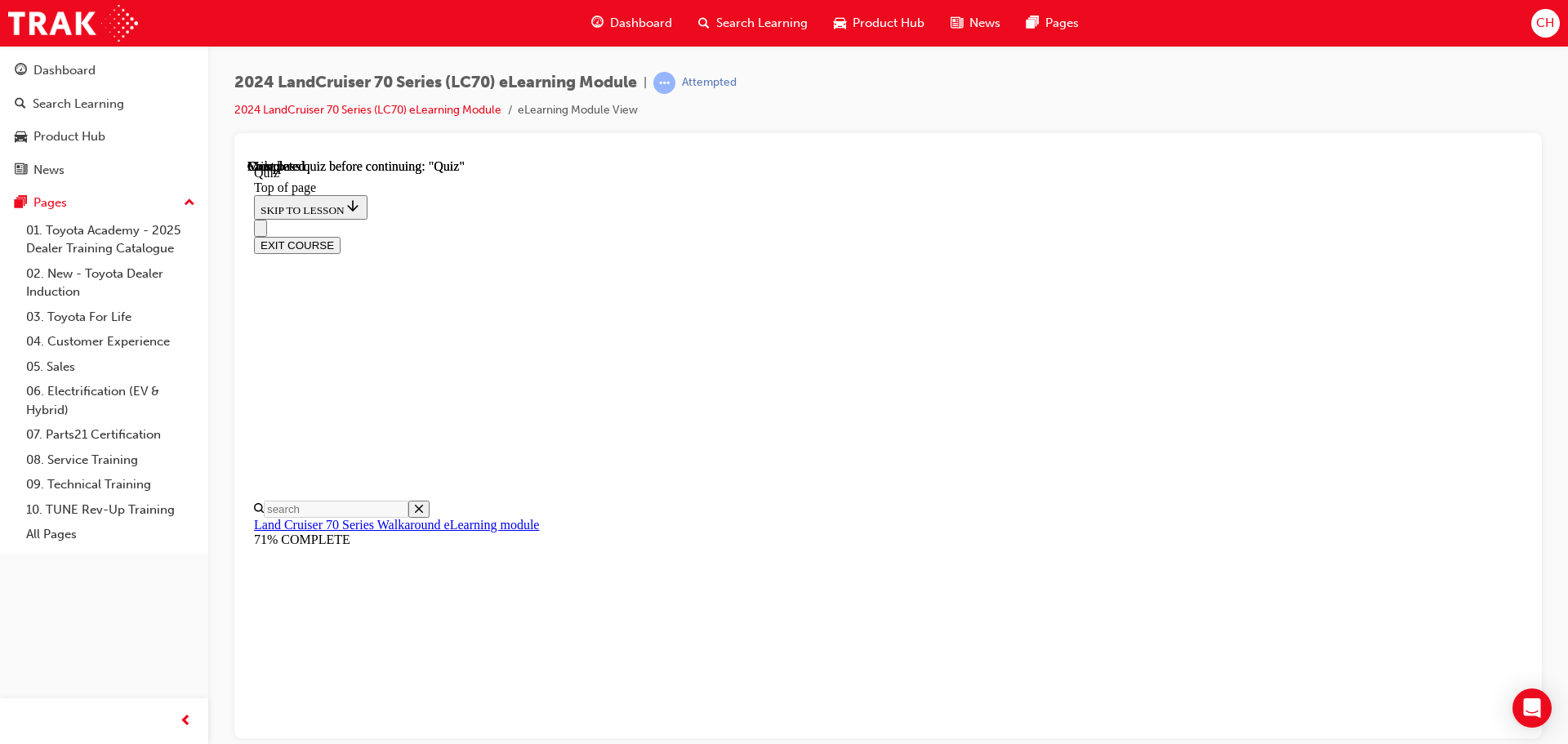
scroll to position [308, 0]
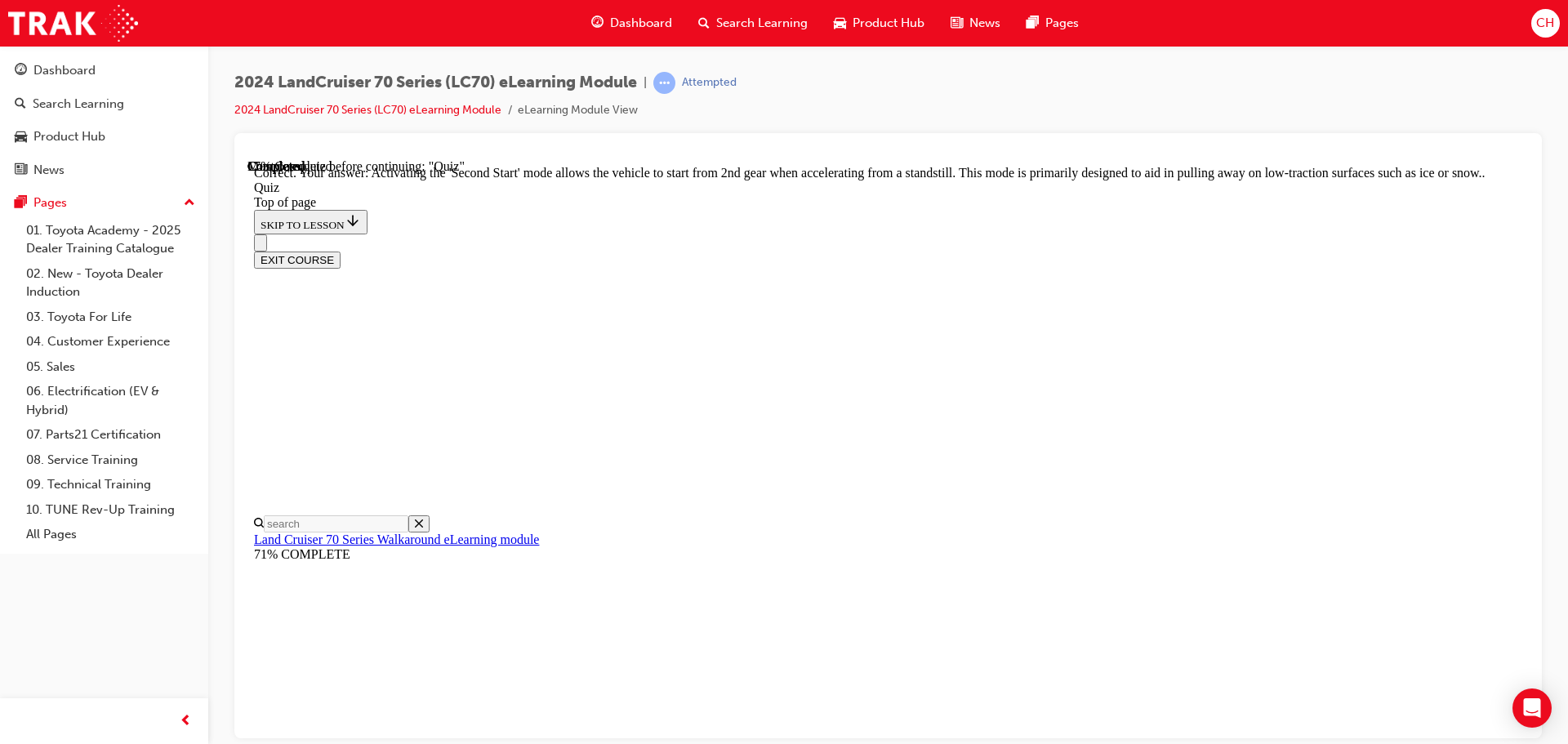
scroll to position [428, 0]
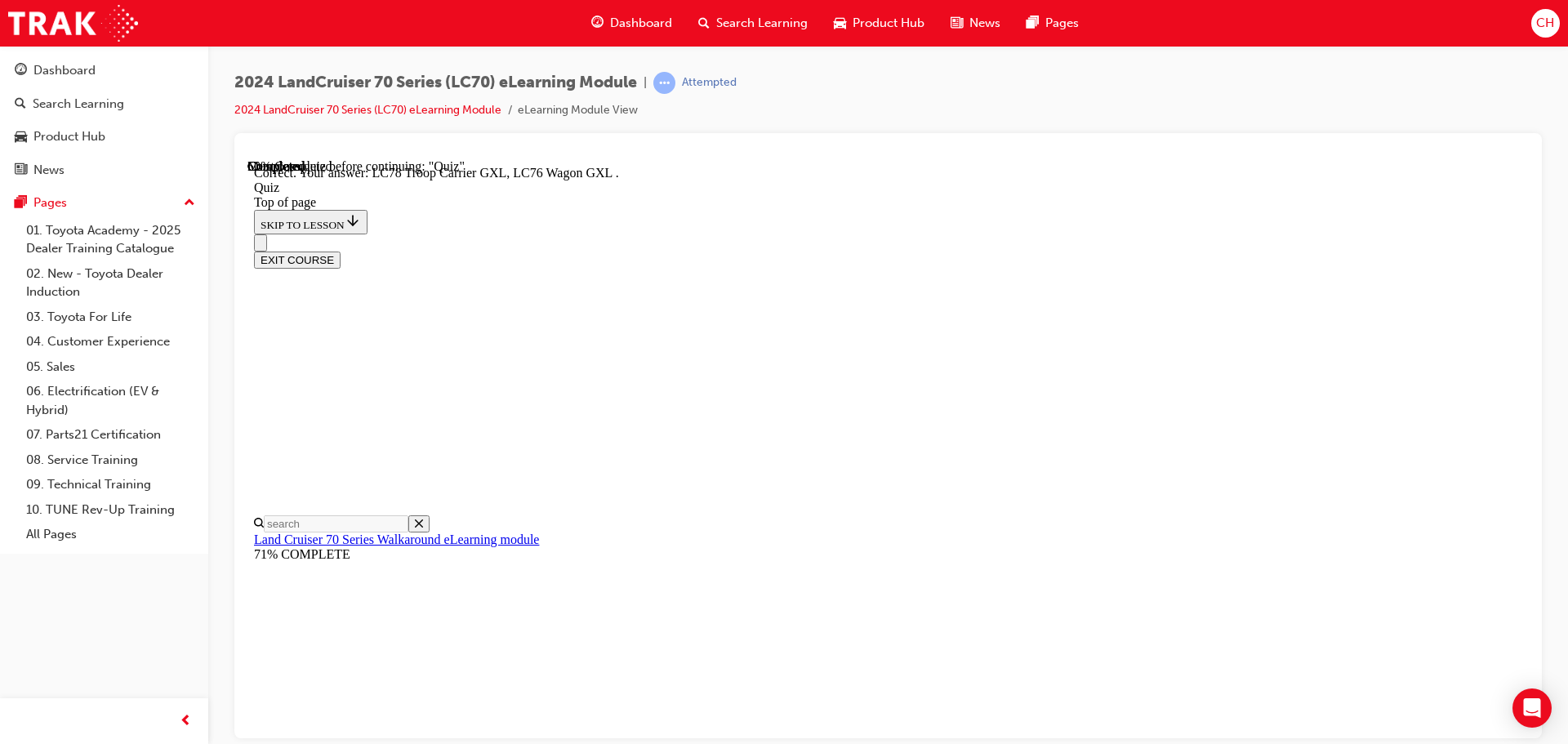
scroll to position [424, 0]
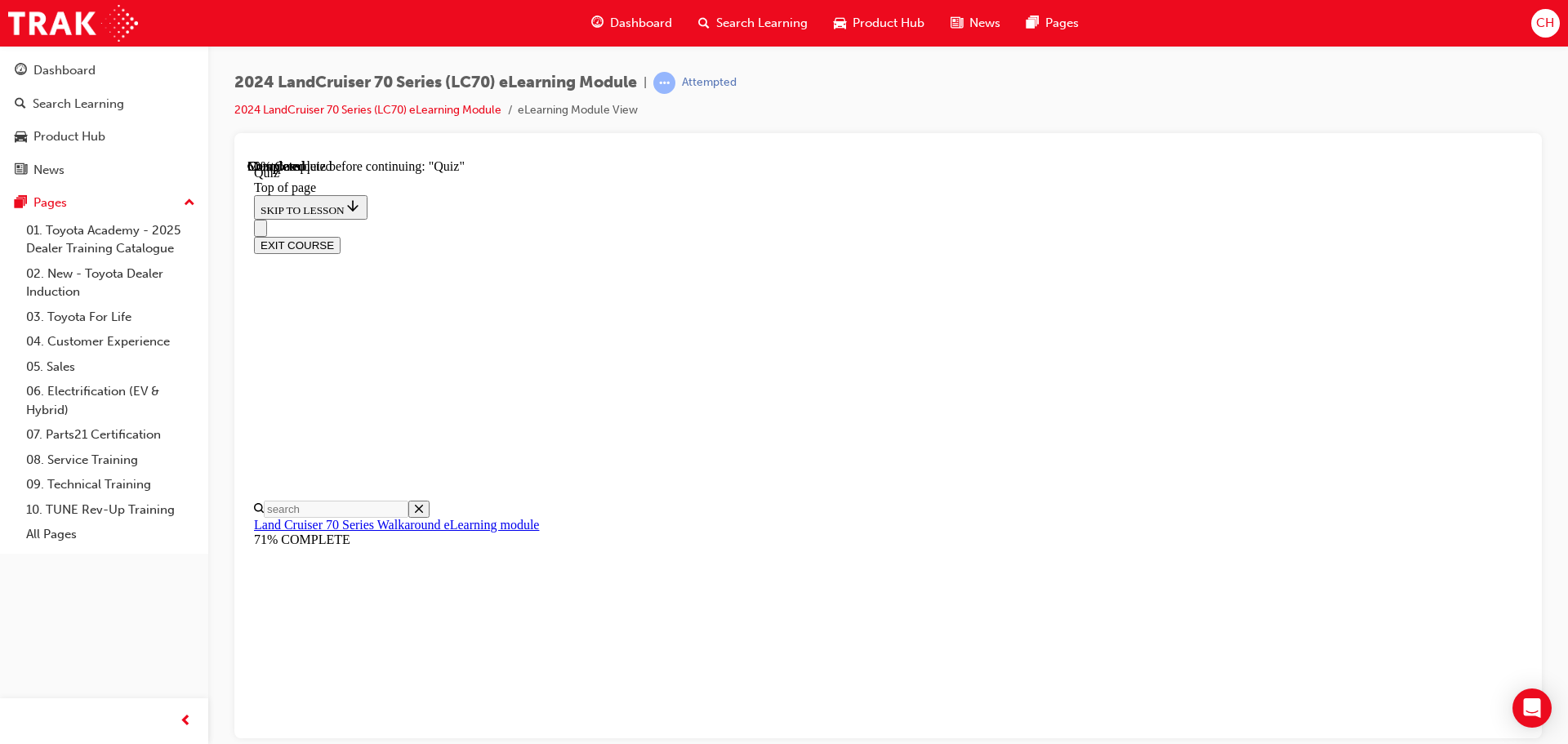
scroll to position [132, 0]
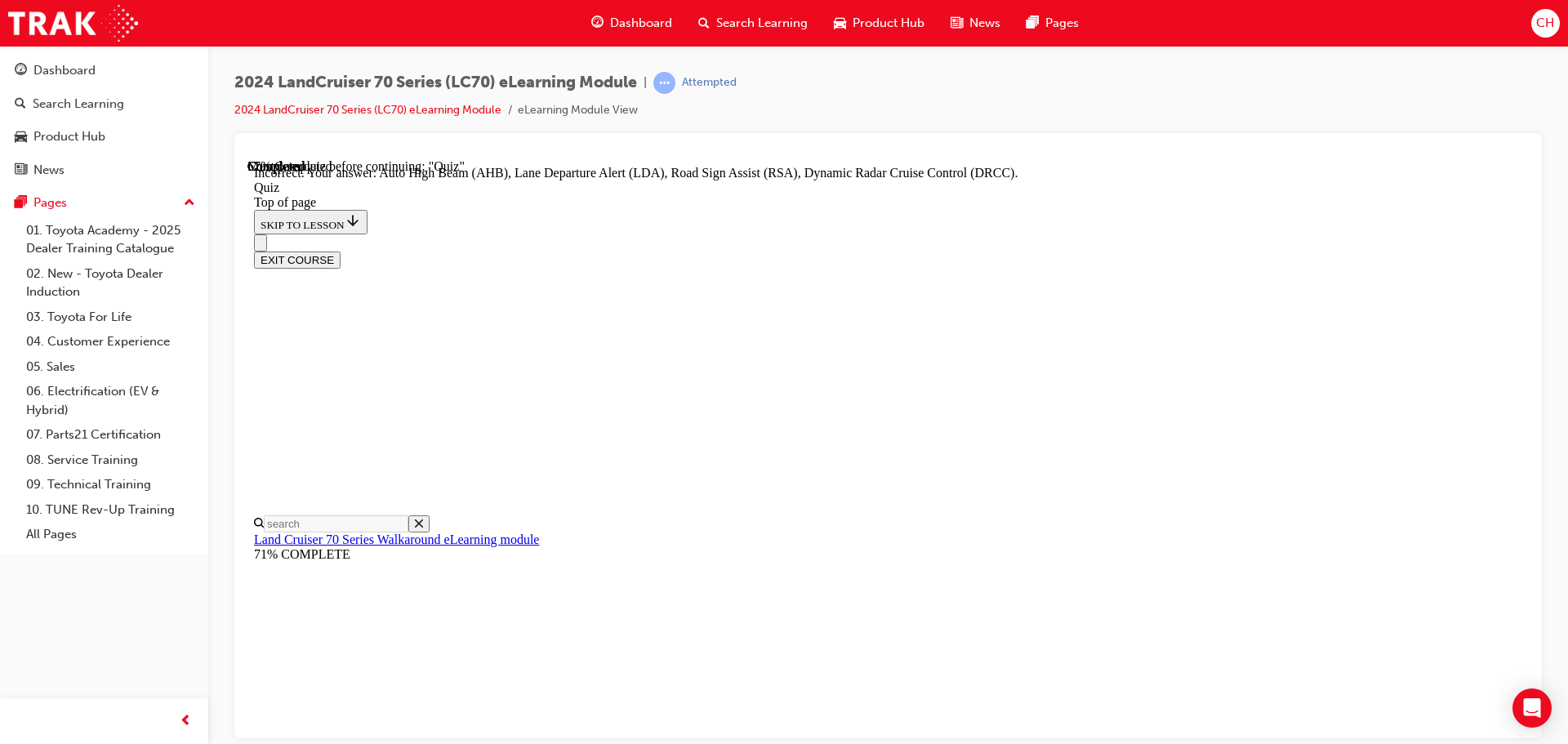
scroll to position [423, 0]
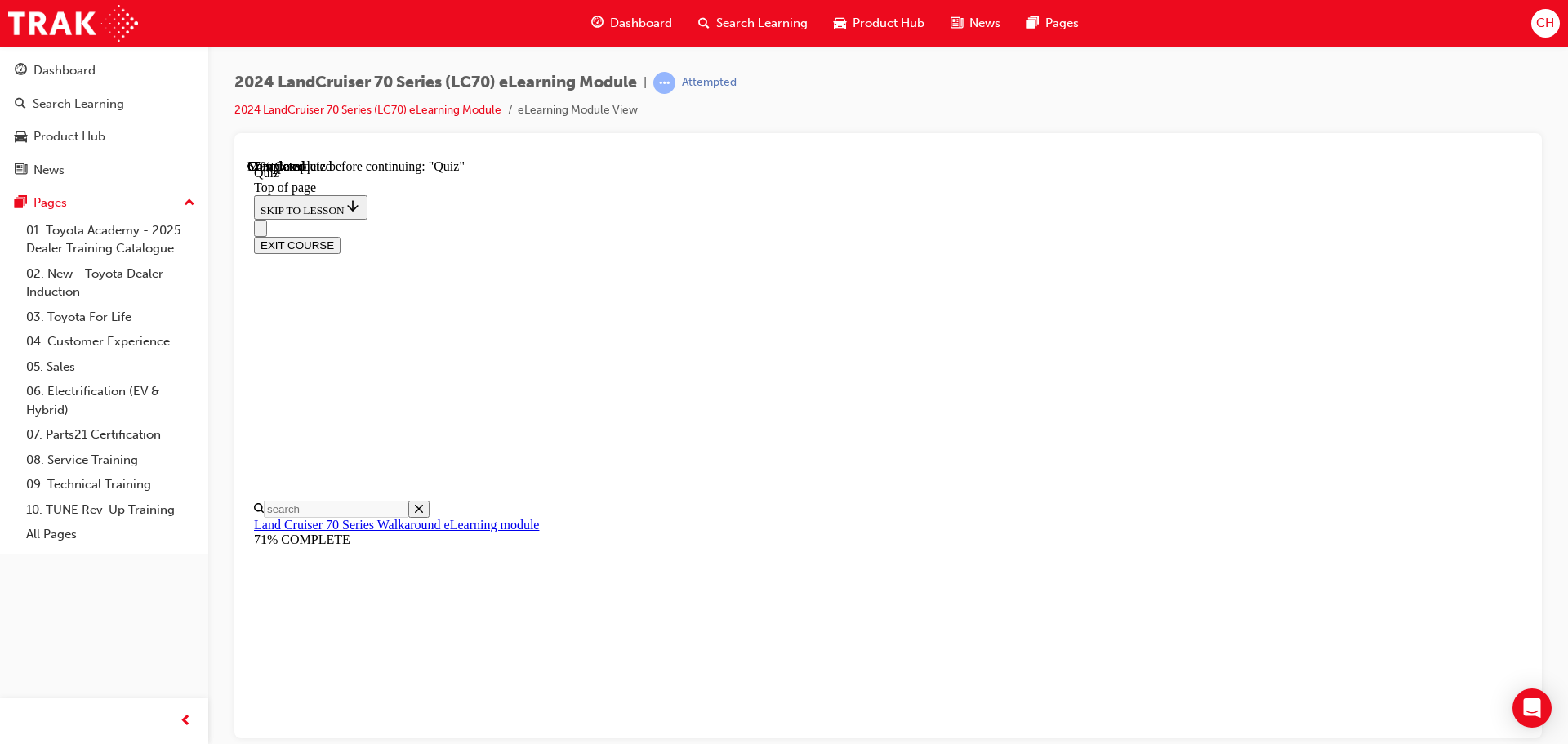
scroll to position [132, 0]
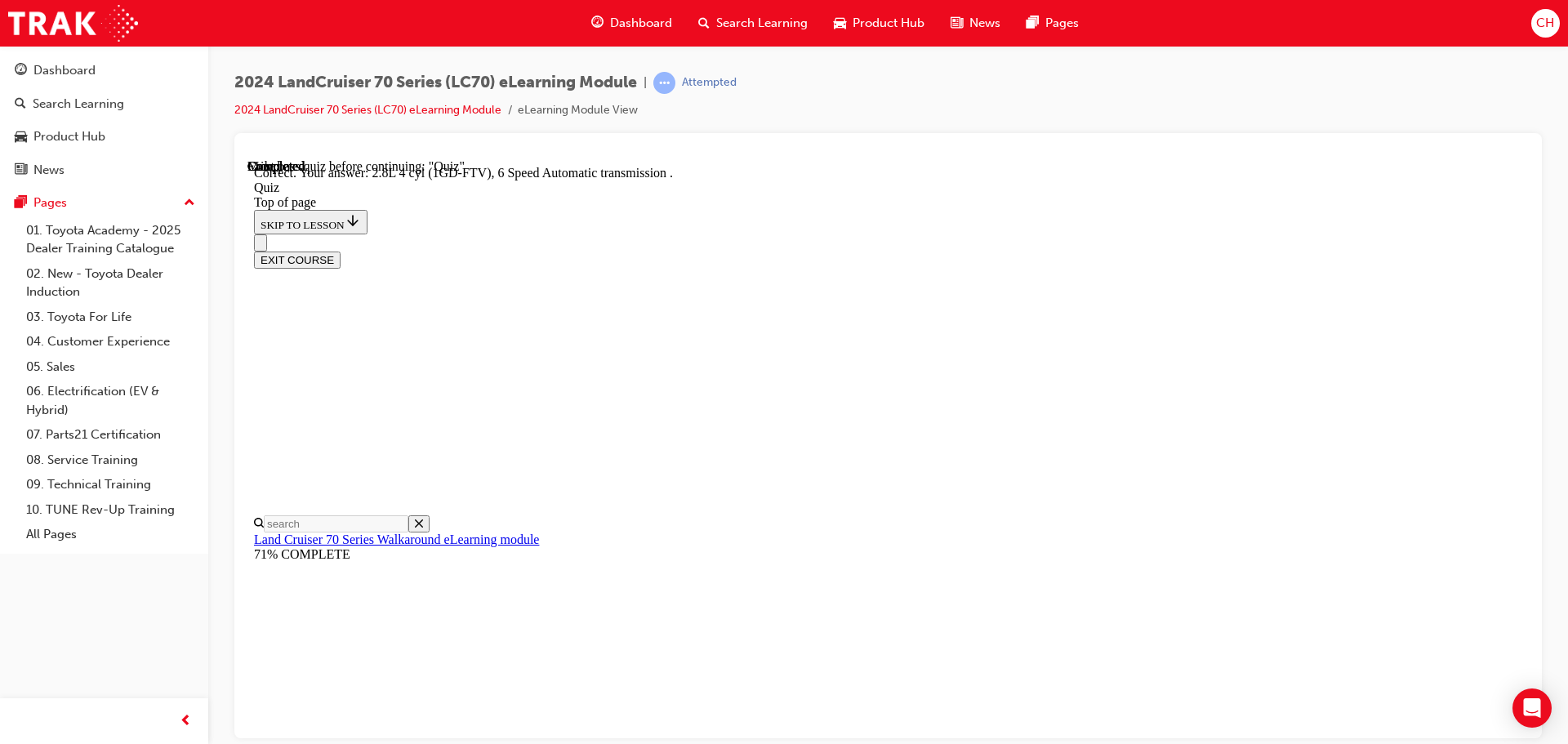
scroll to position [320, 0]
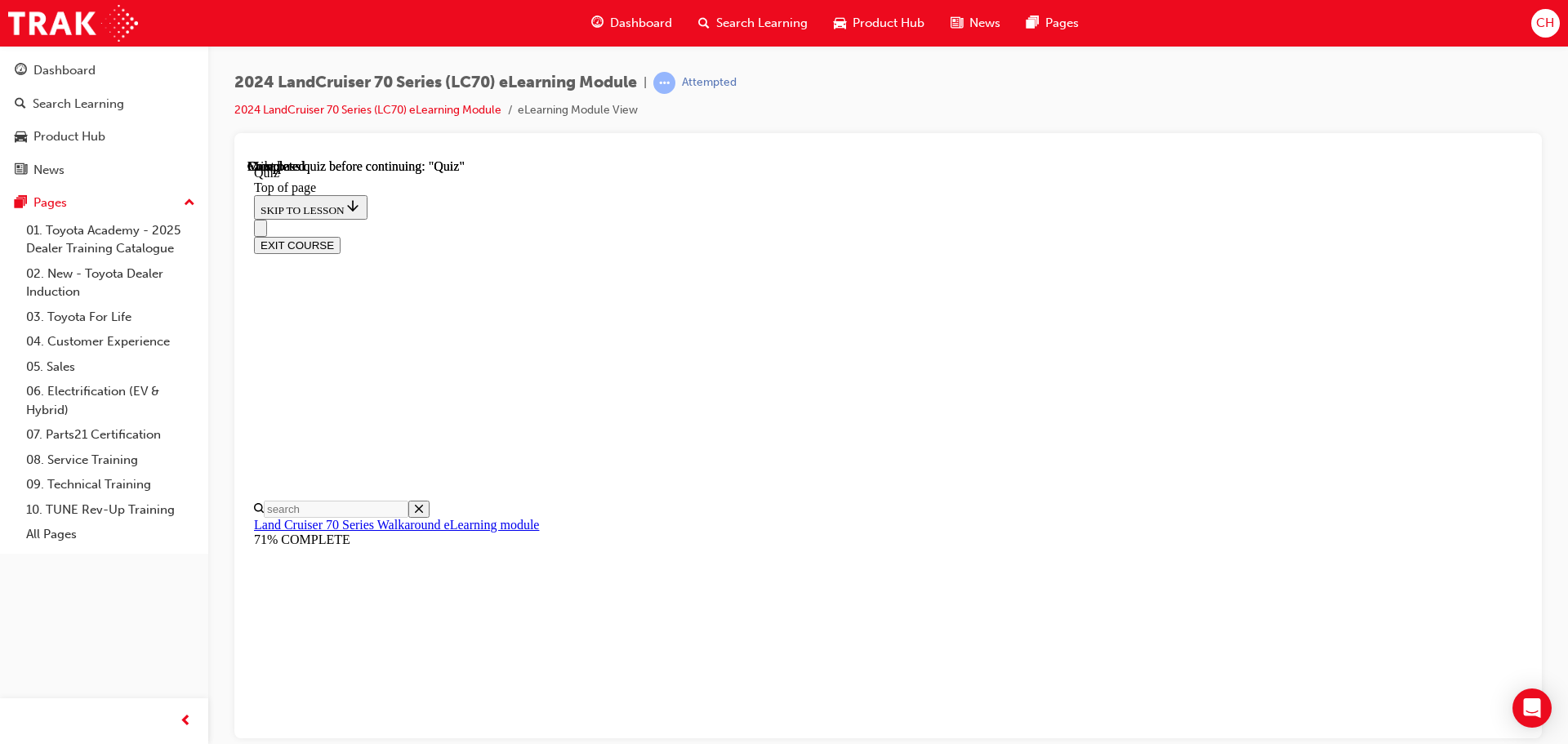
scroll to position [308, 0]
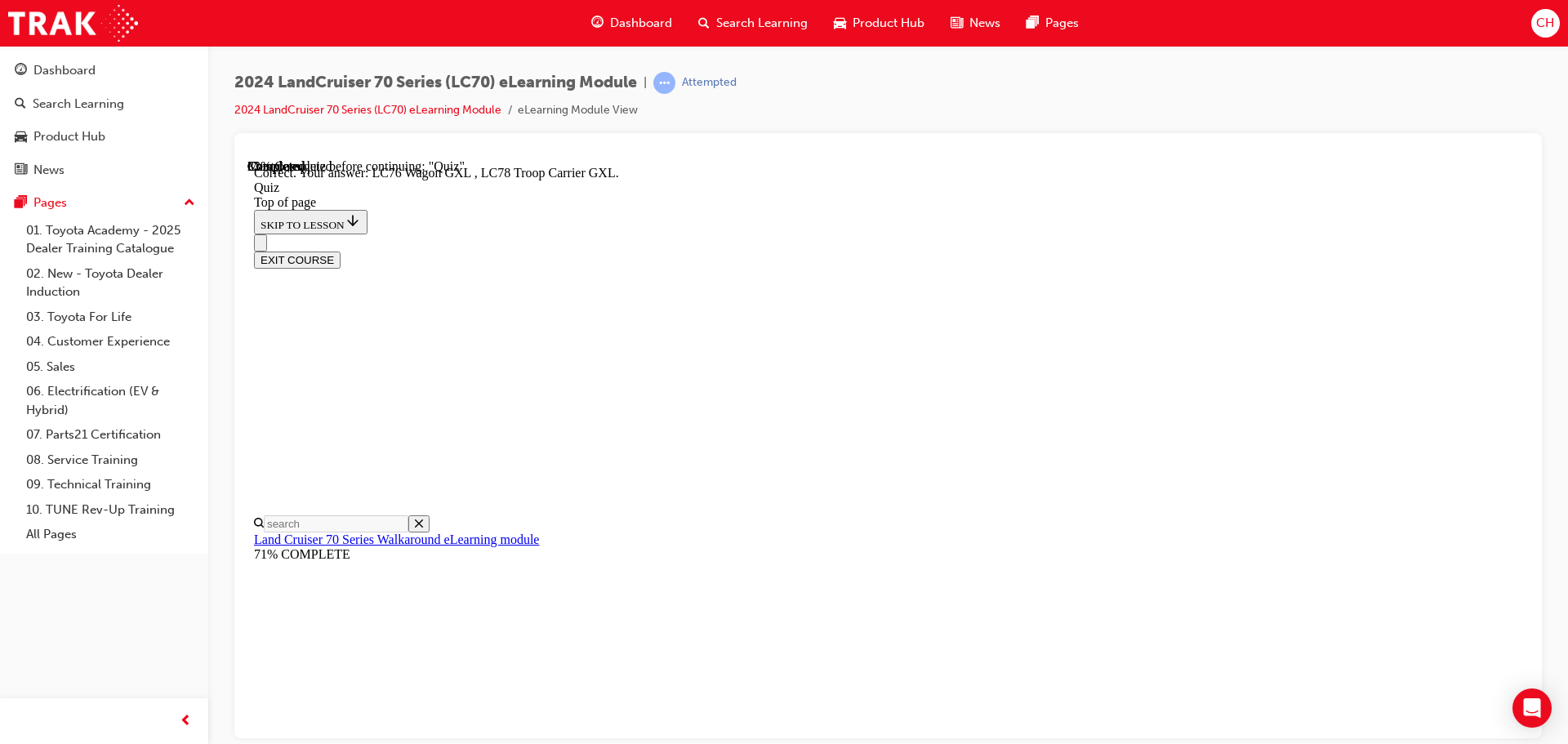
scroll to position [424, 0]
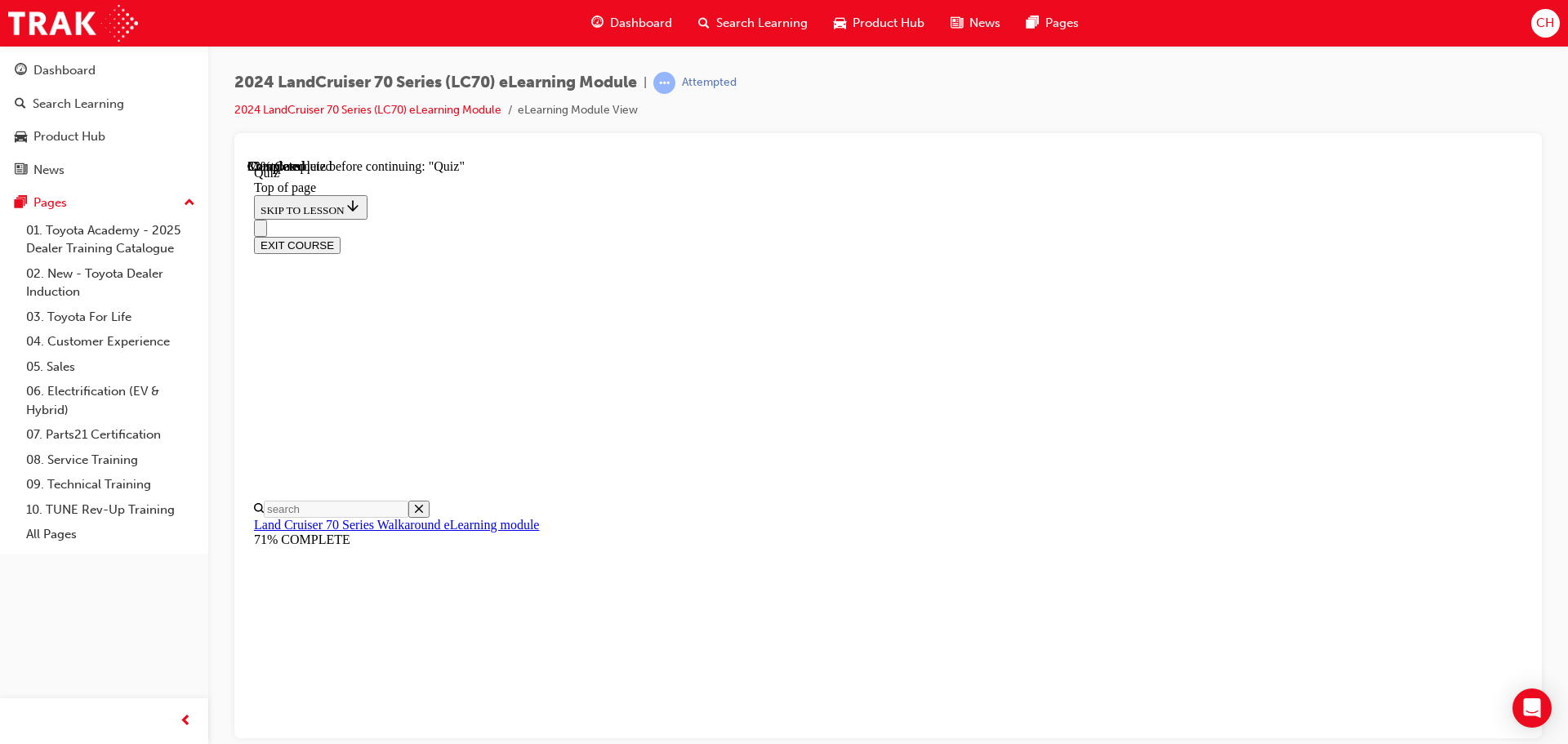
scroll to position [132, 0]
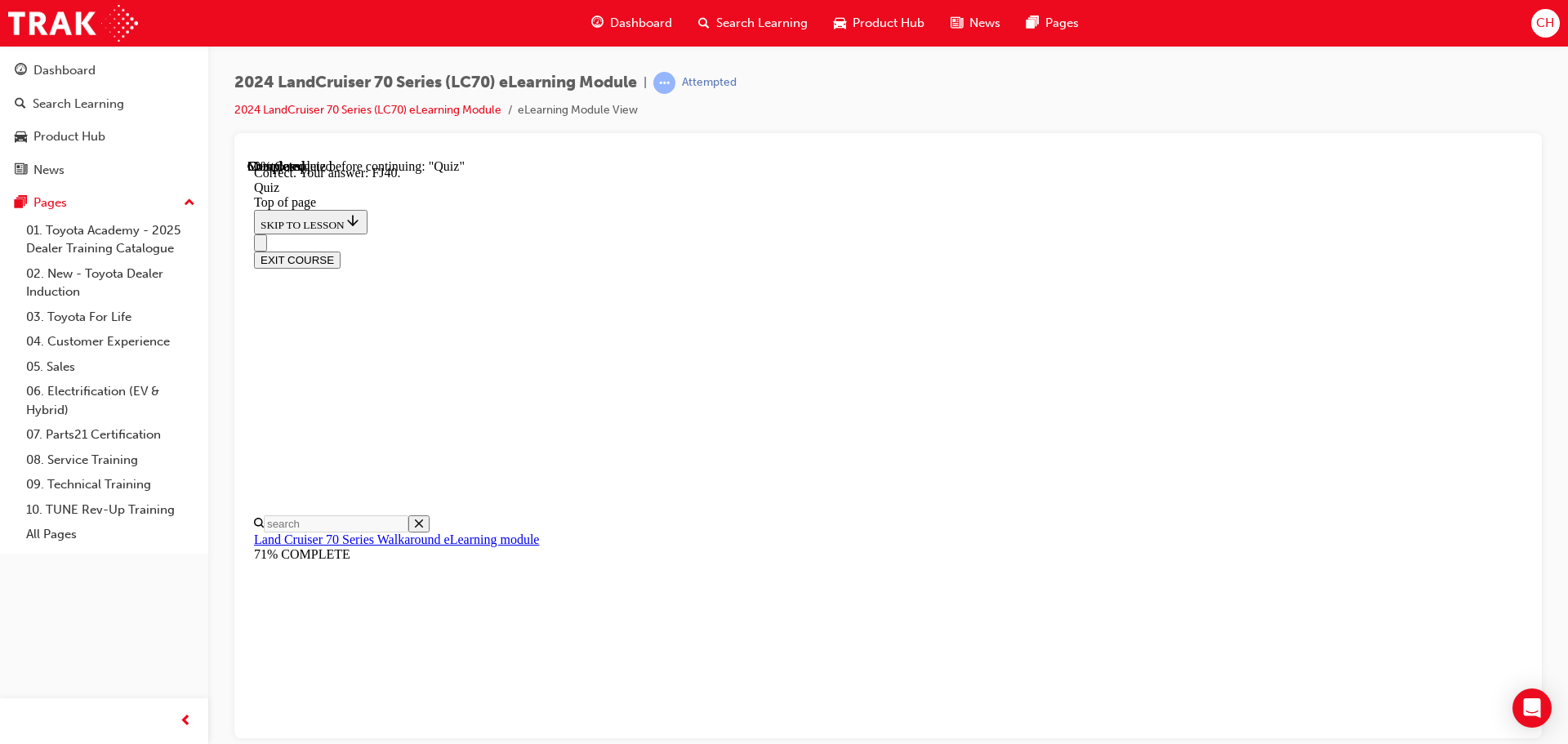
scroll to position [359, 0]
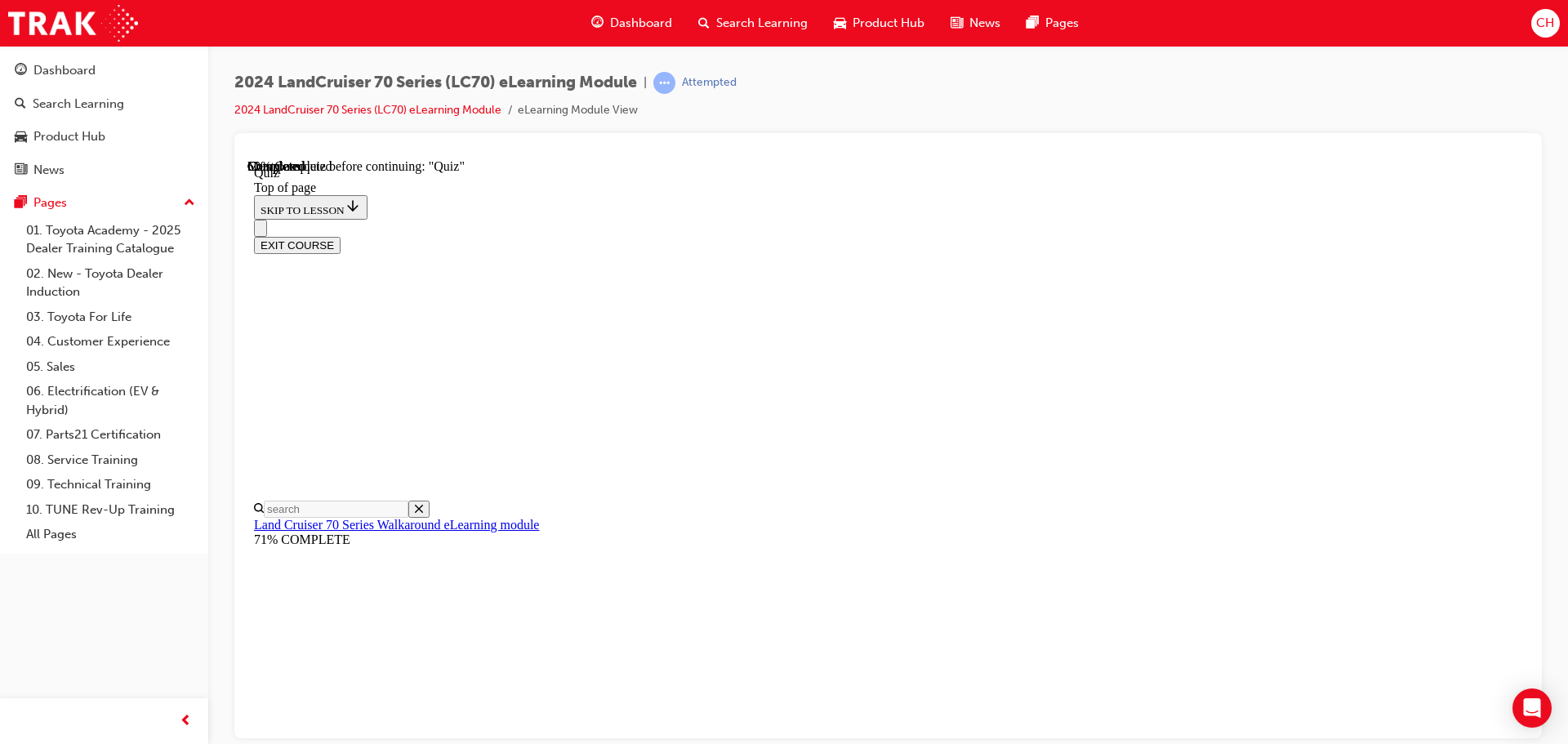
scroll to position [50, 0]
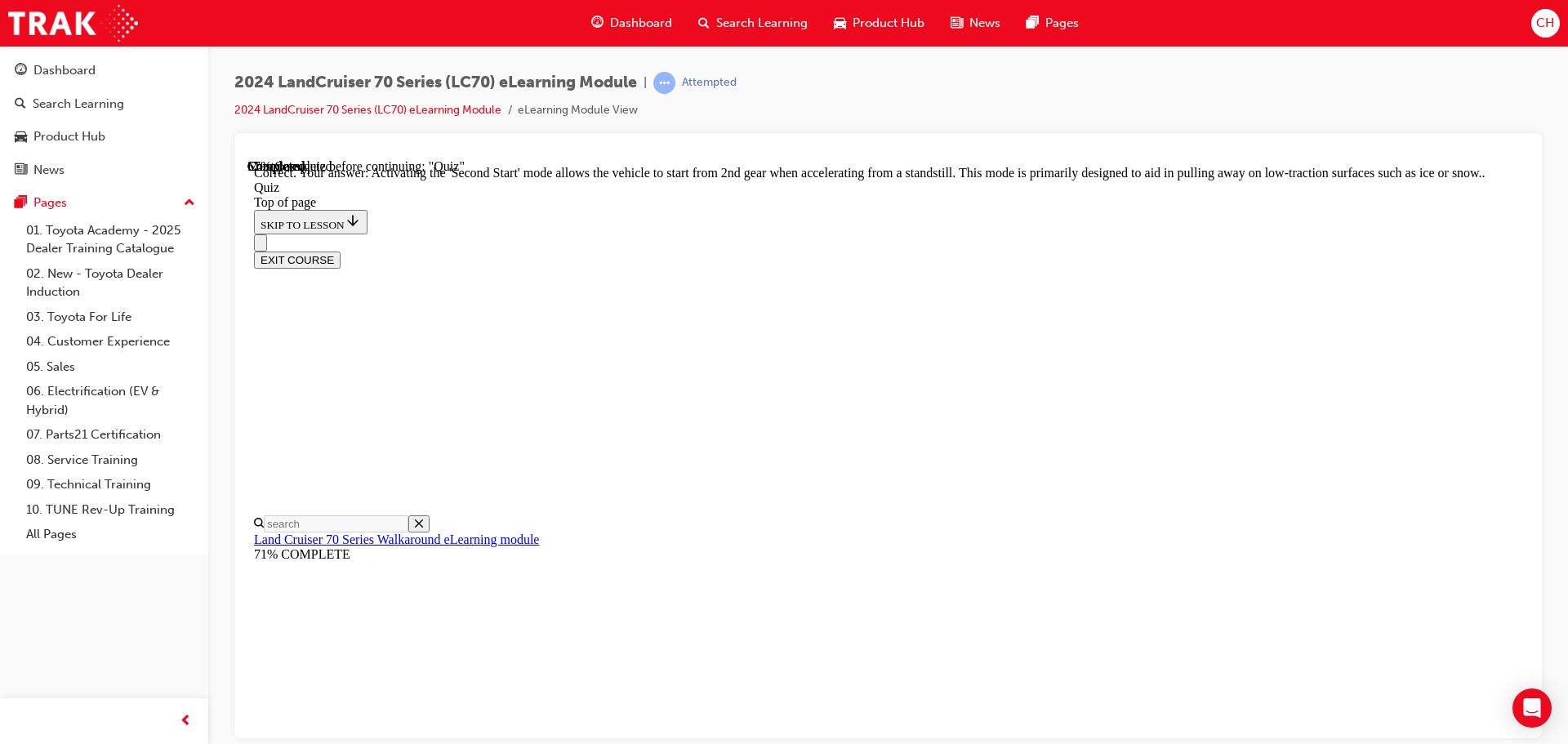
scroll to position [428, 0]
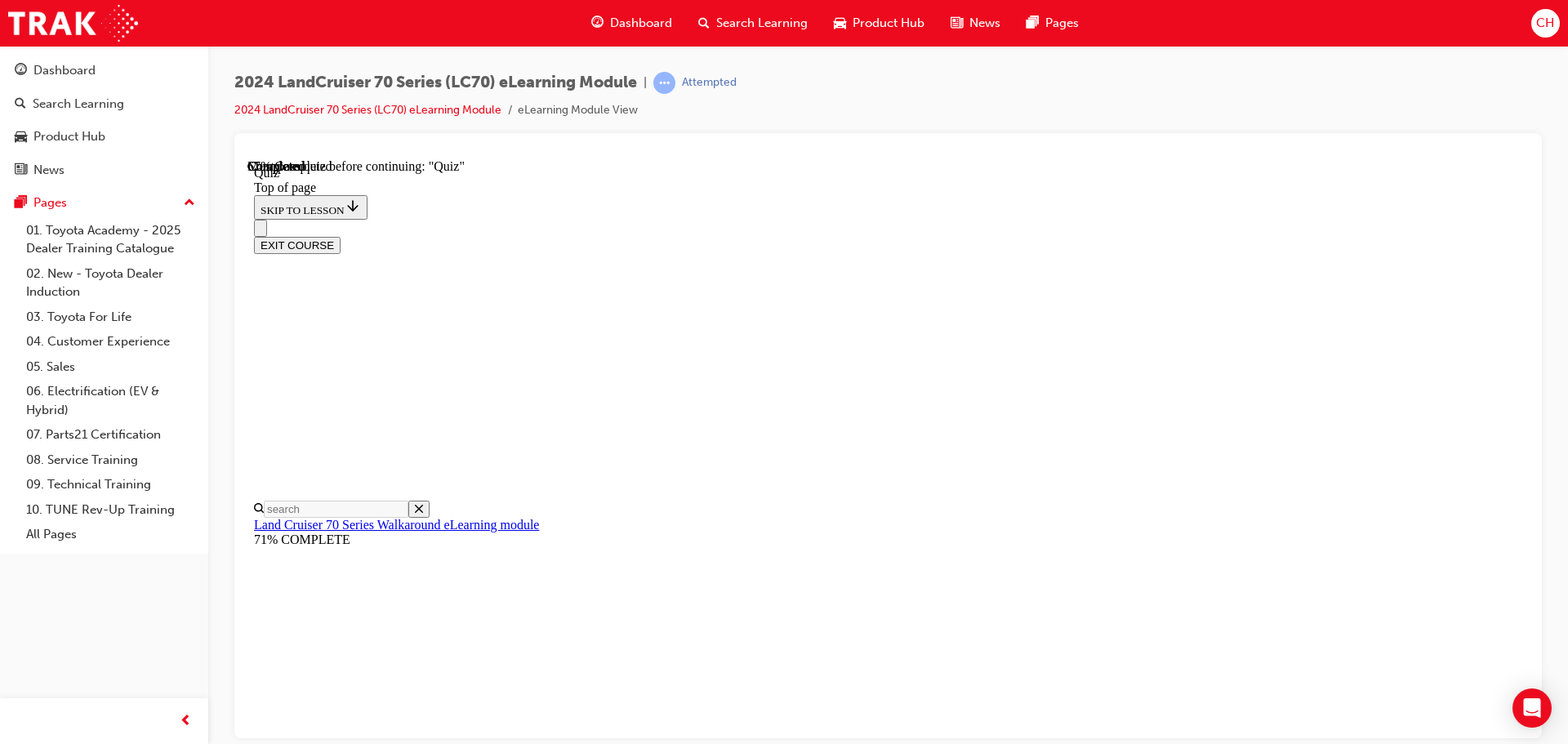
scroll to position [279, 0]
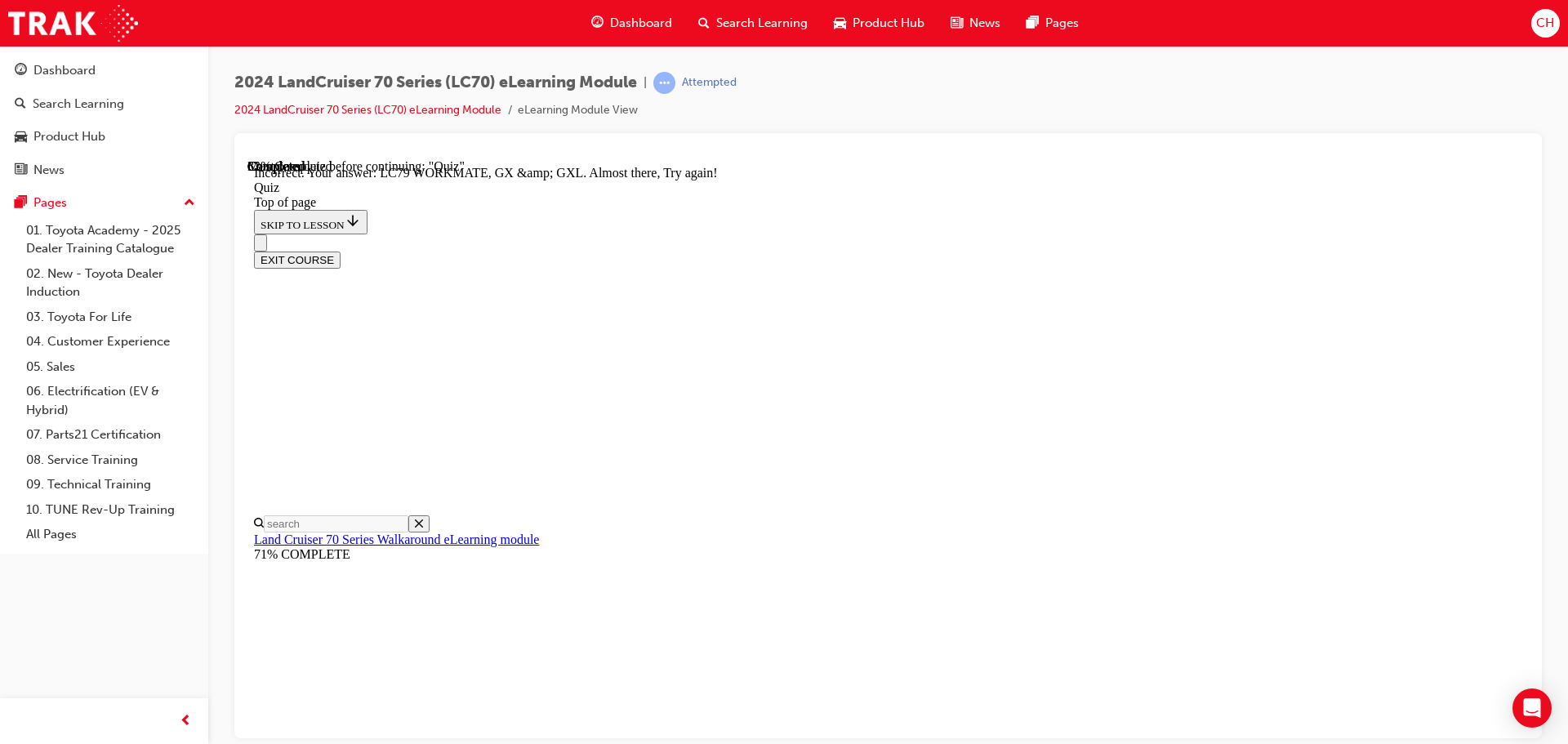
scroll to position [170, 0]
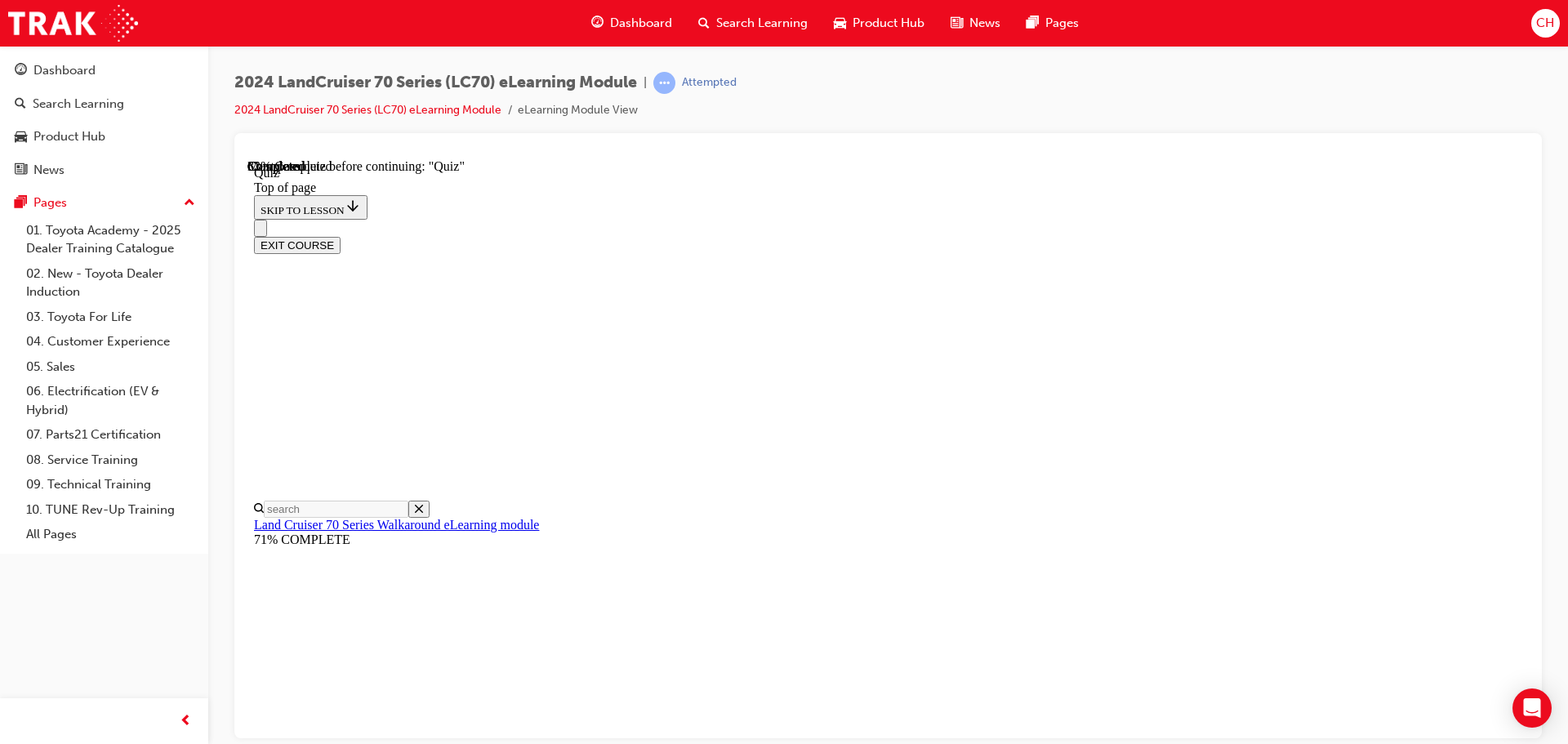
scroll to position [132, 0]
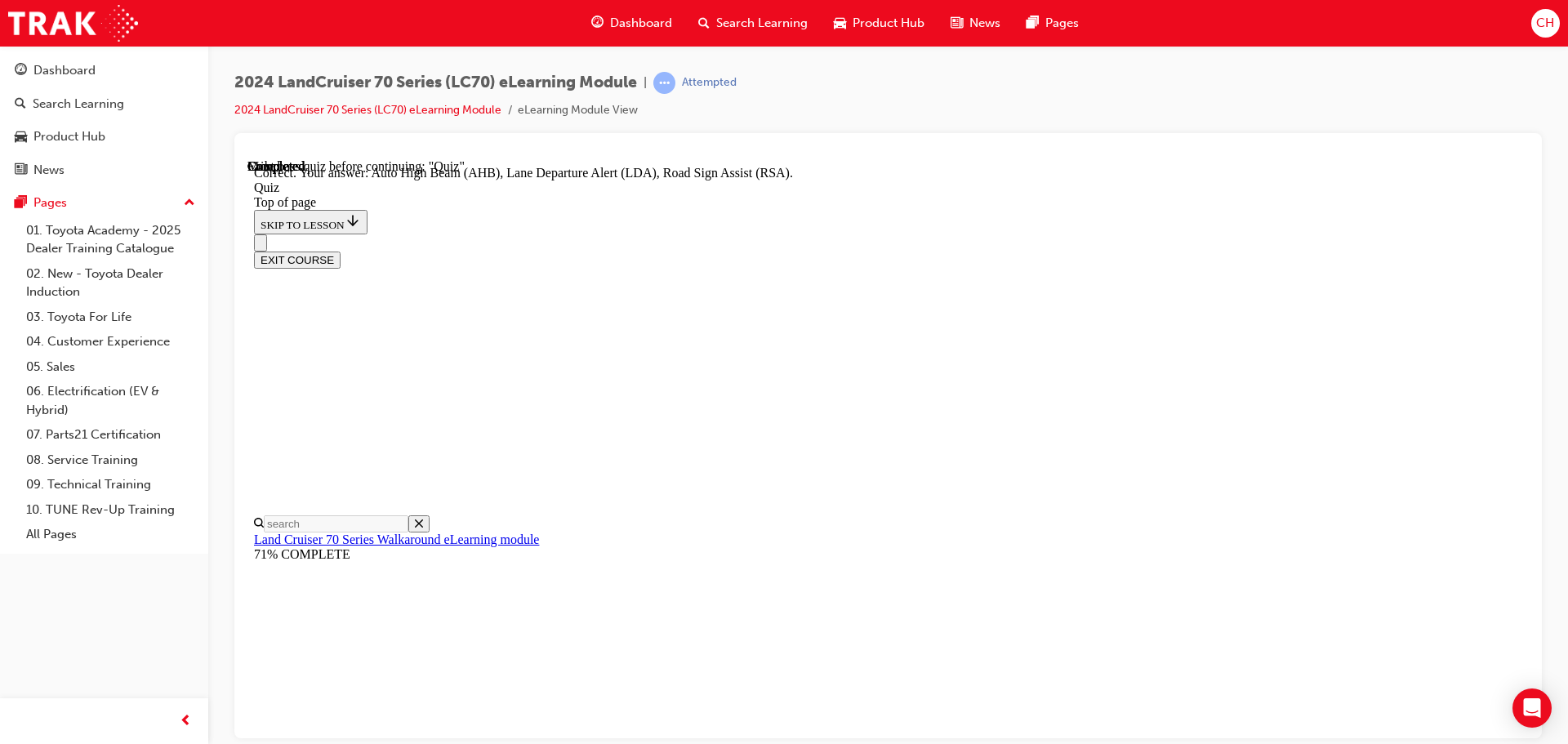
scroll to position [423, 0]
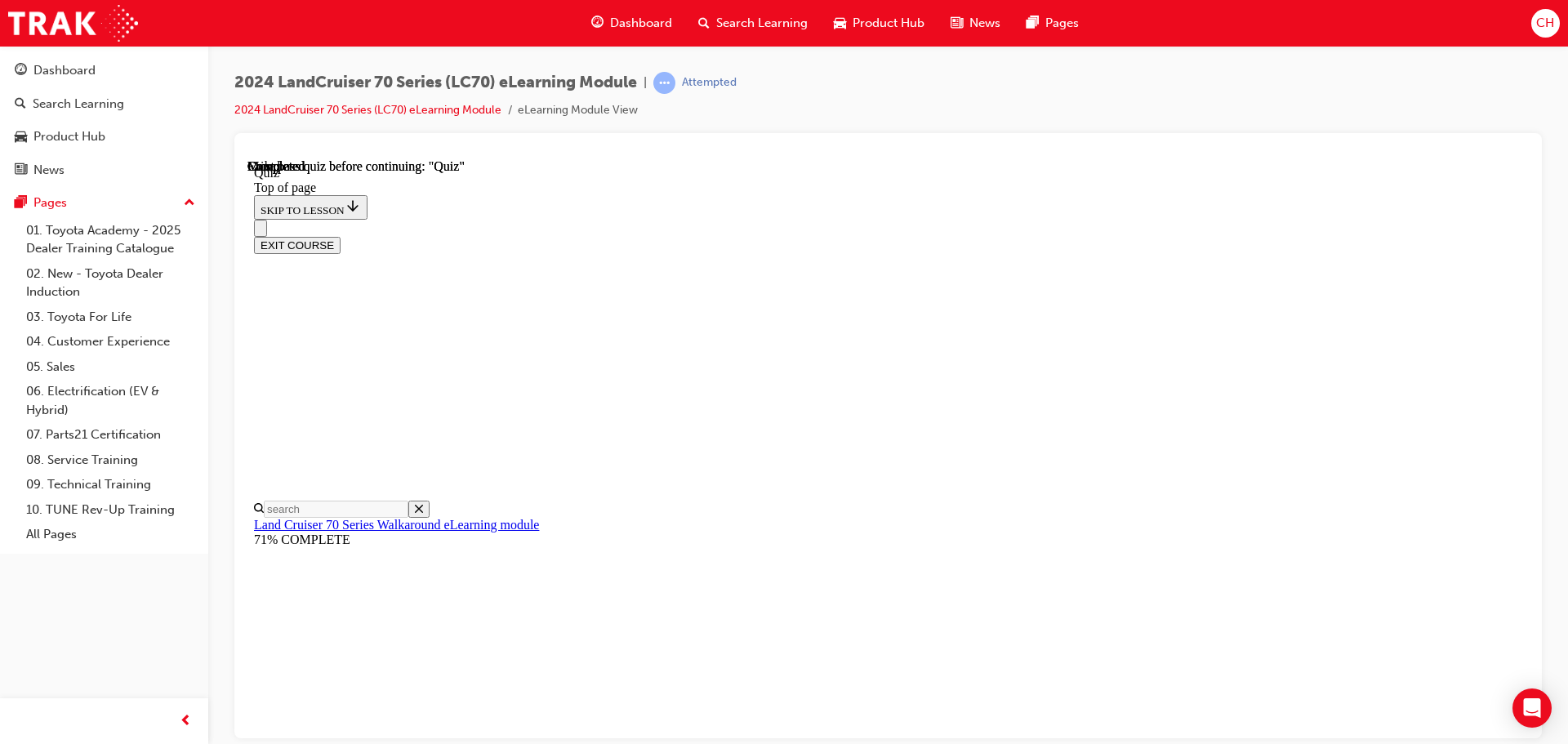
scroll to position [308, 0]
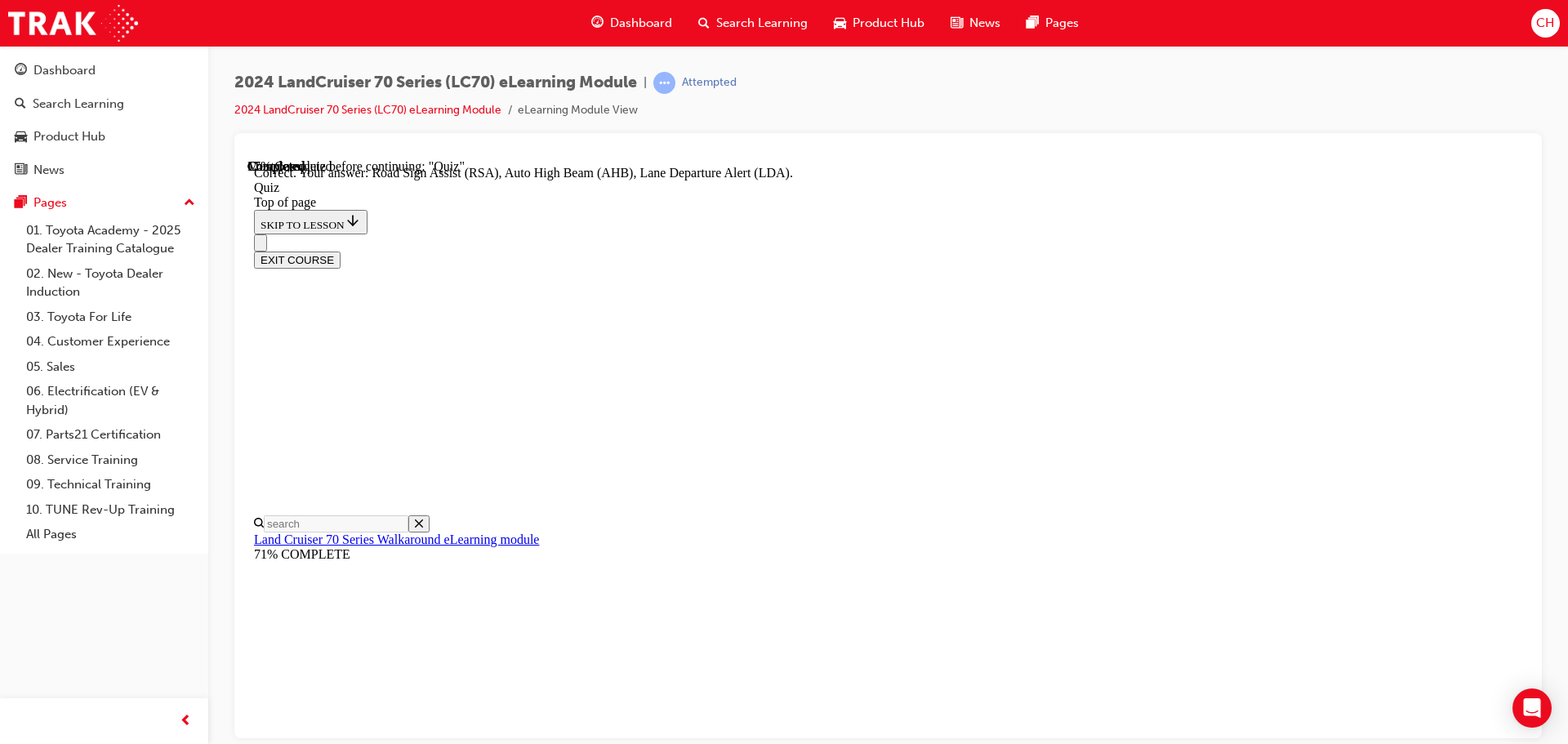
scroll to position [423, 0]
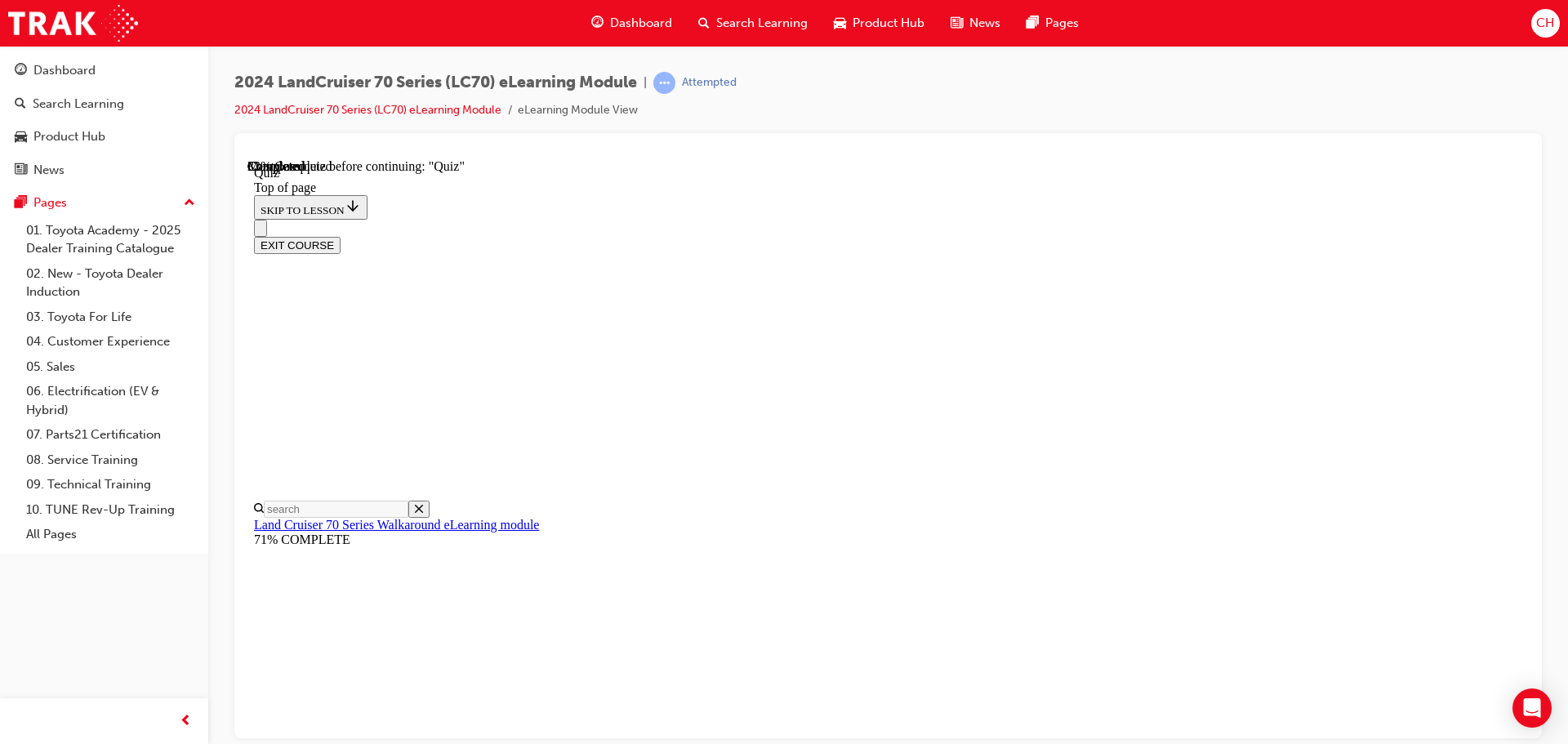
scroll to position [132, 0]
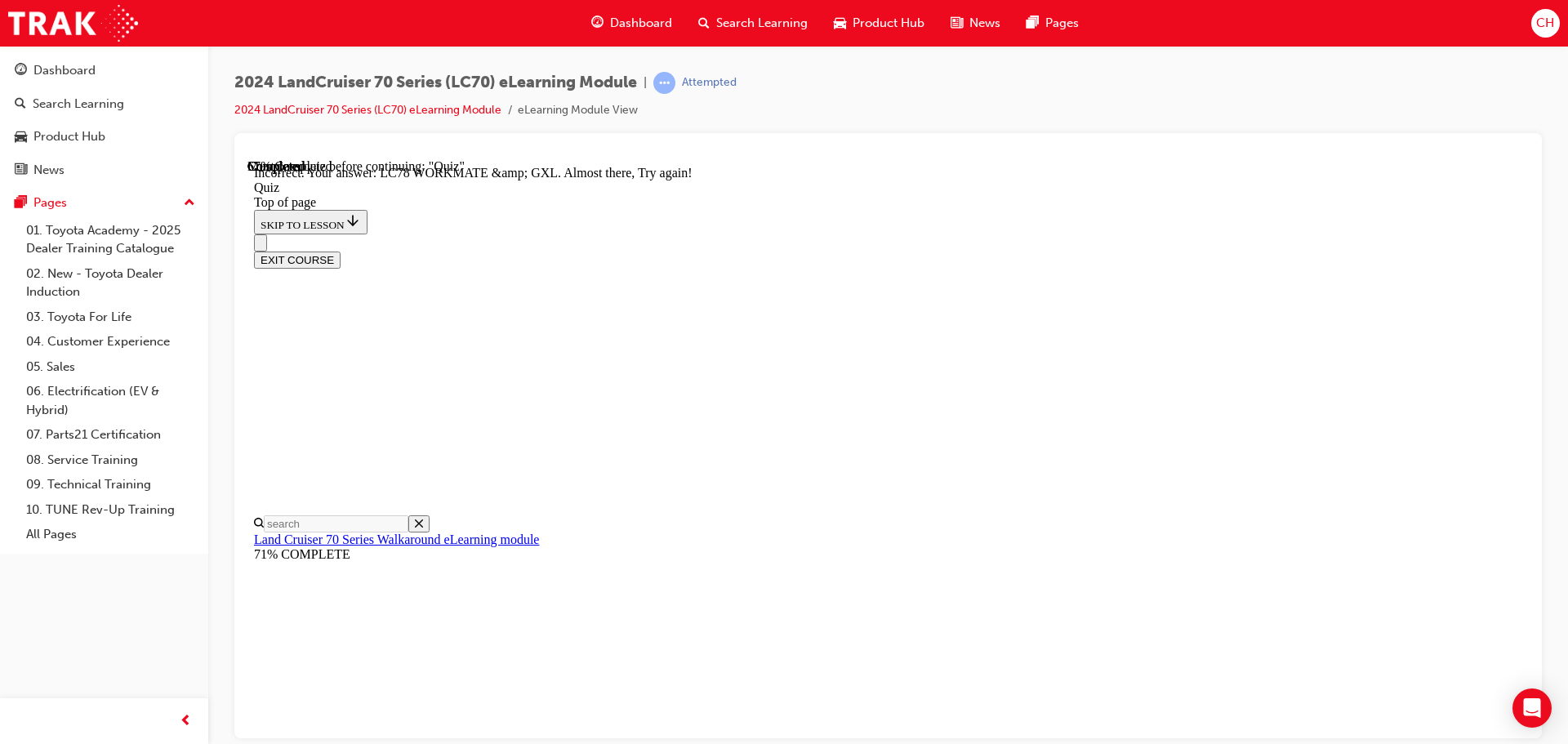
scroll to position [415, 0]
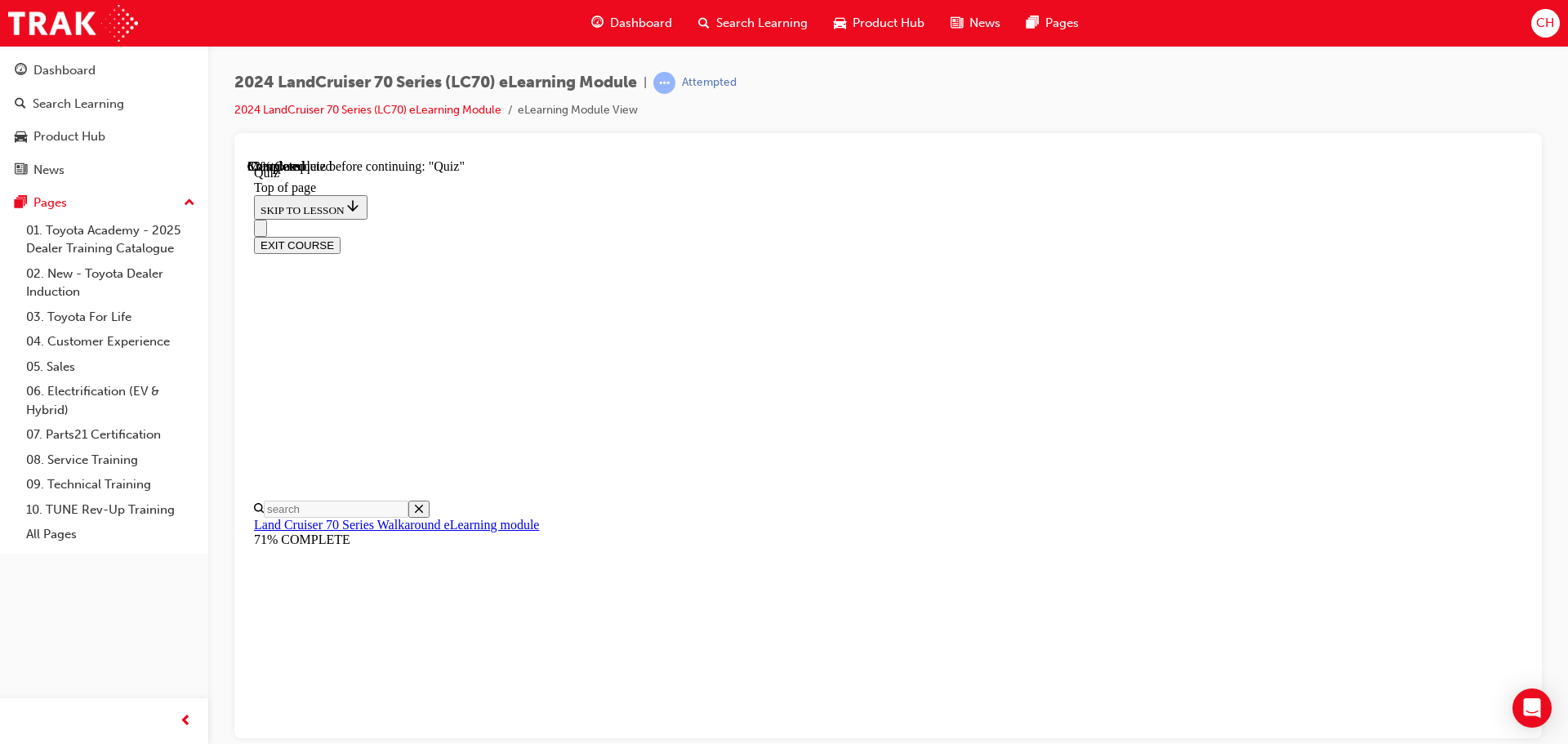
scroll to position [296, 0]
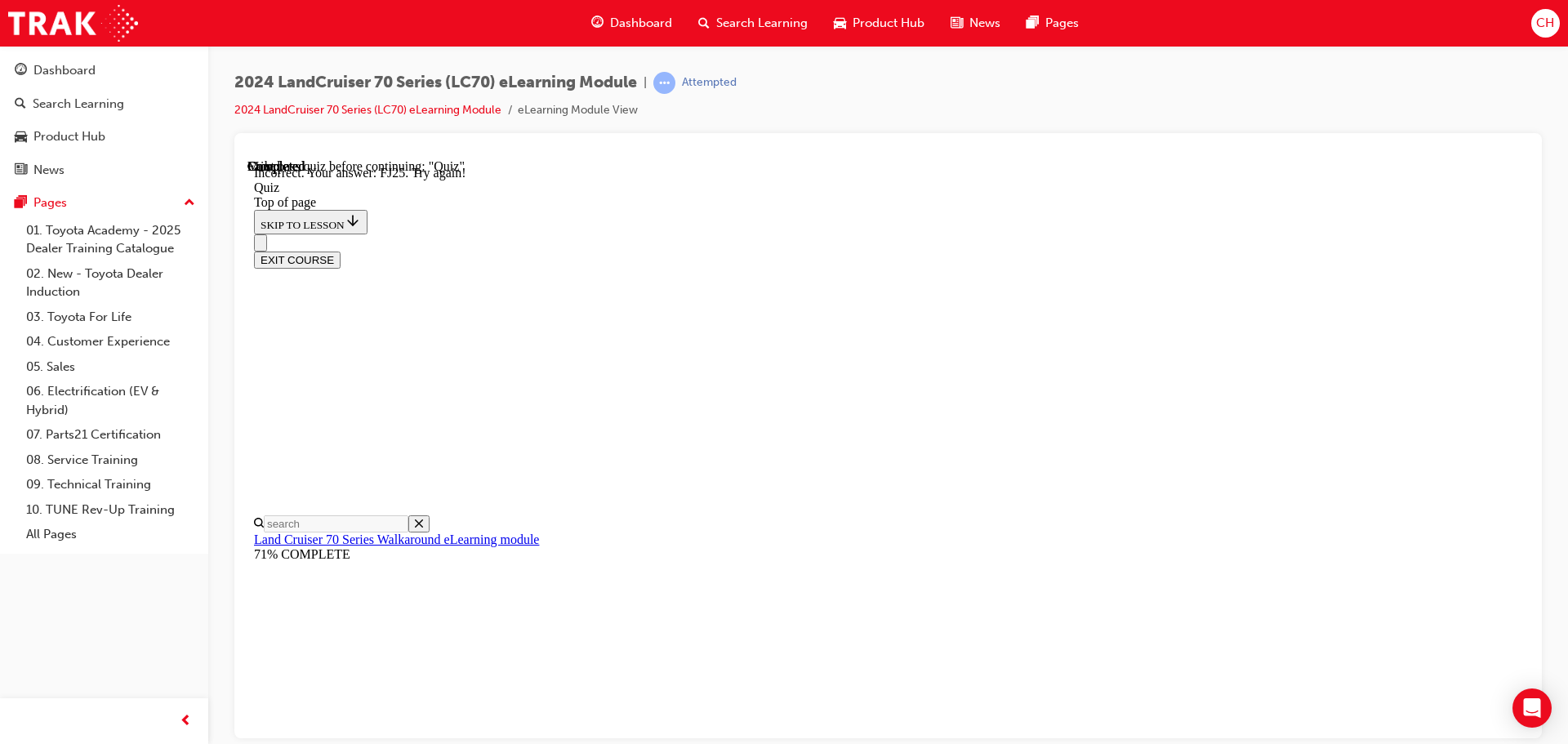
scroll to position [444, 0]
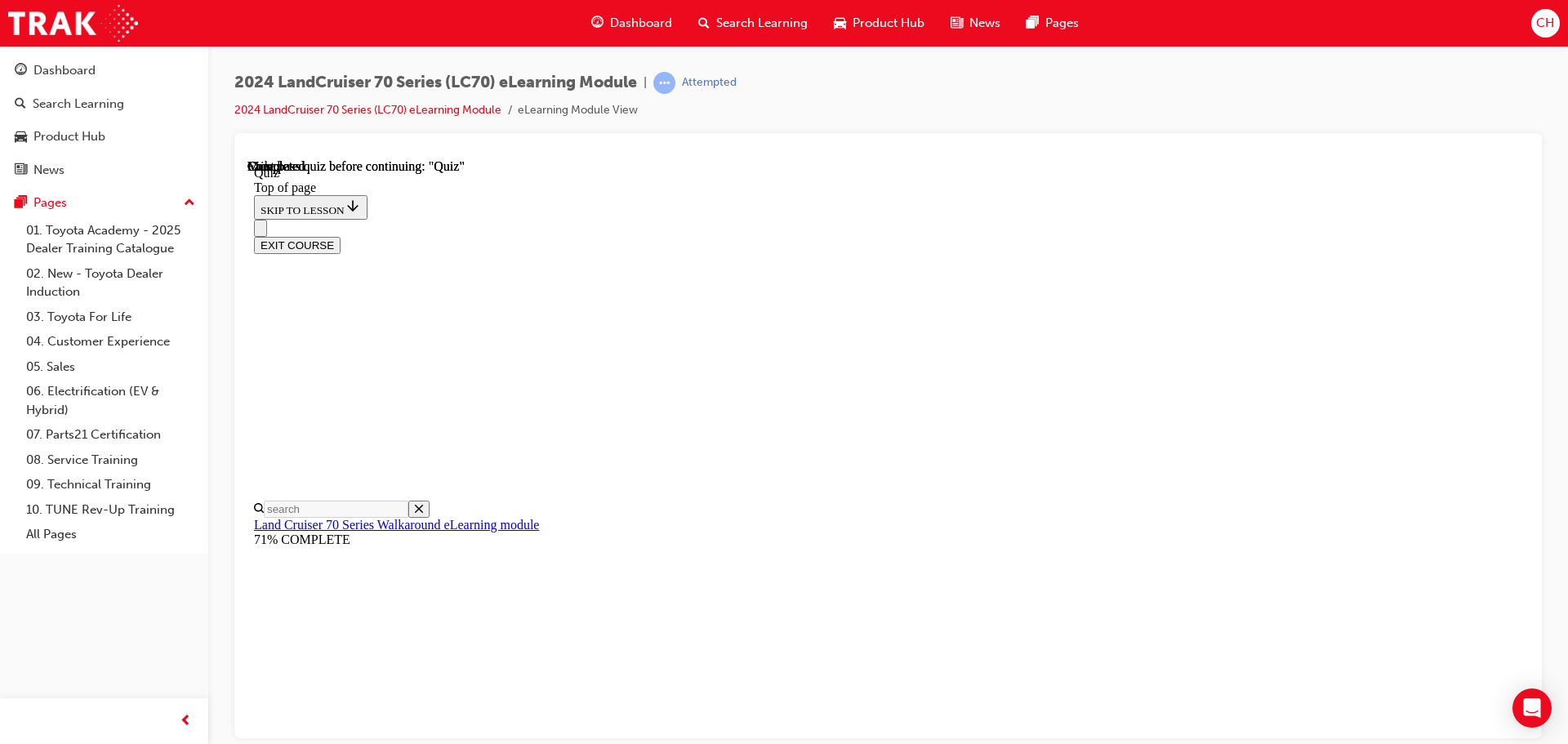
scroll to position [308, 0]
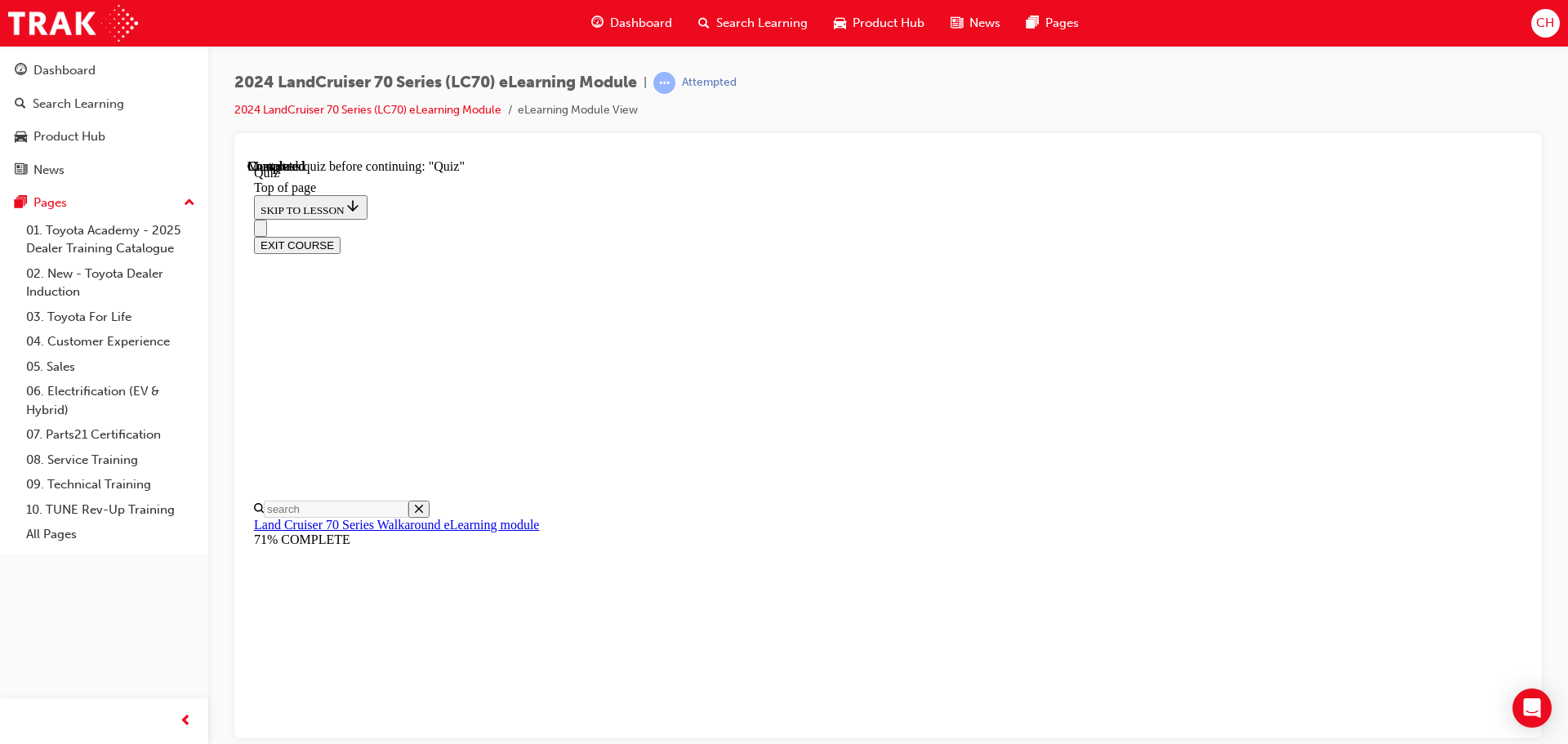
scroll to position [213, 0]
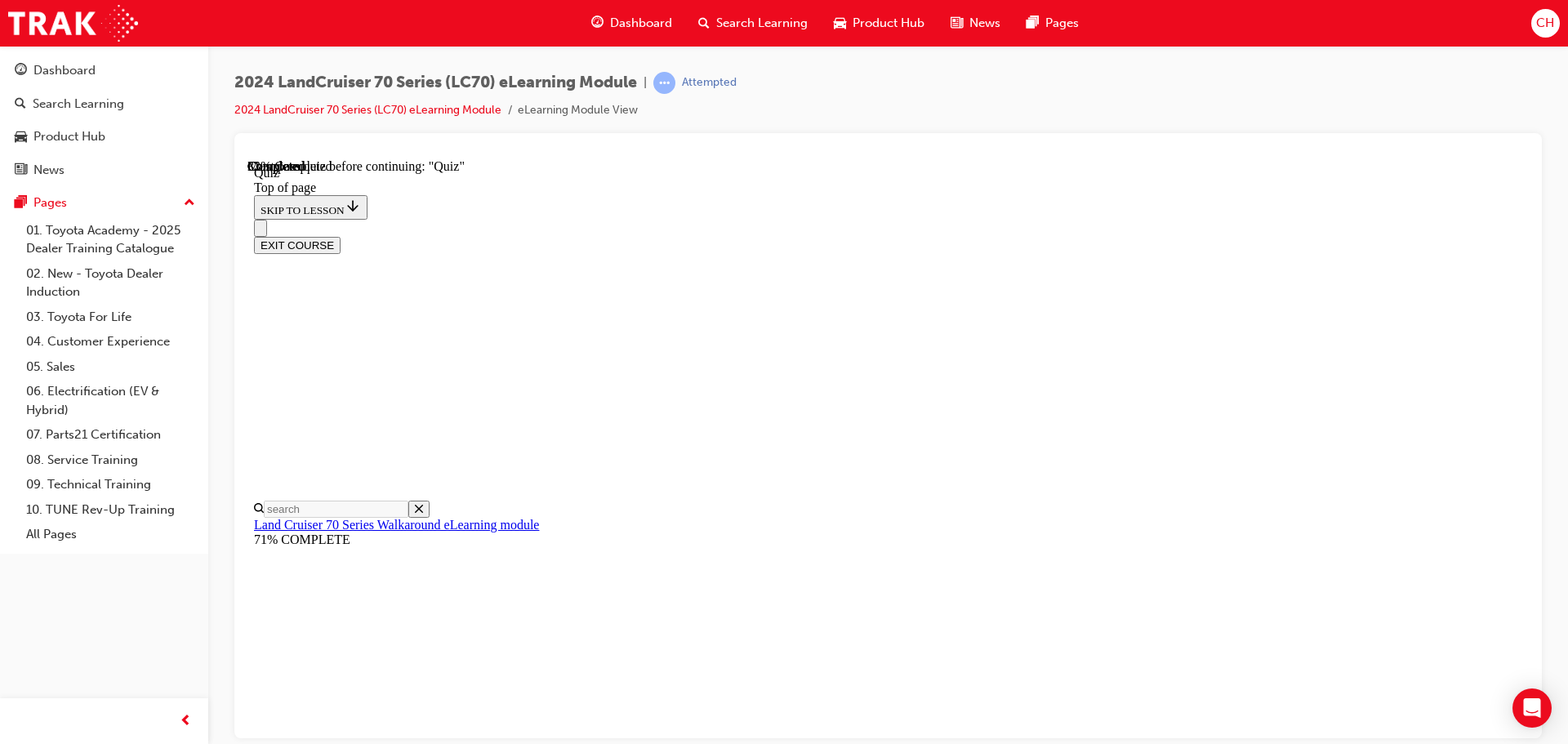
scroll to position [132, 0]
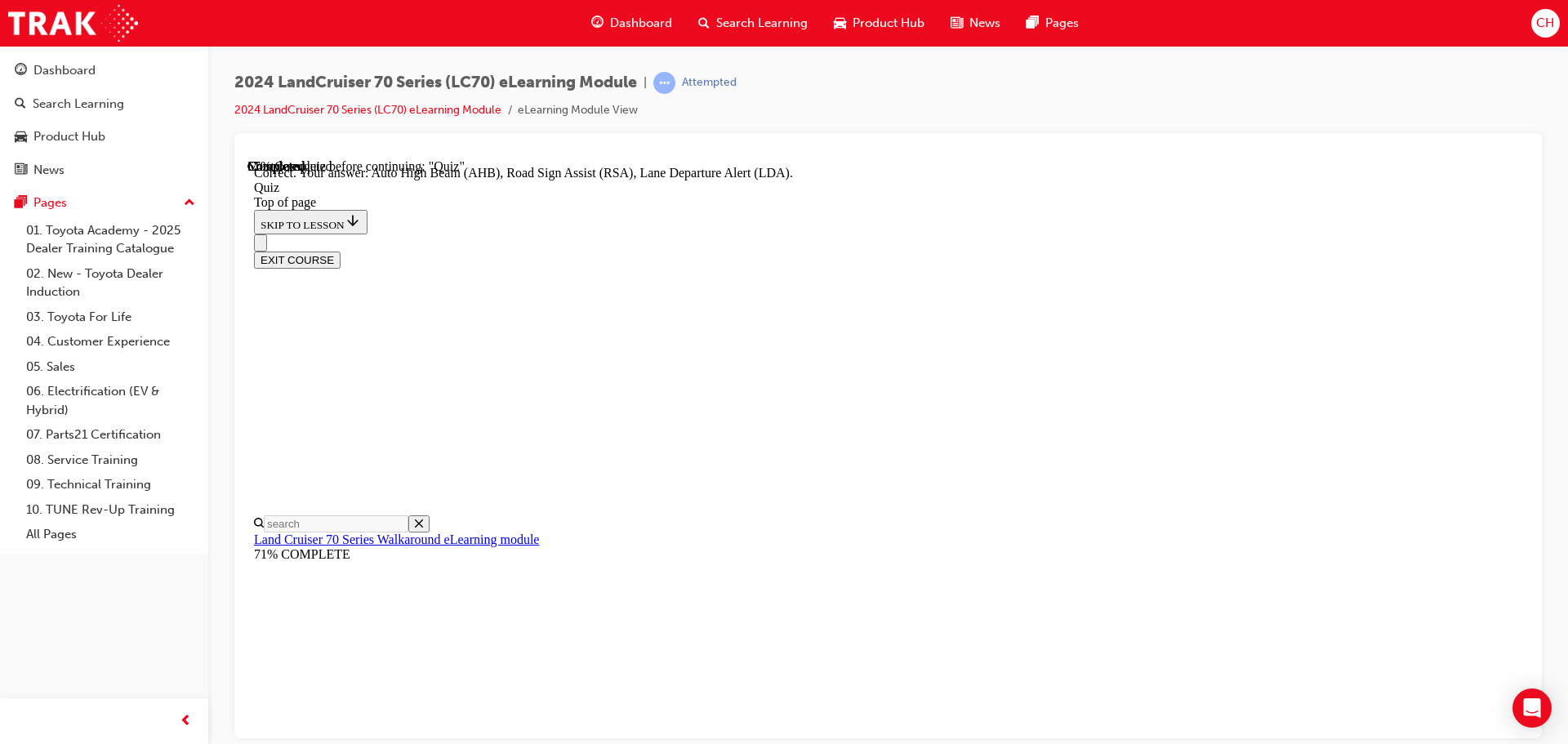
scroll to position [423, 0]
drag, startPoint x: 1055, startPoint y: 691, endPoint x: 1048, endPoint y: 648, distance: 43.6
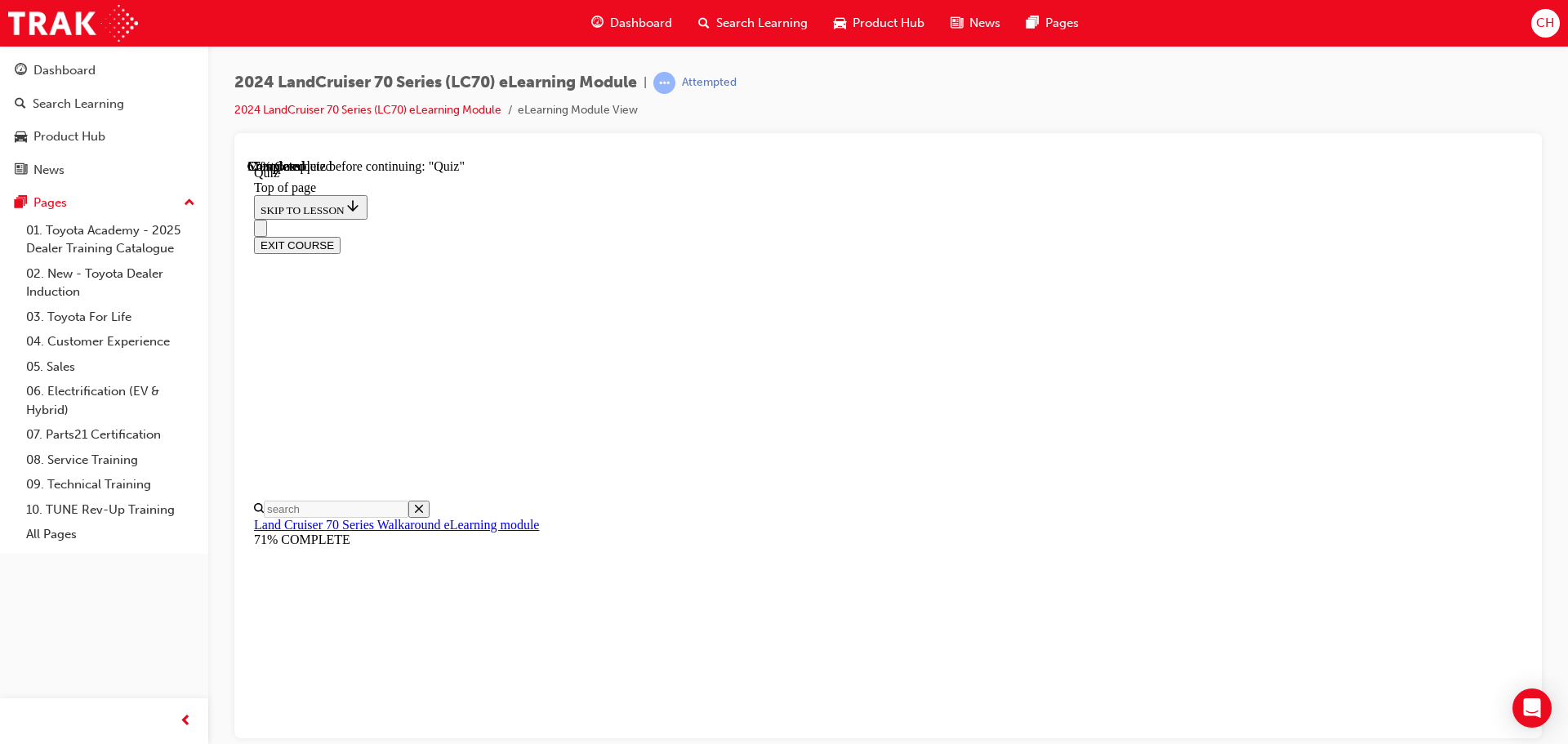
scroll to position [213, 0]
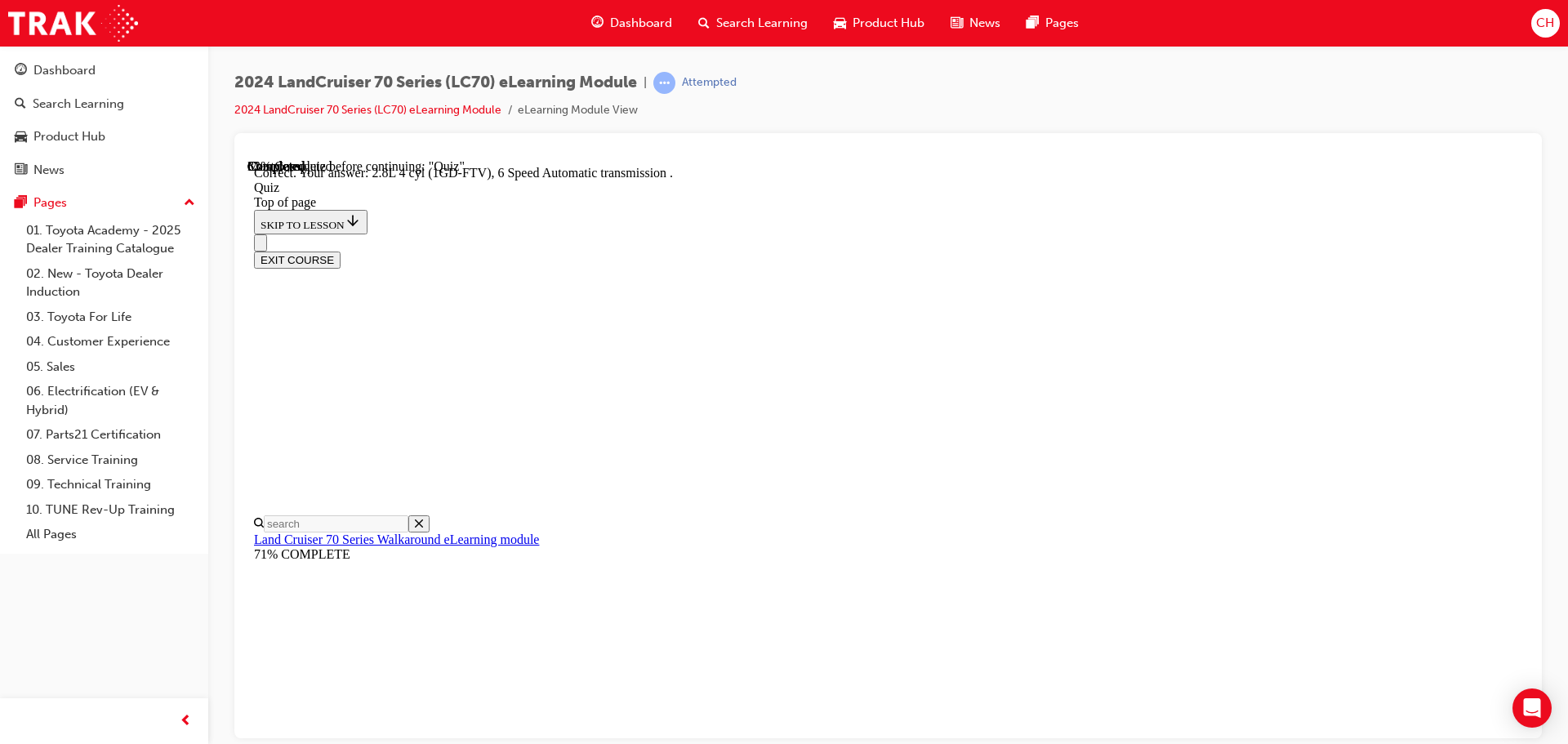
scroll to position [320, 0]
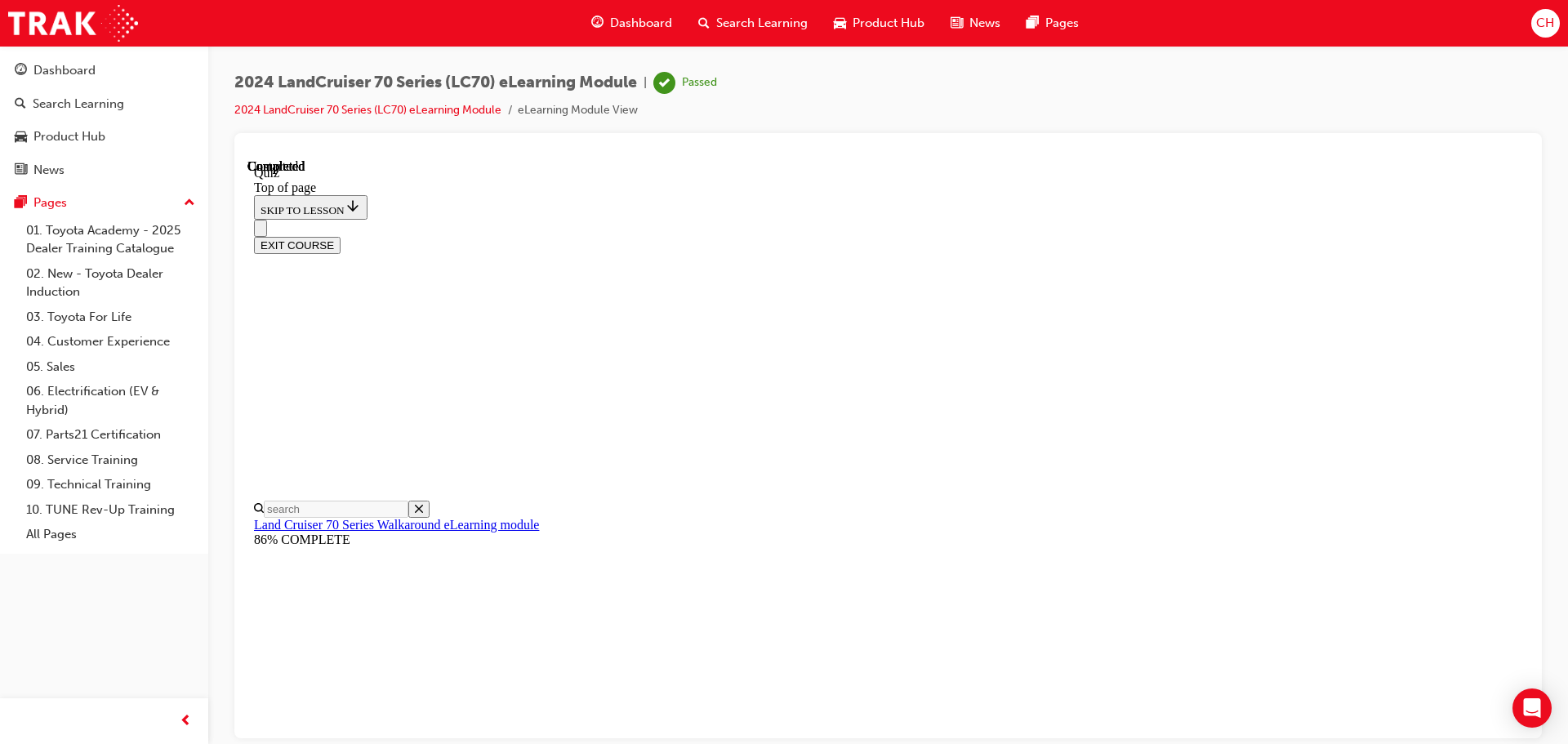
scroll to position [308, 0]
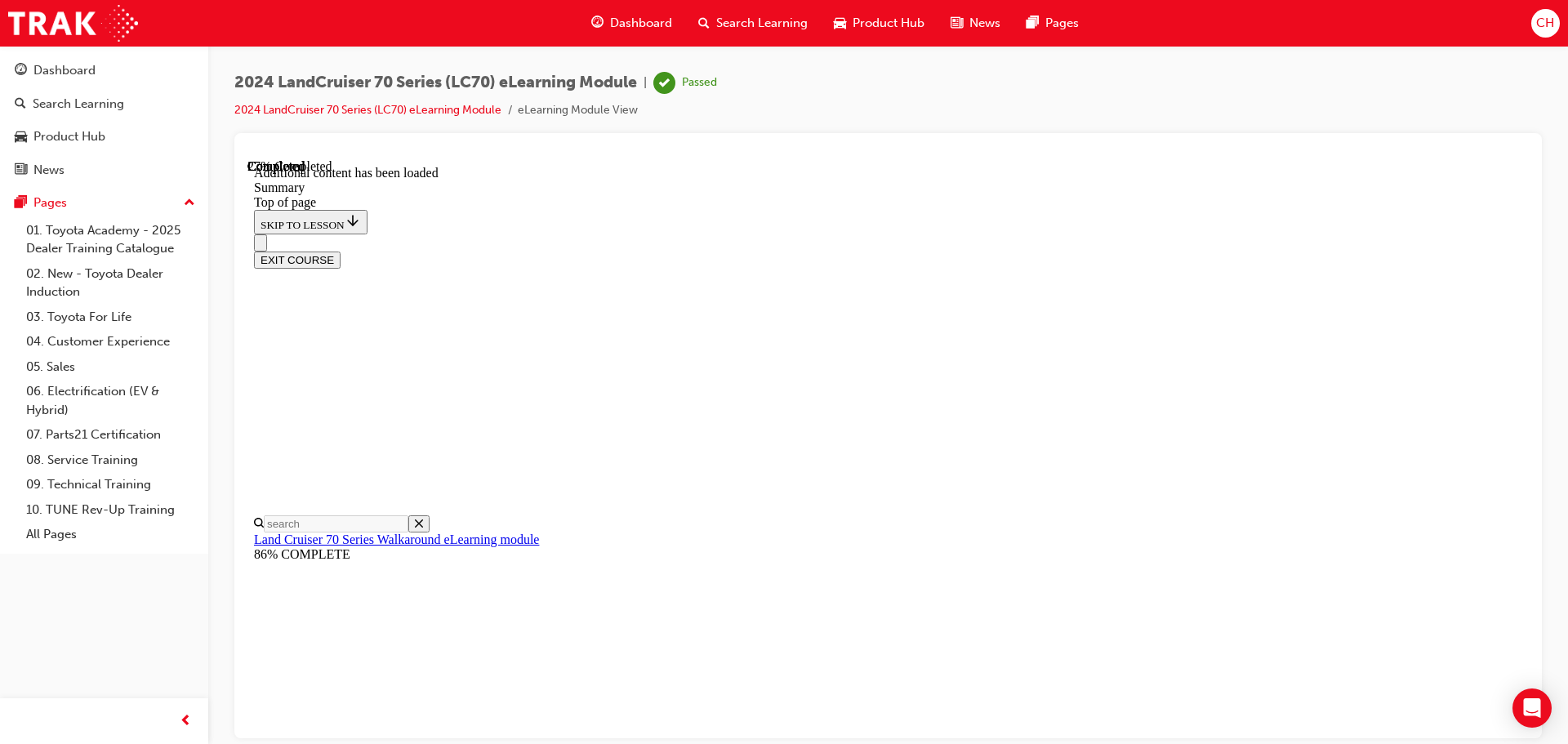
scroll to position [601, 0]
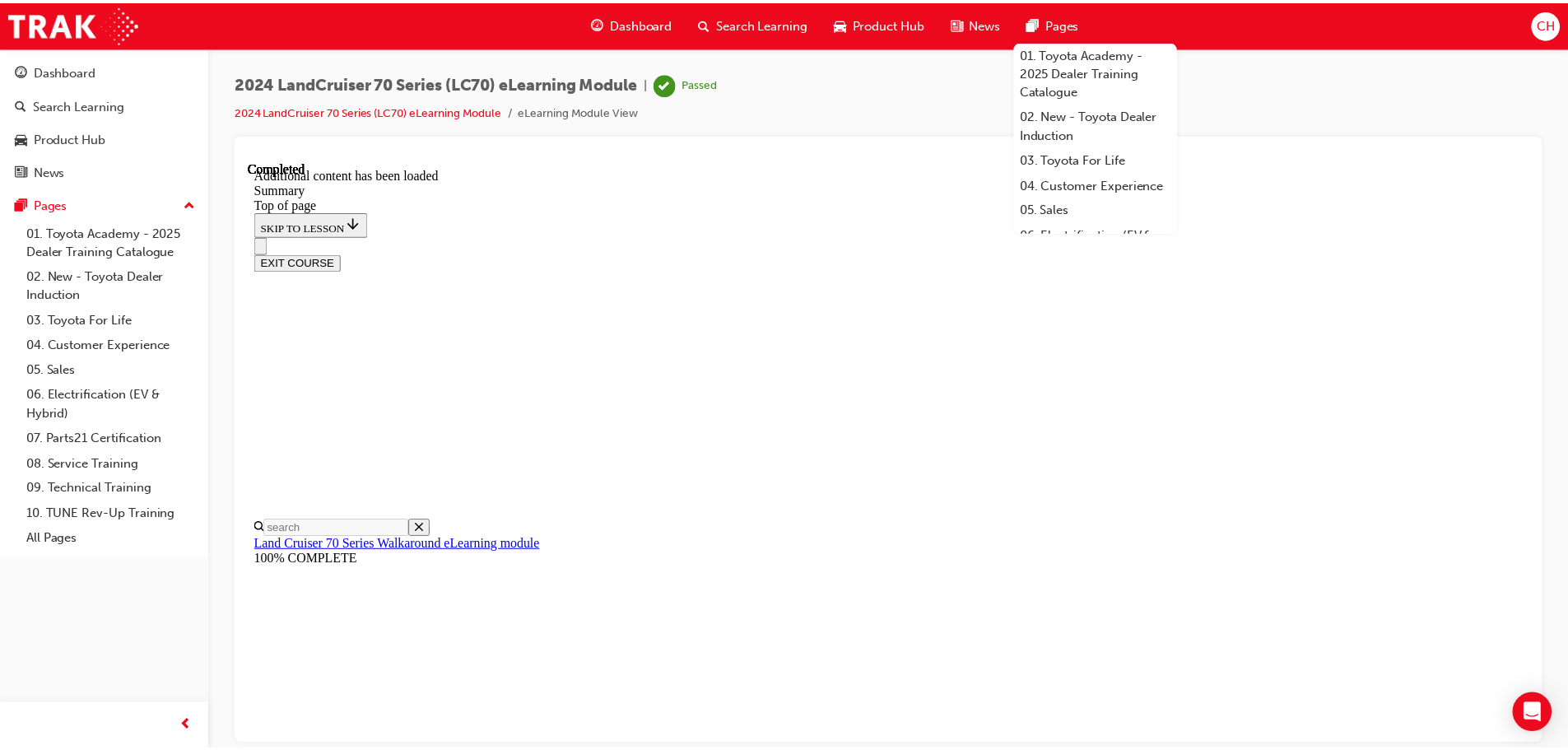
scroll to position [2087, 0]
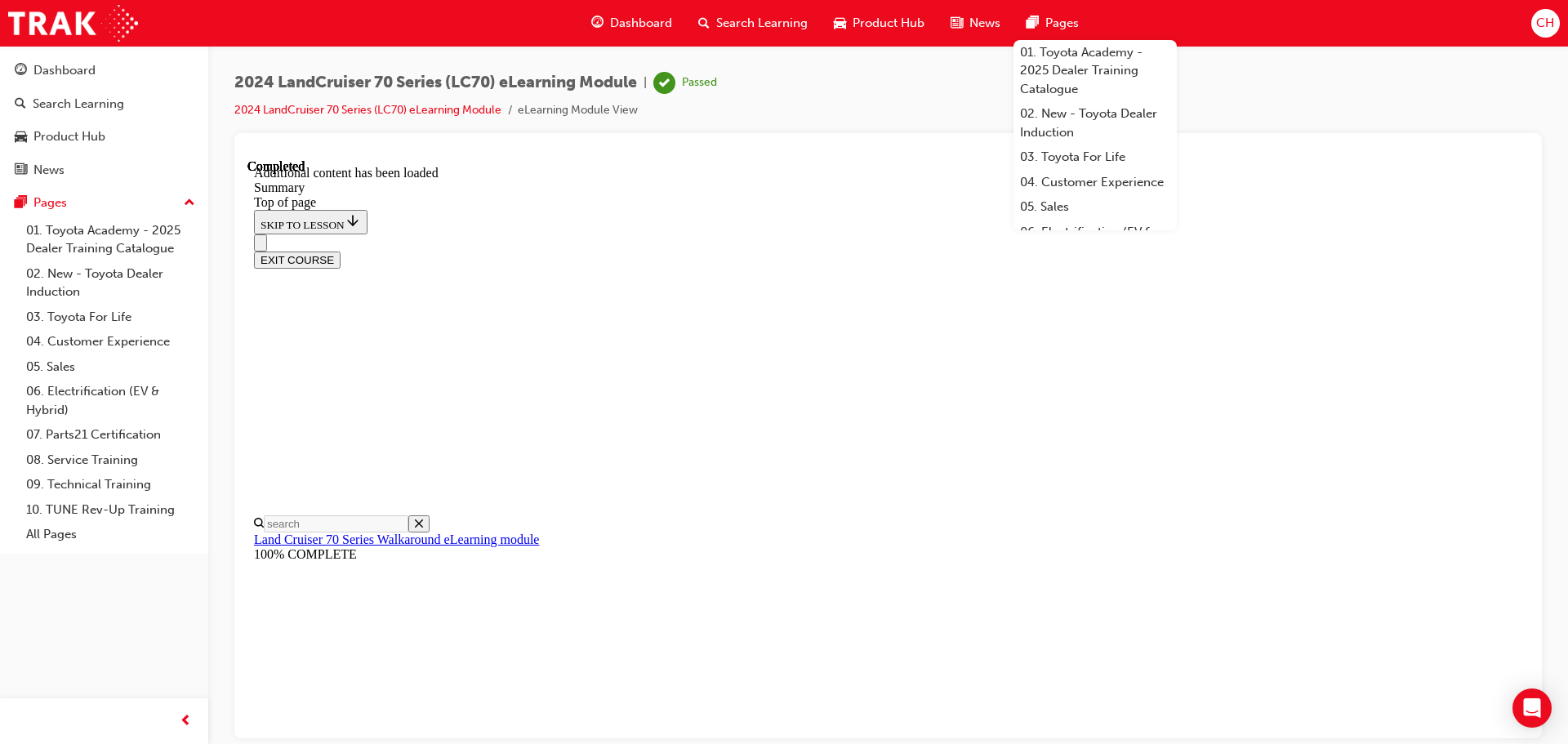
click at [893, 31] on span "Product Hub" at bounding box center [889, 23] width 72 height 19
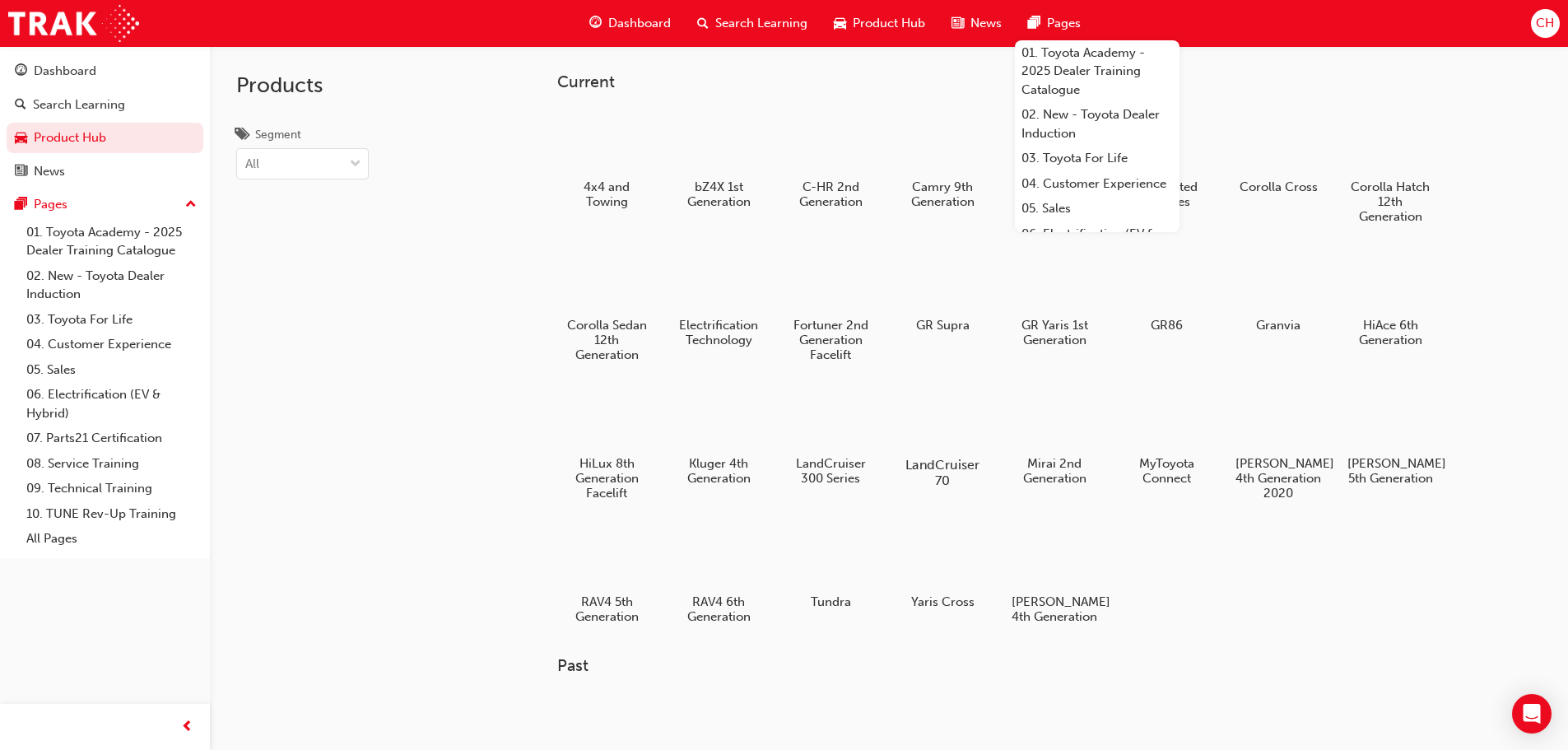
click at [934, 398] on div at bounding box center [942, 418] width 91 height 66
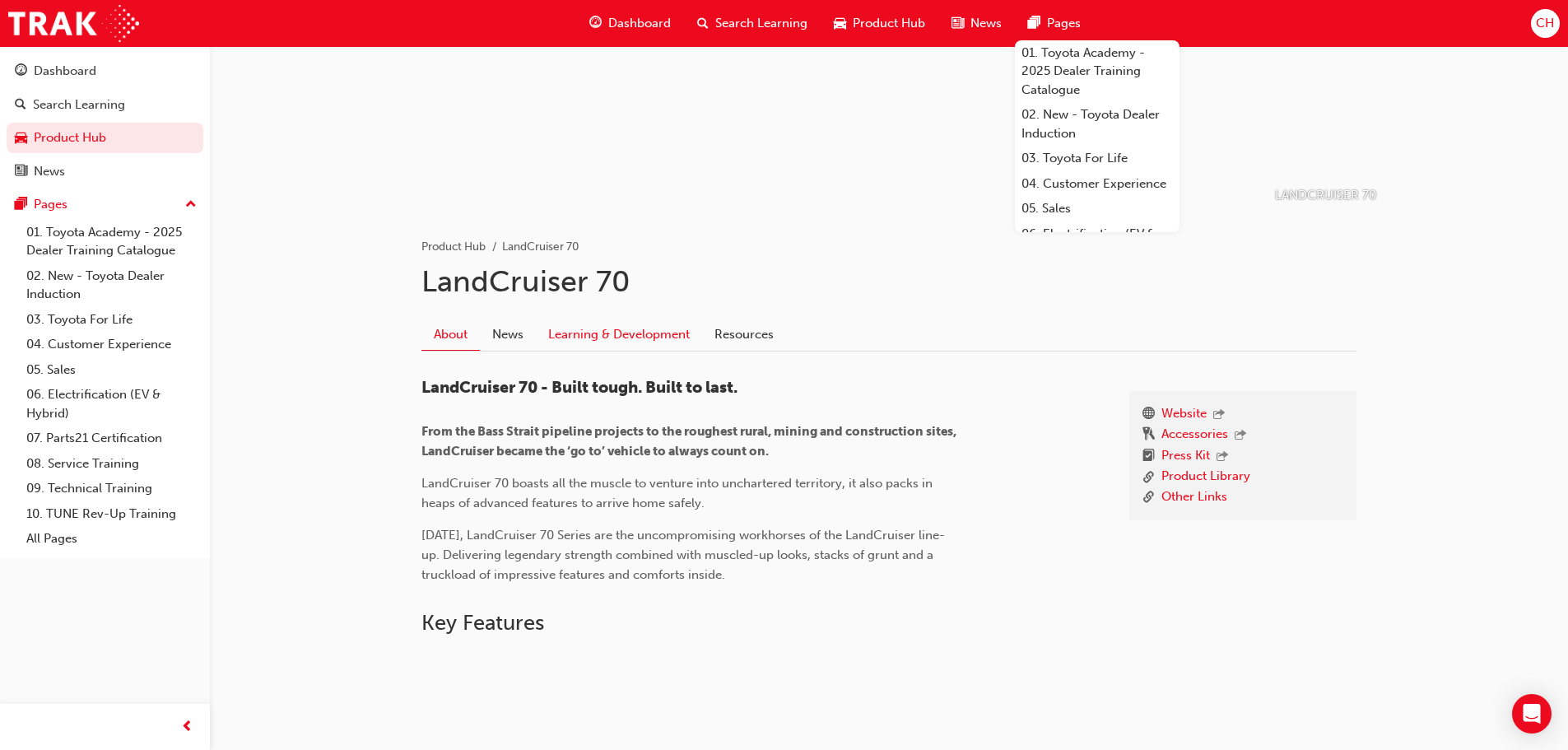
click at [655, 320] on link "Learning & Development" at bounding box center [619, 335] width 166 height 31
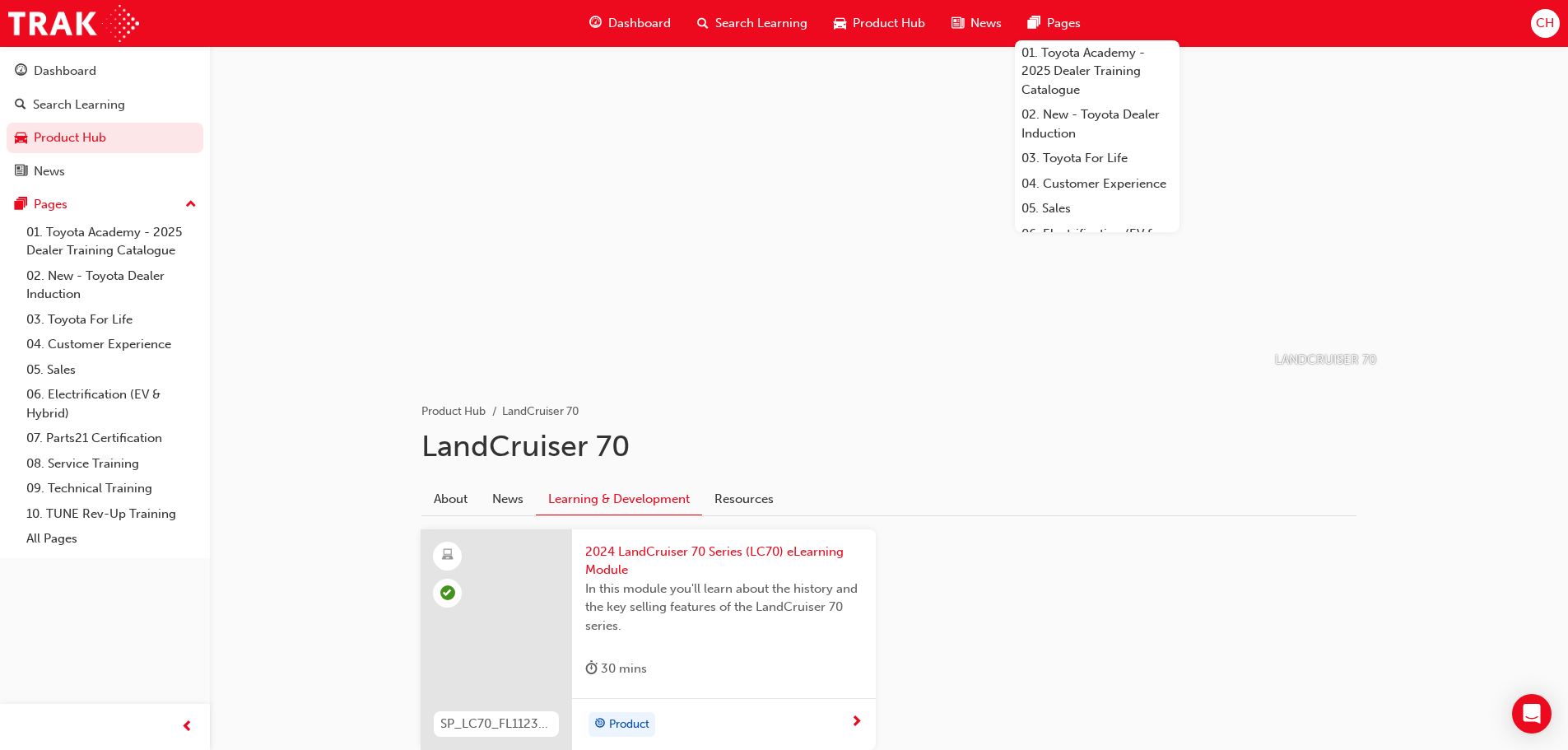
click at [858, 27] on span "Product Hub" at bounding box center [889, 23] width 73 height 19
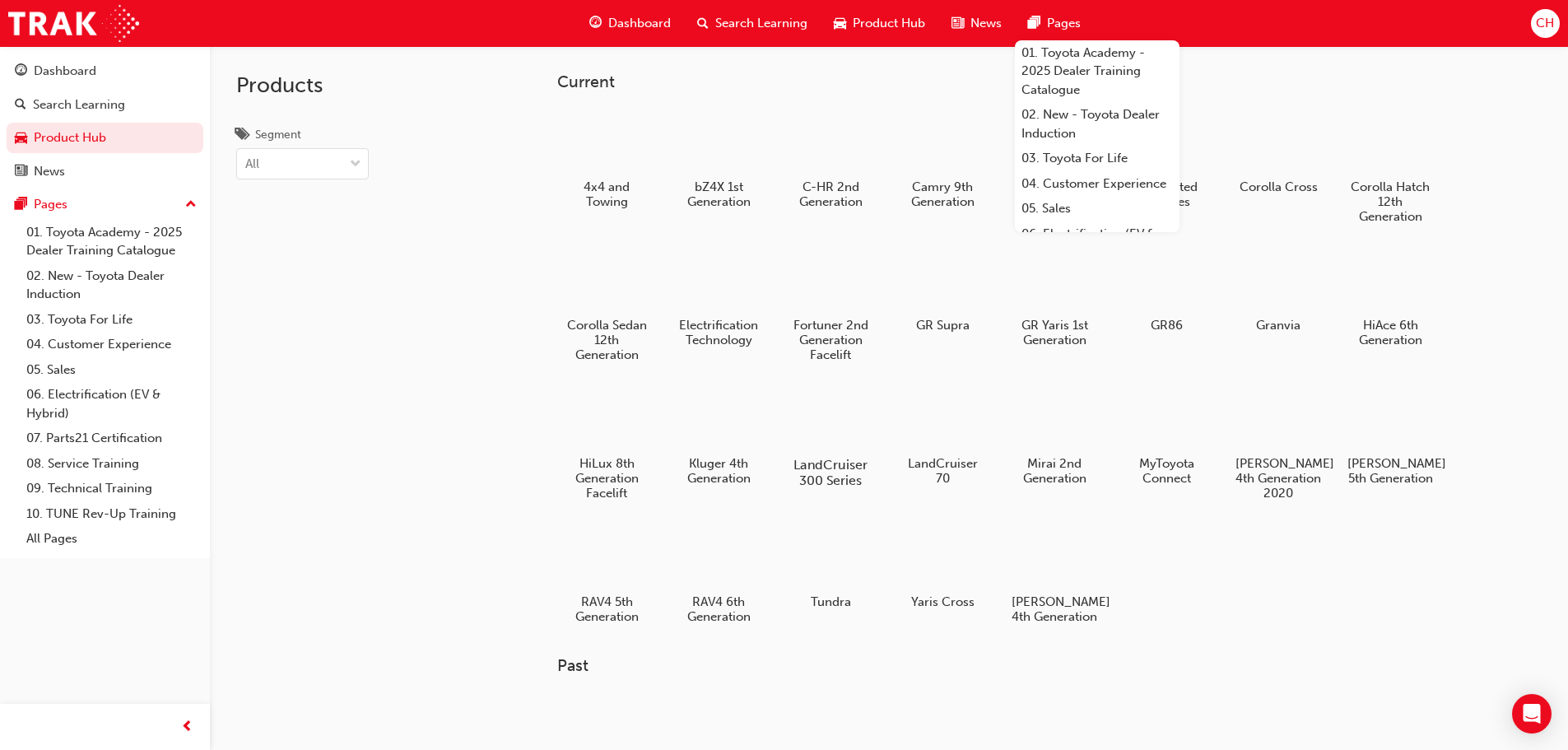
click at [805, 445] on div at bounding box center [830, 418] width 91 height 66
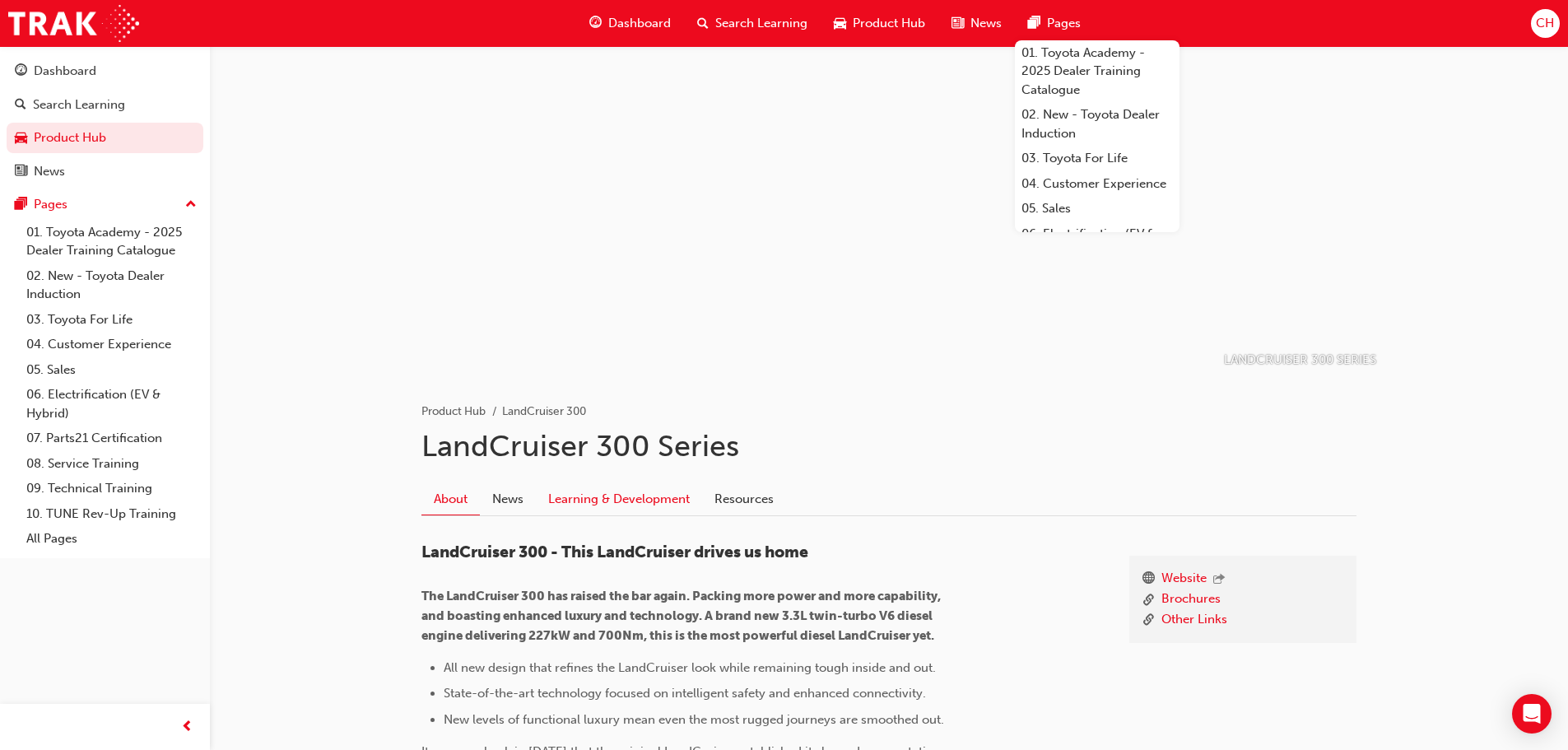
click at [601, 504] on link "Learning & Development" at bounding box center [619, 499] width 166 height 31
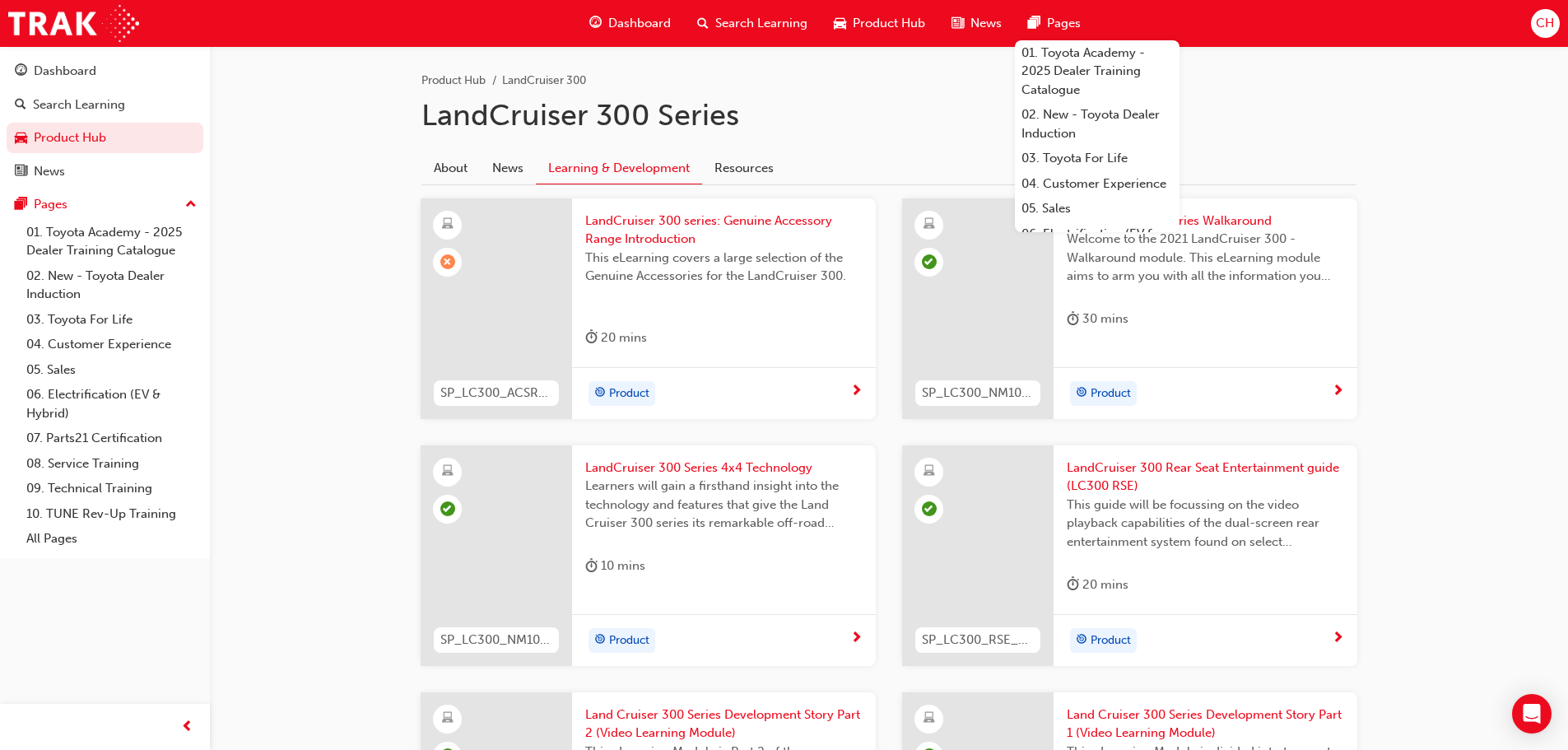
scroll to position [203, 0]
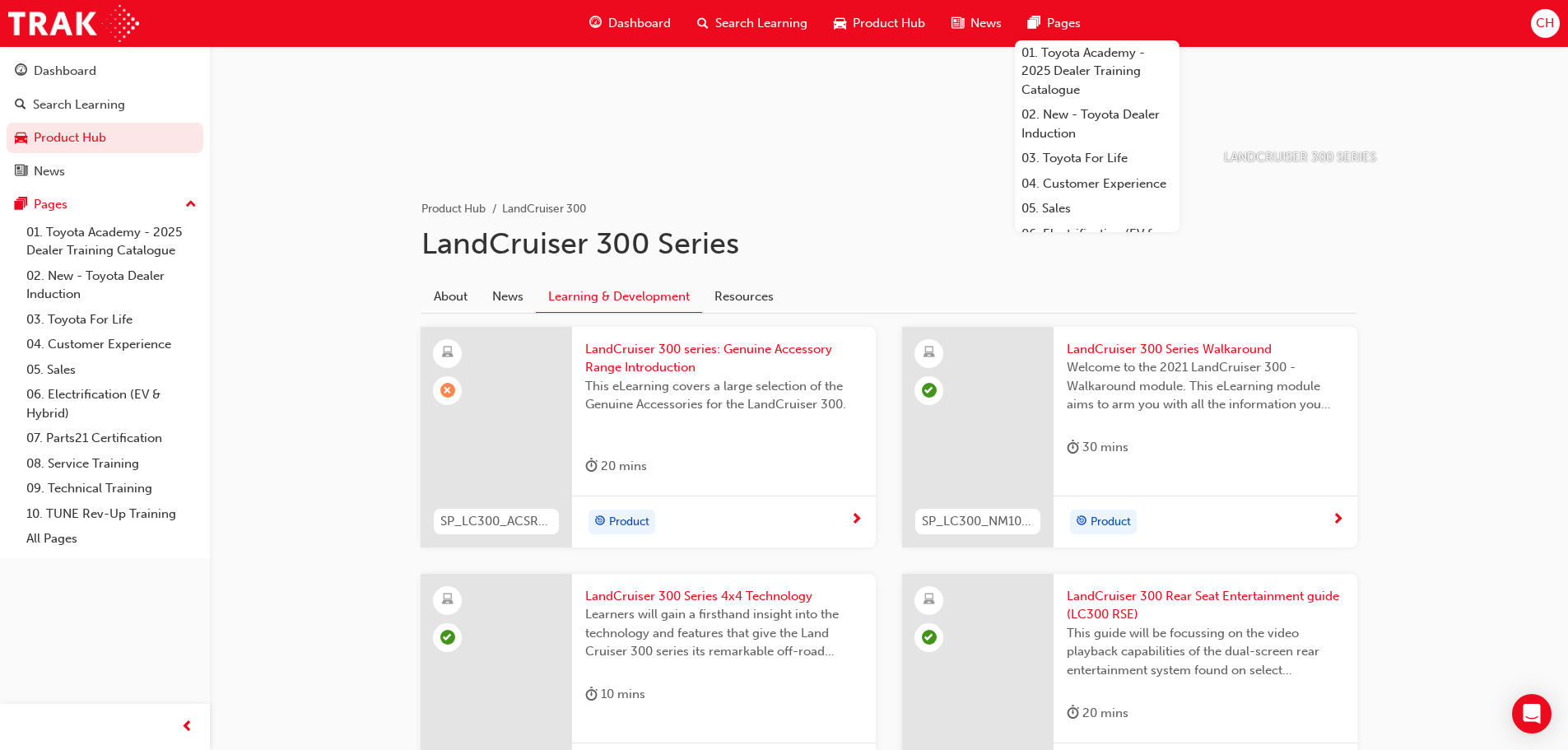
click at [838, 509] on div "Product" at bounding box center [718, 522] width 265 height 25
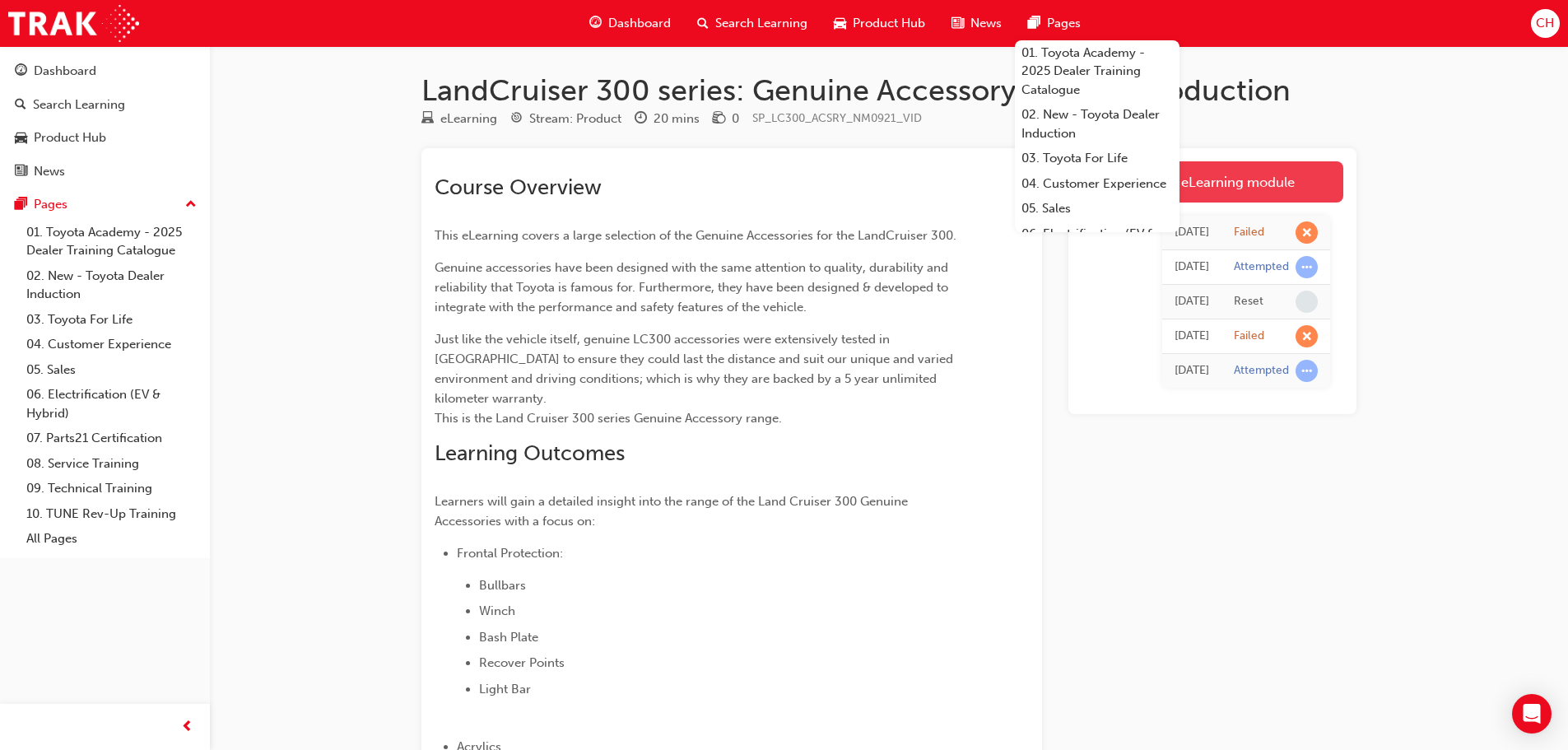
click at [1313, 194] on link "Launch eLearning module" at bounding box center [1213, 182] width 262 height 41
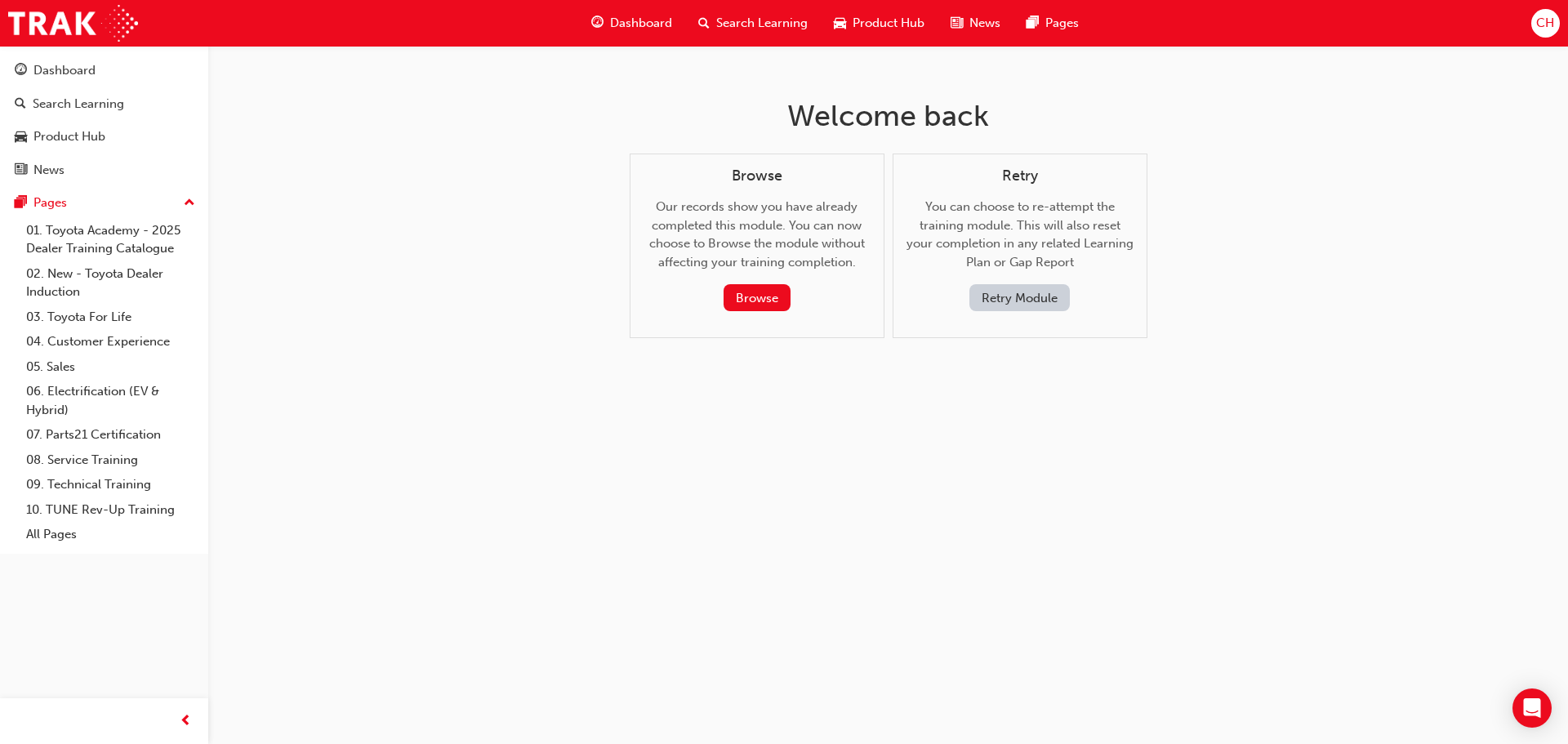
click at [1067, 308] on button "Retry Module" at bounding box center [1019, 298] width 101 height 27
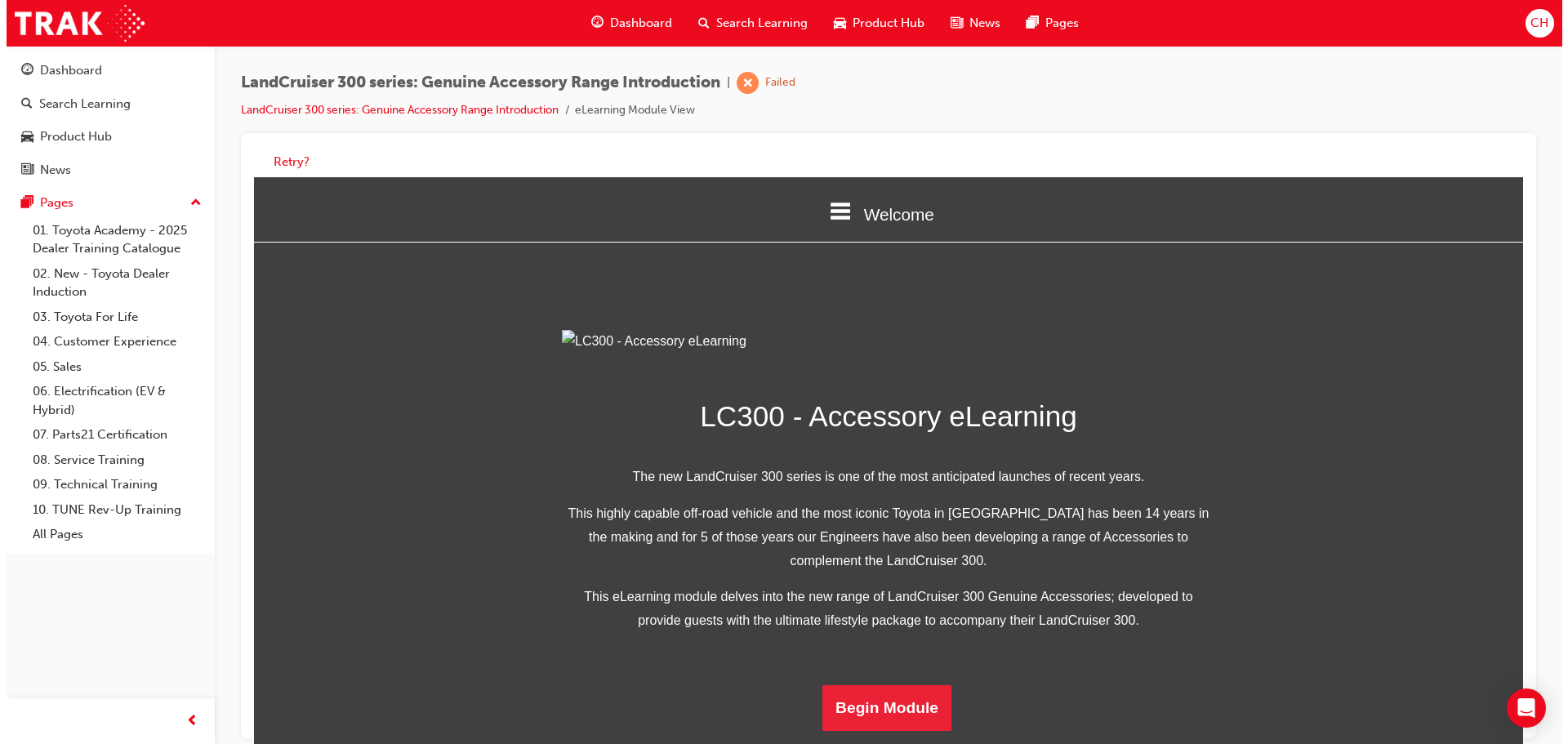
scroll to position [319, 0]
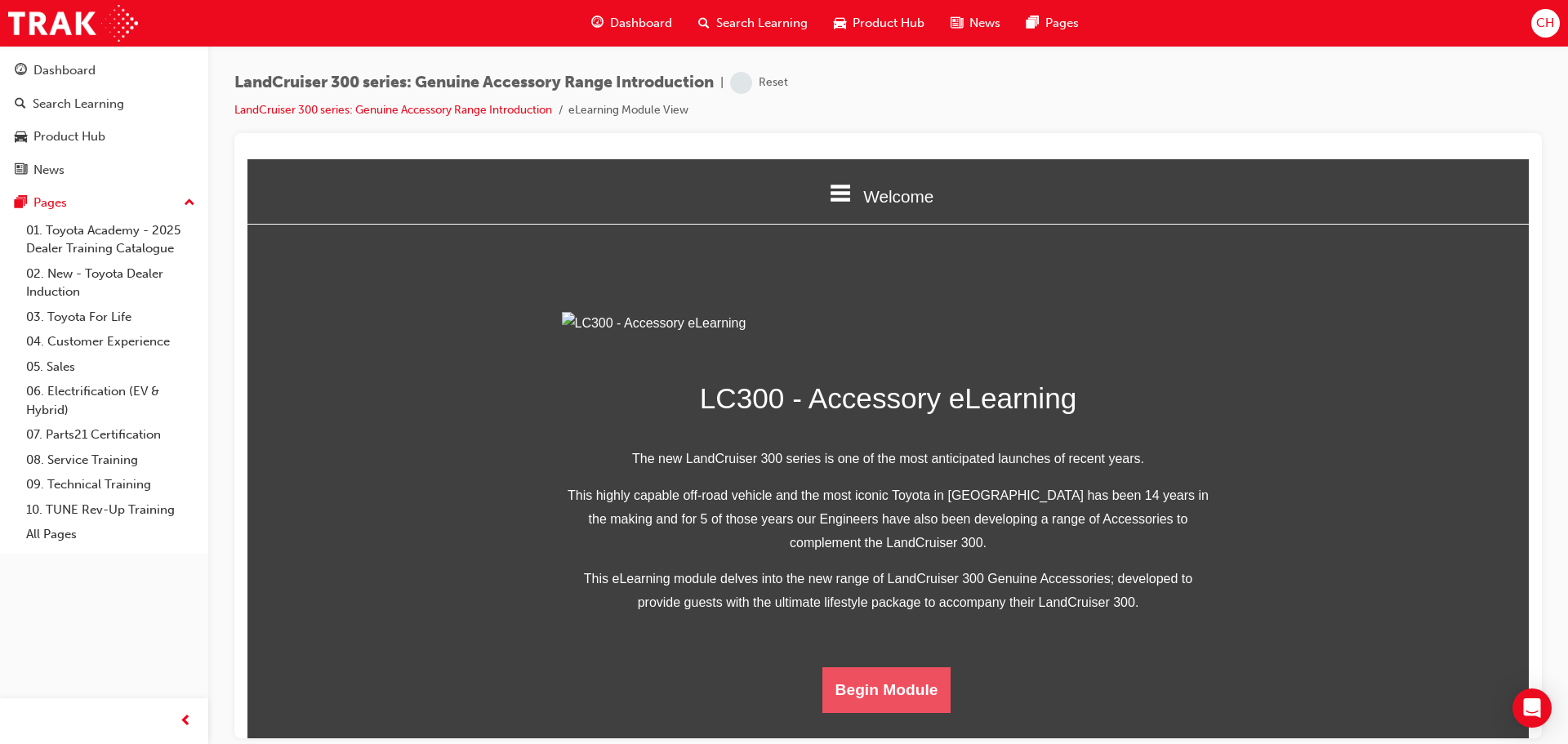
click at [889, 703] on button "Begin Module" at bounding box center [887, 689] width 129 height 46
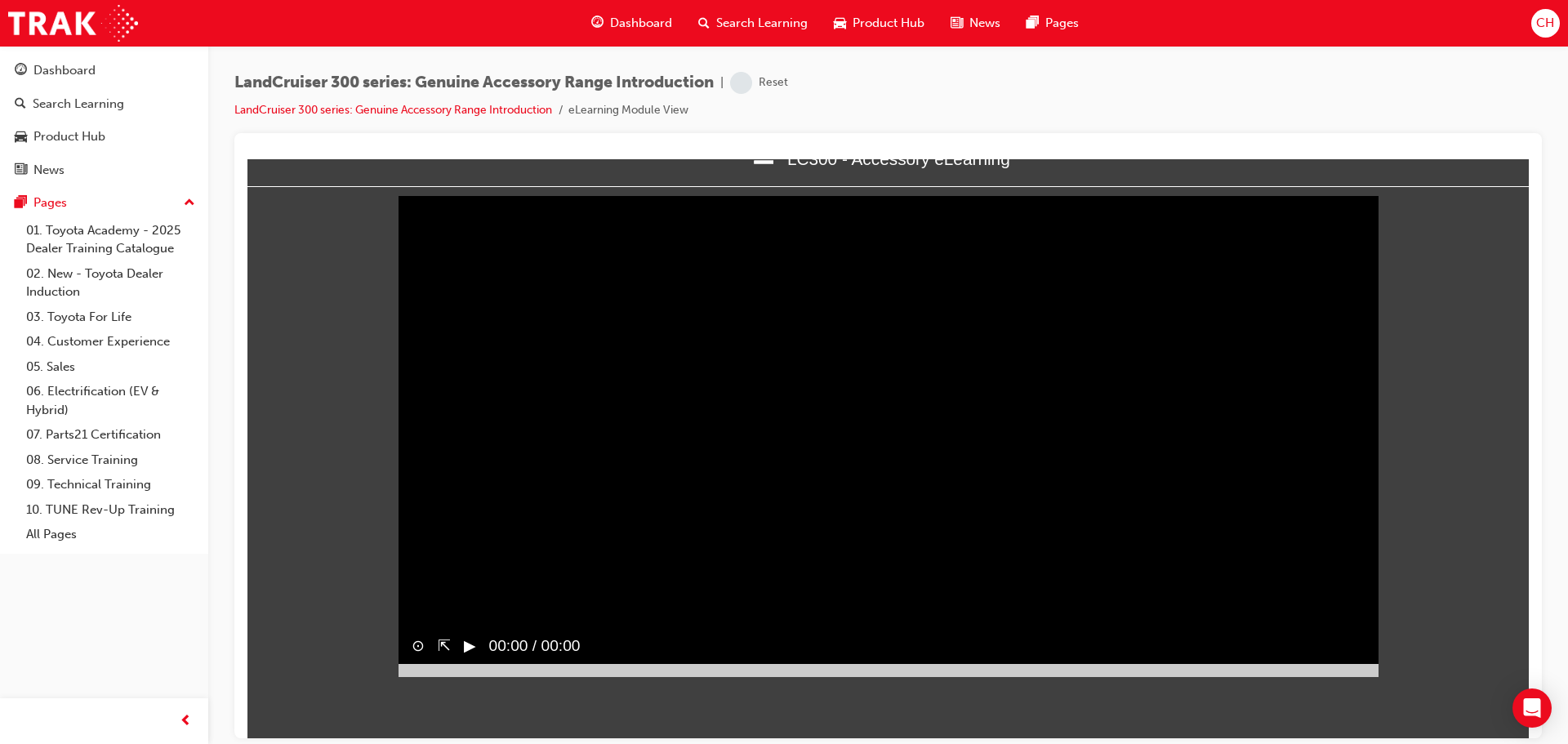
scroll to position [0, 0]
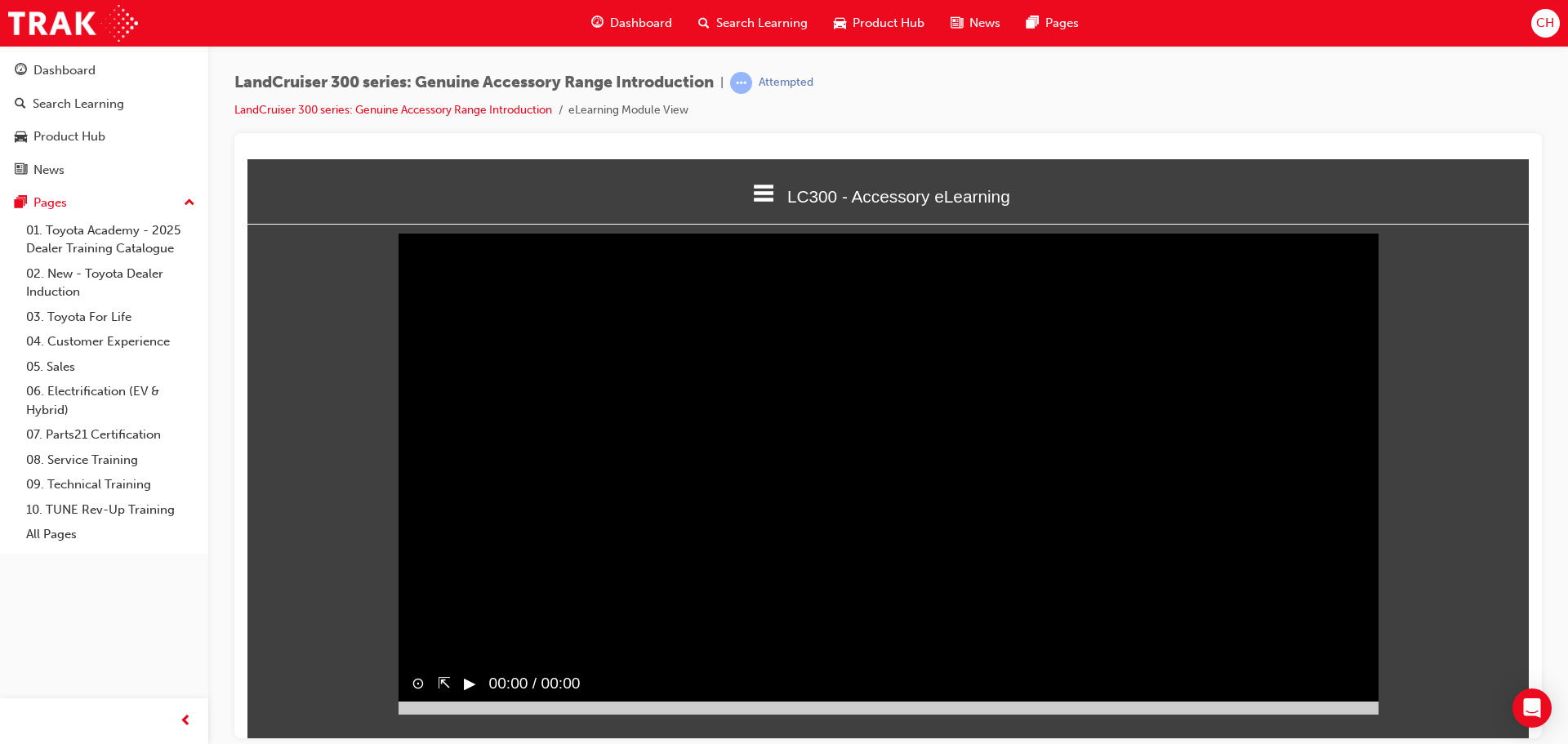
click at [476, 671] on button "▶︎" at bounding box center [470, 683] width 12 height 24
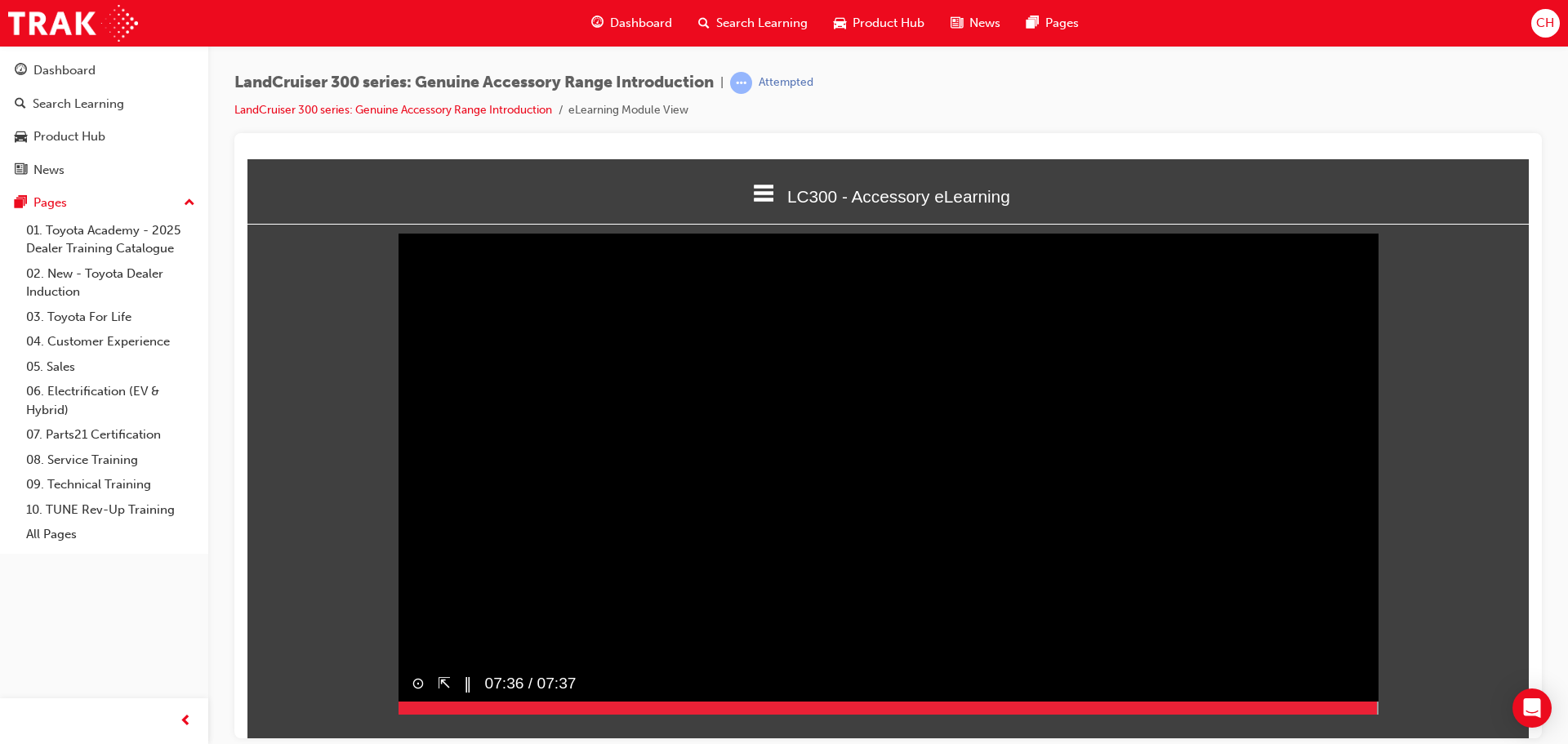
scroll to position [7, 0]
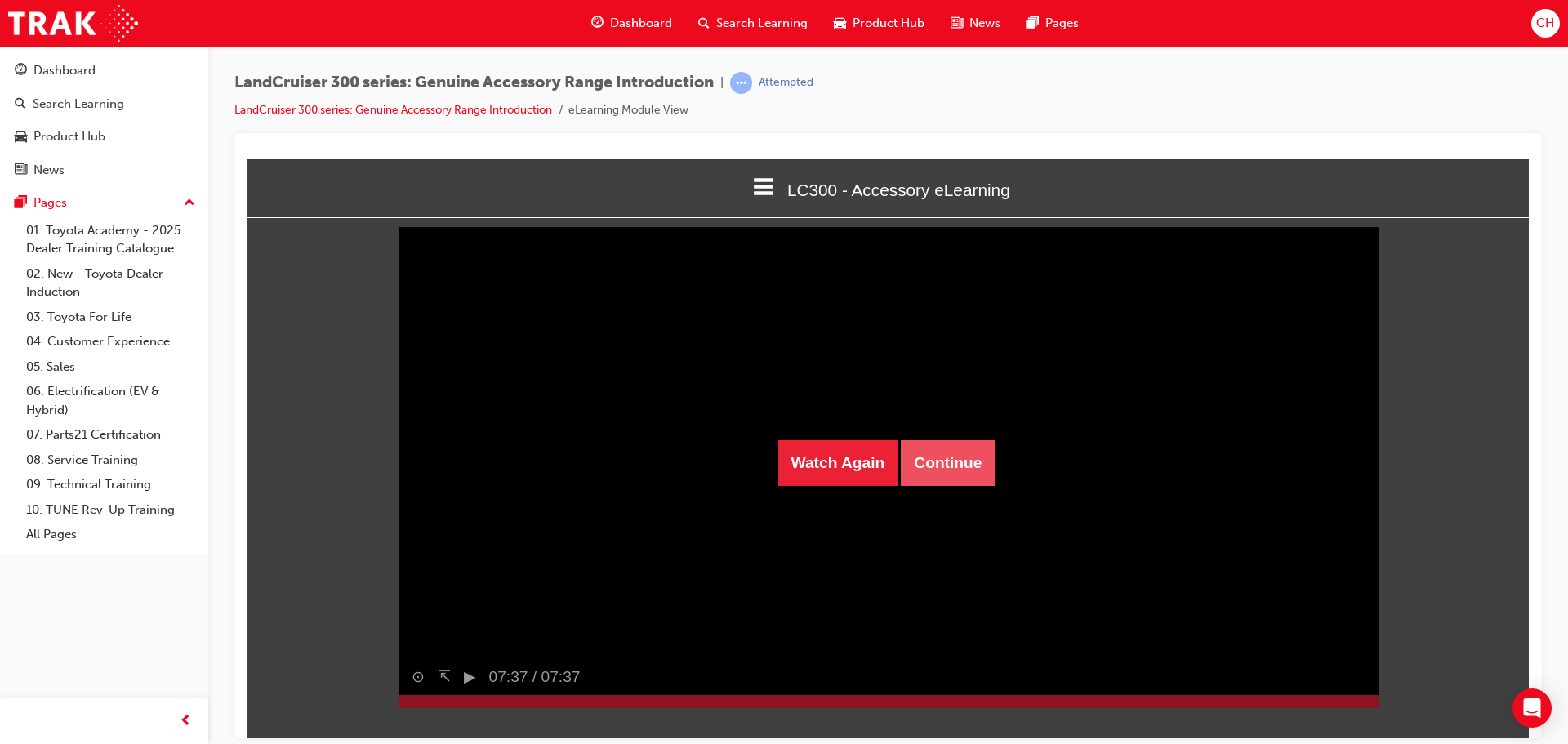
click at [978, 459] on button "Continue" at bounding box center [948, 463] width 94 height 46
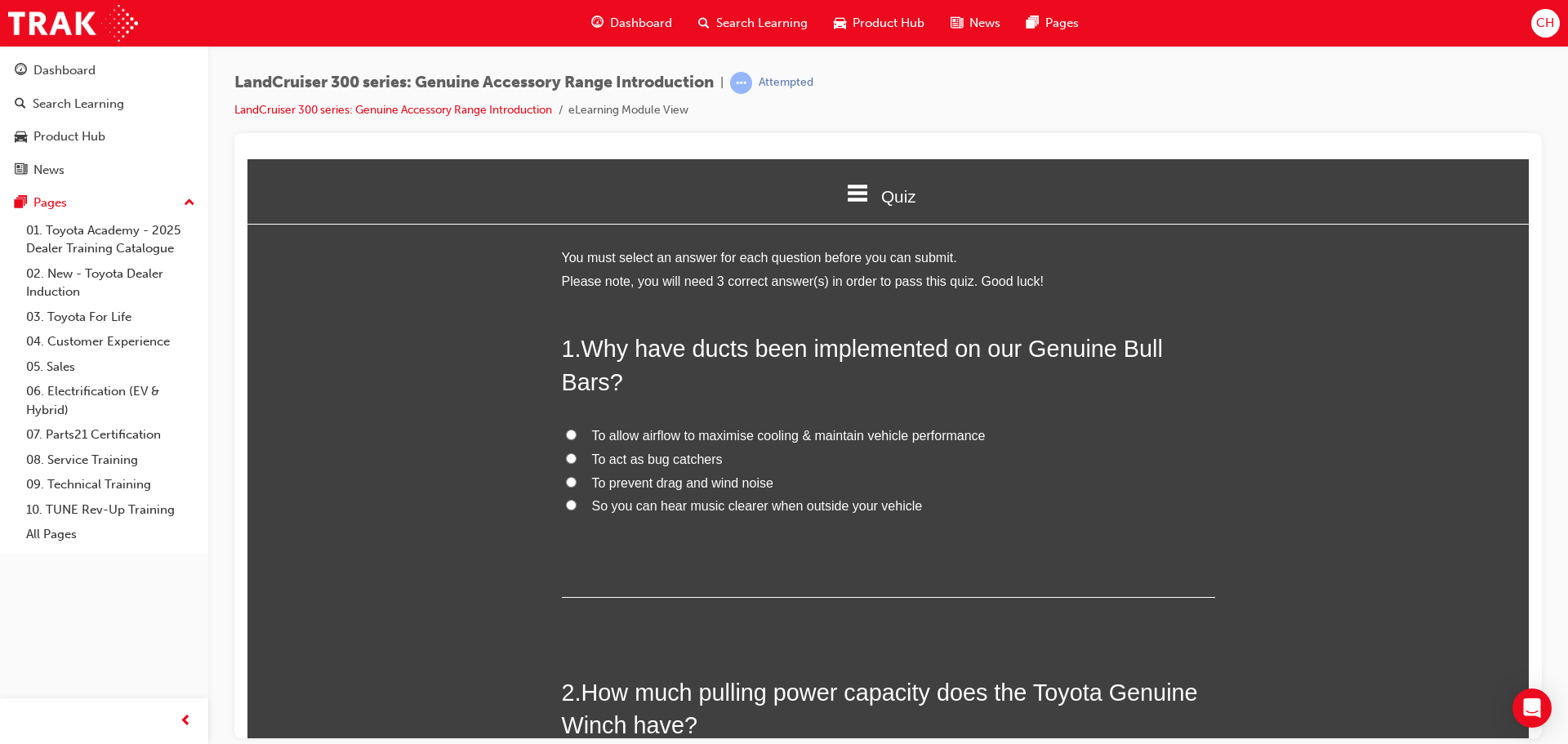
click at [707, 344] on span "Why have ducts been implemented on our Genuine Bull Bars?" at bounding box center [862, 365] width 601 height 59
click at [752, 436] on span "To allow airflow to maximise cooling & maintain vehicle performance" at bounding box center [789, 435] width 394 height 14
click at [576, 436] on input "To allow airflow to maximise cooling & maintain vehicle performance" at bounding box center [571, 434] width 11 height 11
radio input "true"
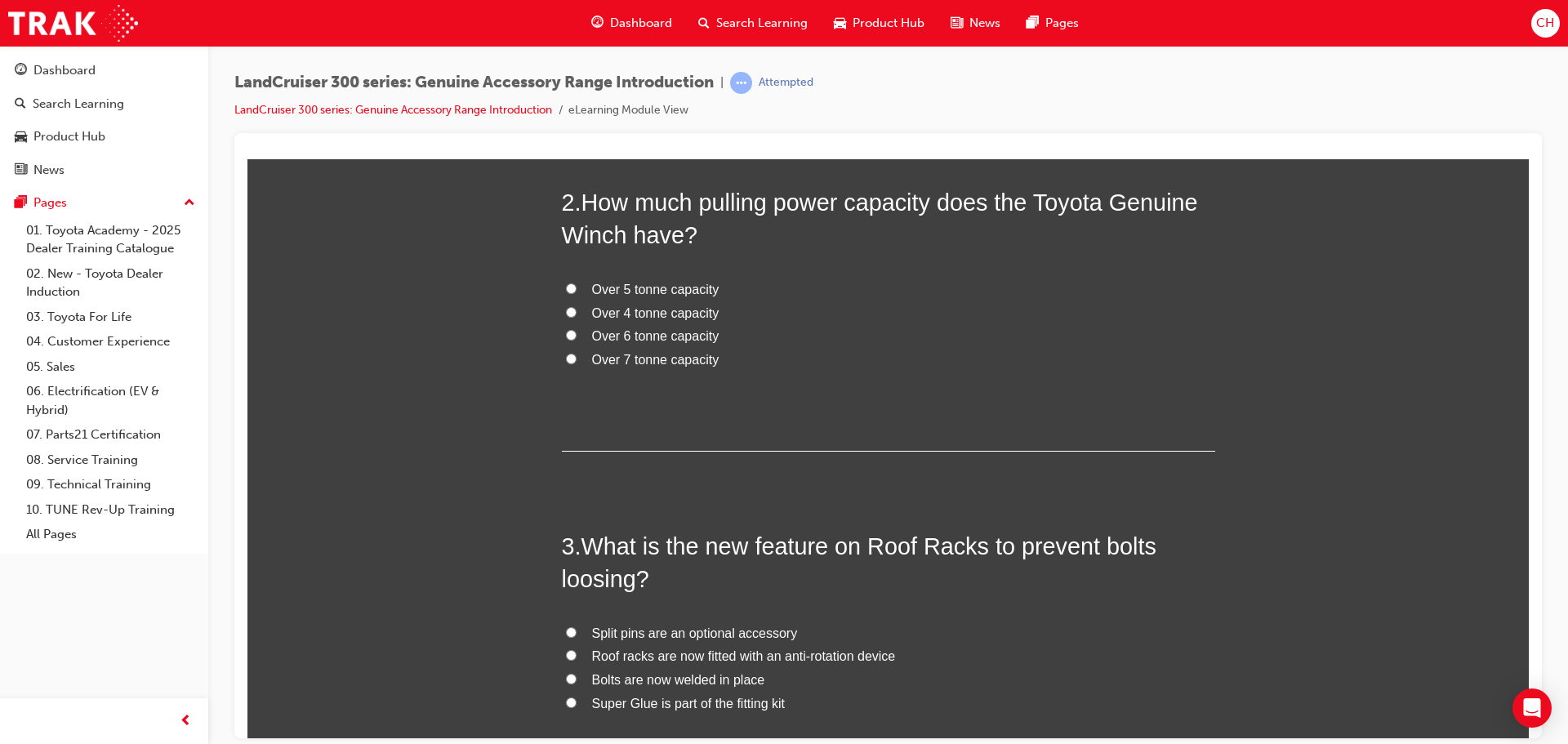
scroll to position [571, 0]
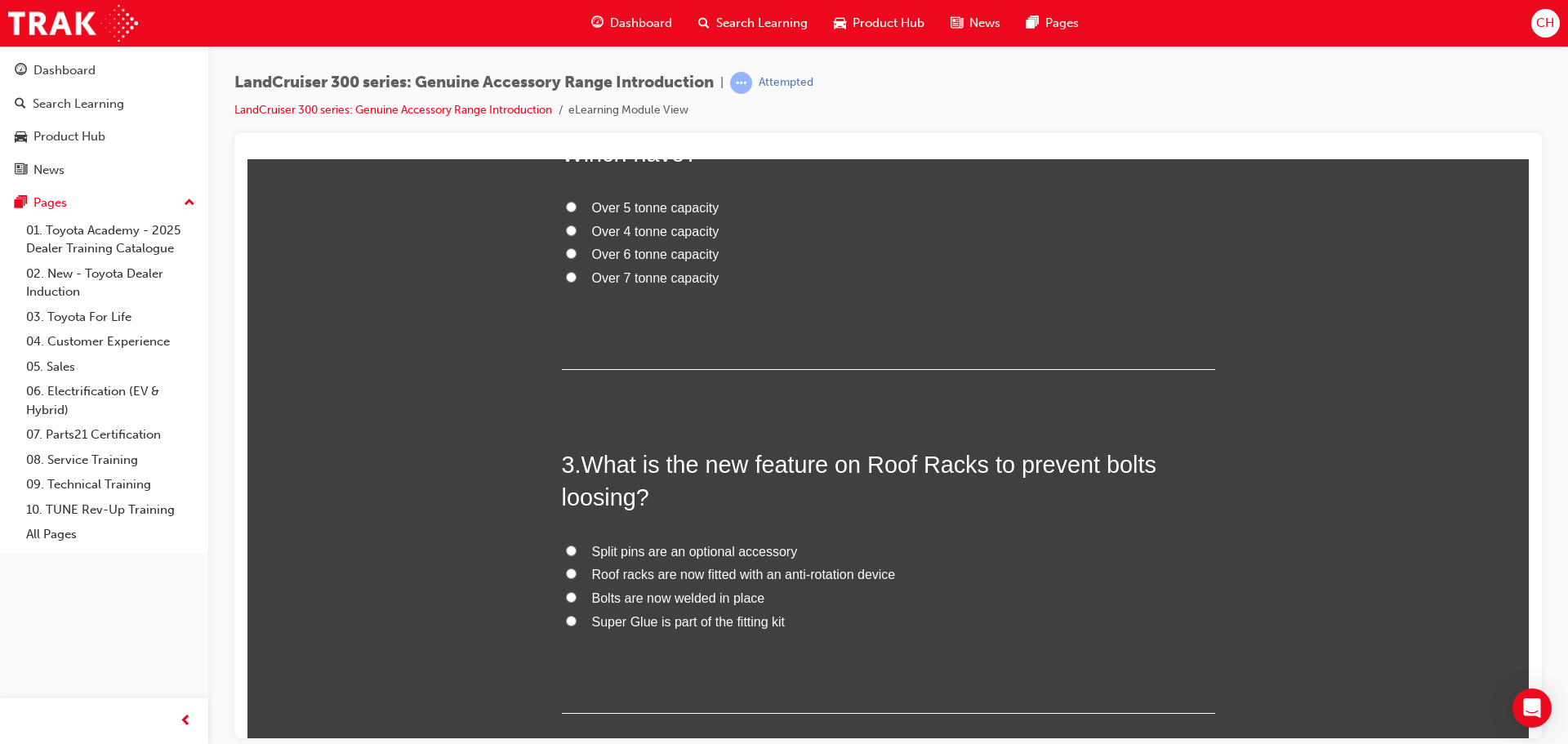
click at [863, 576] on span "Roof racks are now fitted with an anti-rotation device" at bounding box center [744, 573] width 304 height 14
click at [576, 576] on input "Roof racks are now fitted with an anti-rotation device" at bounding box center [571, 572] width 11 height 11
radio input "true"
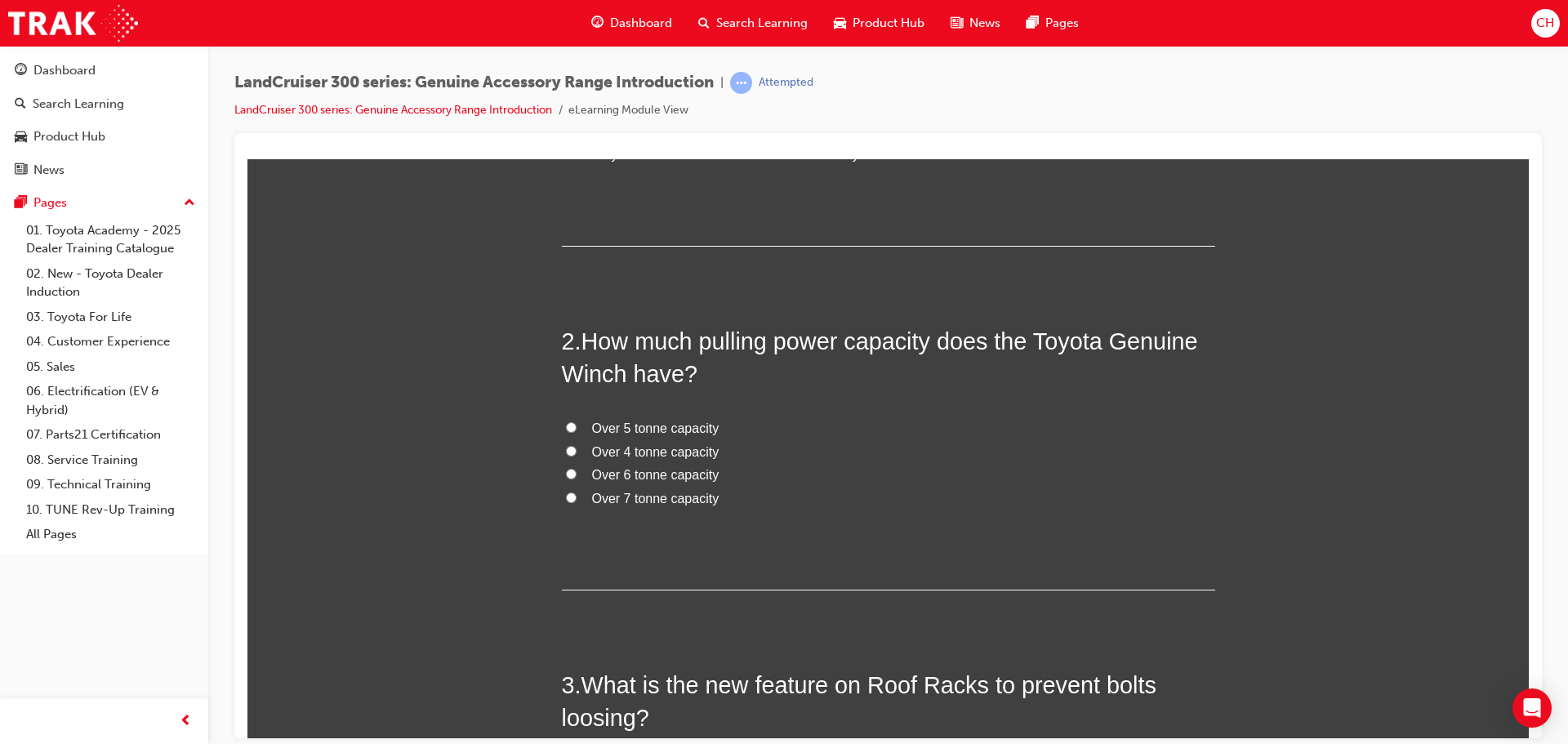
scroll to position [344, 0]
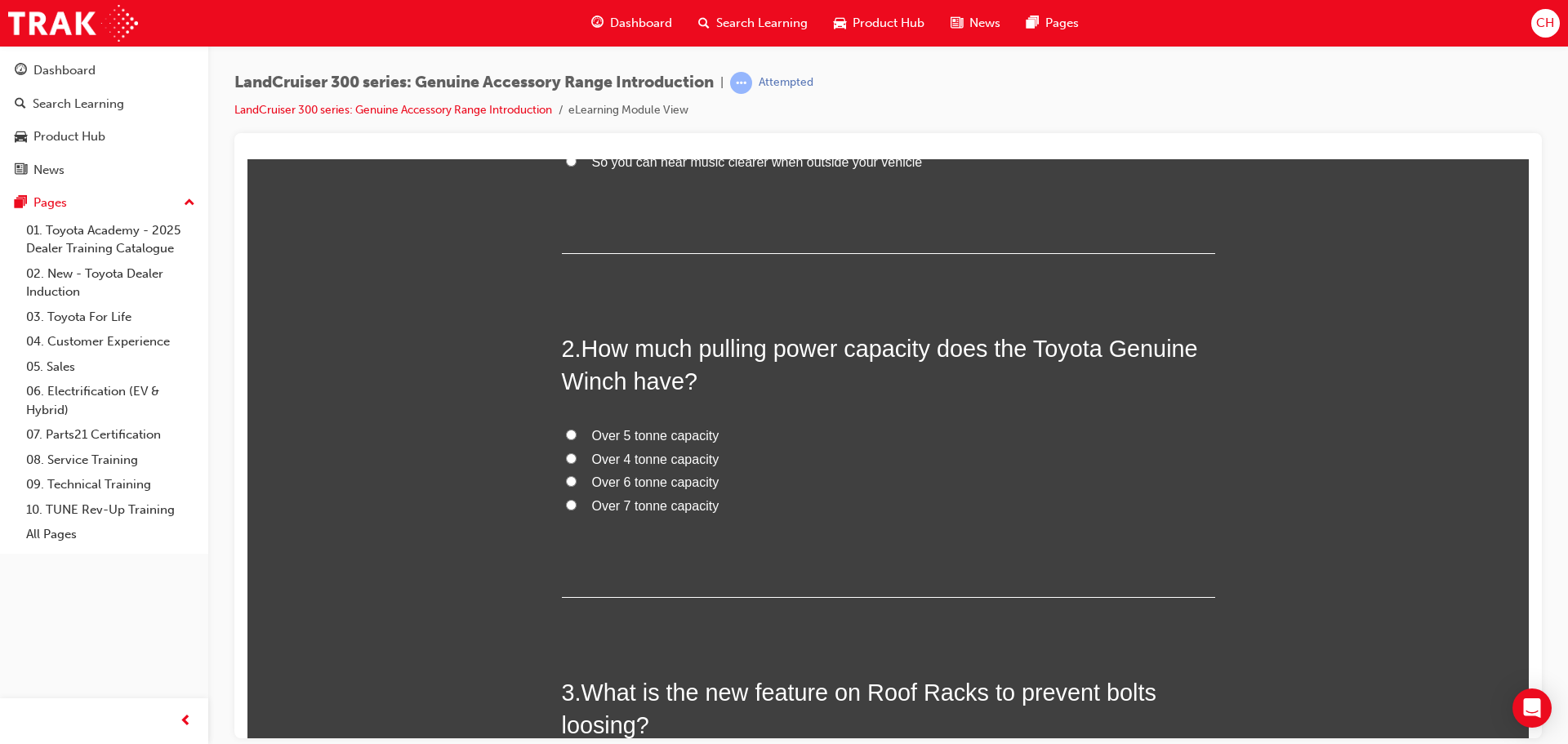
click at [686, 455] on span "Over 4 tonne capacity" at bounding box center [656, 459] width 128 height 14
click at [576, 455] on input "Over 4 tonne capacity" at bounding box center [571, 458] width 11 height 11
radio input "true"
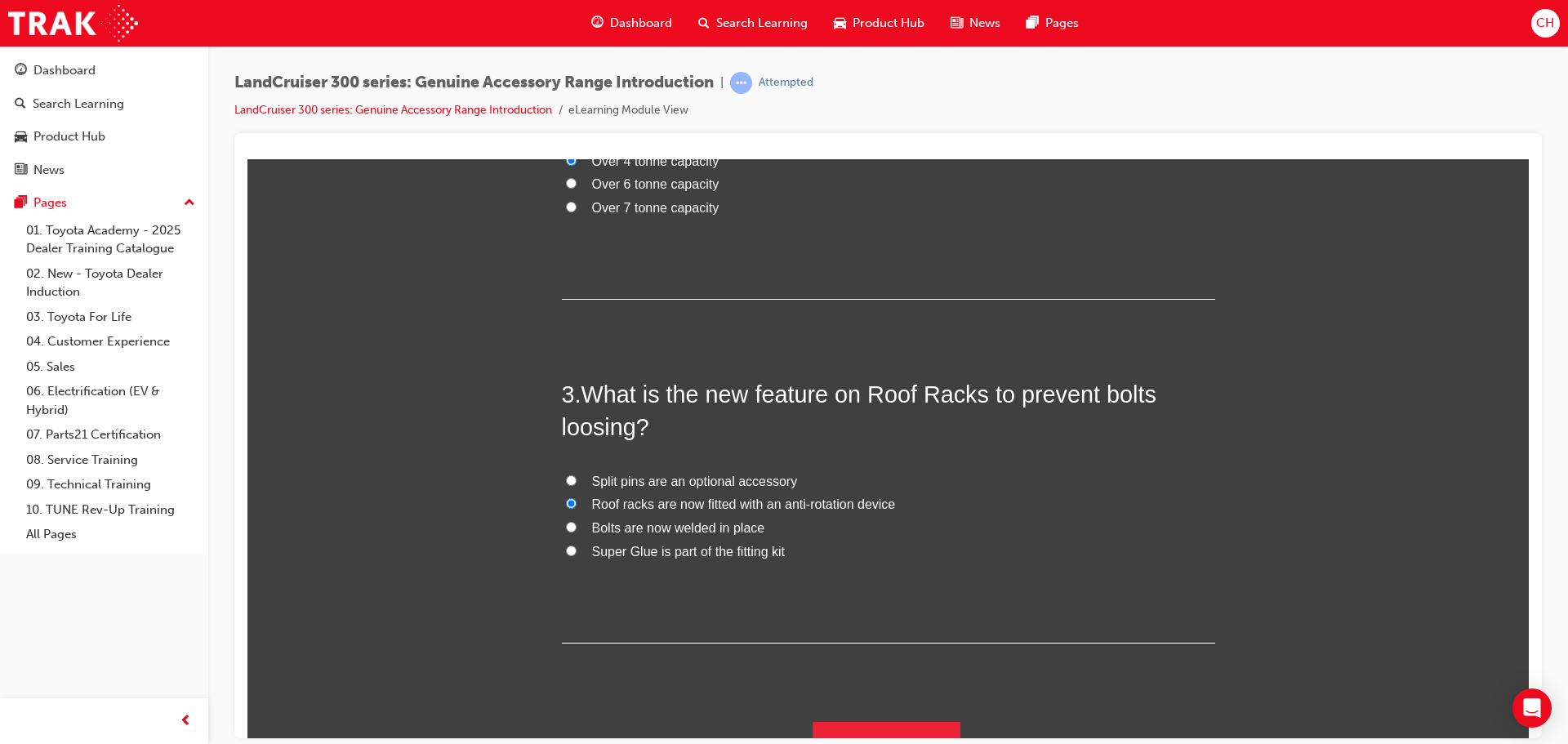
scroll to position [670, 0]
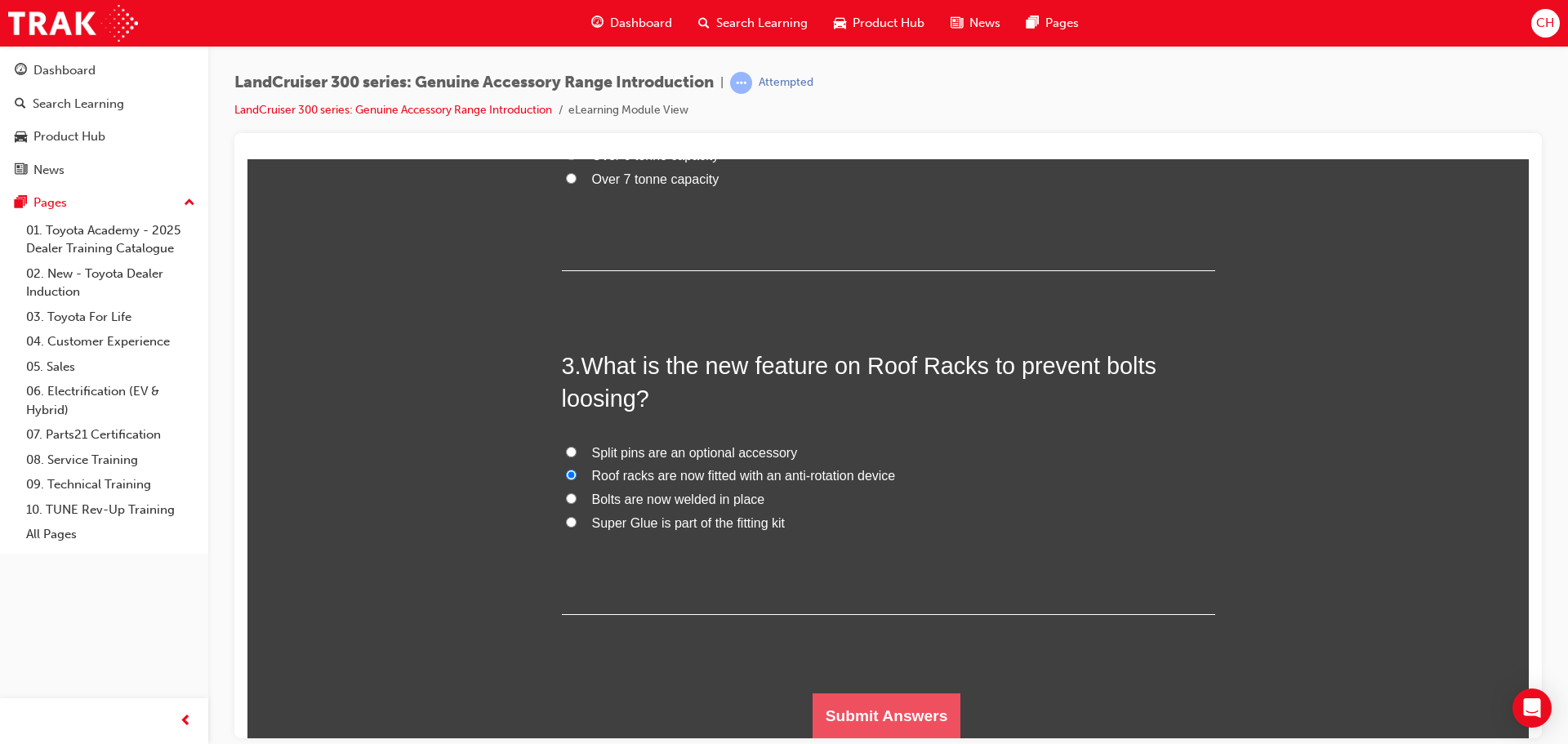
click at [924, 700] on button "Submit Answers" at bounding box center [887, 715] width 149 height 46
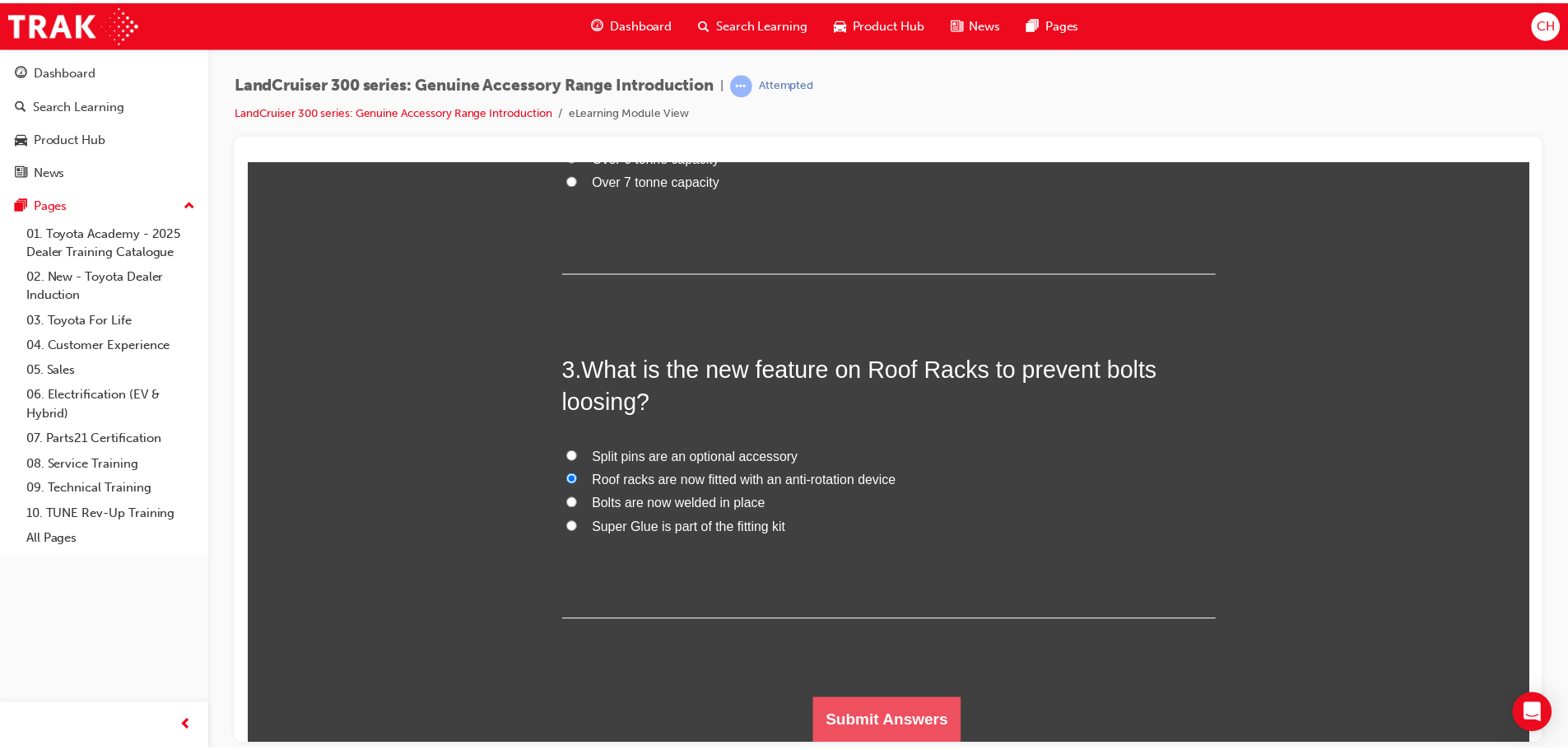
scroll to position [0, 0]
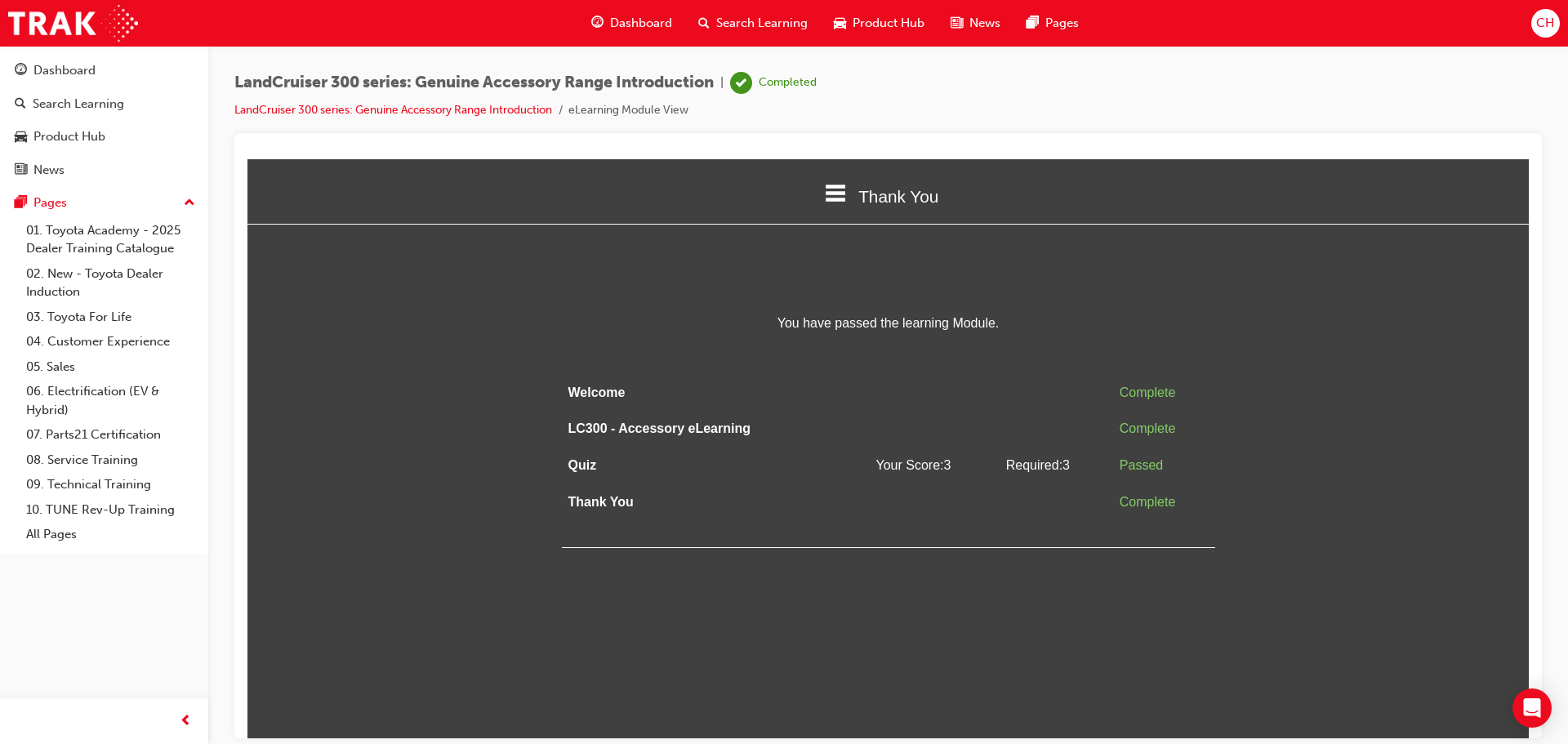
click at [889, 27] on span "Product Hub" at bounding box center [889, 23] width 72 height 19
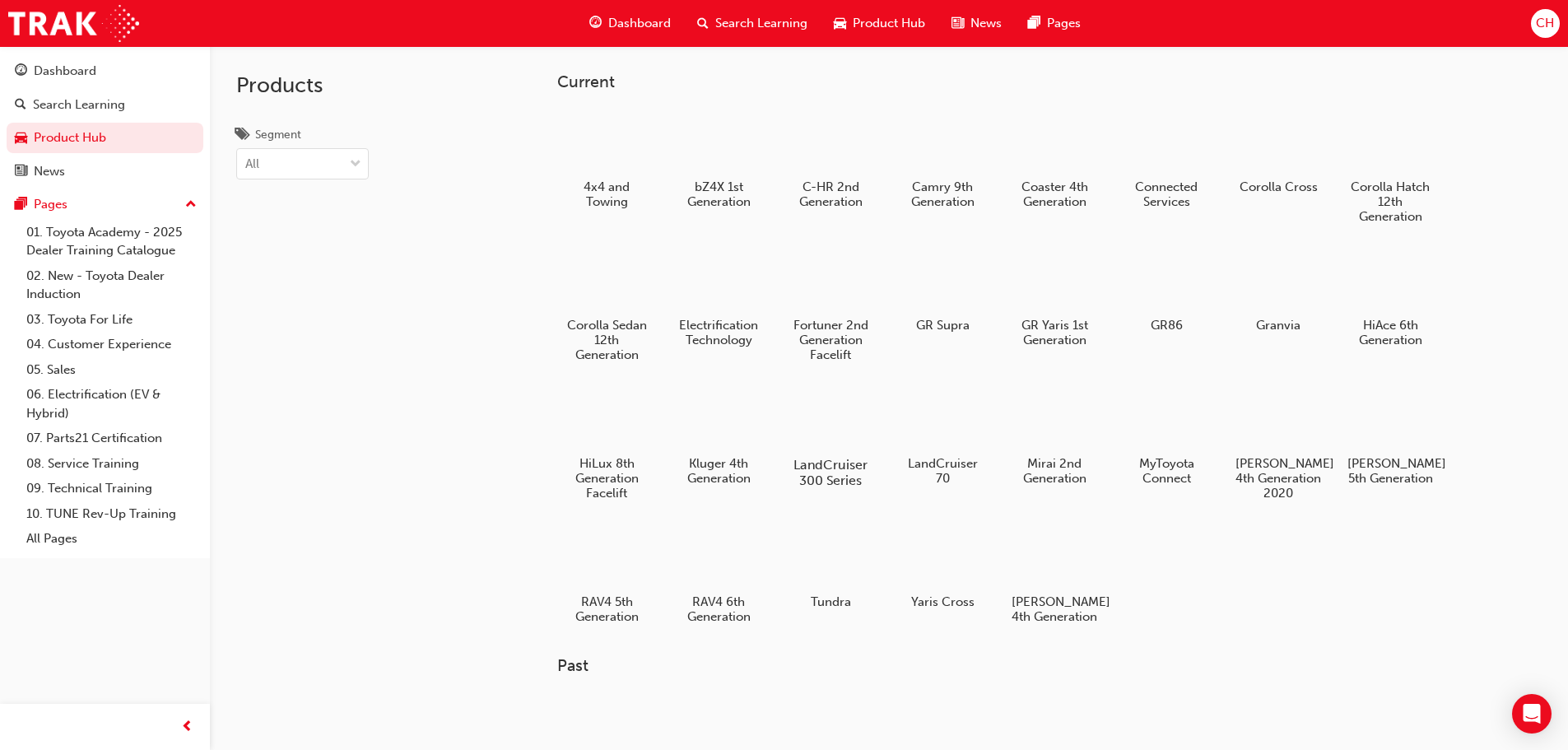
click at [851, 426] on div at bounding box center [830, 418] width 91 height 66
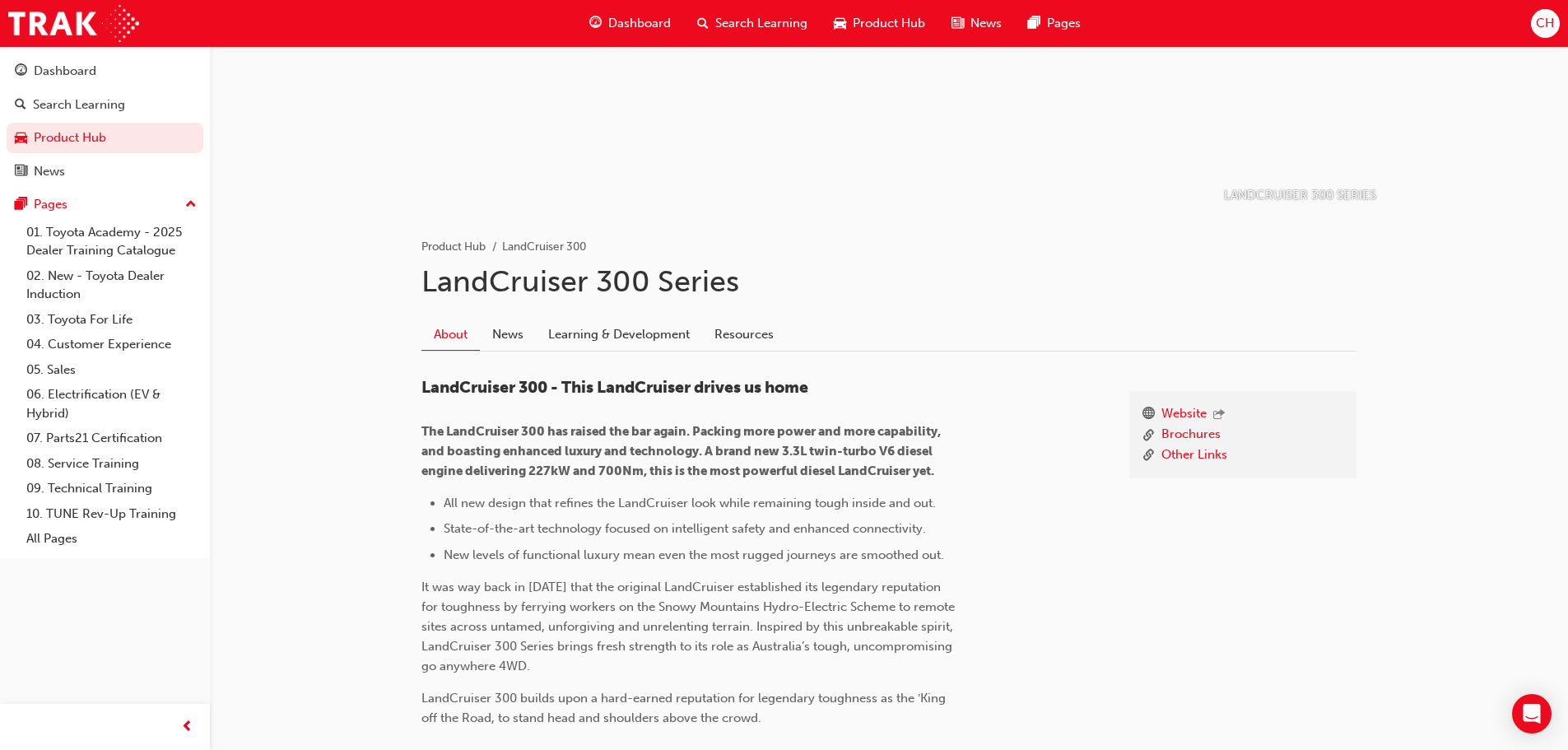
click at [639, 332] on link "Learning & Development" at bounding box center [619, 335] width 166 height 31
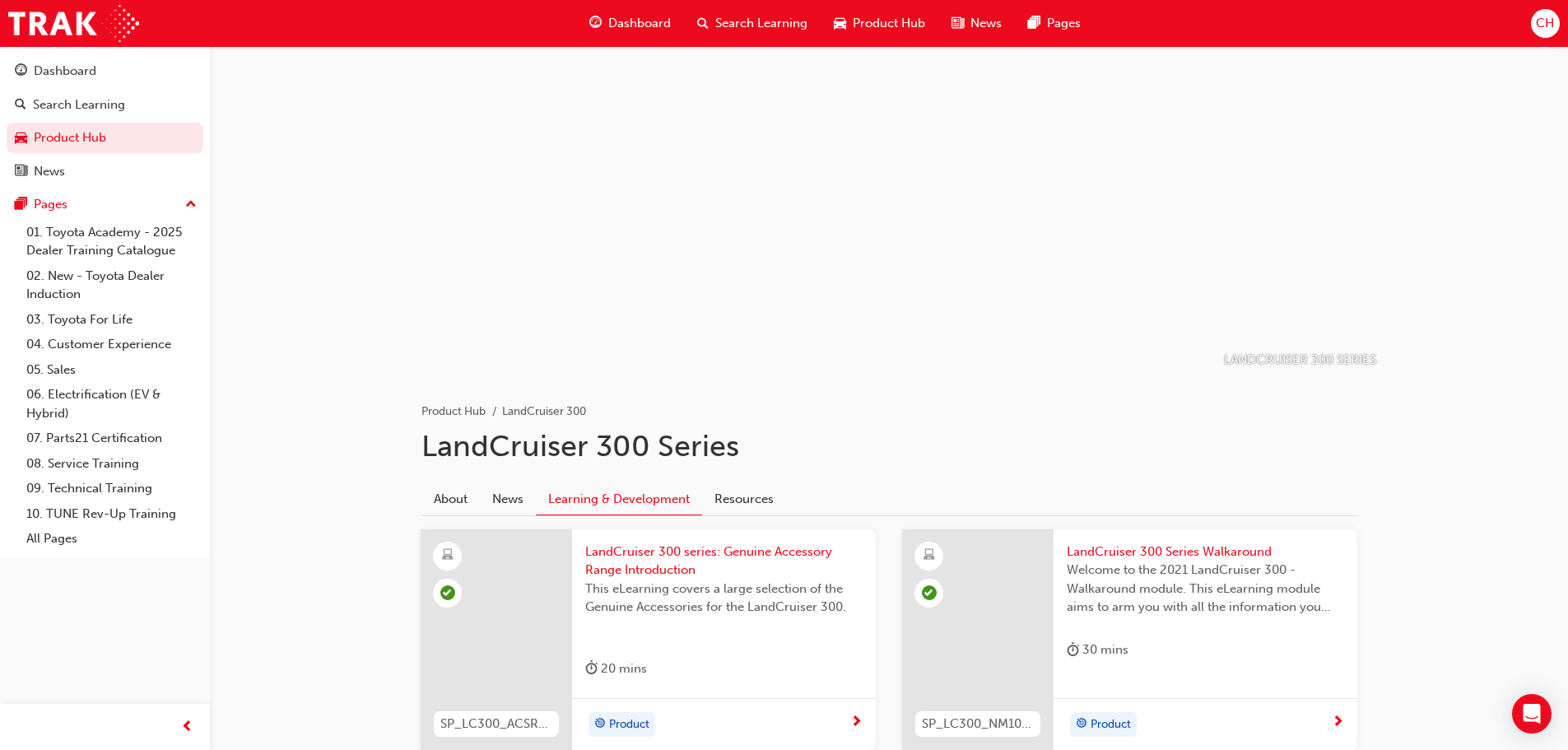
click at [873, 35] on div "Product Hub" at bounding box center [879, 23] width 118 height 34
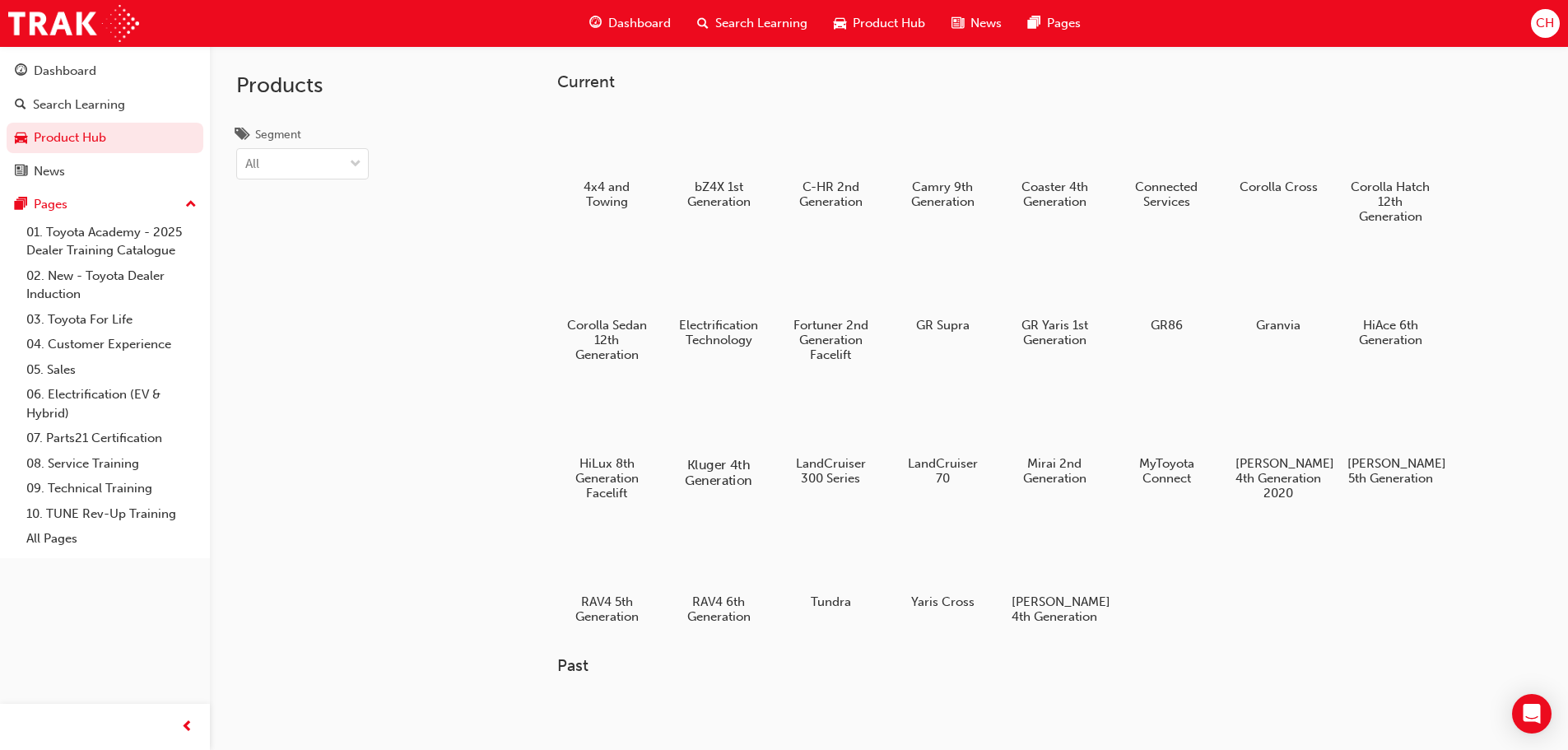
click at [703, 436] on div at bounding box center [718, 418] width 91 height 66
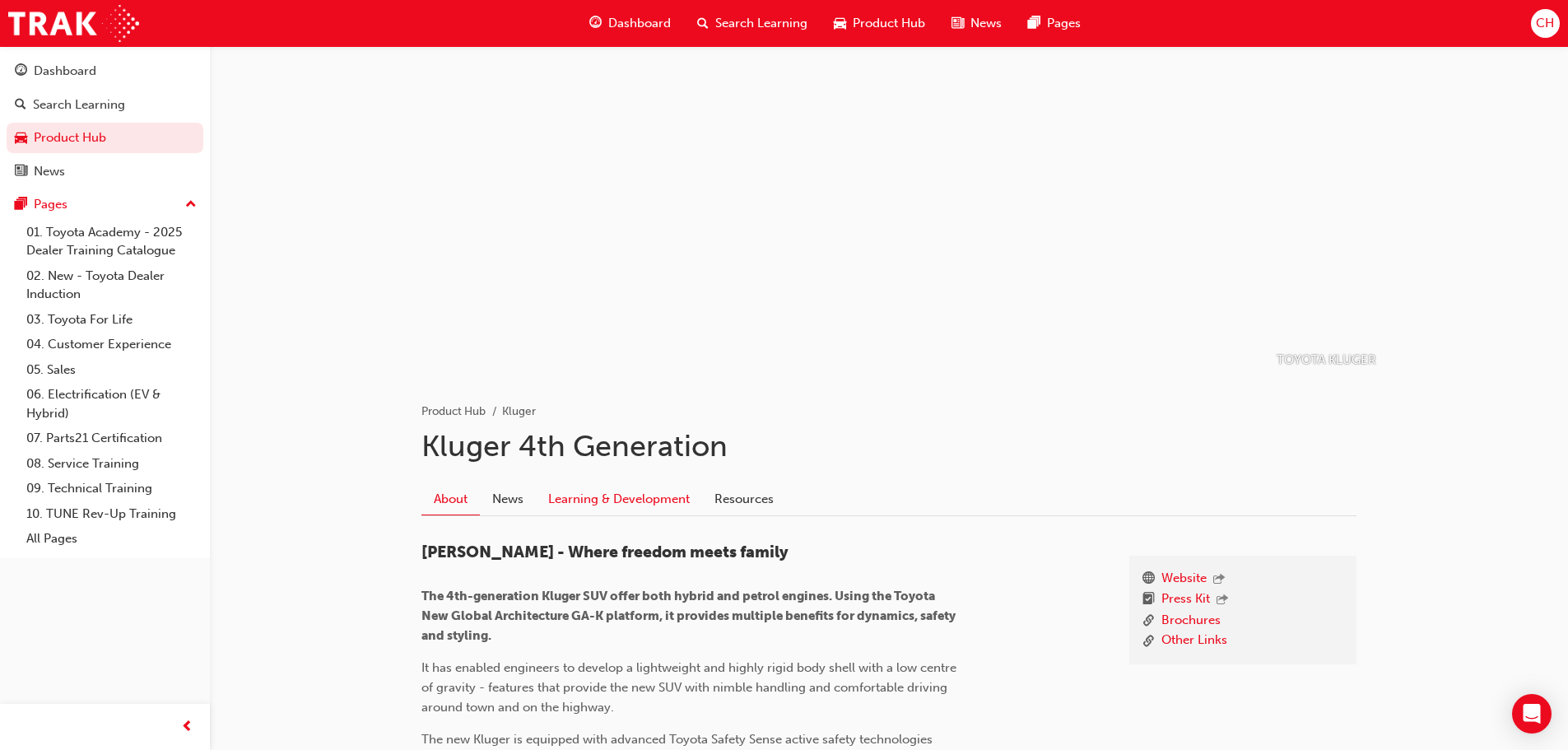
click at [650, 498] on link "Learning & Development" at bounding box center [619, 499] width 166 height 31
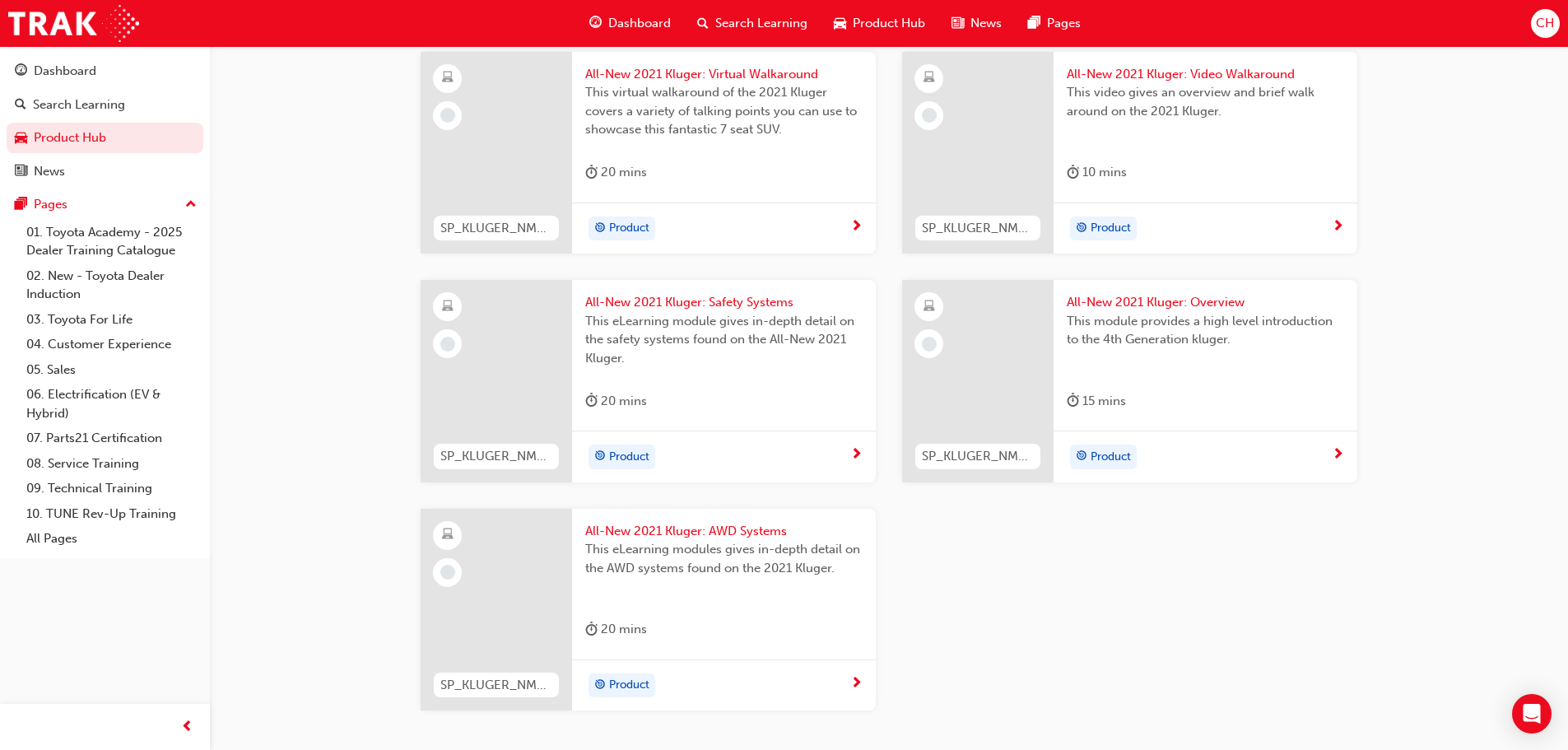
scroll to position [1546, 0]
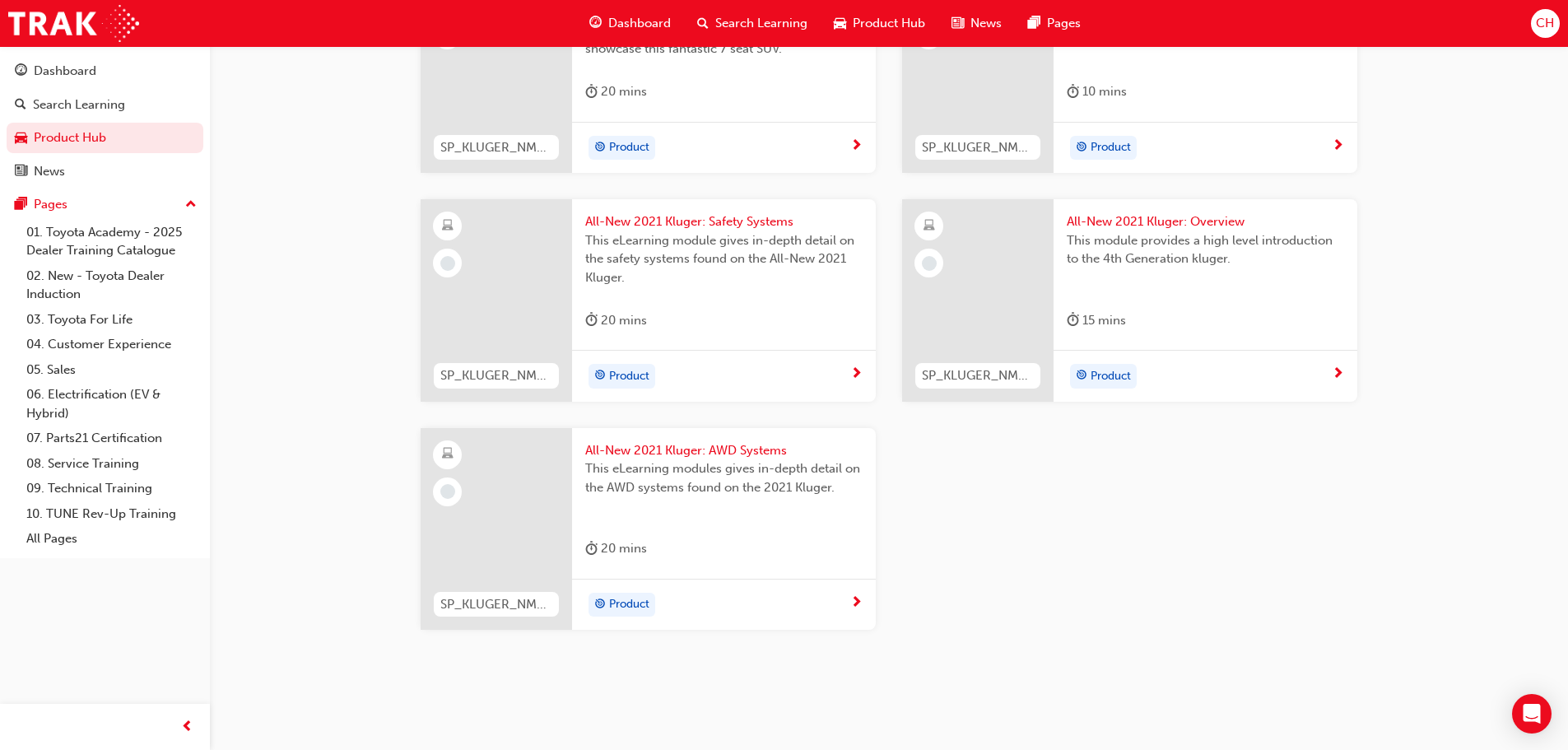
click at [826, 593] on div "Product" at bounding box center [718, 605] width 265 height 25
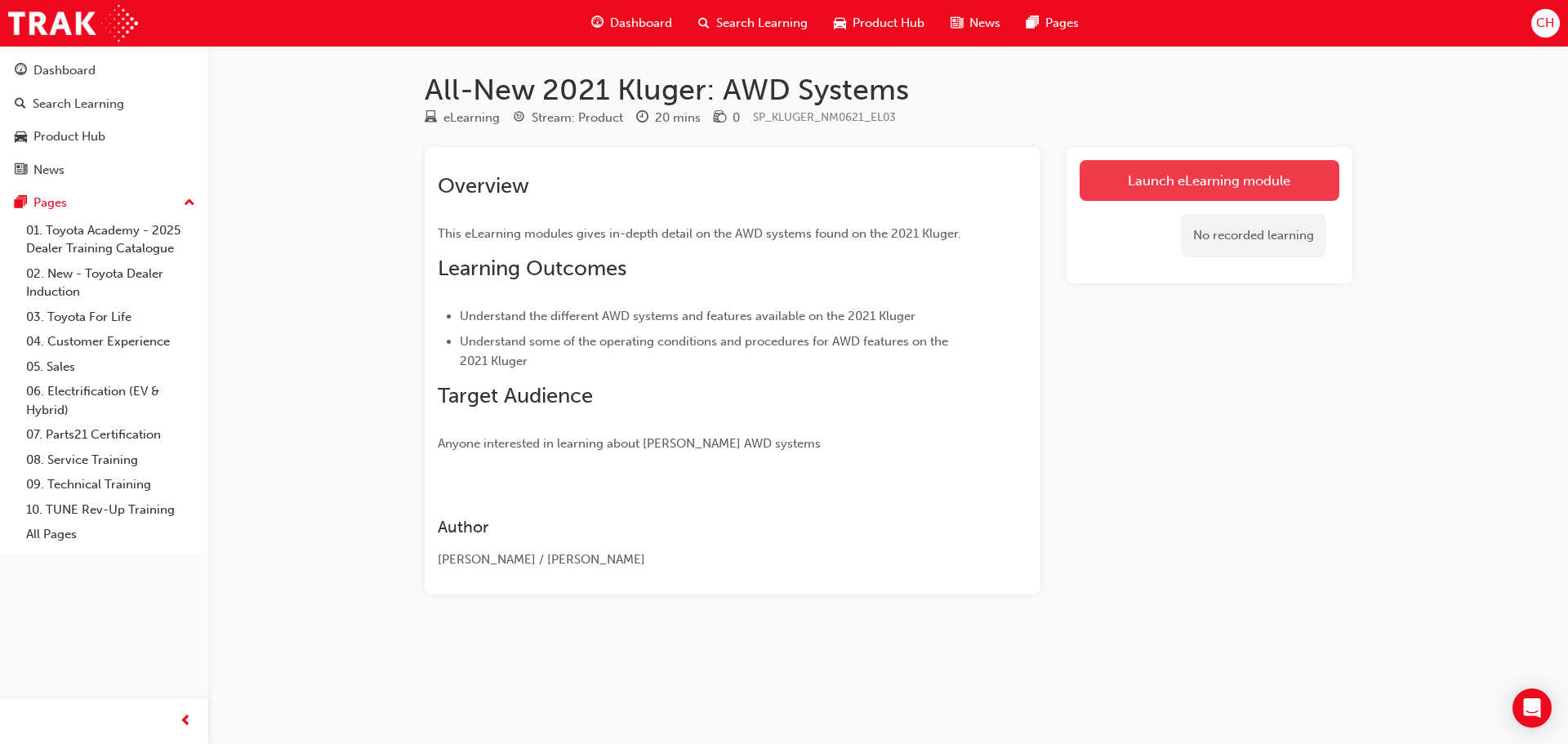
click at [1110, 186] on link "Launch eLearning module" at bounding box center [1210, 181] width 260 height 41
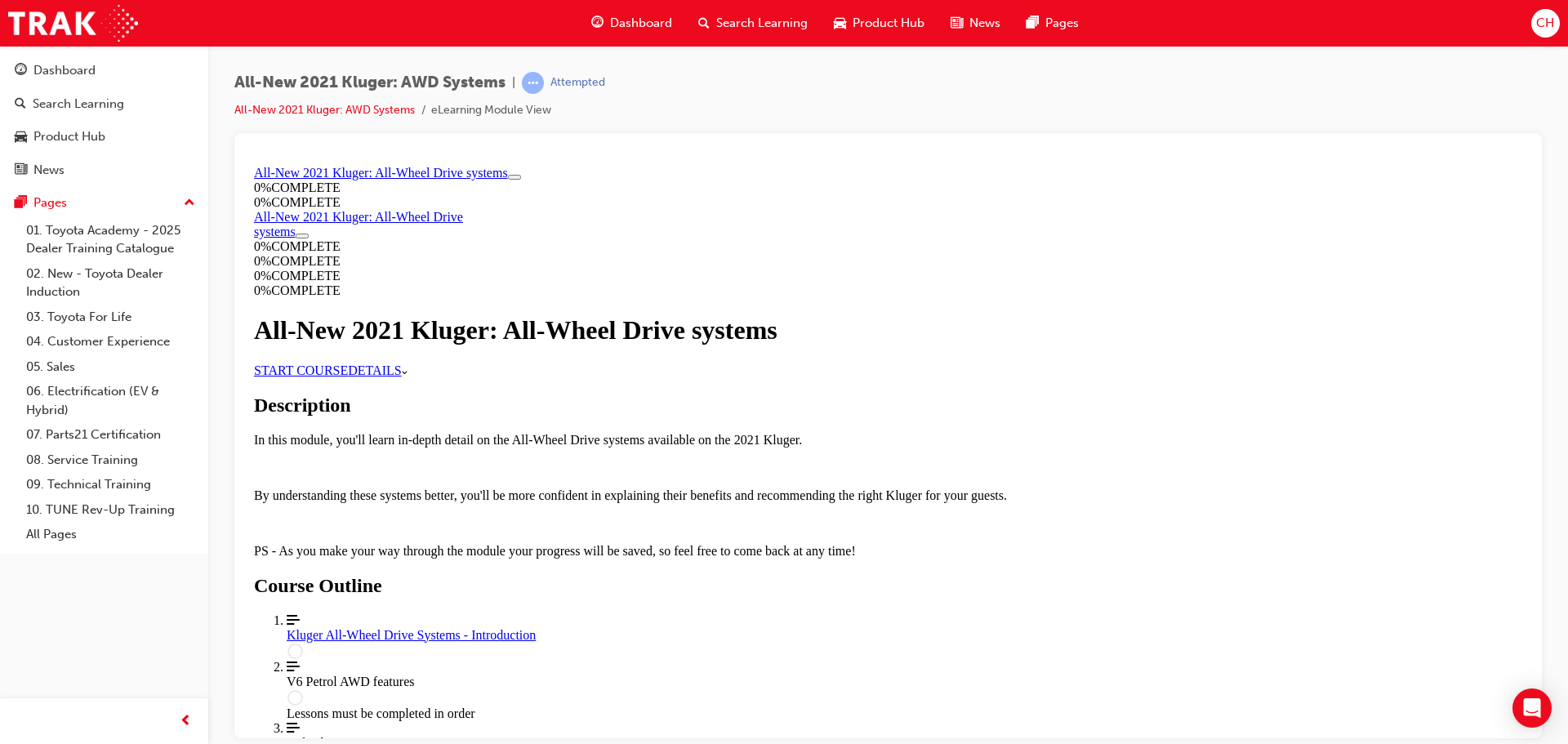
click at [348, 377] on link "START COURSE" at bounding box center [301, 370] width 94 height 14
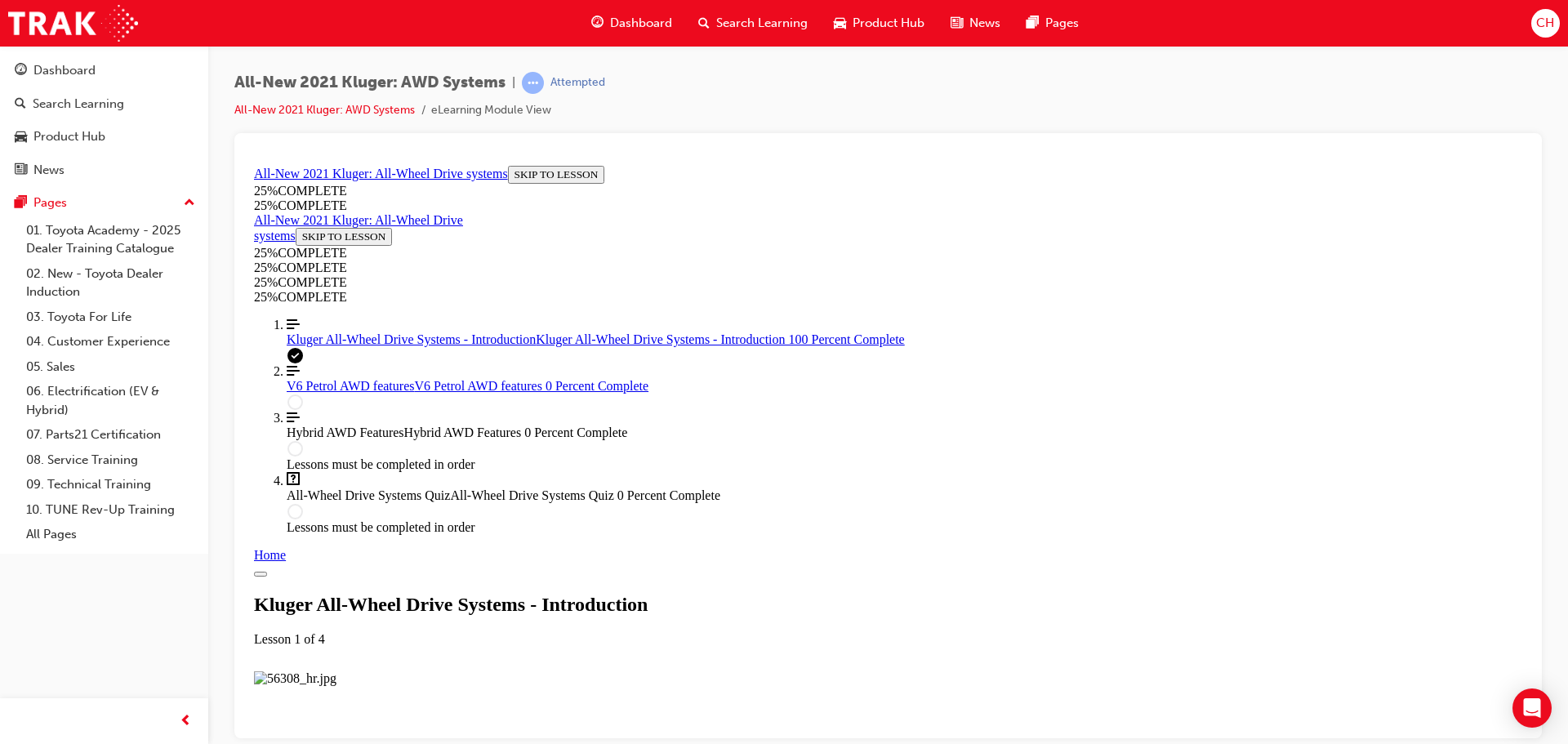
scroll to position [1721, 0]
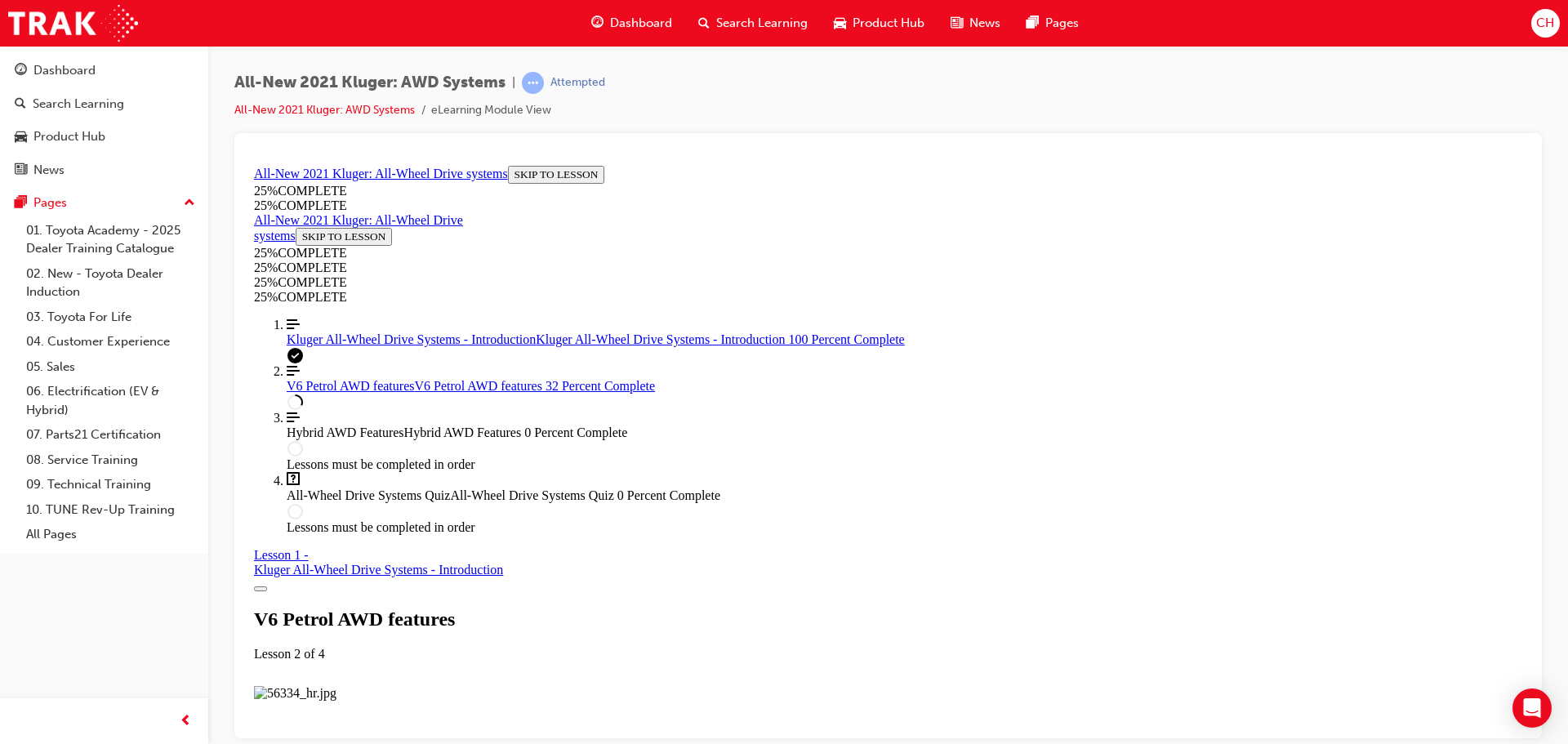
drag, startPoint x: 828, startPoint y: 307, endPoint x: 1235, endPoint y: 301, distance: 407.0
drag, startPoint x: 800, startPoint y: 316, endPoint x: 1164, endPoint y: 310, distance: 364.0
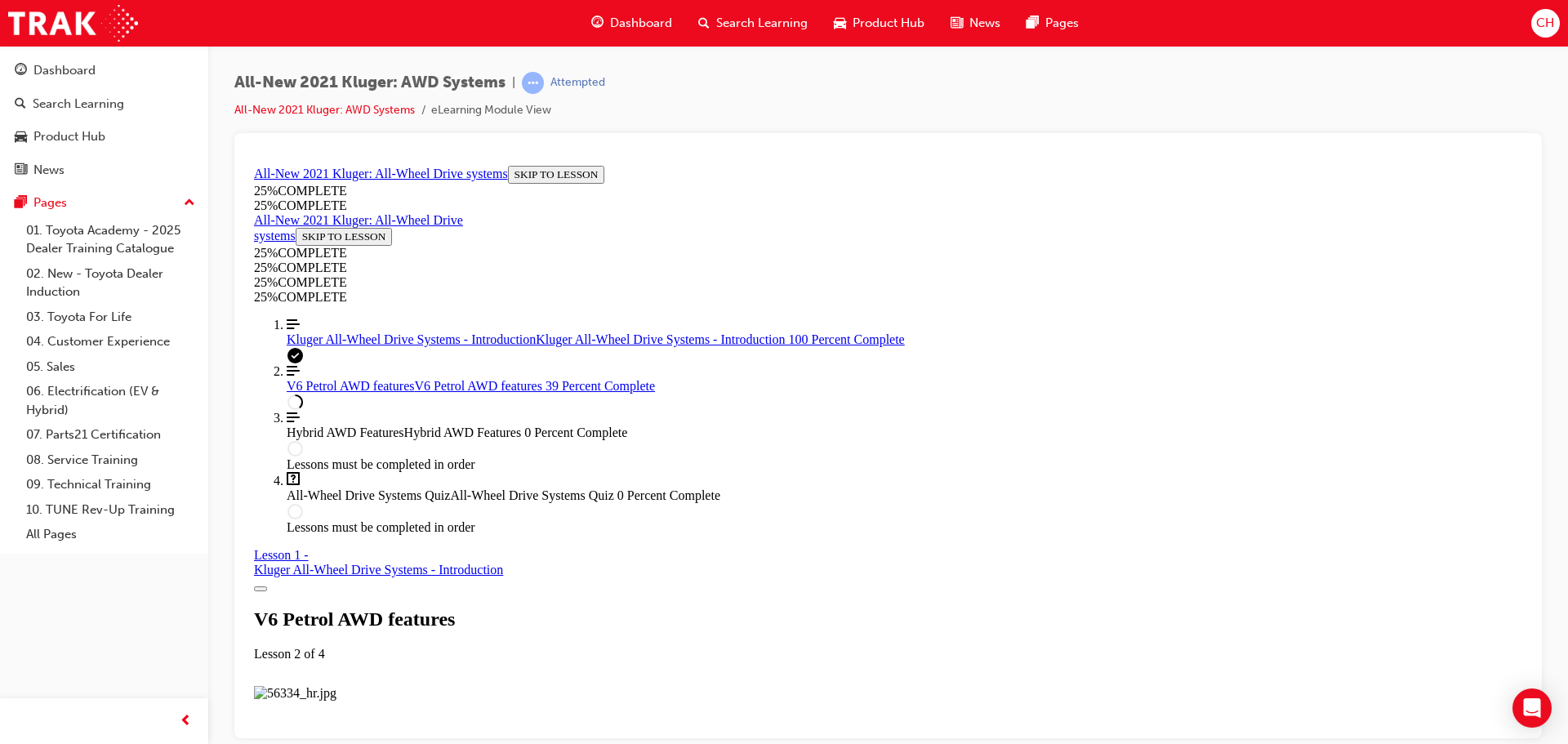
drag, startPoint x: 978, startPoint y: 338, endPoint x: 1220, endPoint y: 357, distance: 242.7
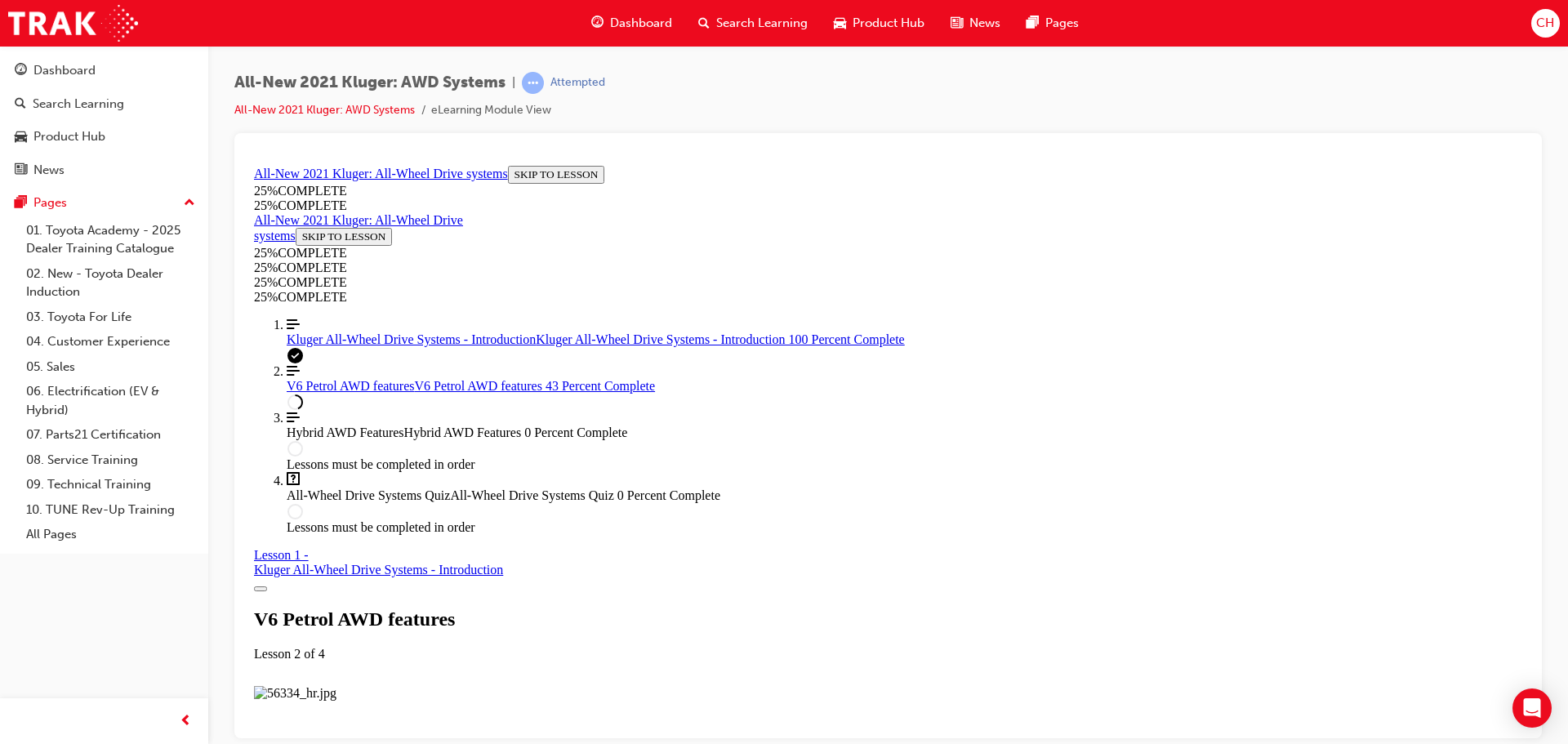
drag, startPoint x: 737, startPoint y: 279, endPoint x: 1258, endPoint y: 307, distance: 521.8
drag, startPoint x: 1257, startPoint y: 319, endPoint x: 1115, endPoint y: 302, distance: 143.0
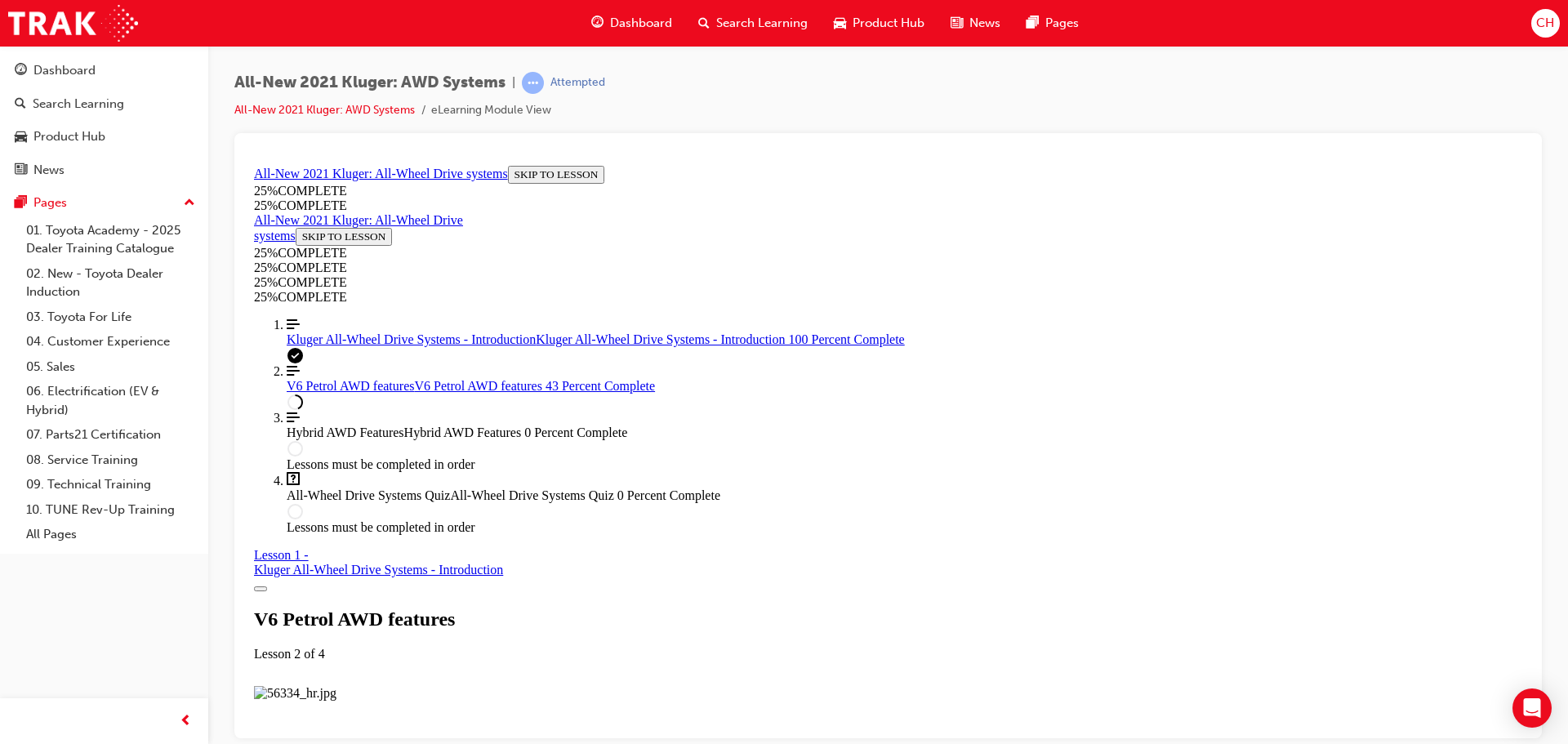
drag, startPoint x: 706, startPoint y: 361, endPoint x: 1270, endPoint y: 371, distance: 564.1
drag, startPoint x: 687, startPoint y: 392, endPoint x: 1363, endPoint y: 416, distance: 676.4
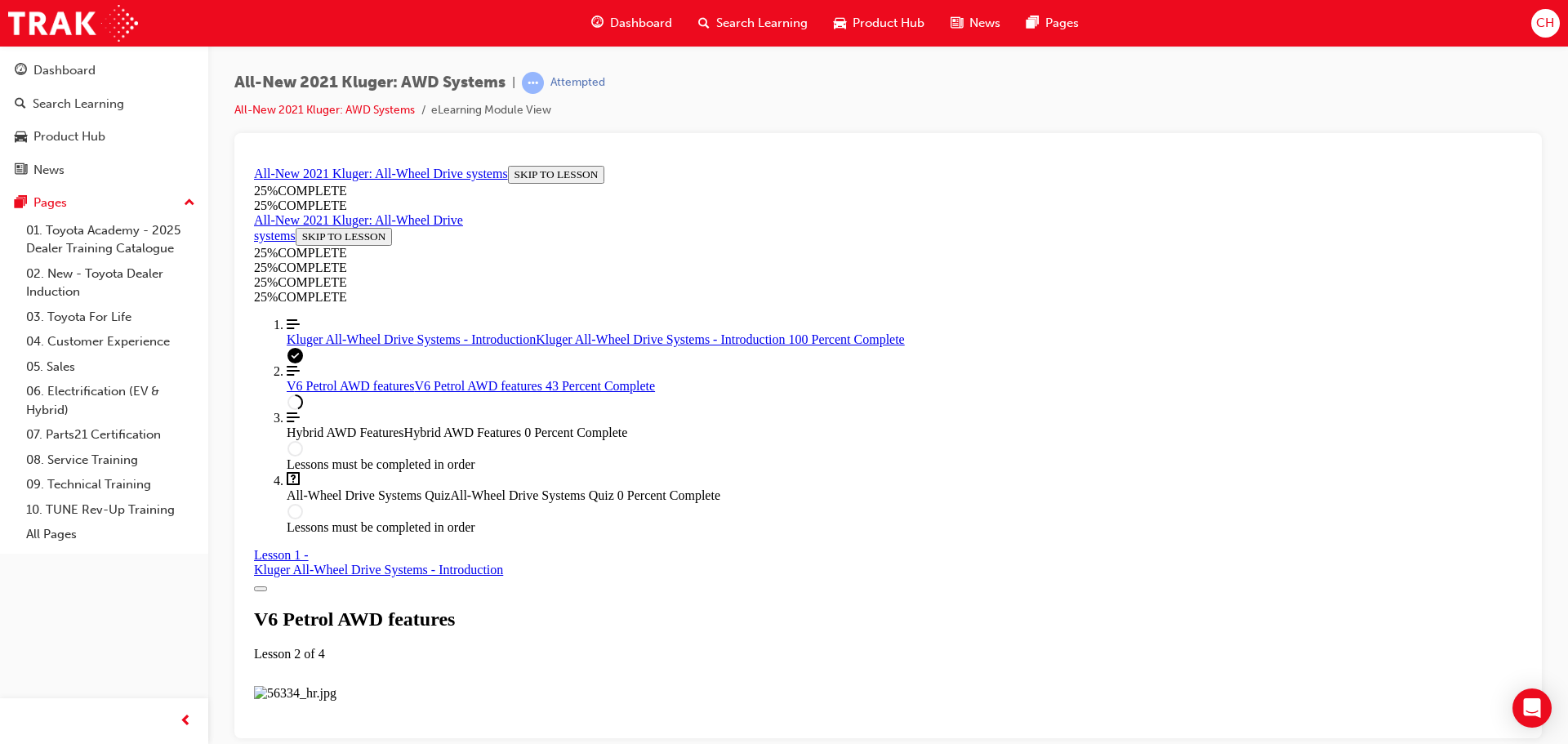
drag, startPoint x: 706, startPoint y: 475, endPoint x: 1329, endPoint y: 482, distance: 623.0
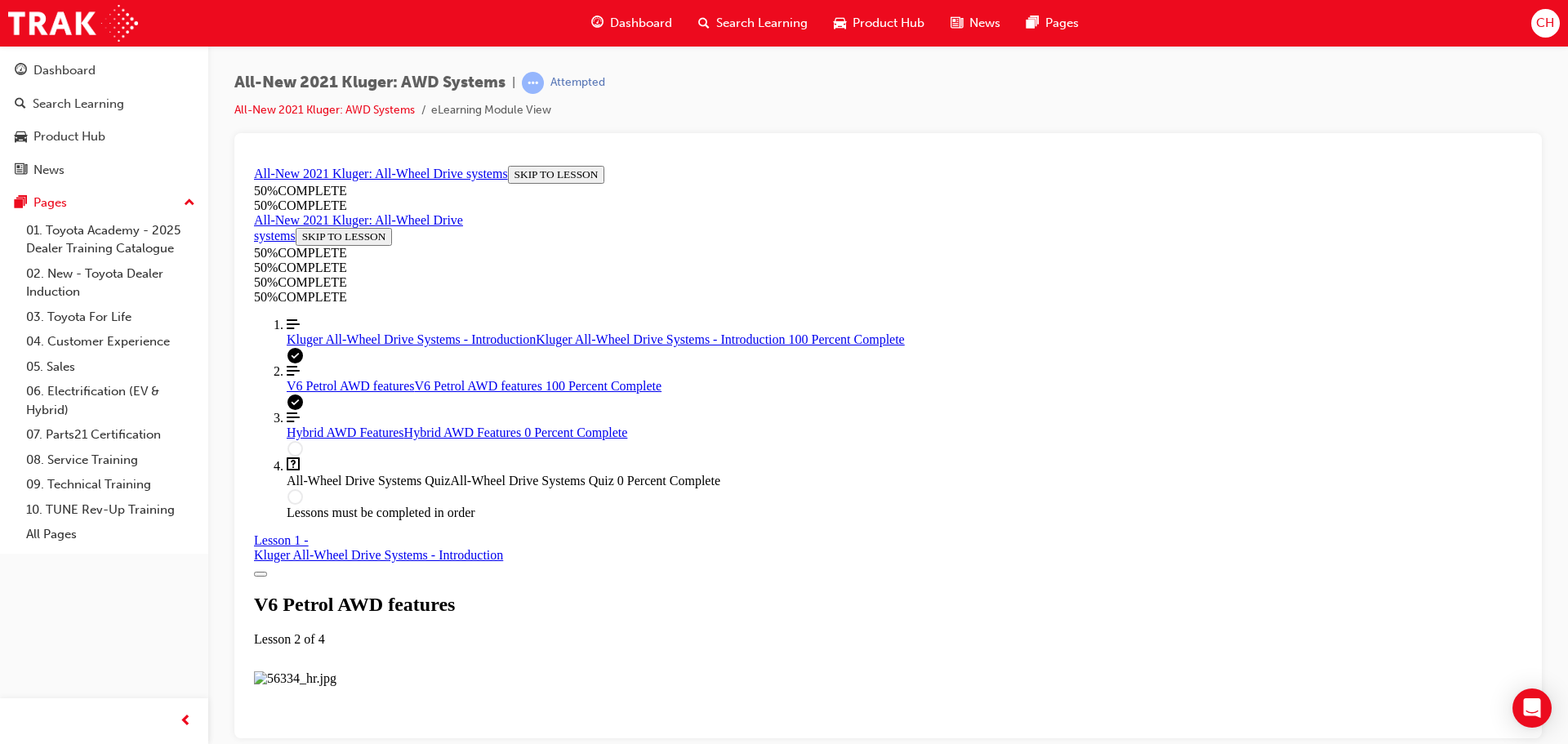
scroll to position [8041, 0]
drag, startPoint x: 1033, startPoint y: 626, endPoint x: 1261, endPoint y: 640, distance: 228.4
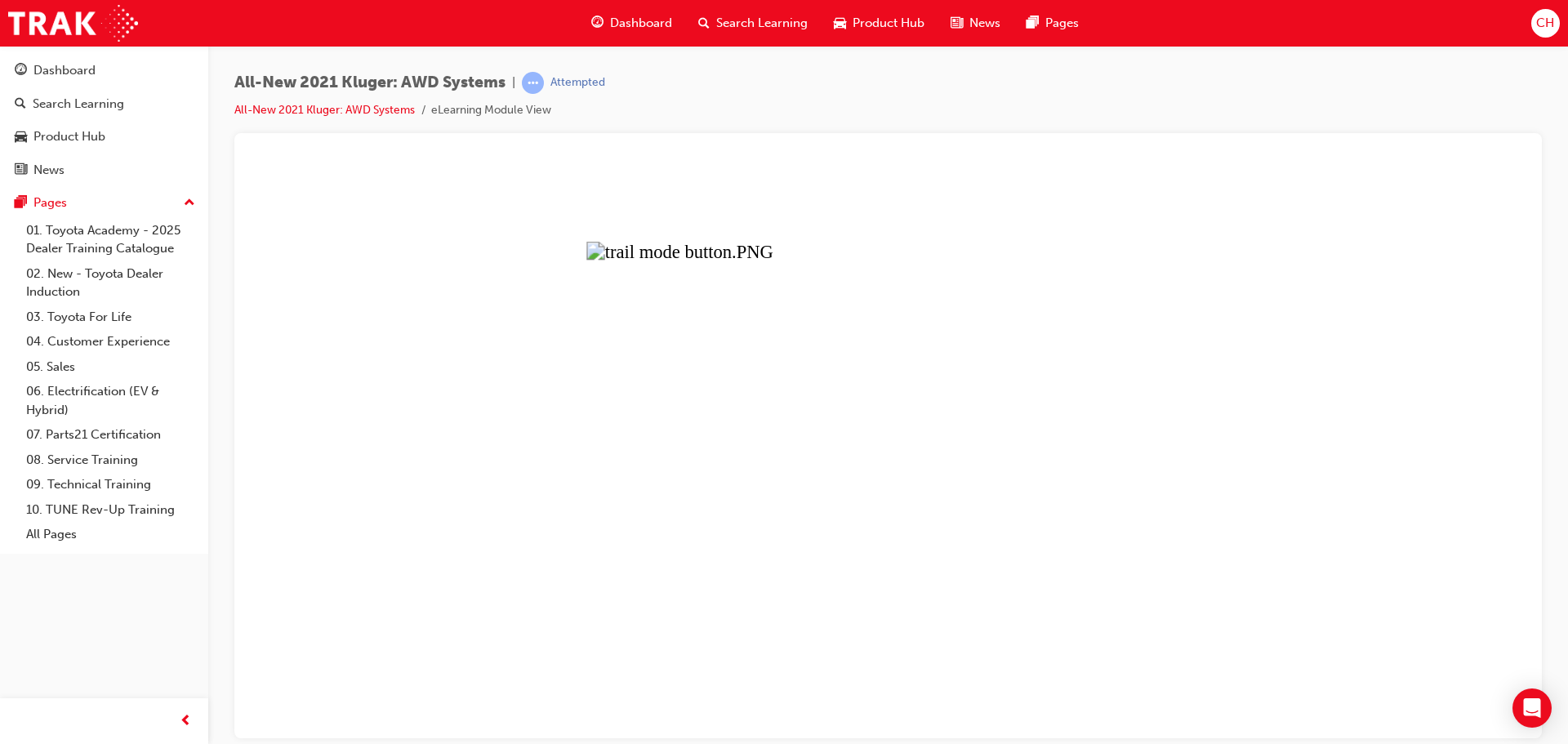
click at [970, 580] on button "Unzoom image" at bounding box center [889, 448] width 1282 height 579
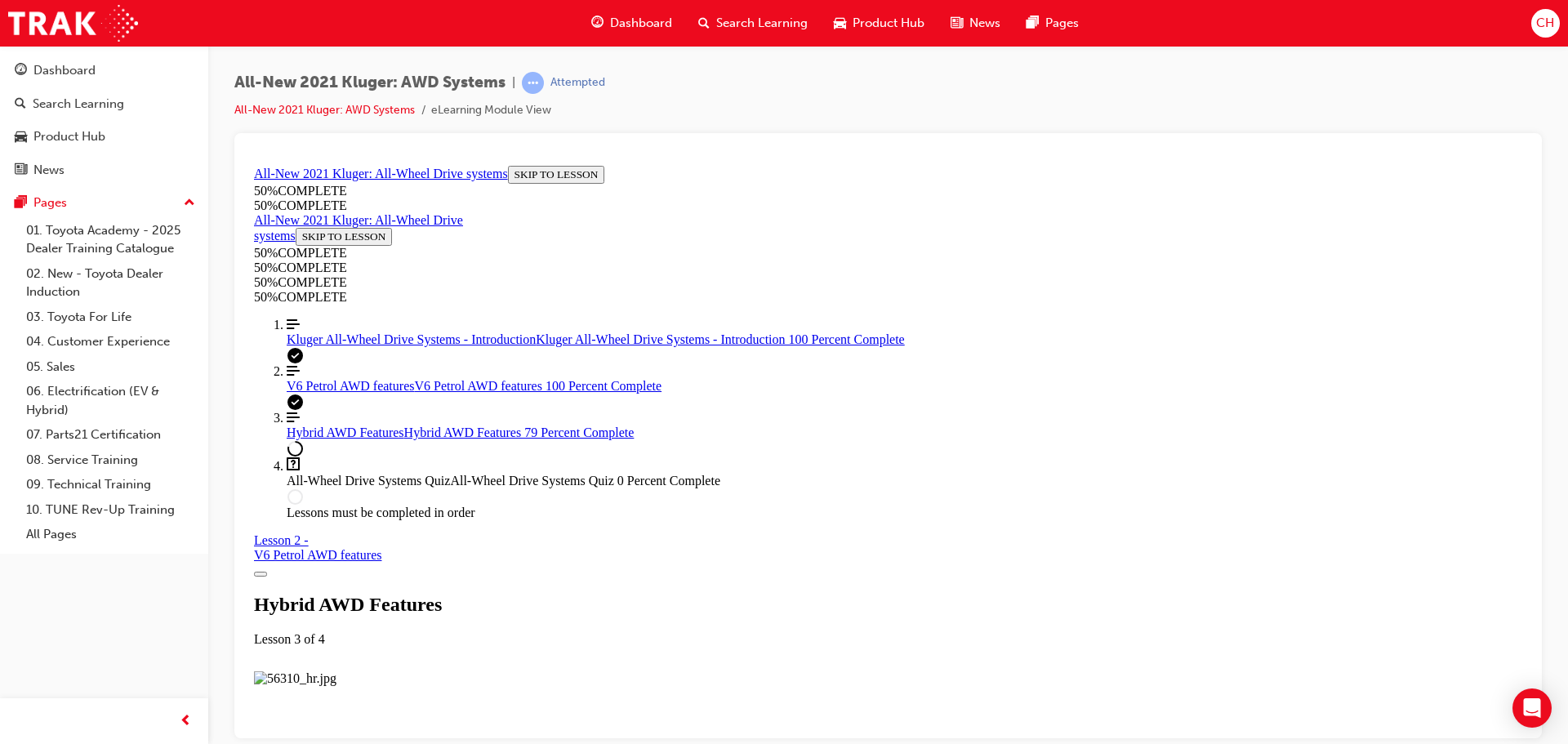
scroll to position [2365, 0]
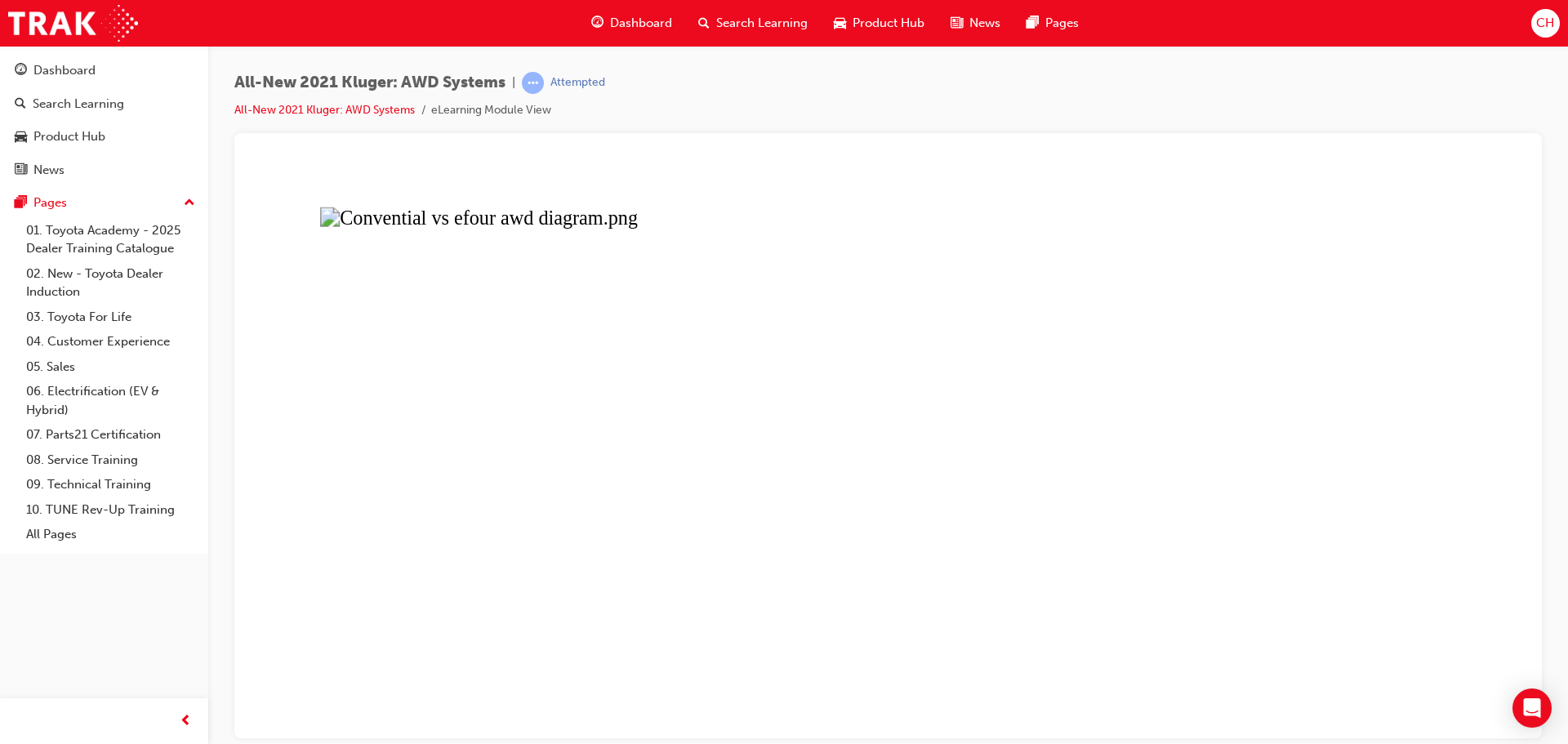
click at [1033, 467] on button "Unzoom image" at bounding box center [889, 448] width 1282 height 579
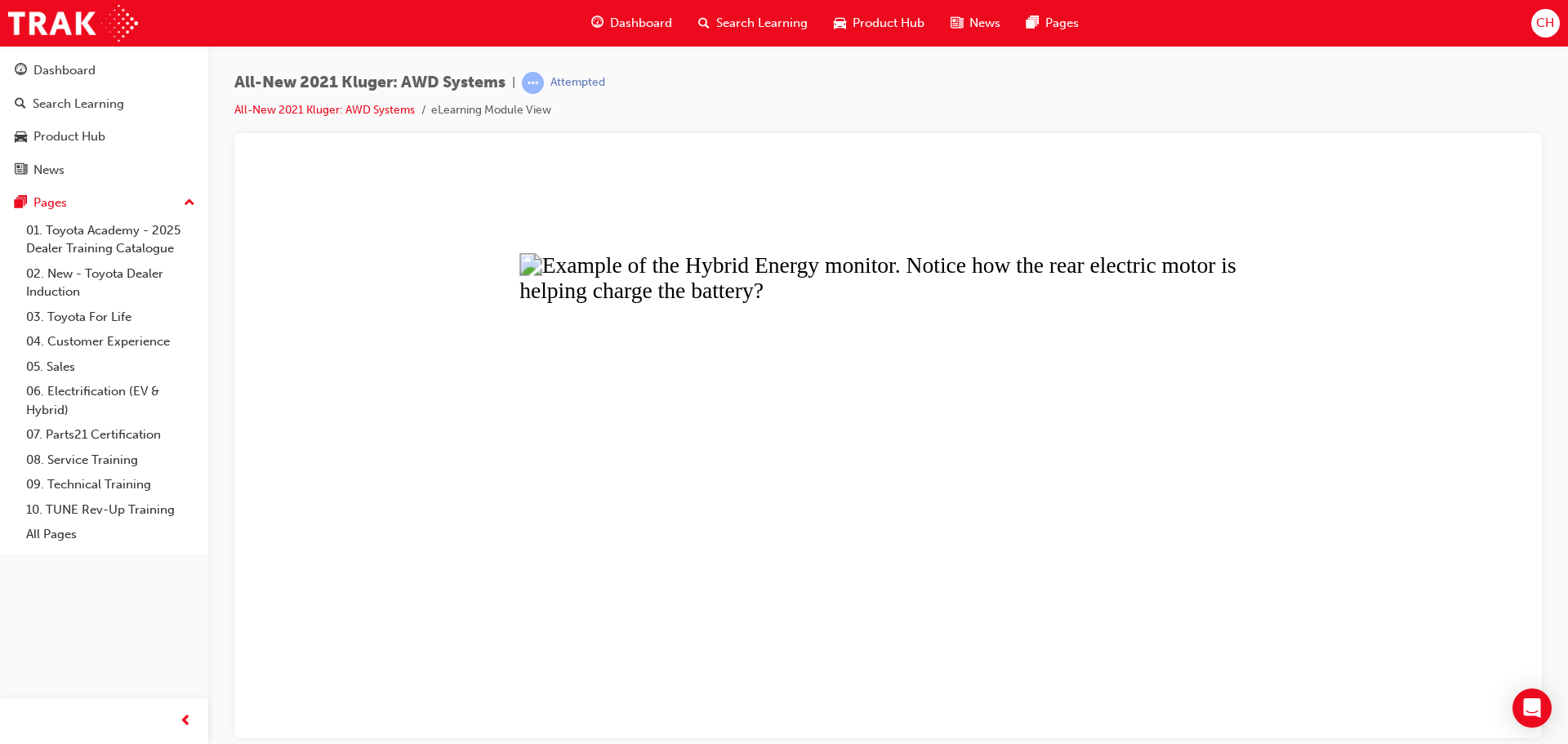
click at [916, 533] on button "Unzoom image" at bounding box center [889, 448] width 1282 height 579
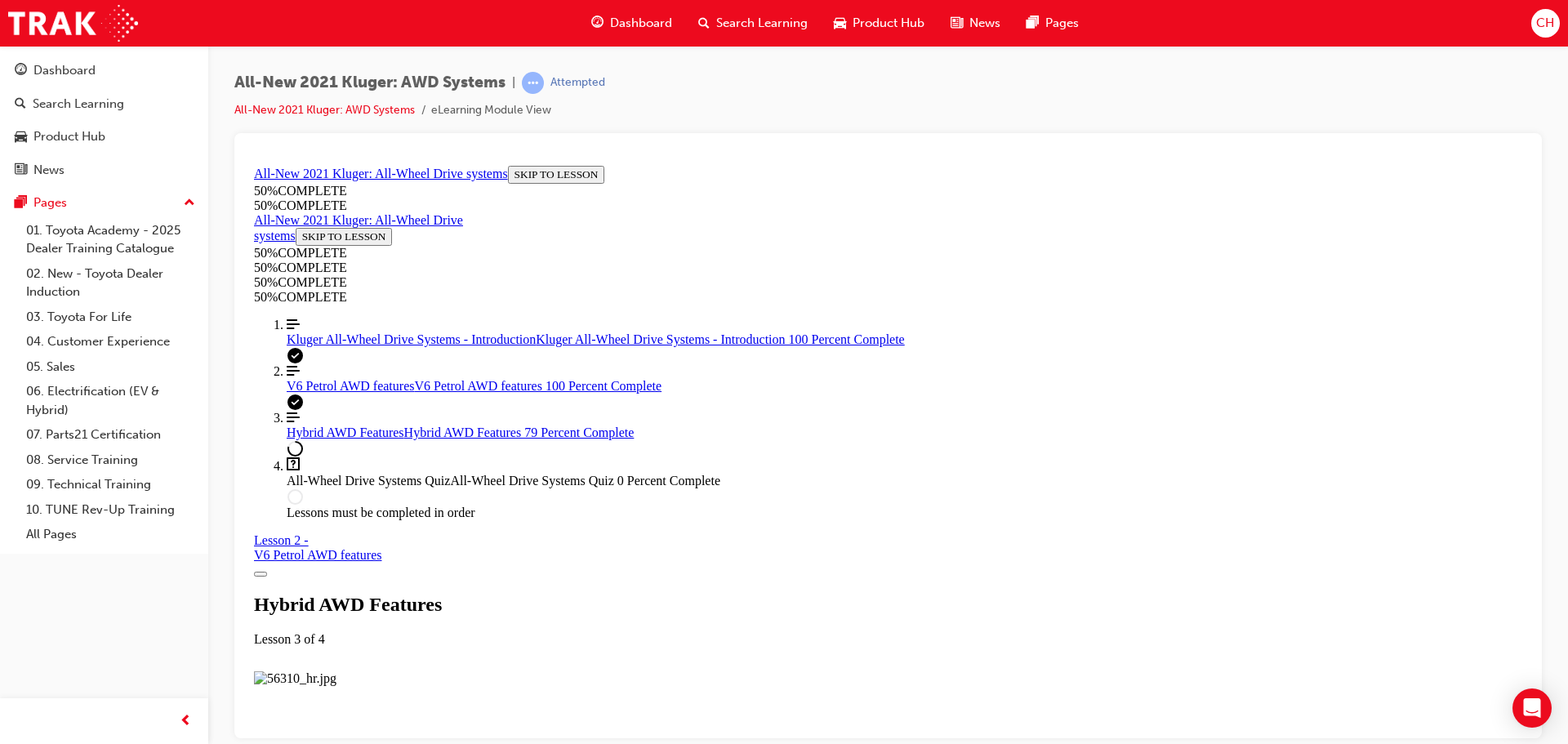
scroll to position [3917, 0]
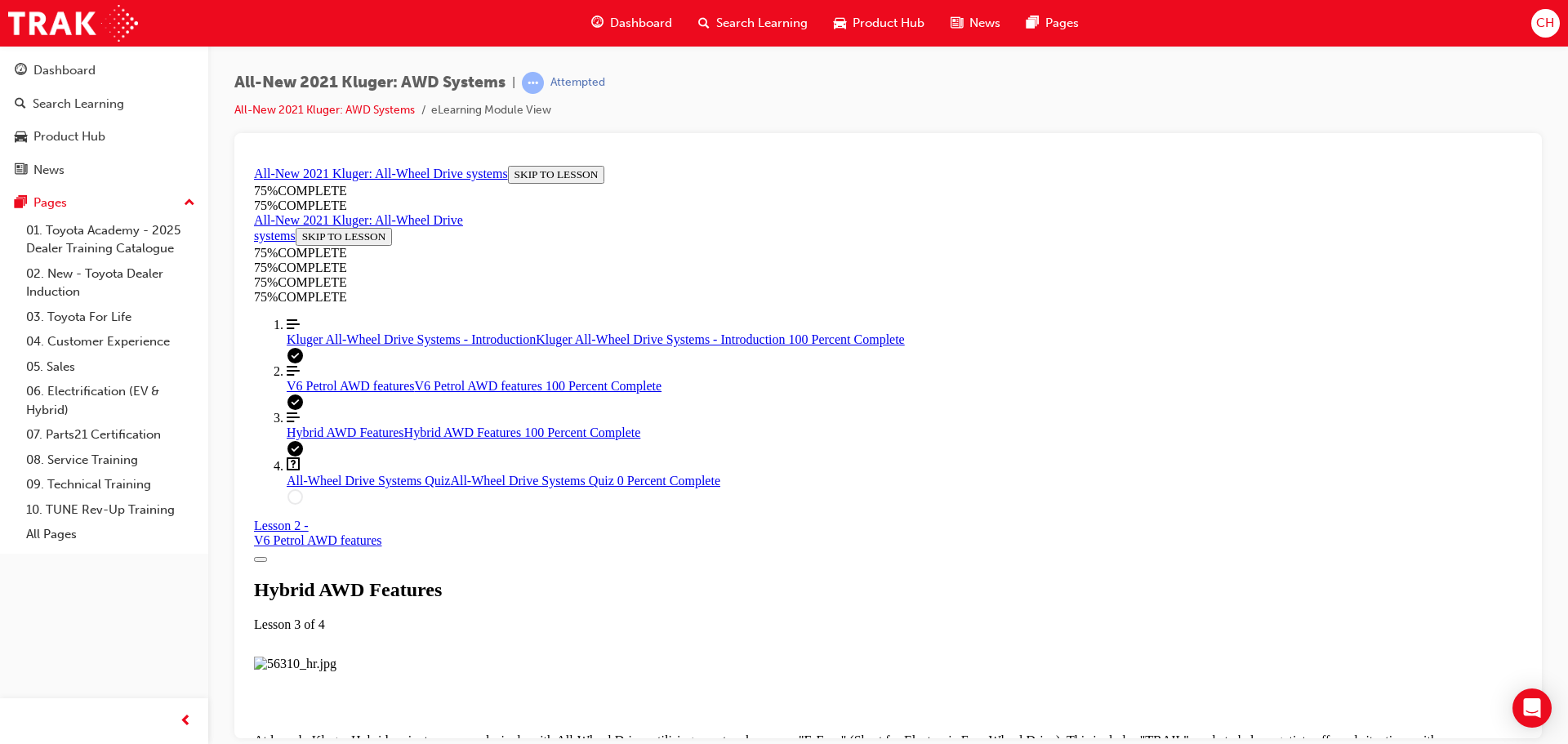
scroll to position [4320, 0]
drag, startPoint x: 807, startPoint y: 278, endPoint x: 713, endPoint y: 260, distance: 95.7
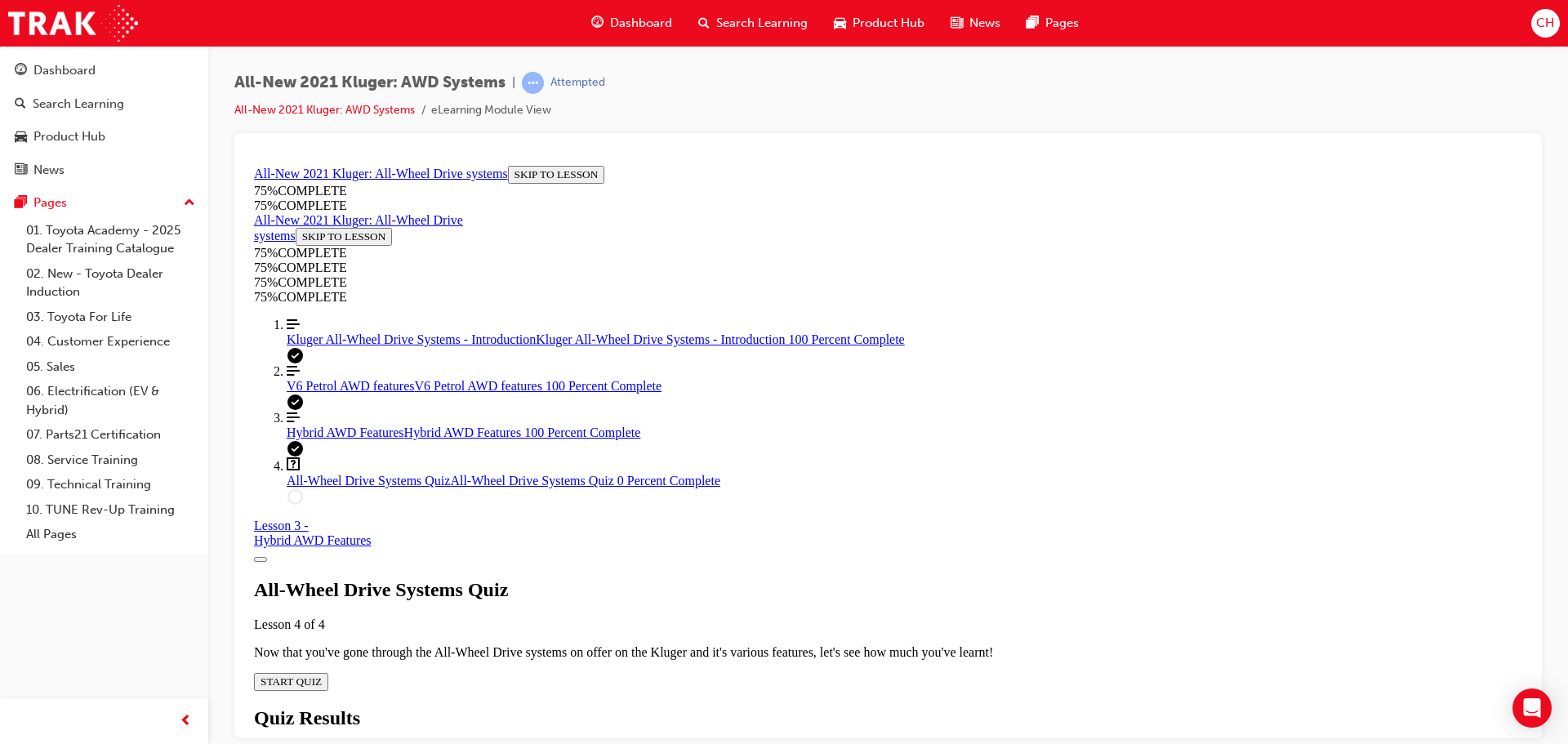
scroll to position [56, 0]
click at [322, 675] on span "START QUIZ" at bounding box center [291, 680] width 61 height 12
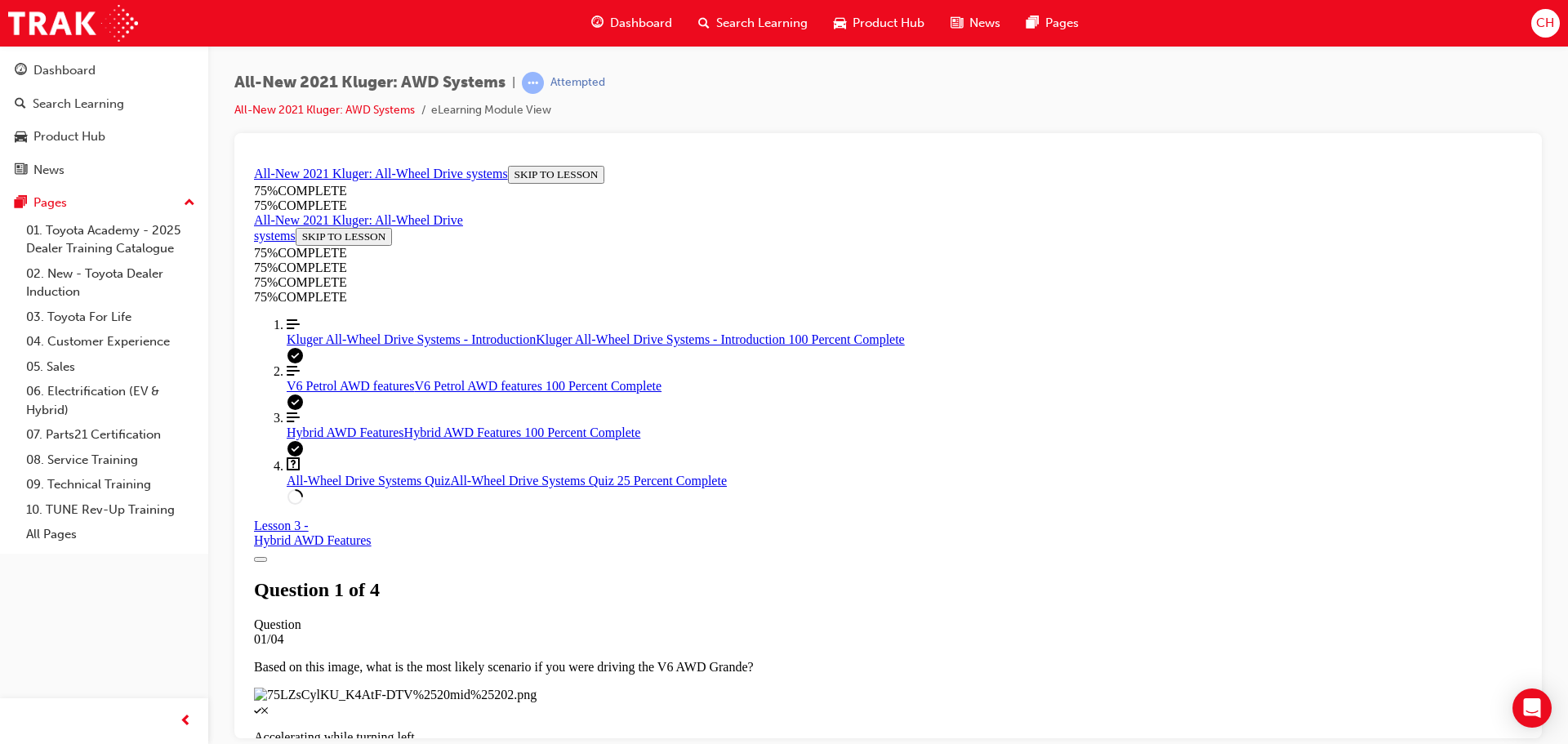
scroll to position [181, 0]
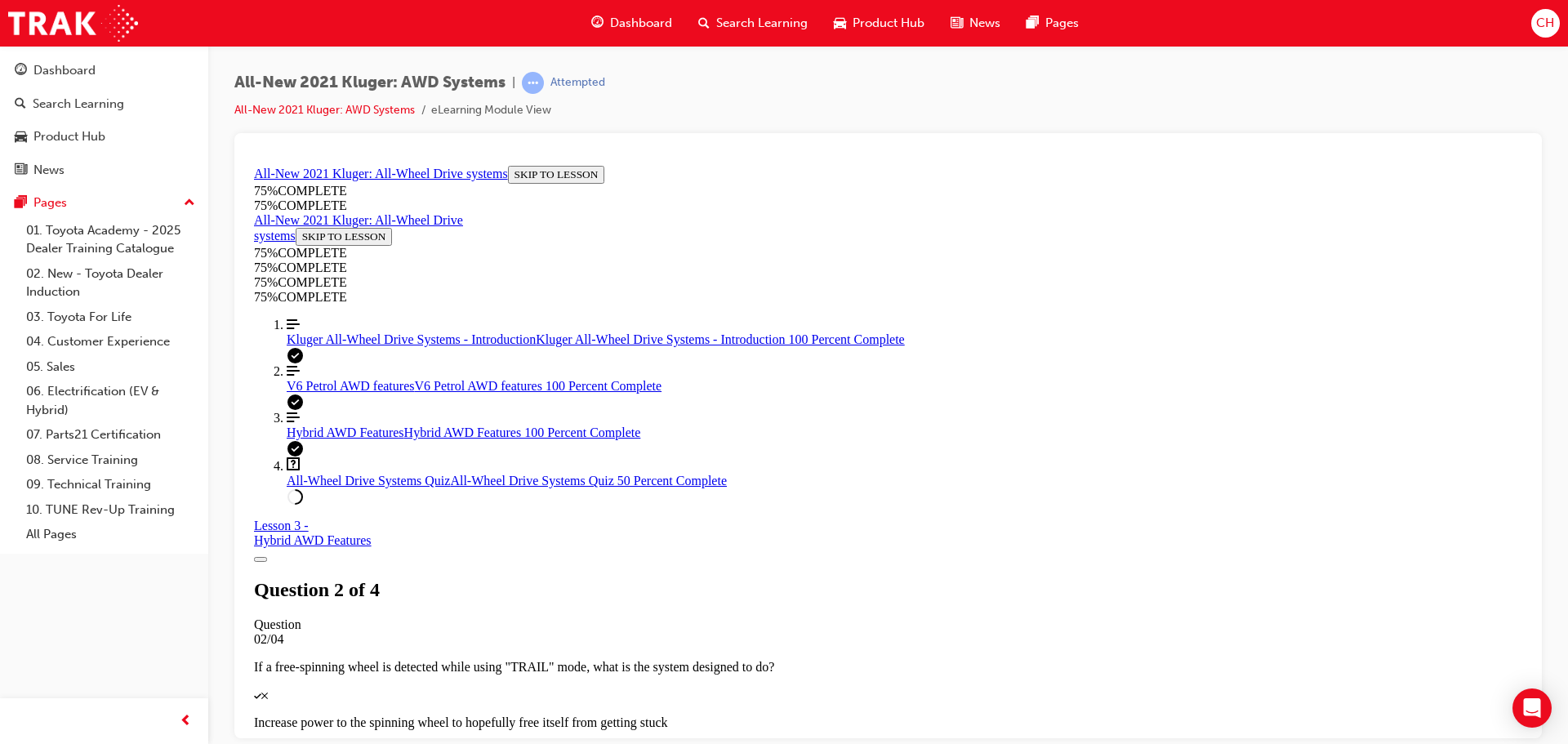
scroll to position [132, 0]
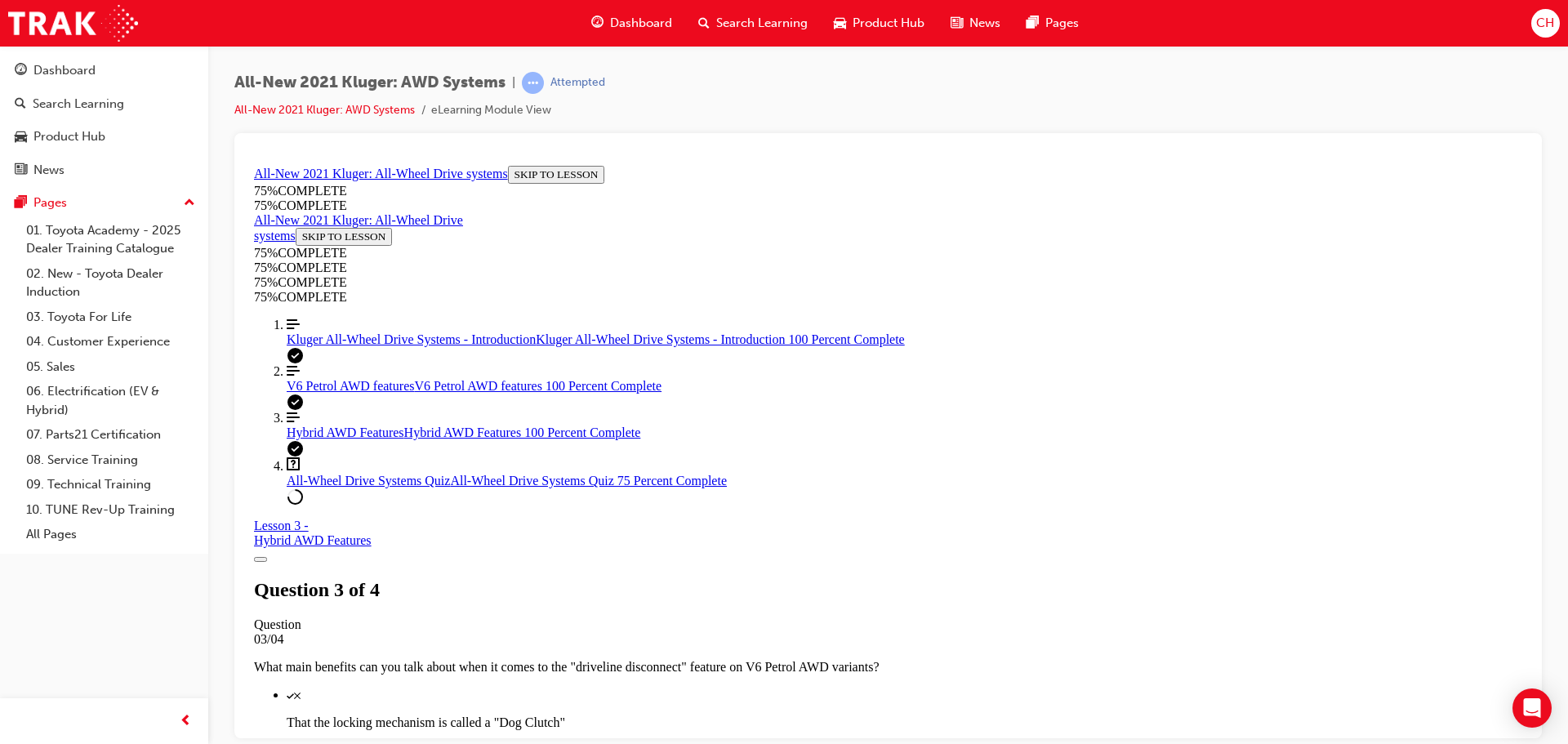
scroll to position [223, 0]
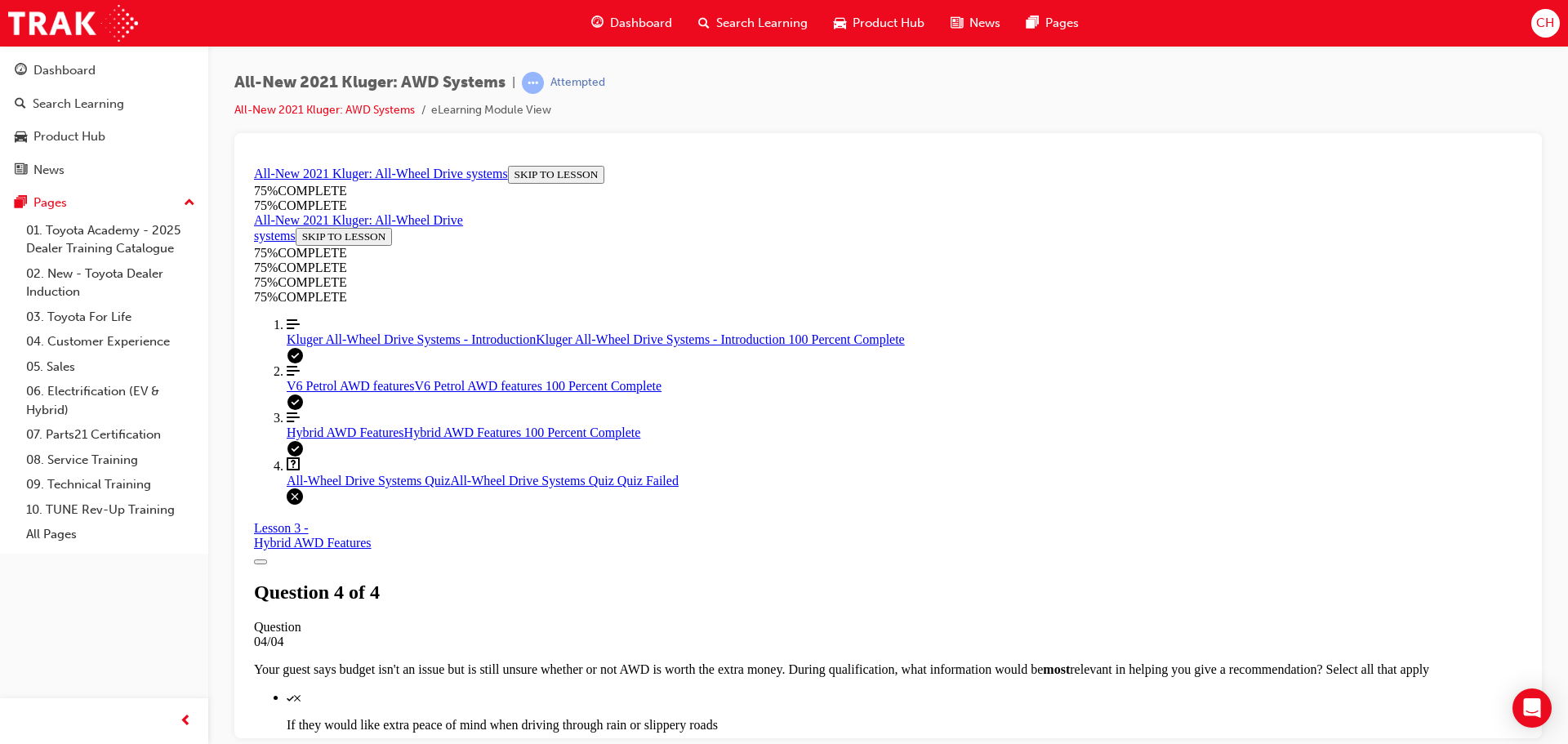
scroll to position [266, 0]
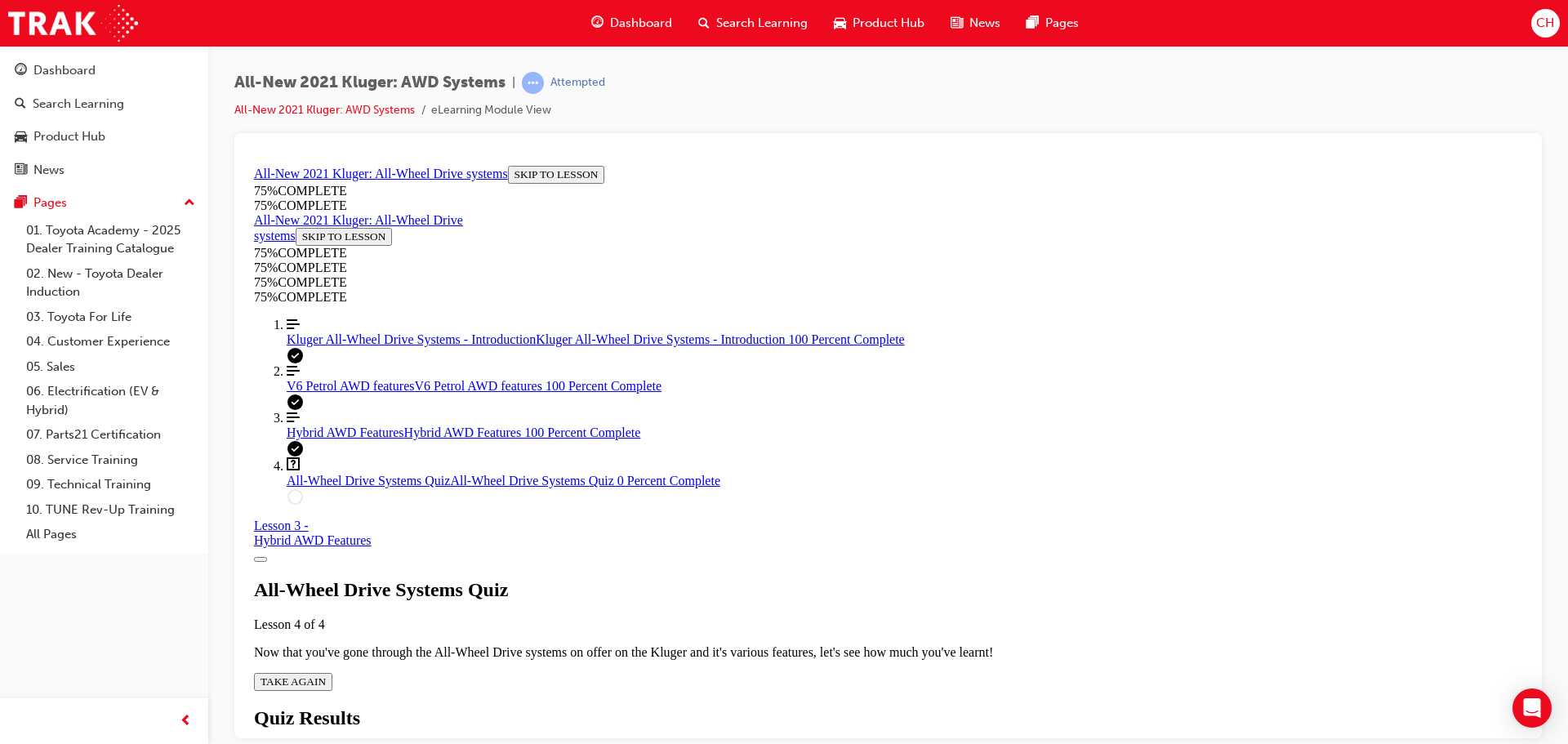
click at [800, 586] on div "All-Wheel Drive Systems Quiz Lesson 4 of 4 Now that you've gone through the All…" at bounding box center [889, 634] width 1269 height 112
click at [326, 675] on span "TAKE AGAIN" at bounding box center [293, 680] width 65 height 12
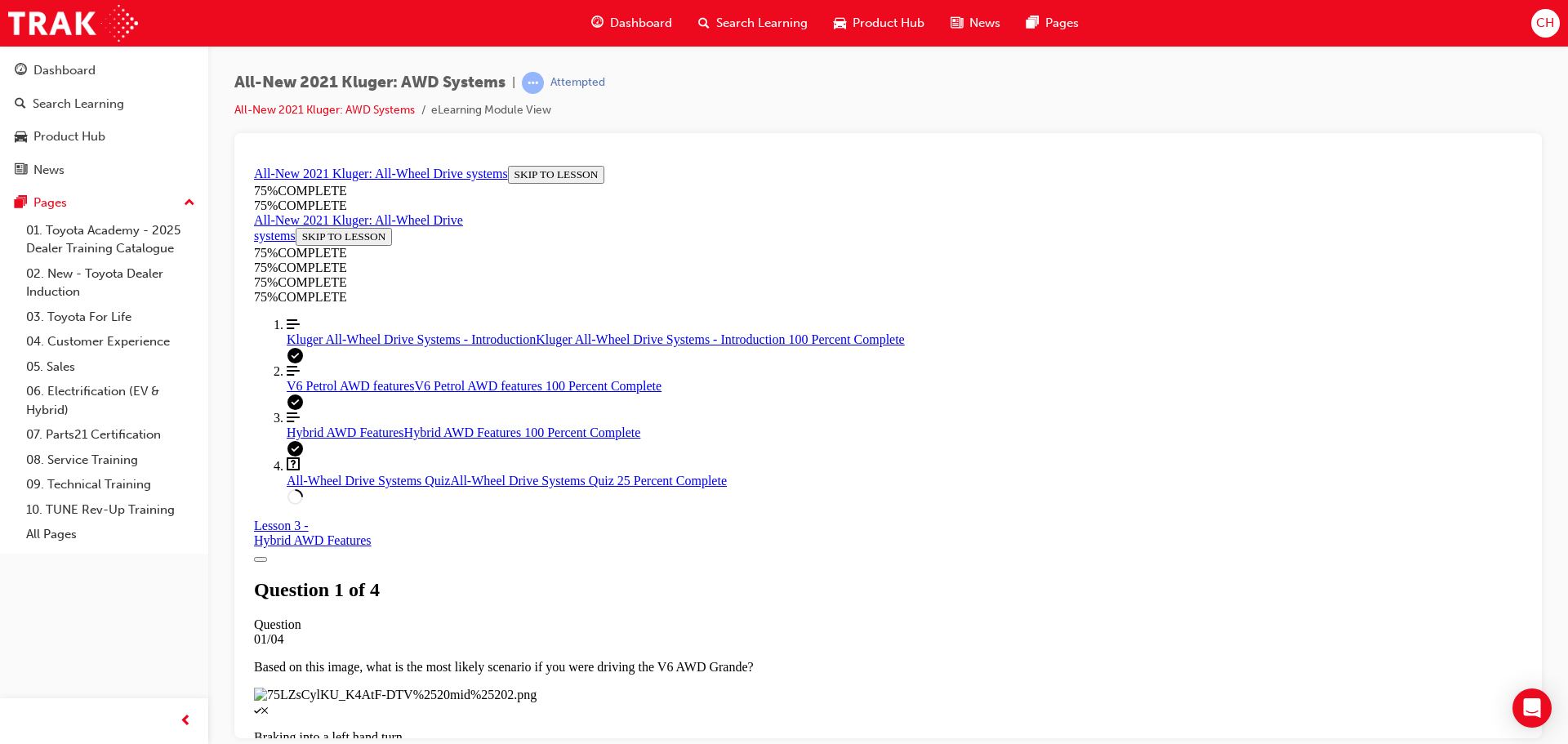
scroll to position [213, 0]
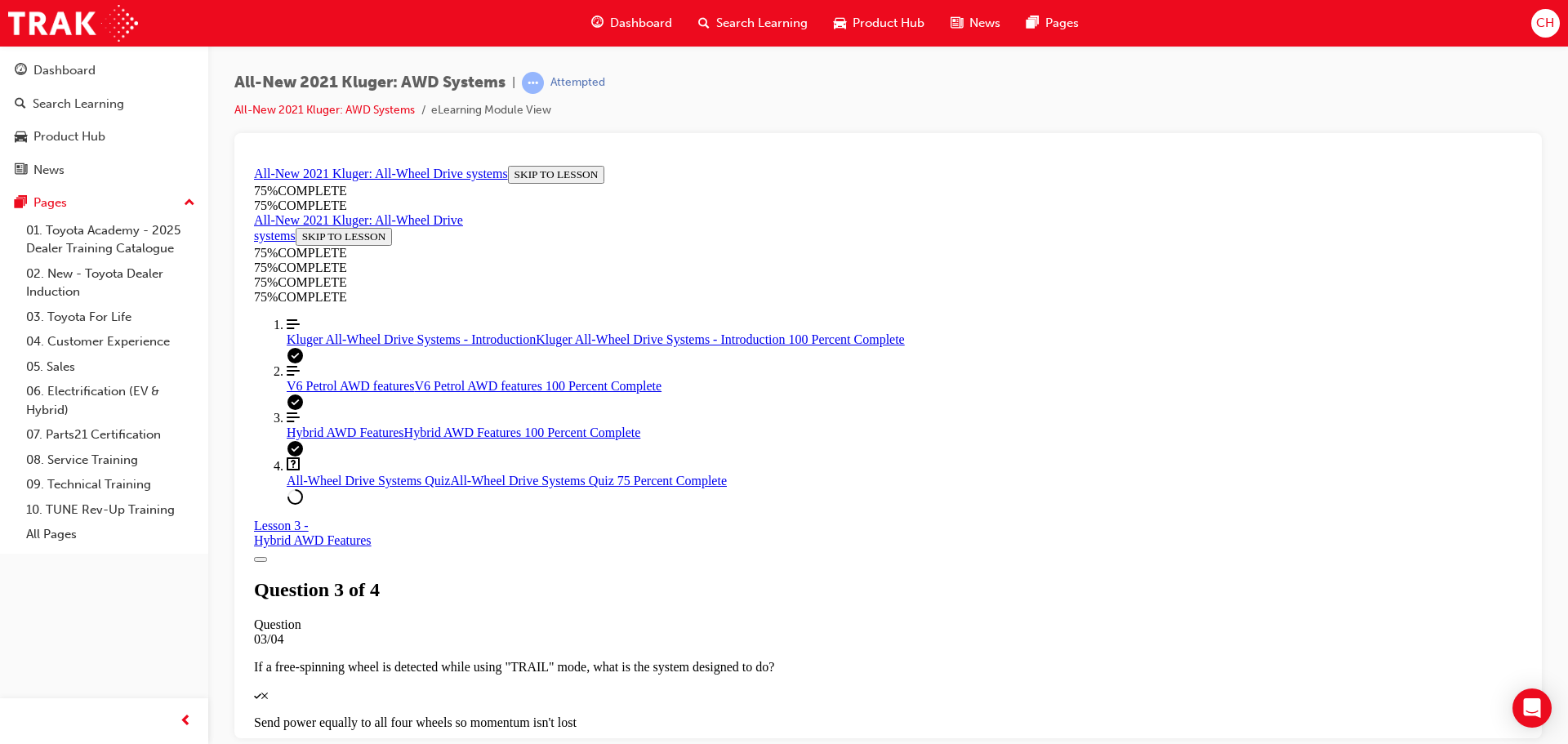
scroll to position [223, 0]
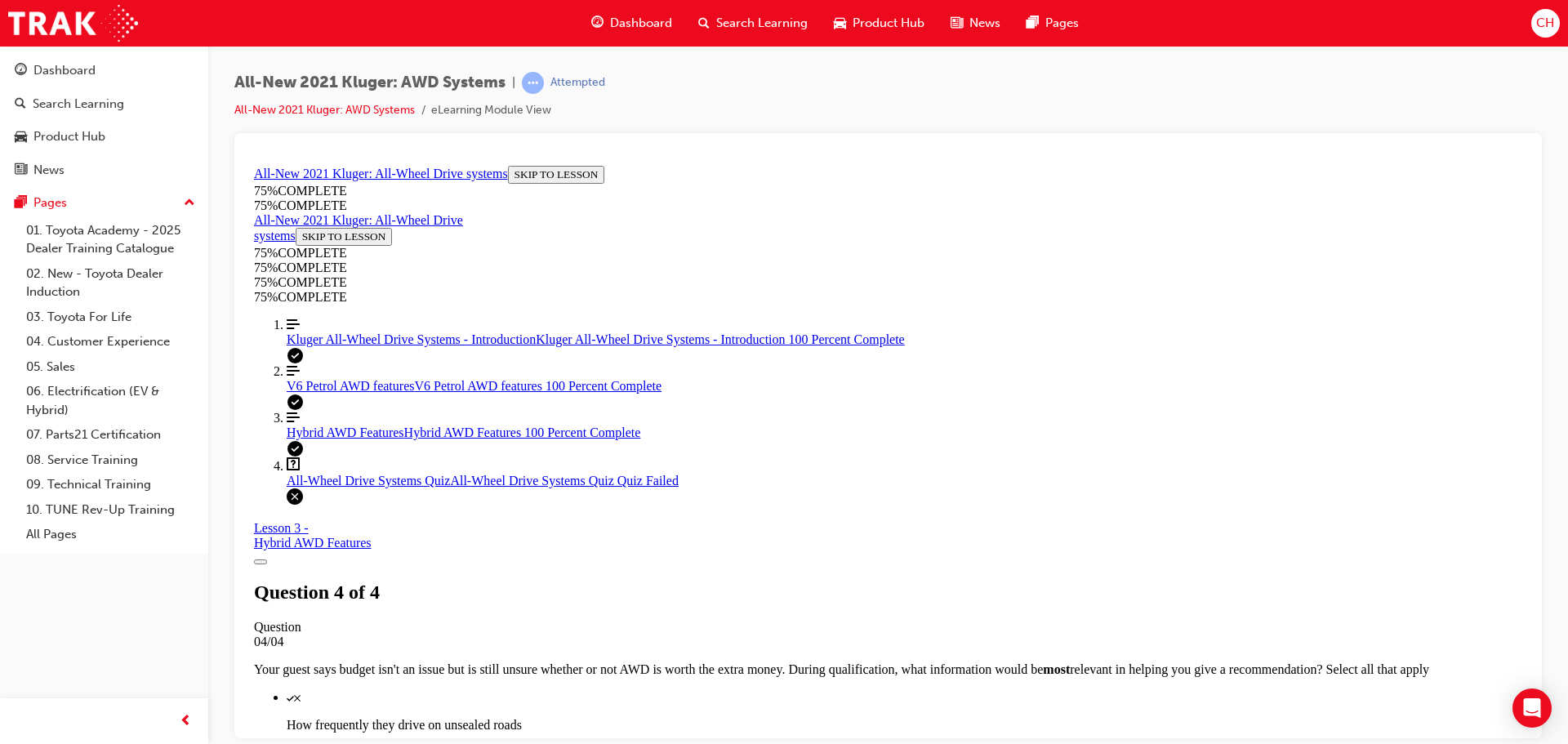
scroll to position [266, 0]
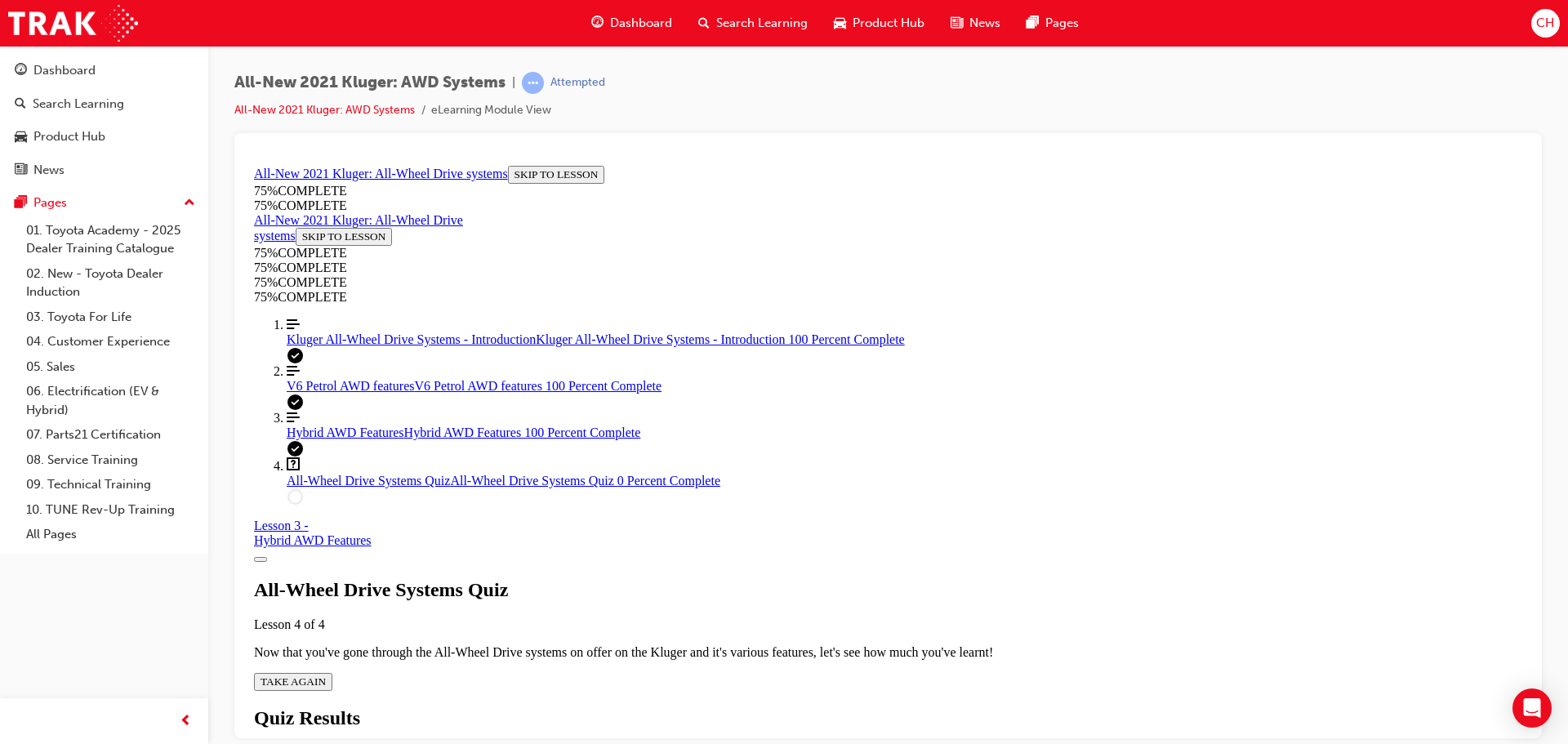
click at [326, 675] on span "TAKE AGAIN" at bounding box center [293, 680] width 65 height 12
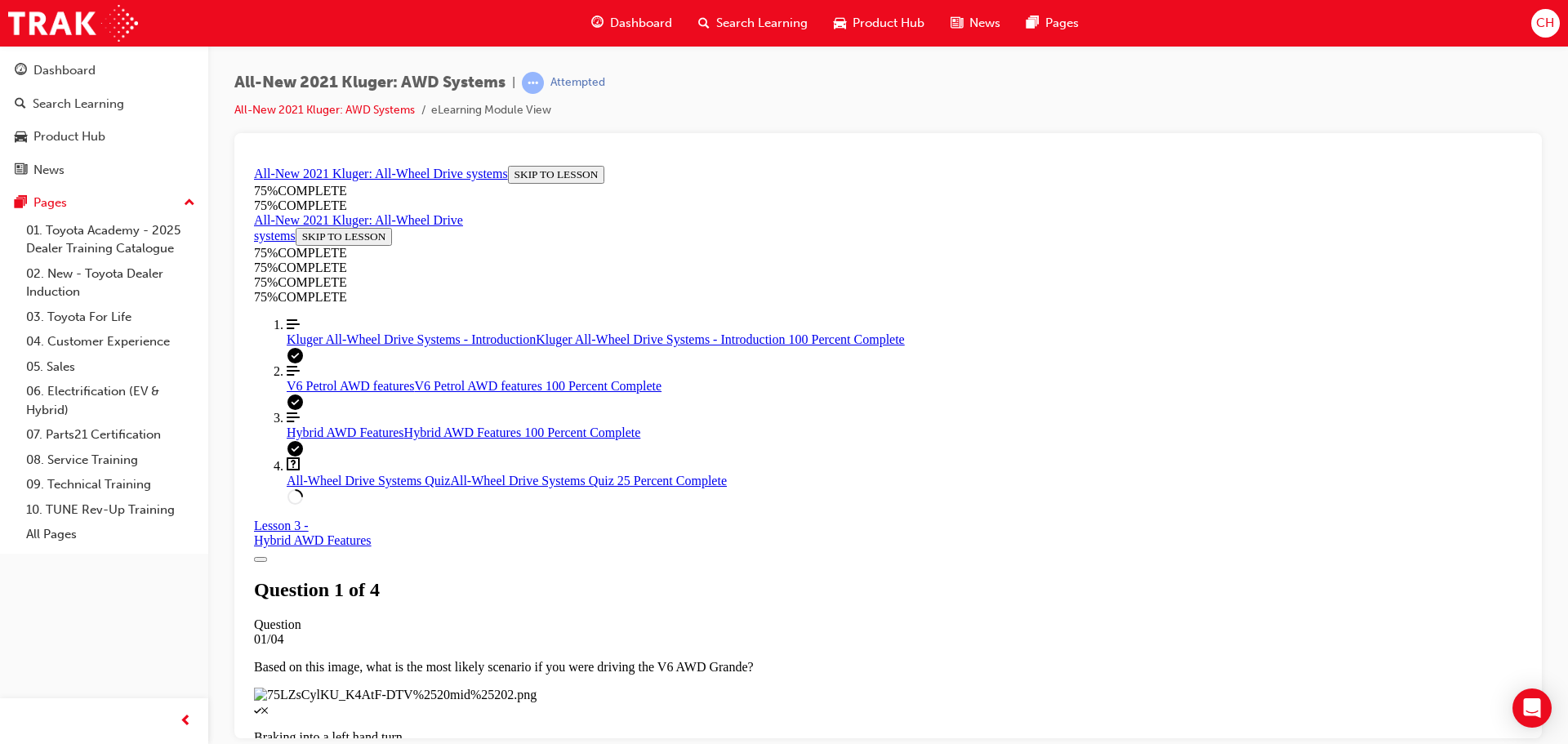
scroll to position [258, 0]
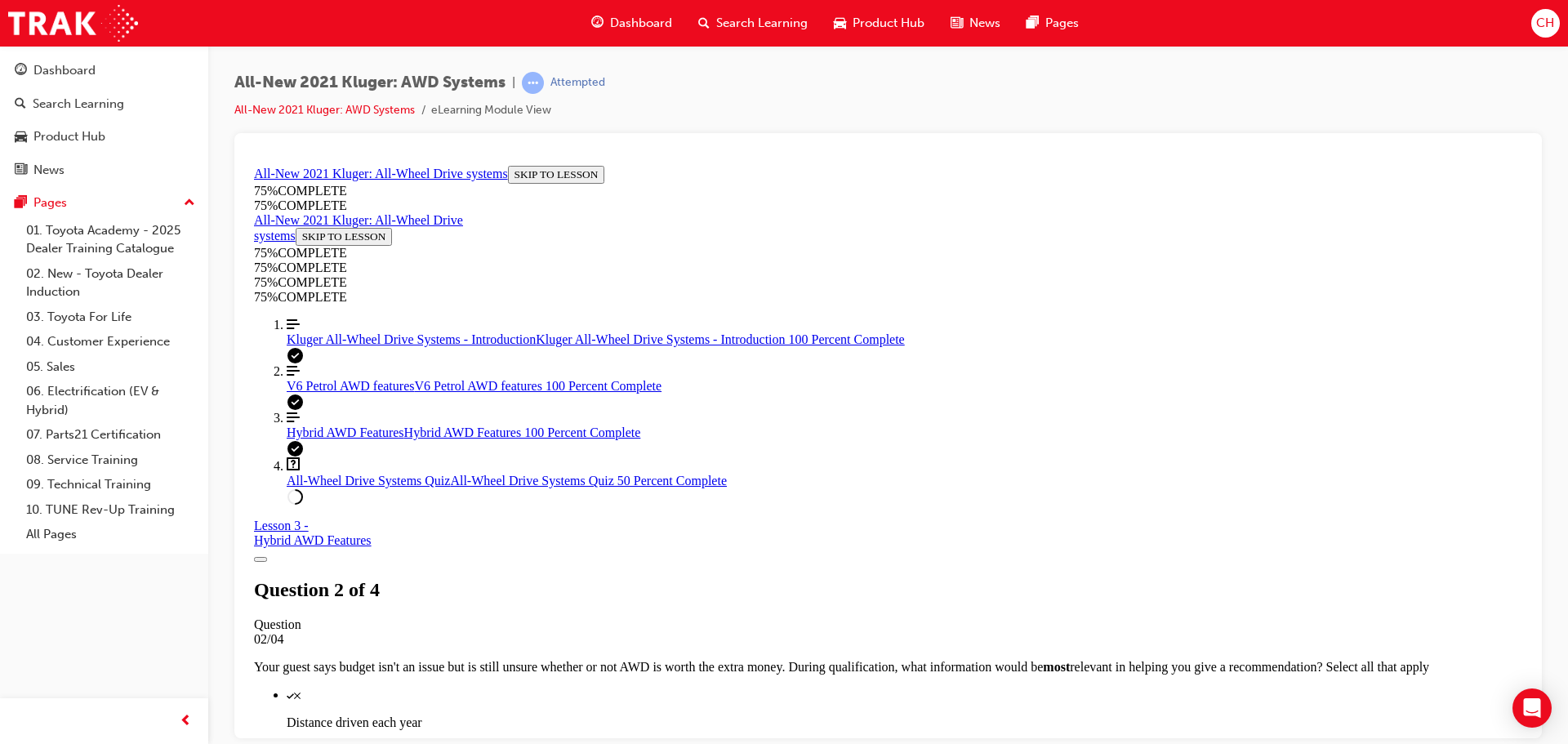
scroll to position [141, 0]
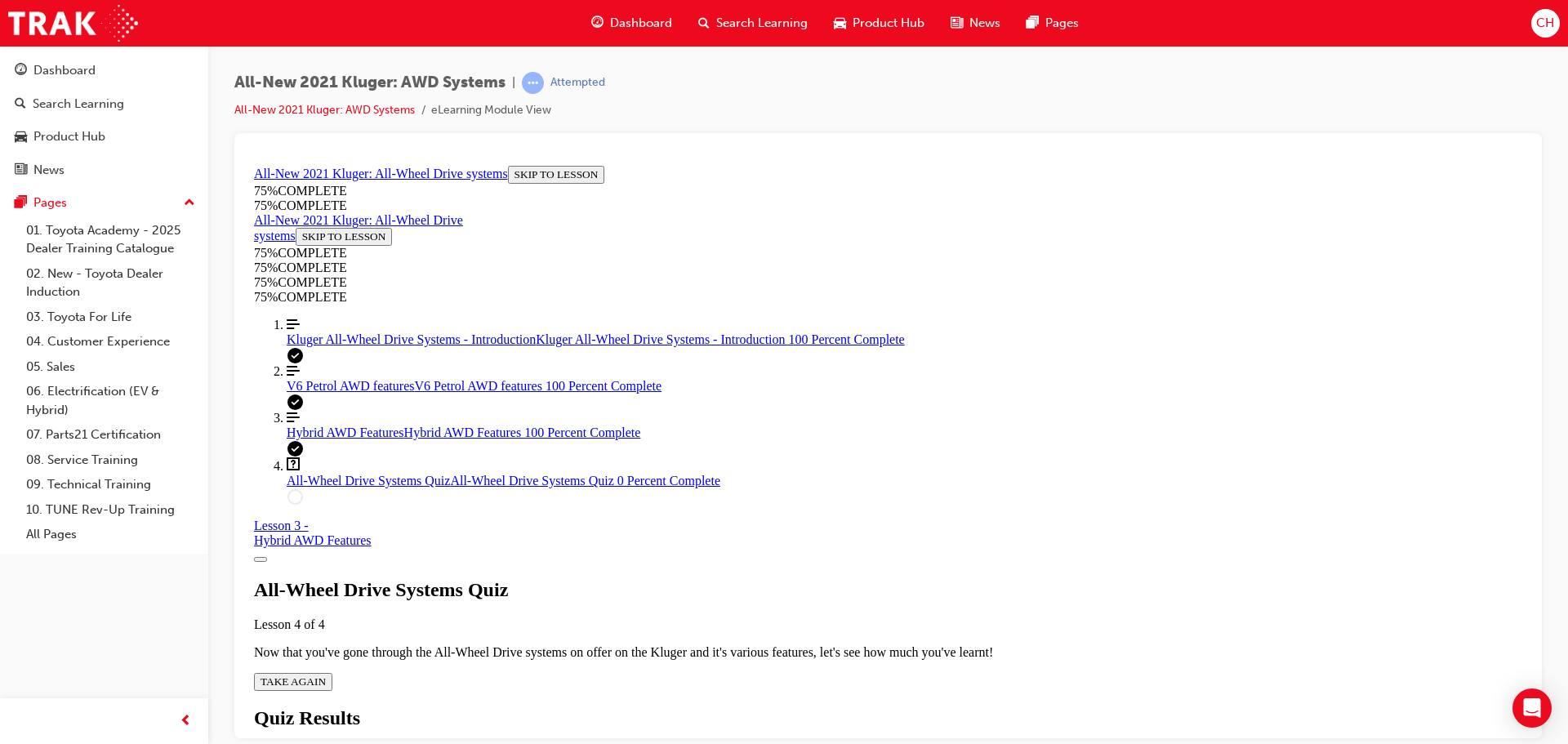
scroll to position [59, 0]
drag, startPoint x: 818, startPoint y: 567, endPoint x: 804, endPoint y: 568, distance: 14.0
click at [804, 578] on div "All-Wheel Drive Systems Quiz Lesson 4 of 4 Now that you've gone through the All…" at bounding box center [889, 634] width 1269 height 112
drag, startPoint x: 804, startPoint y: 568, endPoint x: 787, endPoint y: 579, distance: 20.2
click at [795, 578] on div "All-Wheel Drive Systems Quiz Lesson 4 of 4 Now that you've gone through the All…" at bounding box center [889, 634] width 1269 height 112
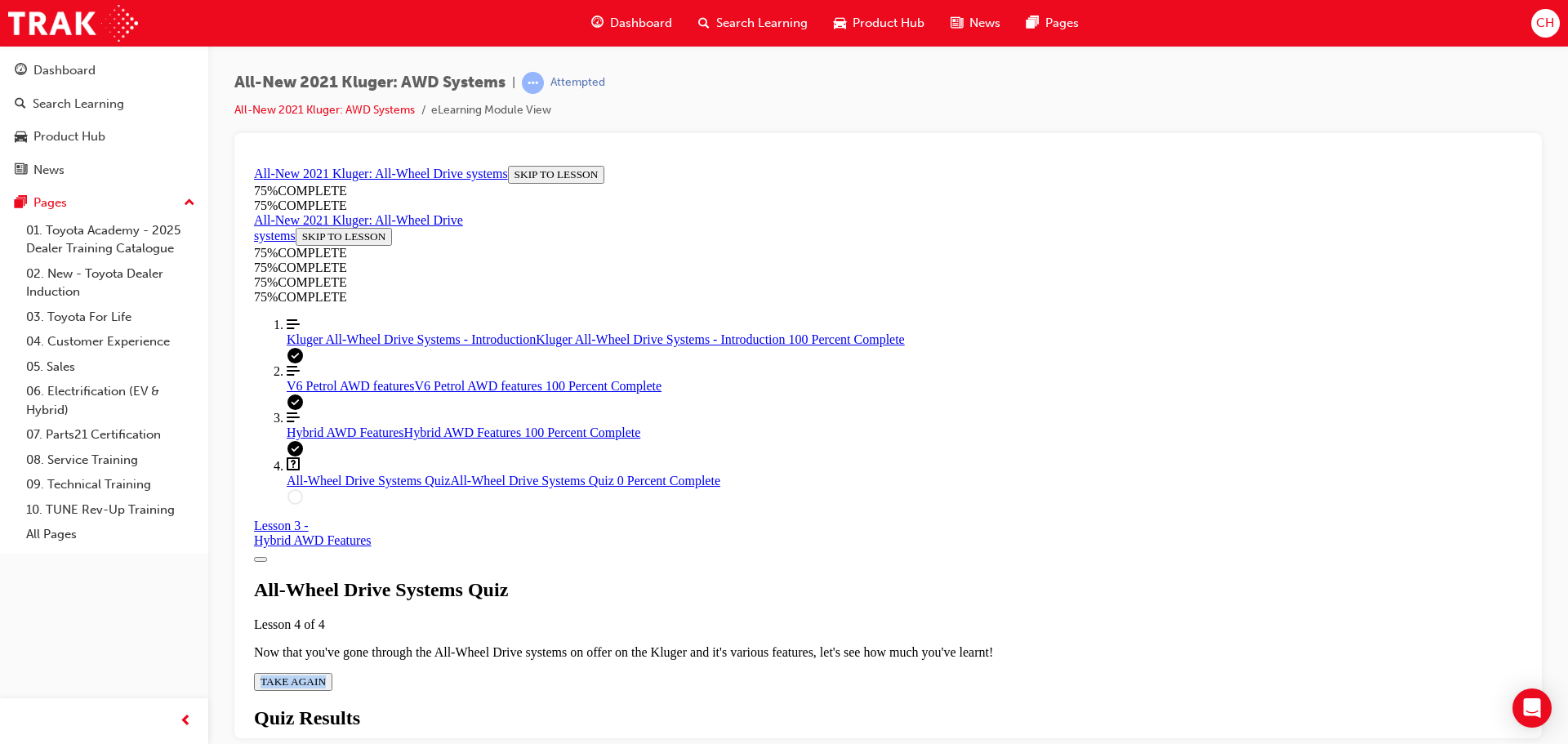
click at [326, 675] on span "TAKE AGAIN" at bounding box center [293, 680] width 65 height 12
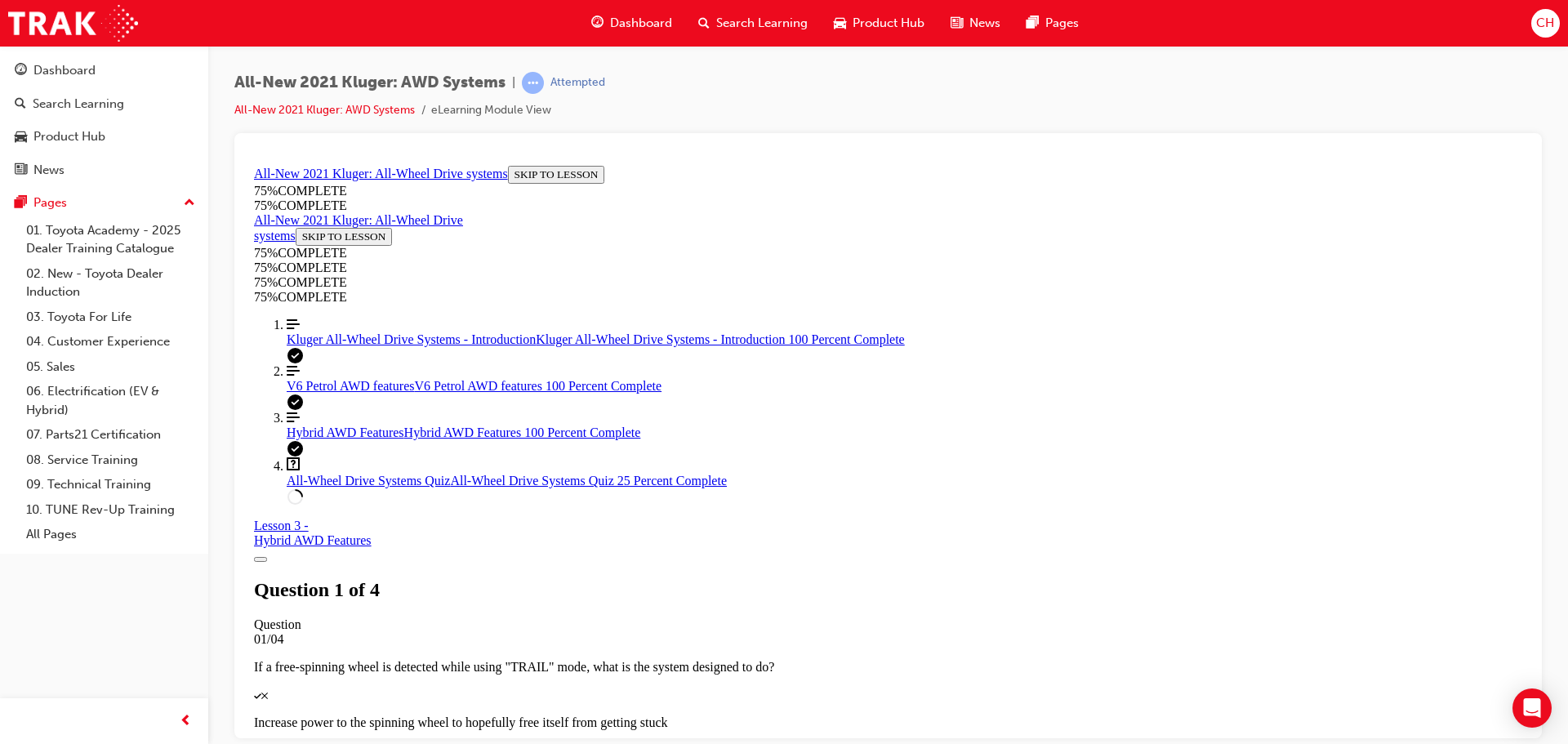
scroll to position [213, 0]
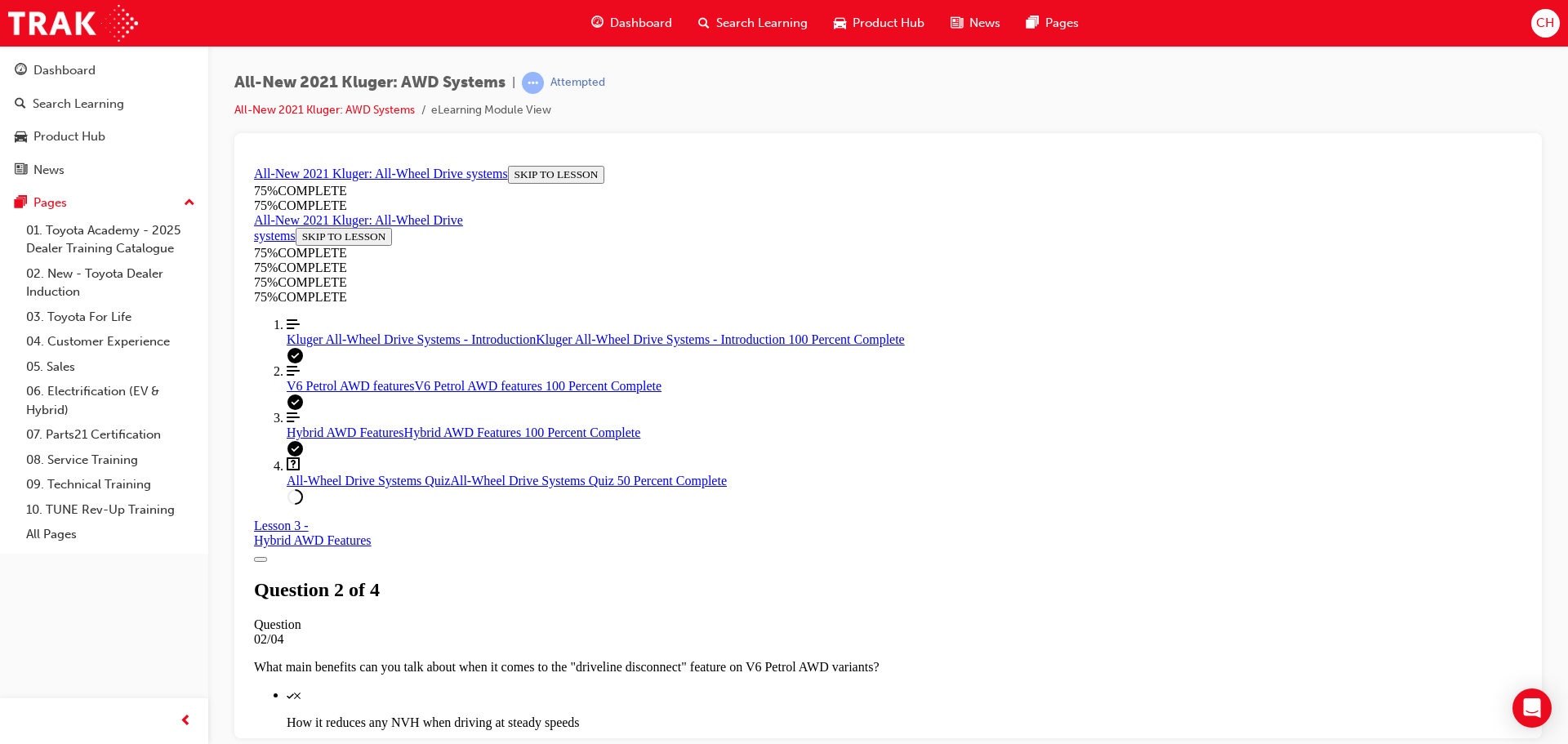
scroll to position [141, 0]
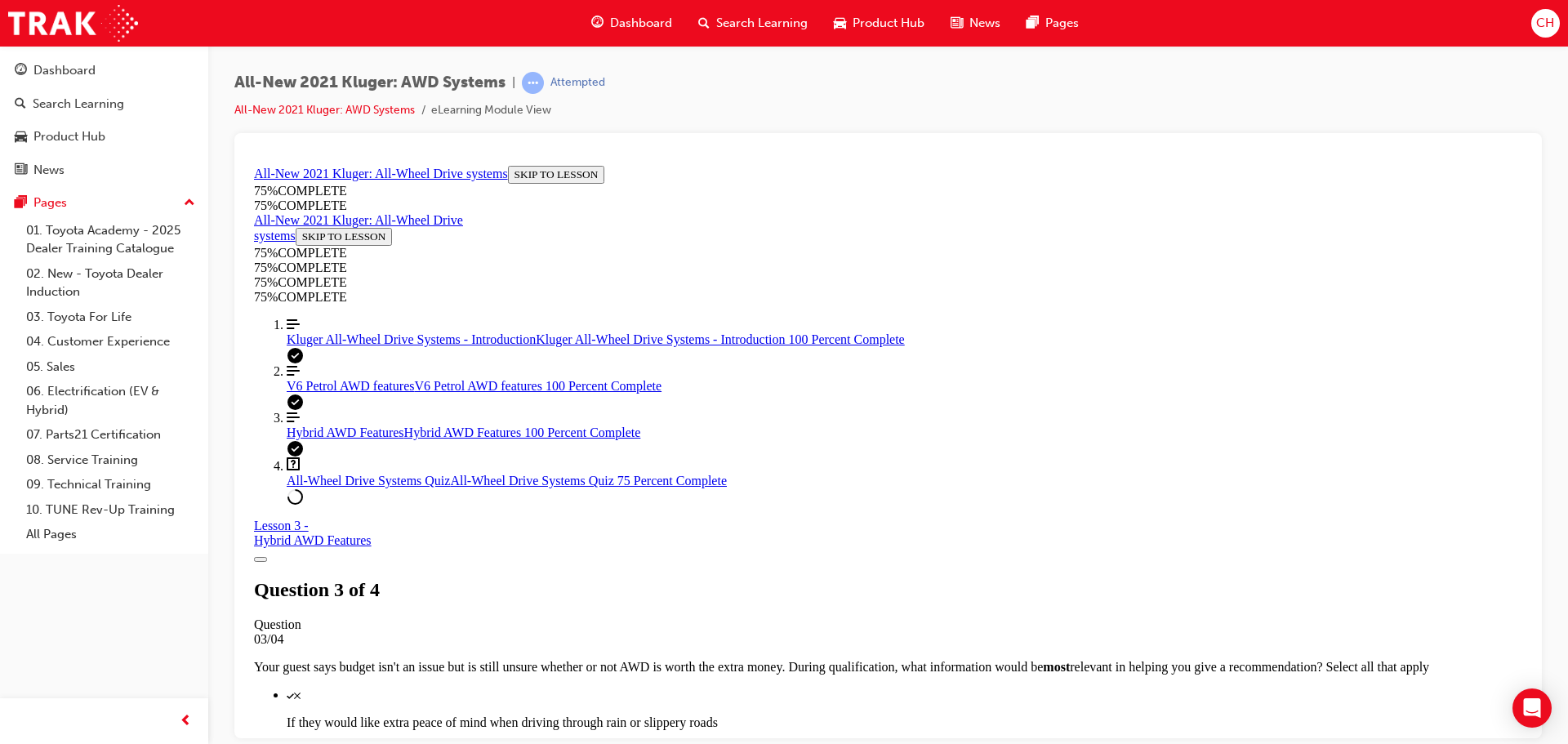
scroll to position [454, 0]
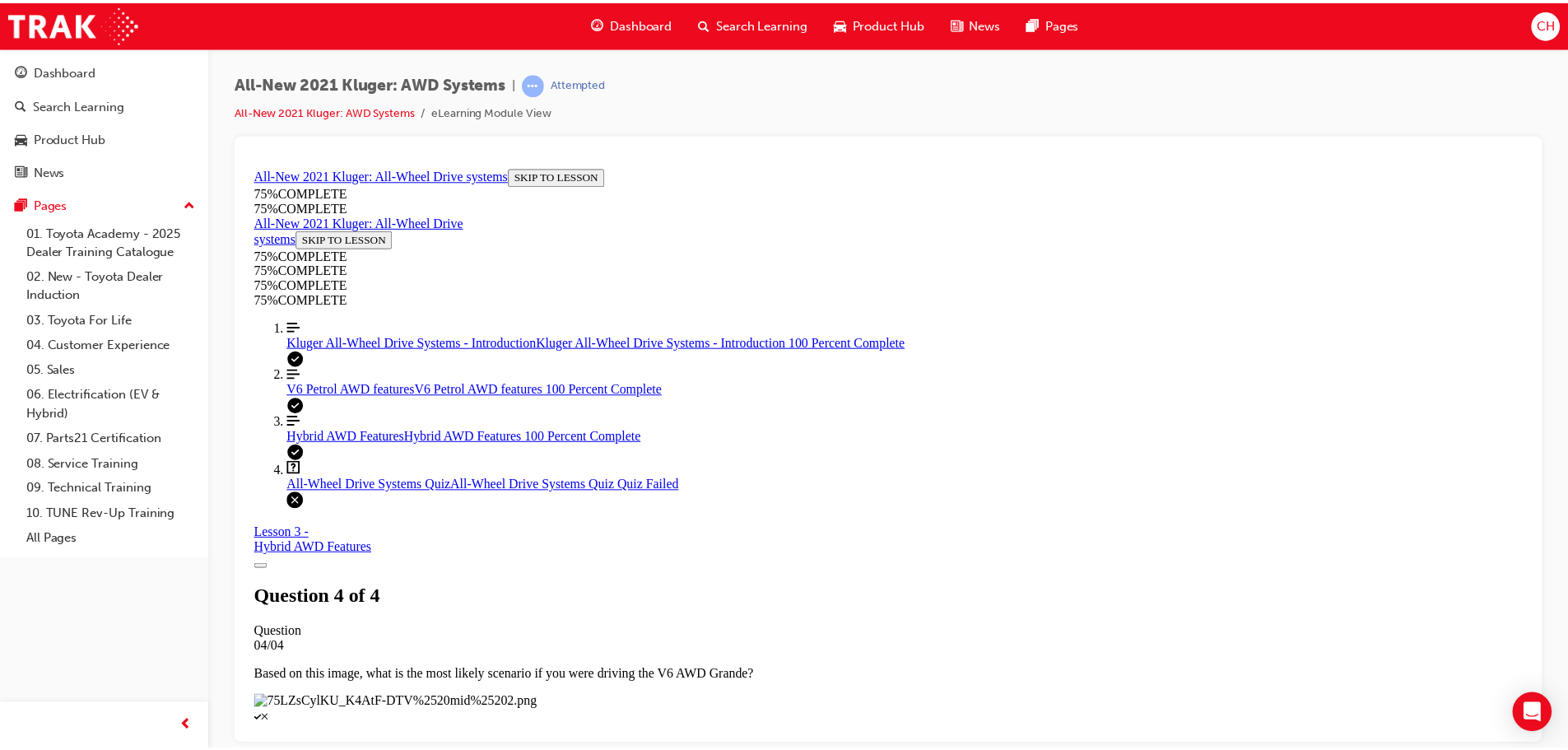
scroll to position [268, 0]
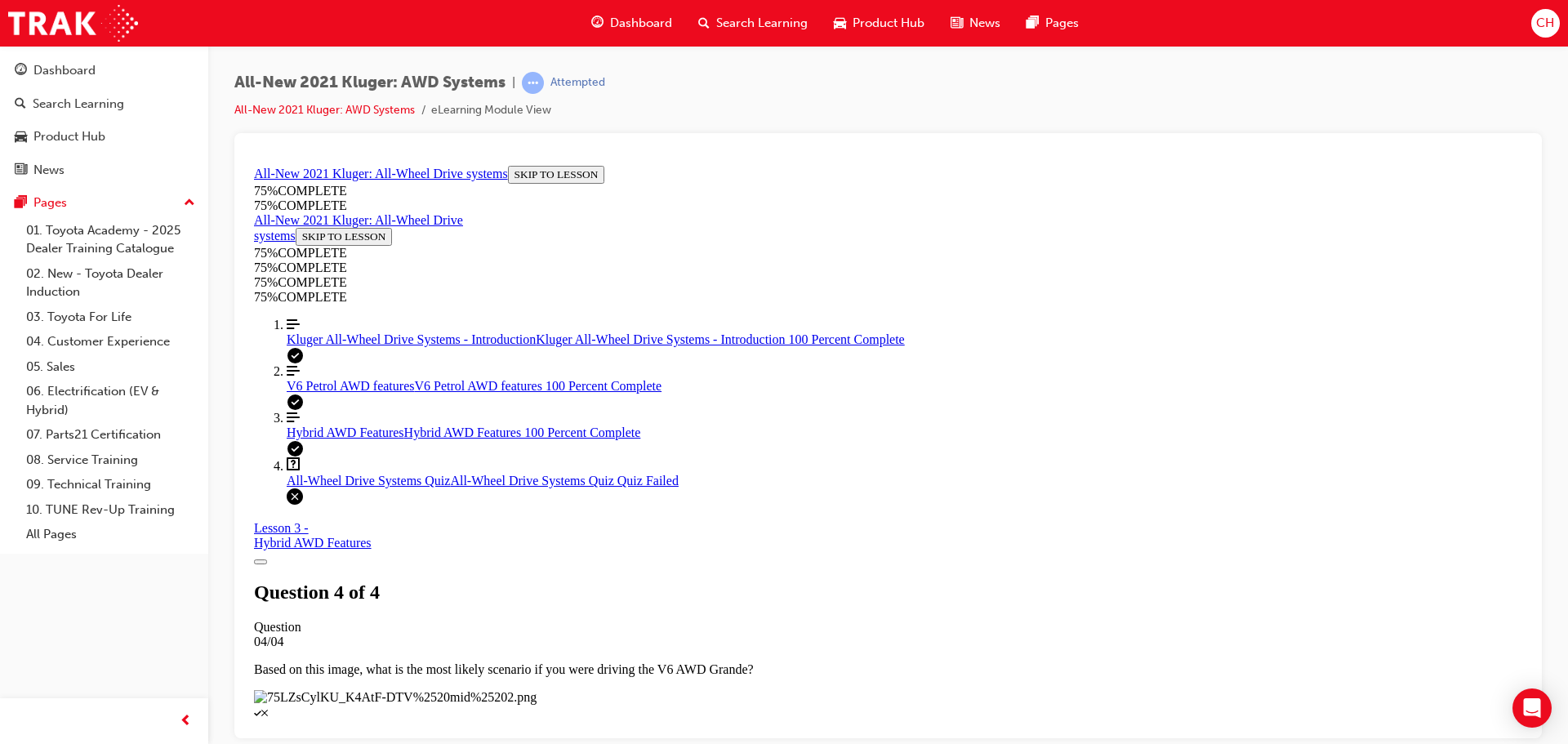
click at [856, 22] on span "Product Hub" at bounding box center [889, 23] width 72 height 19
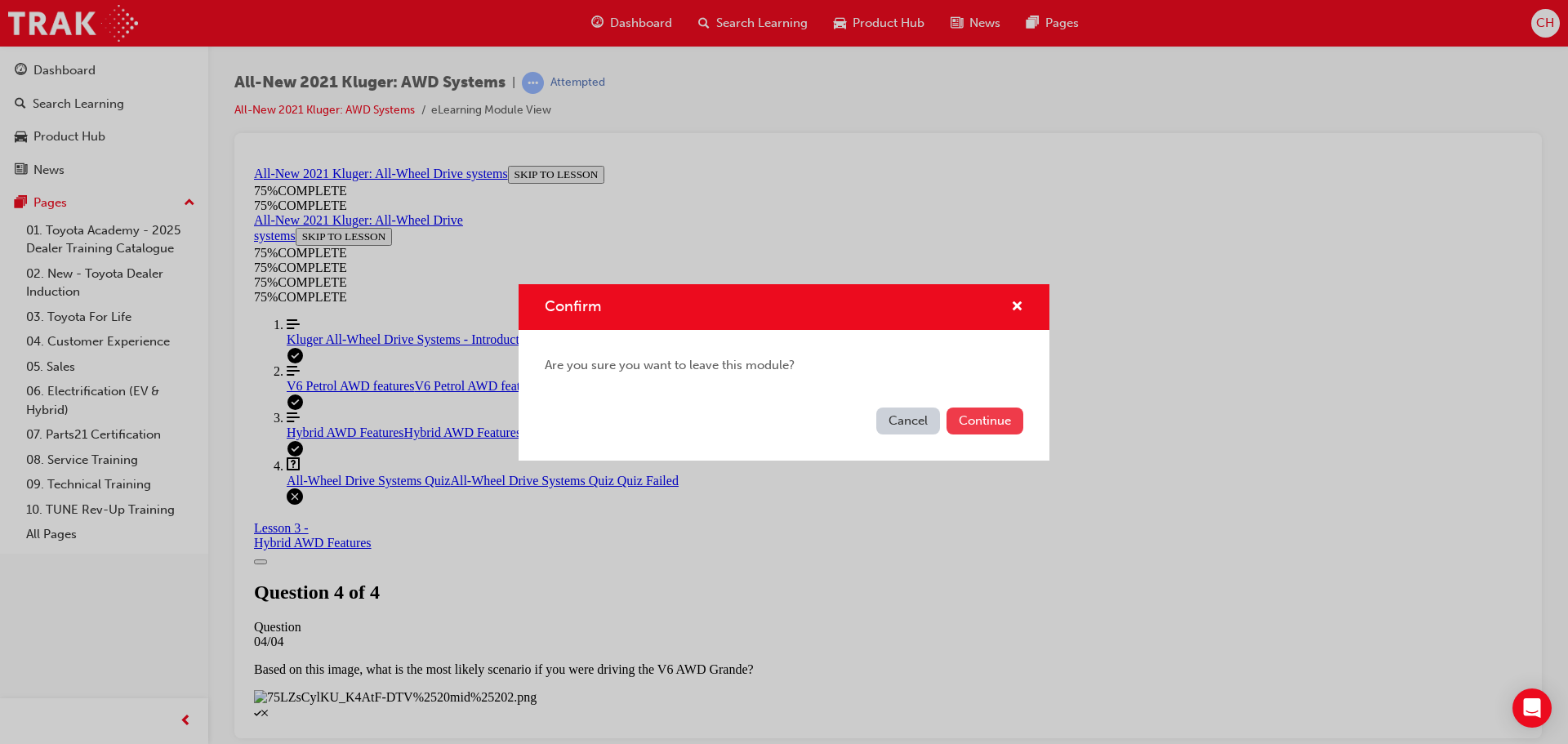
click at [996, 429] on button "Continue" at bounding box center [985, 421] width 77 height 27
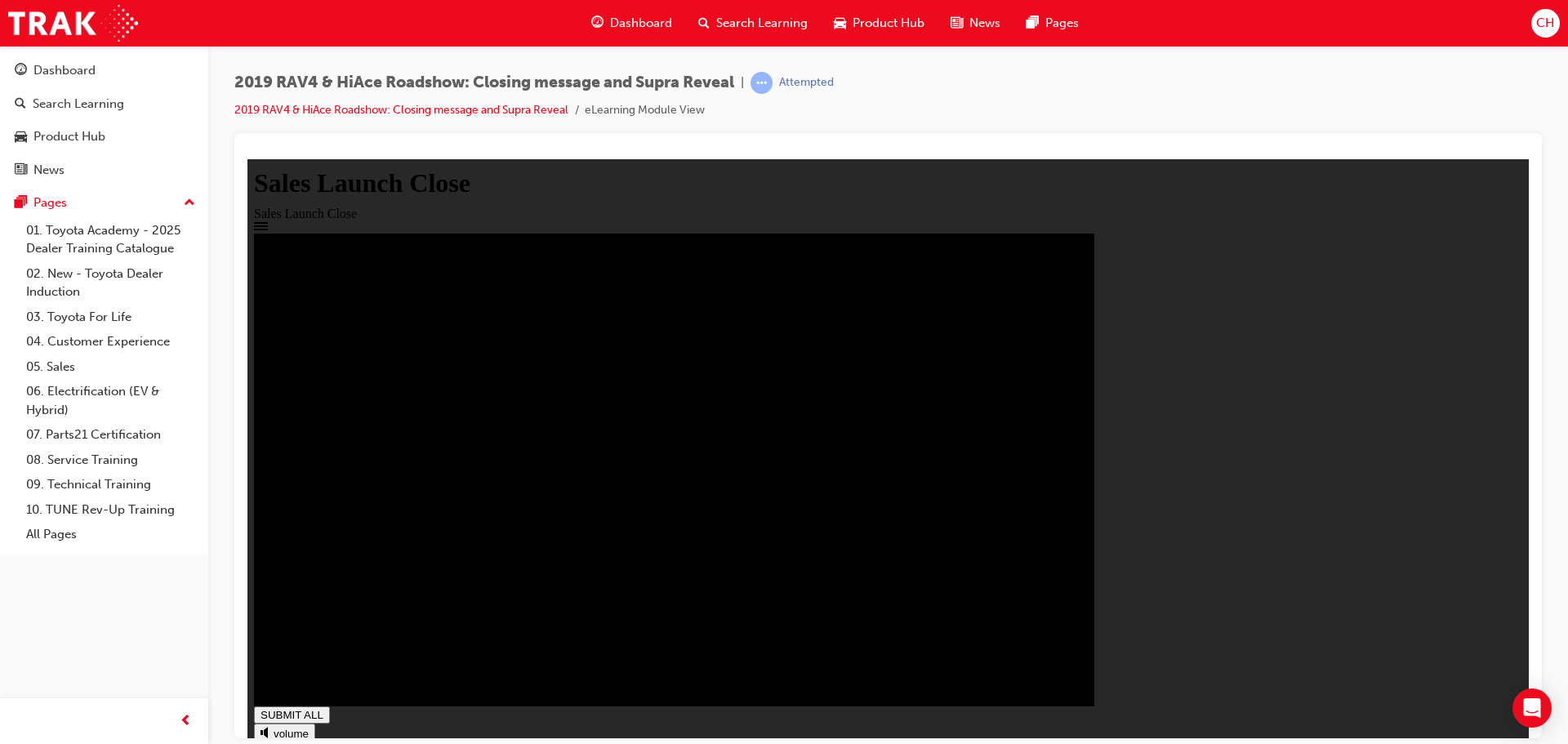
drag, startPoint x: 1488, startPoint y: 706, endPoint x: 1499, endPoint y: 710, distance: 11.7
click at [1499, 710] on div "SUBMIT ALL volume pause replay PREV NEXT SUBMIT FINISH" at bounding box center [889, 535] width 1269 height 604
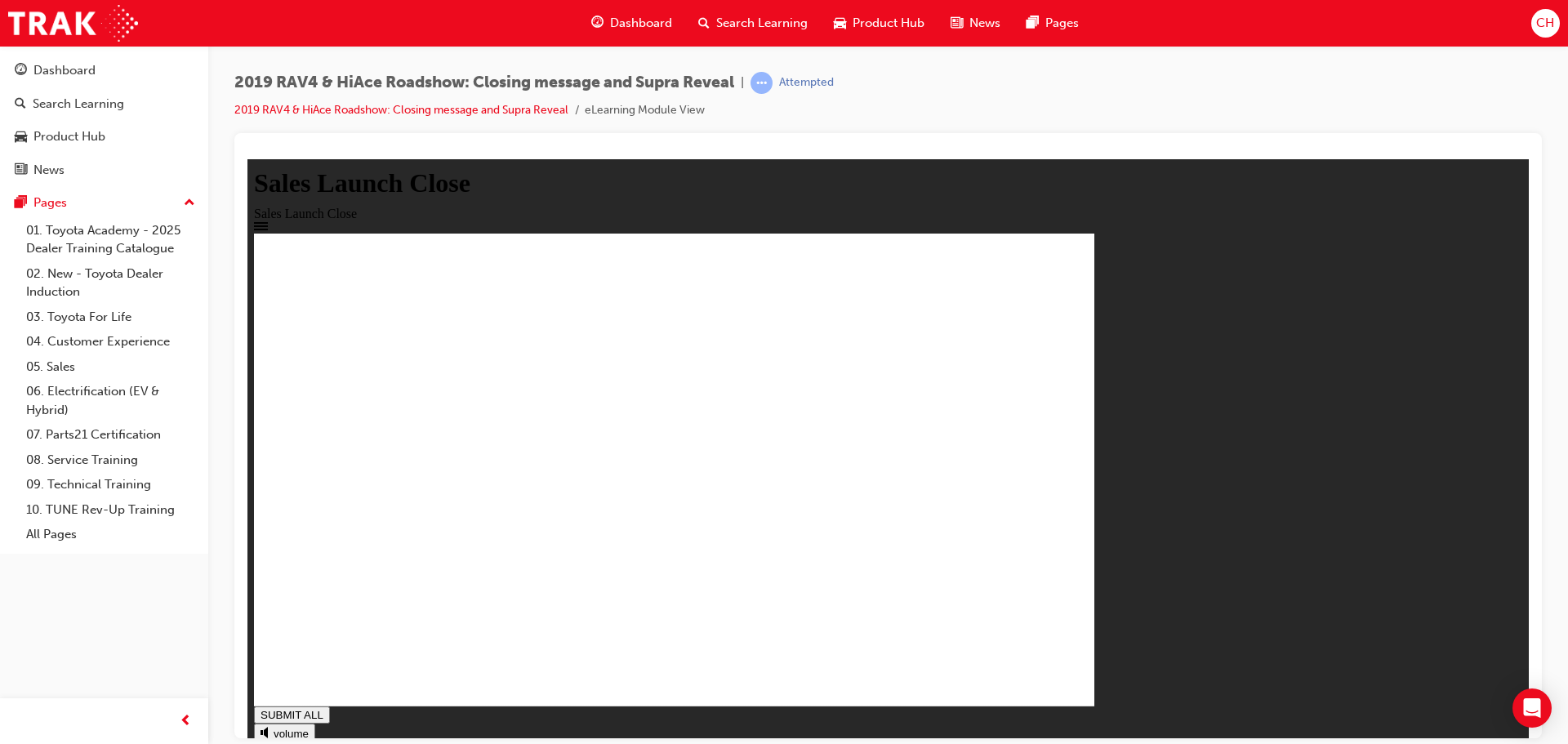
drag, startPoint x: 616, startPoint y: 311, endPoint x: 880, endPoint y: 324, distance: 264.3
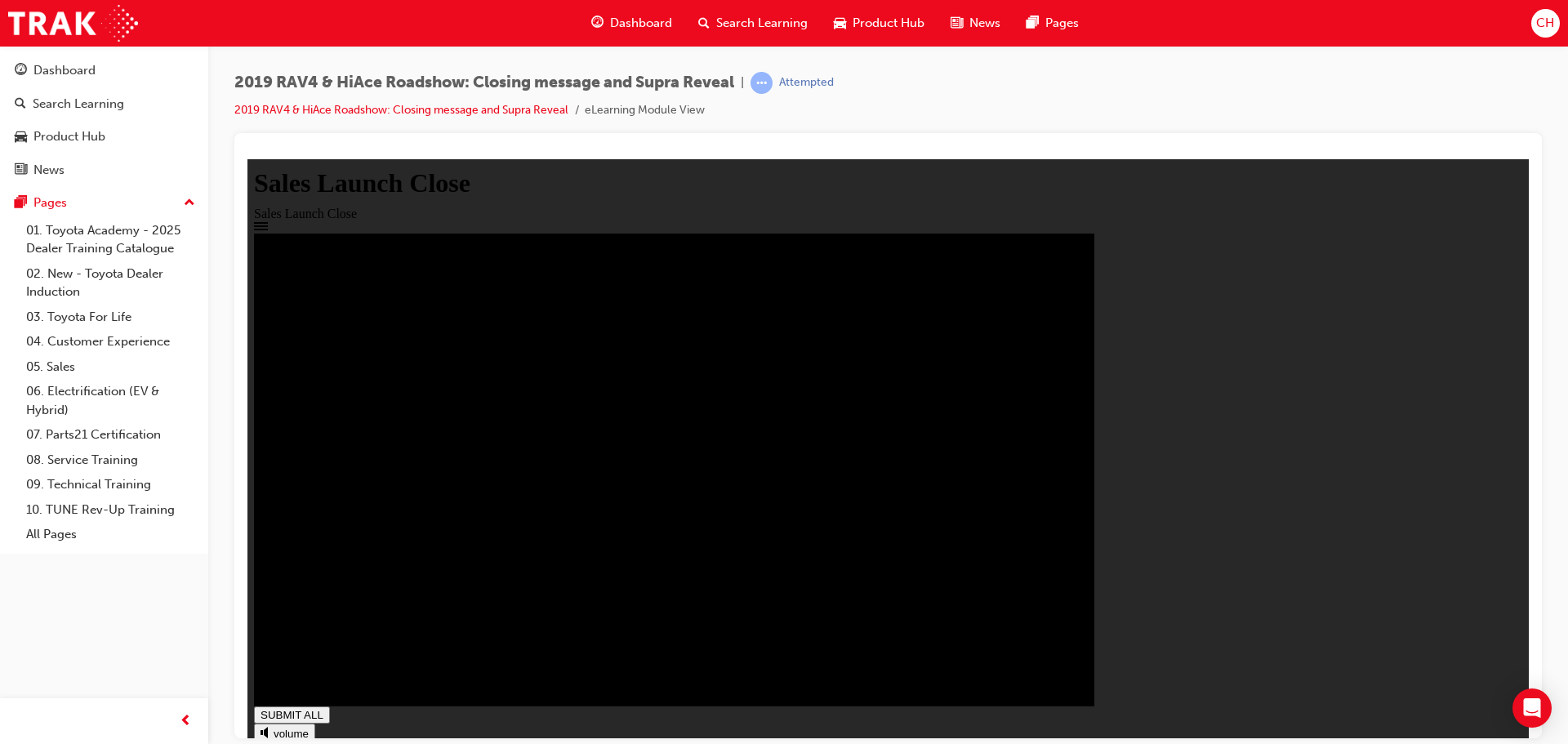
type input "1"
